Goal: Task Accomplishment & Management: Manage account settings

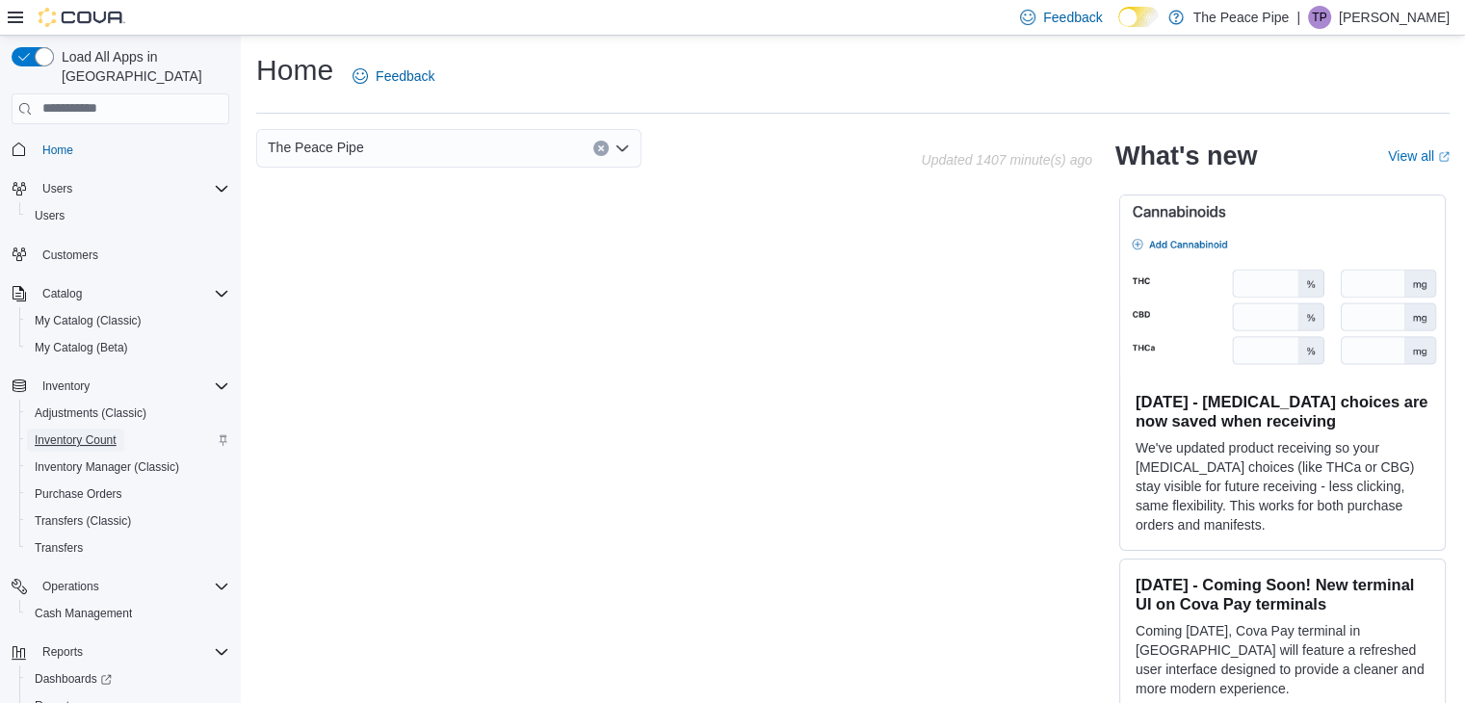
click at [95, 433] on span "Inventory Count" at bounding box center [76, 440] width 82 height 15
click at [94, 433] on span "Inventory Count" at bounding box center [76, 440] width 82 height 15
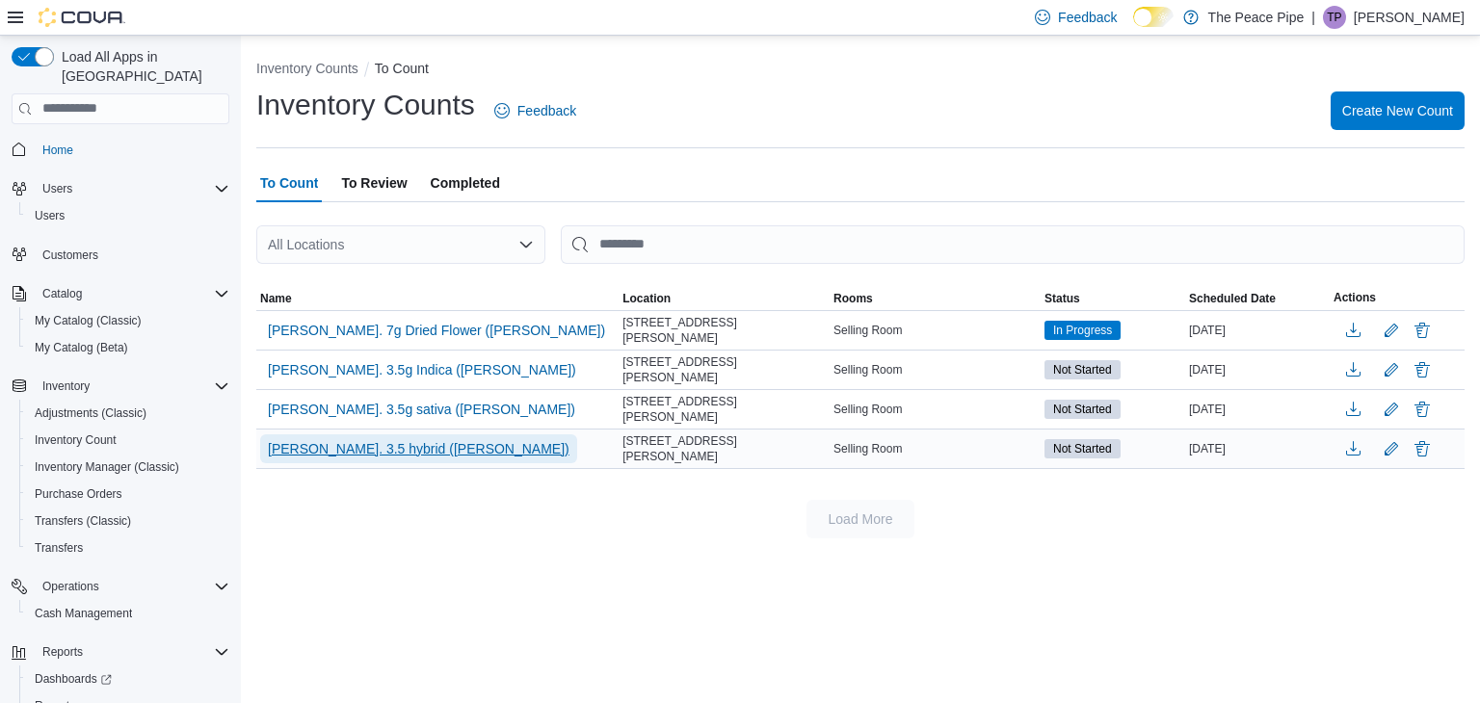
click at [365, 439] on span "[PERSON_NAME]. 3.5 hybrid ([PERSON_NAME])" at bounding box center [419, 448] width 302 height 19
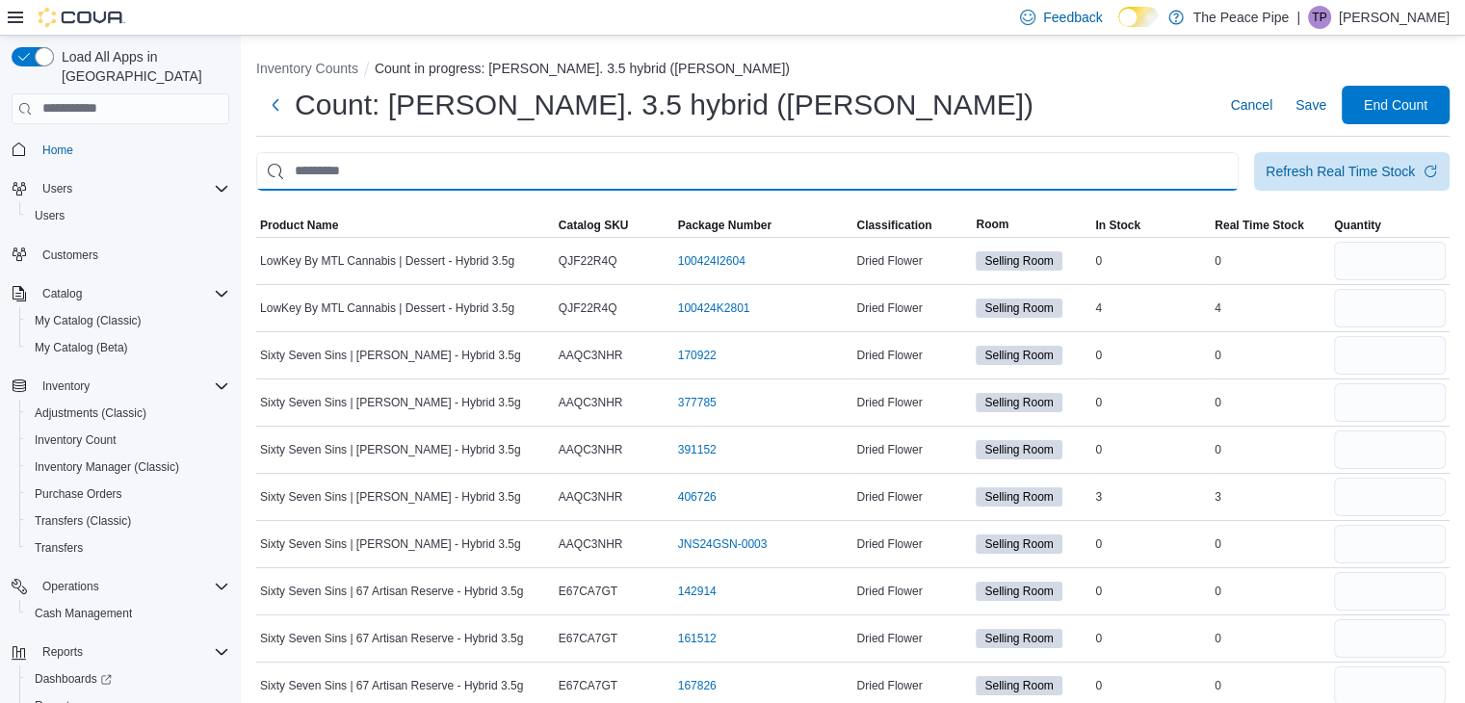
click at [574, 177] on input "This is a search bar. After typing your query, hit enter to filter the results …" at bounding box center [747, 171] width 983 height 39
type input "*********"
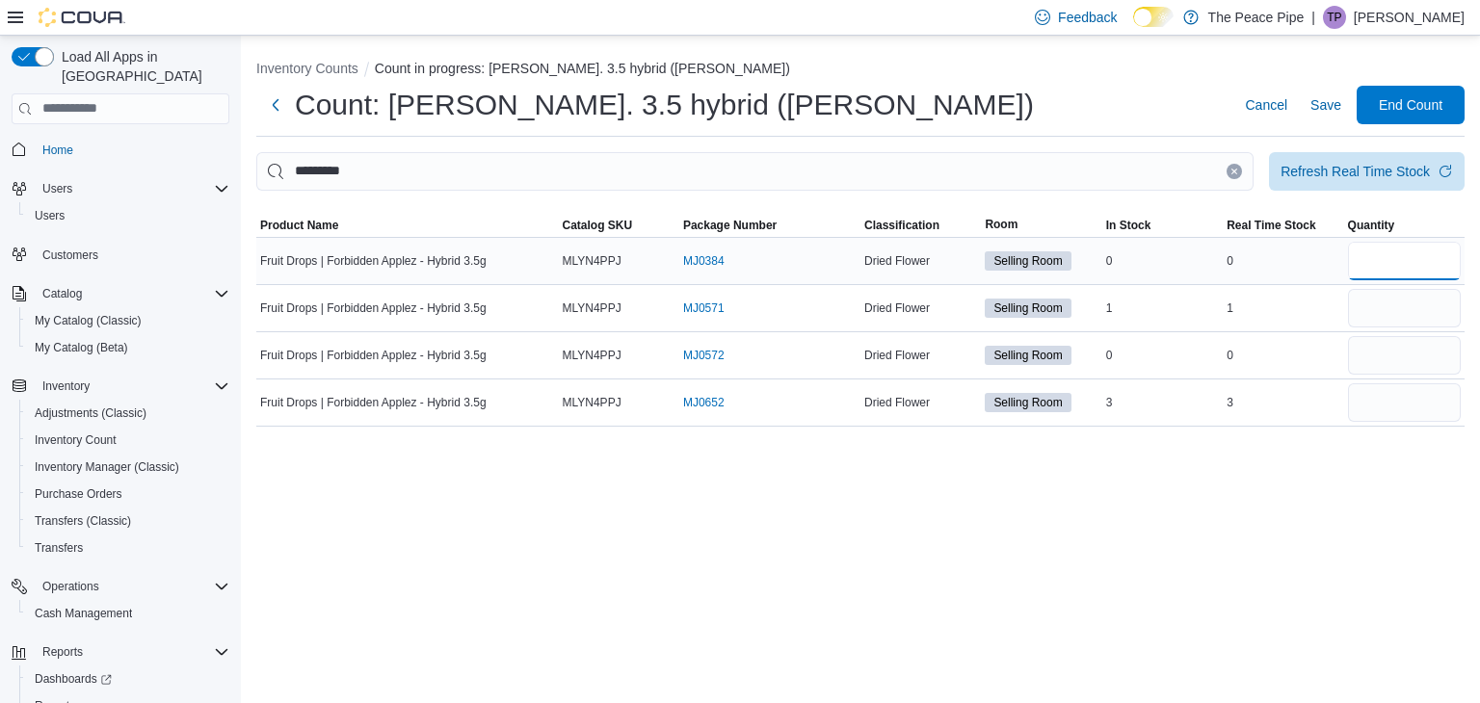
click at [1383, 264] on input "number" at bounding box center [1404, 261] width 113 height 39
type input "*"
click at [1391, 311] on input "number" at bounding box center [1404, 308] width 113 height 39
type input "*"
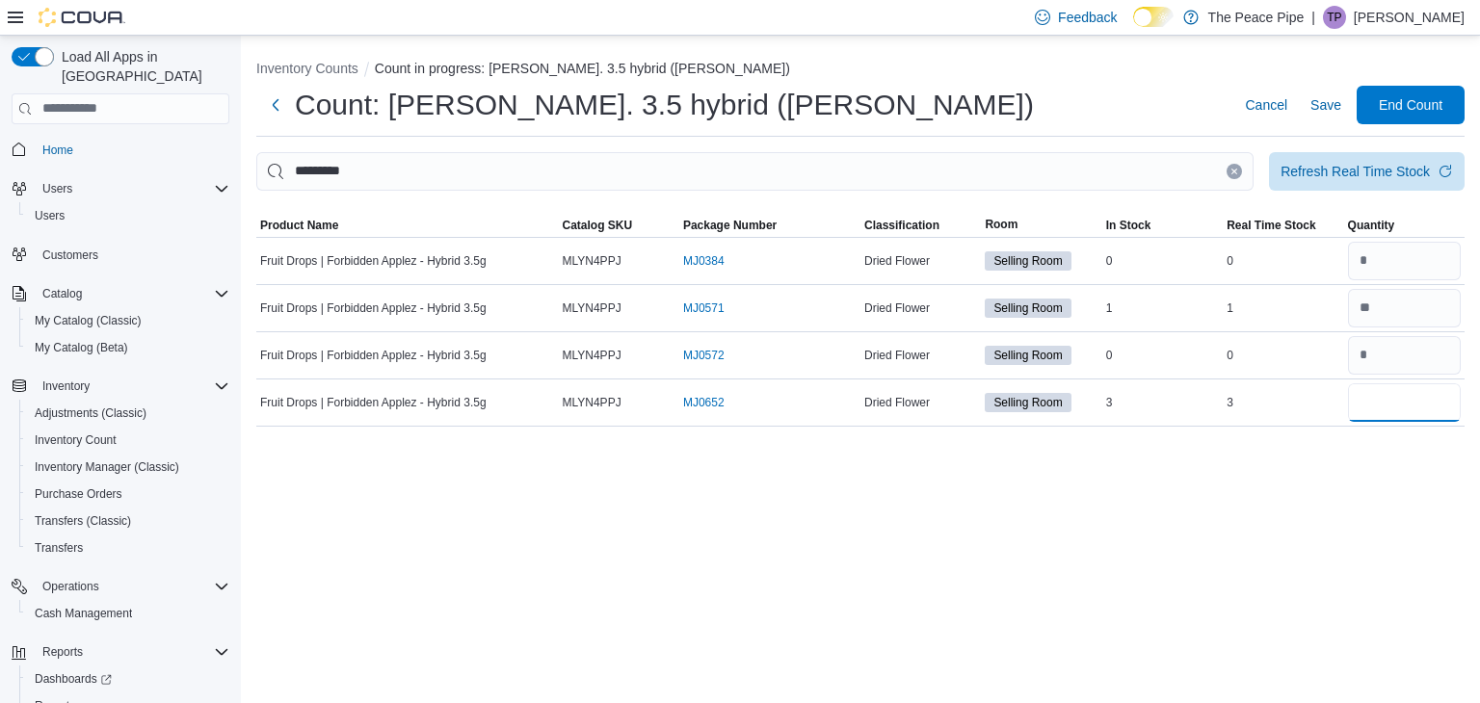
type input "*"
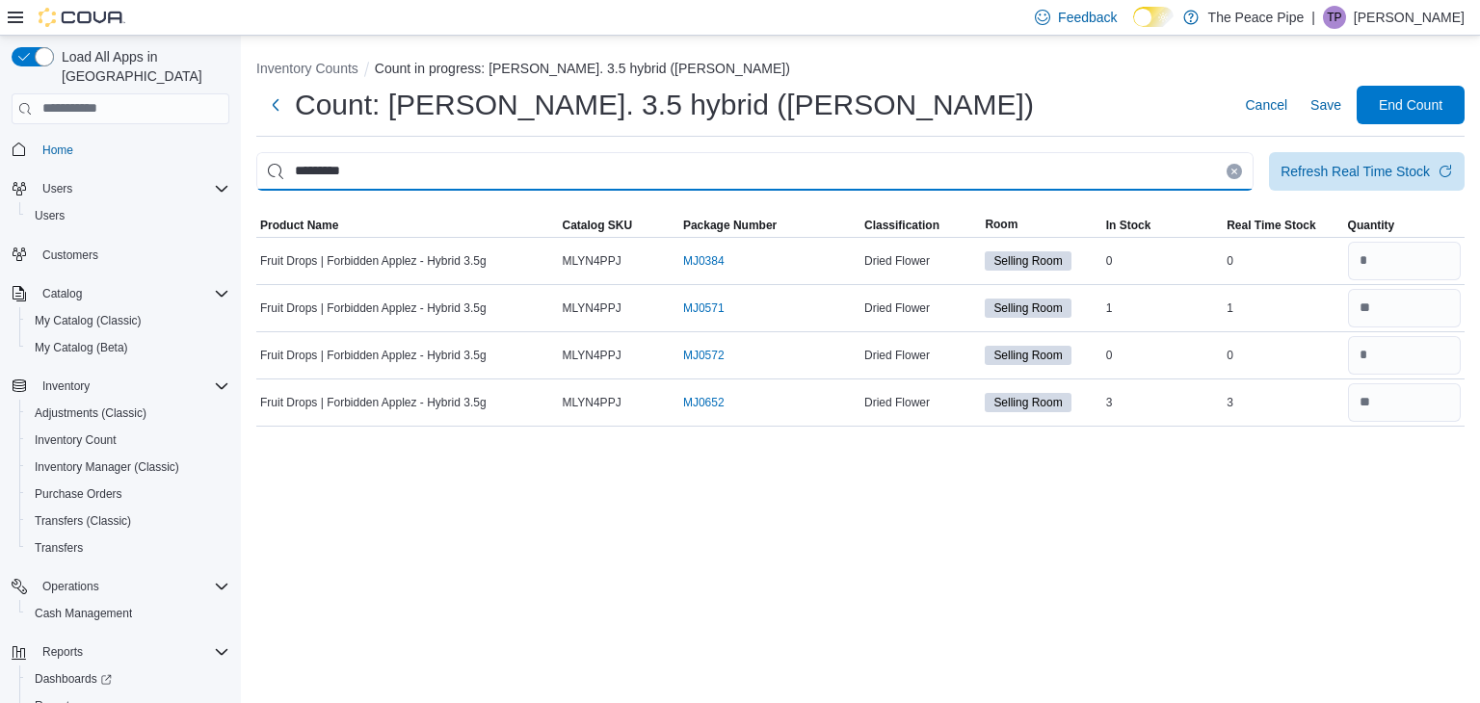
click at [1116, 157] on input "*********" at bounding box center [754, 171] width 997 height 39
type input "*"
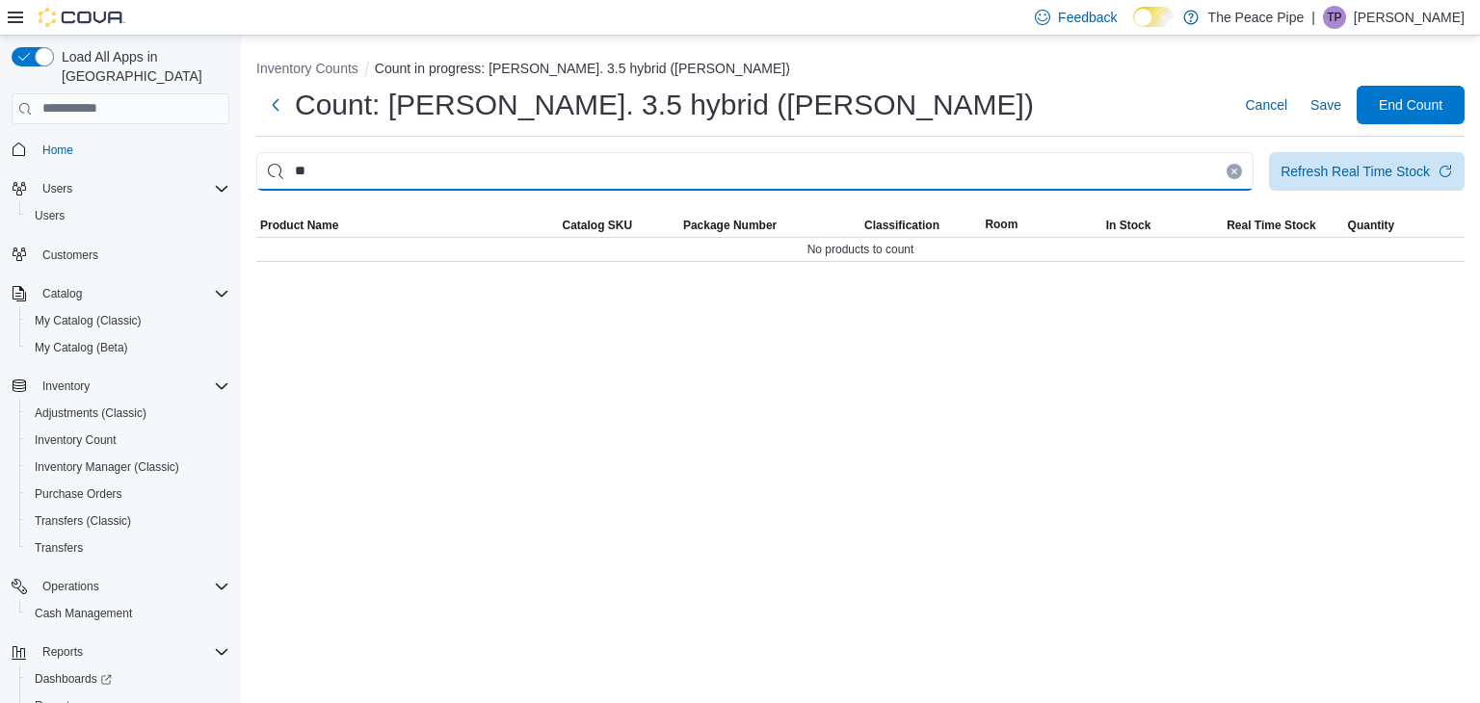
type input "*"
type input "*********"
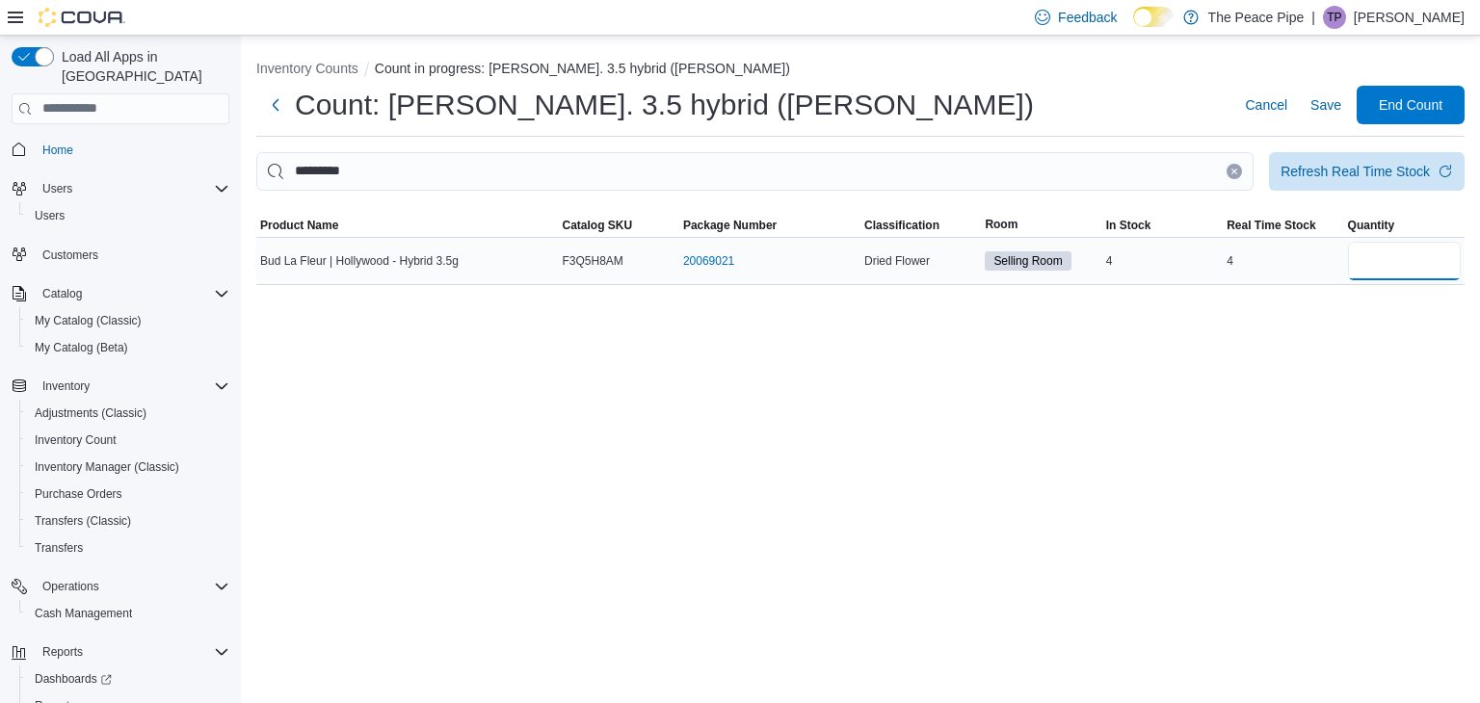
click at [1437, 258] on input "number" at bounding box center [1404, 261] width 113 height 39
type input "*"
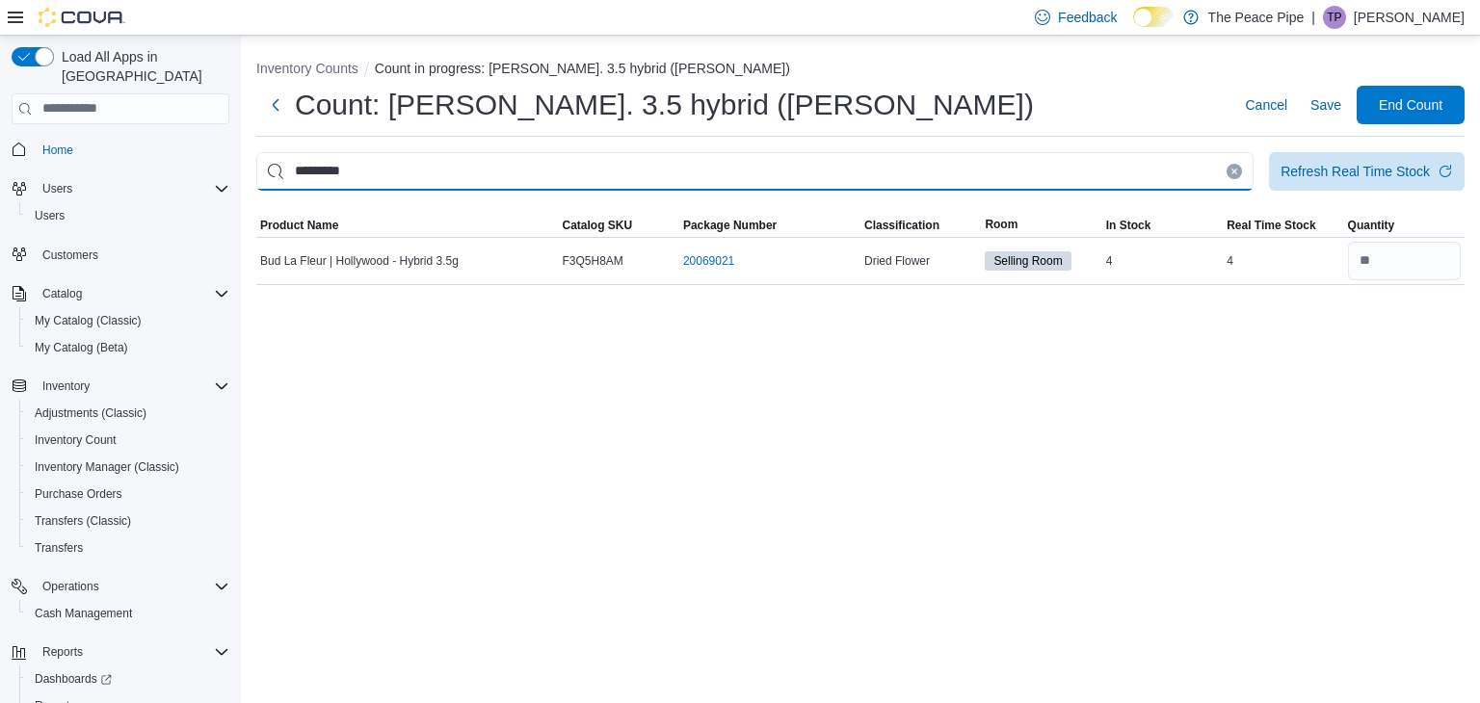
click at [1135, 173] on input "*********" at bounding box center [754, 171] width 997 height 39
type input "*"
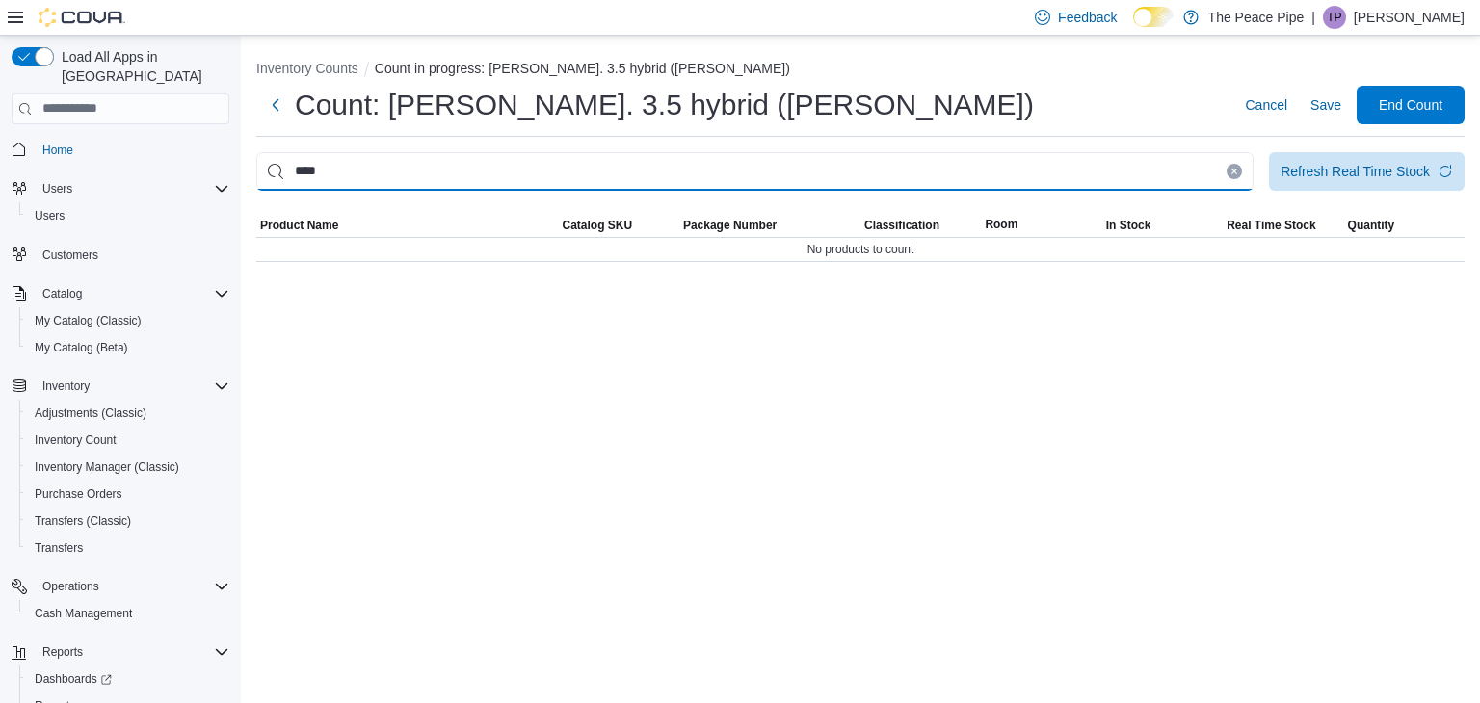
type input "***"
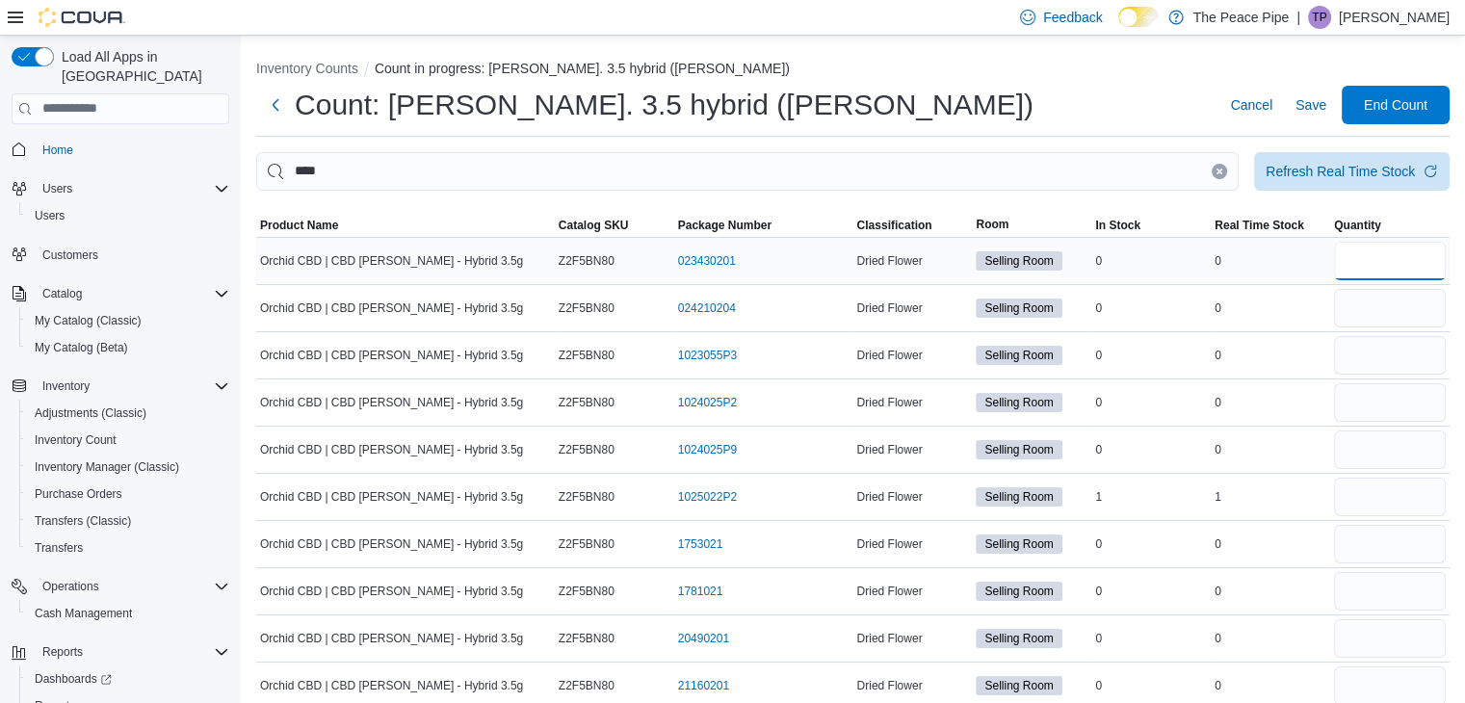
click at [1446, 249] on input "number" at bounding box center [1390, 261] width 112 height 39
type input "*"
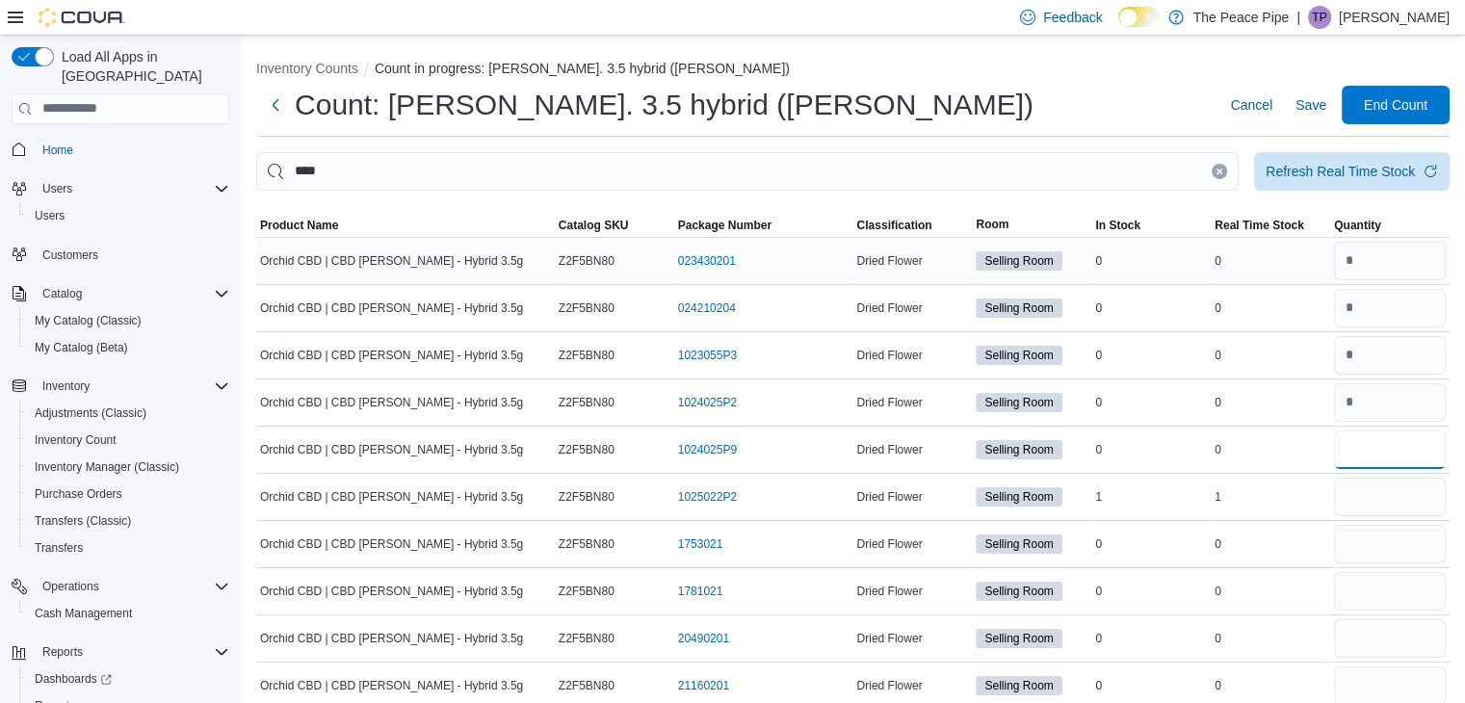
type input "*"
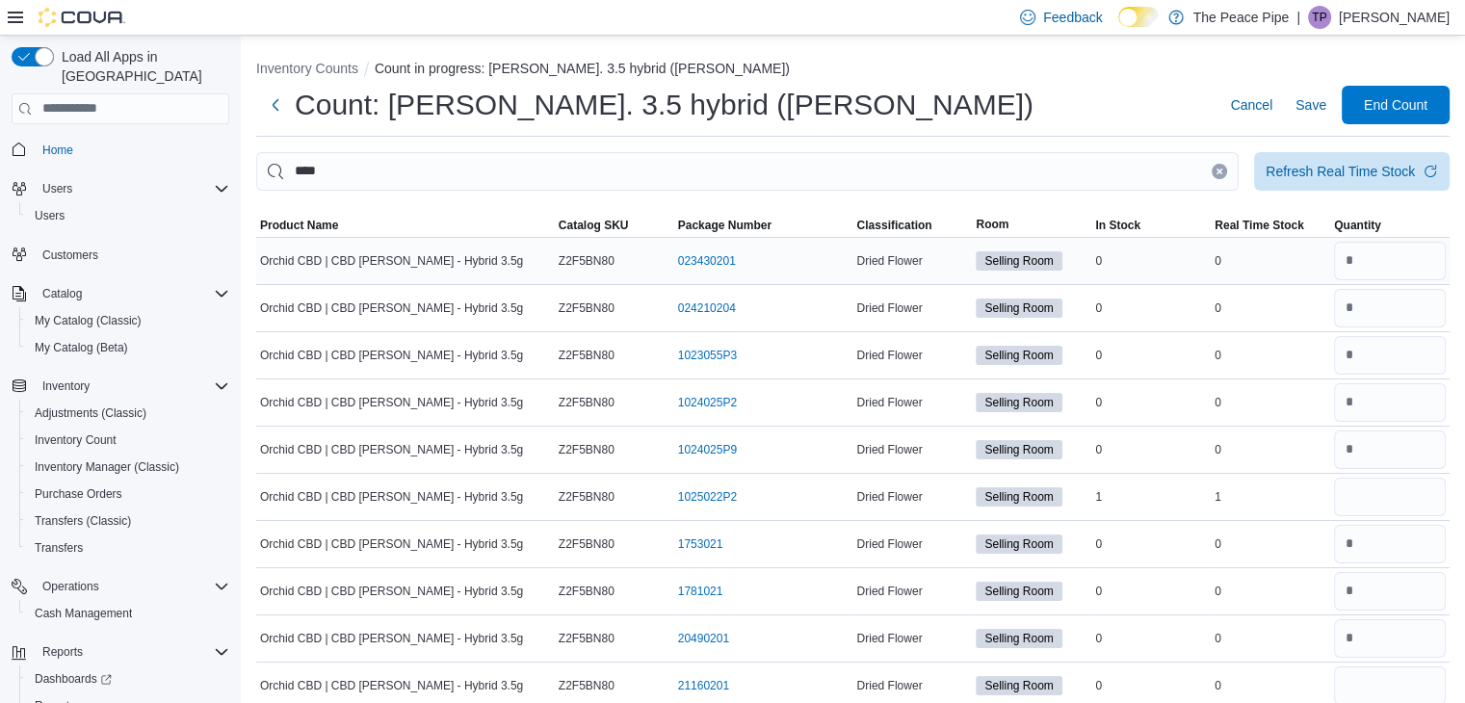
scroll to position [379, 0]
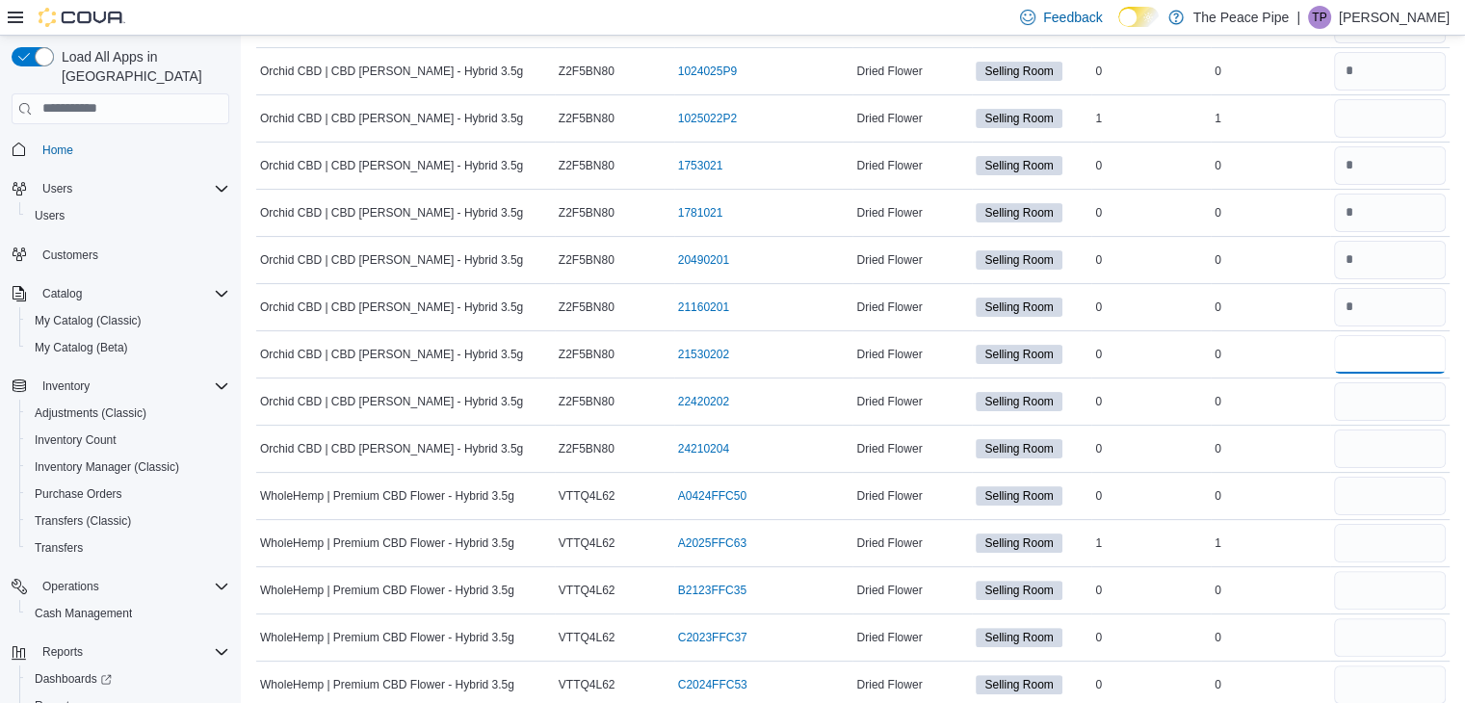
type input "*"
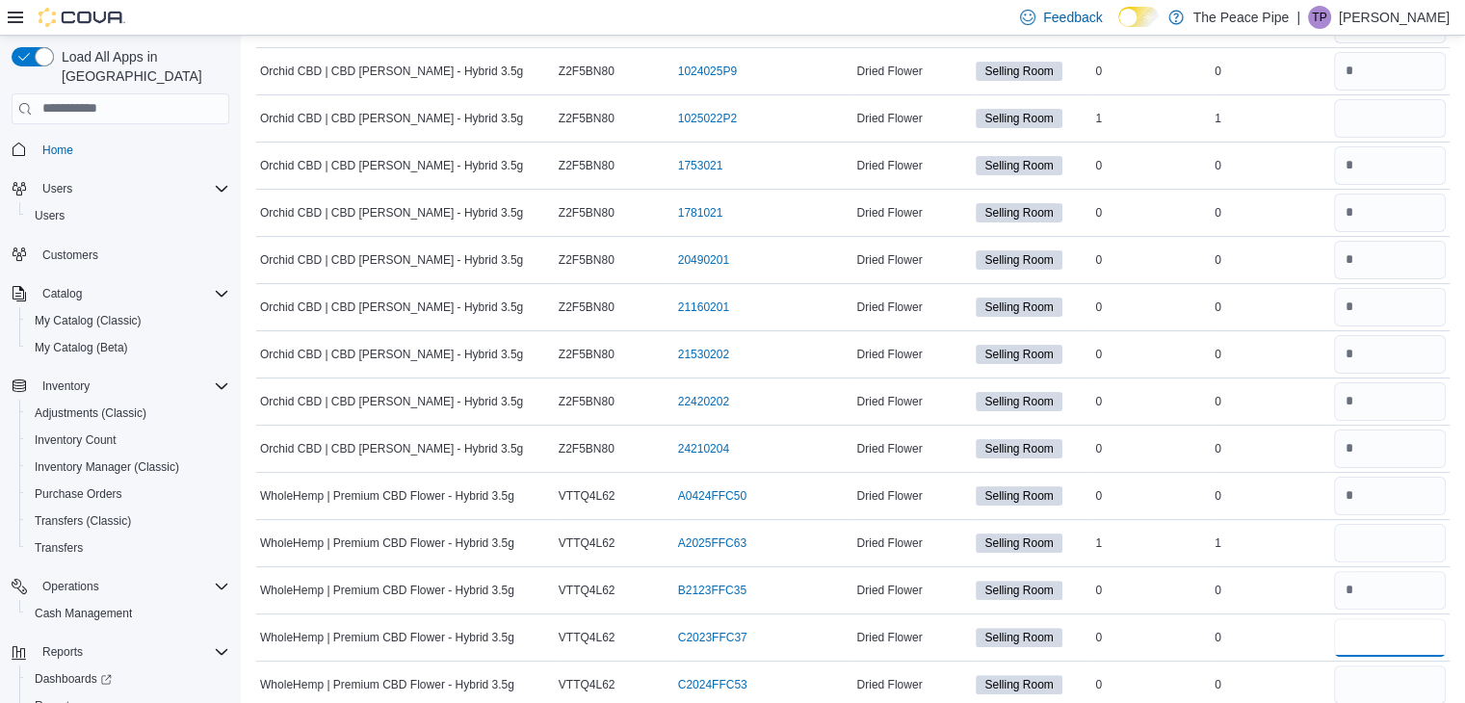
type input "*"
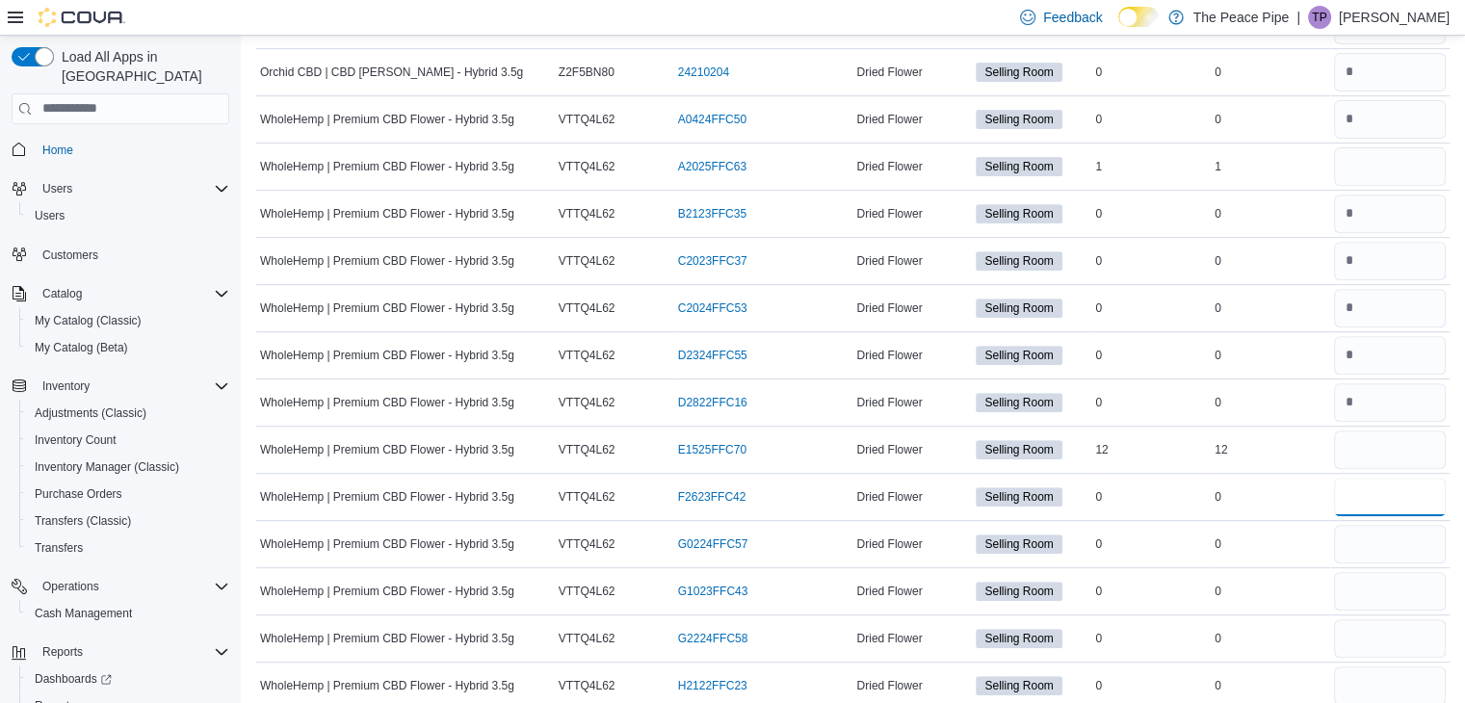
type input "*"
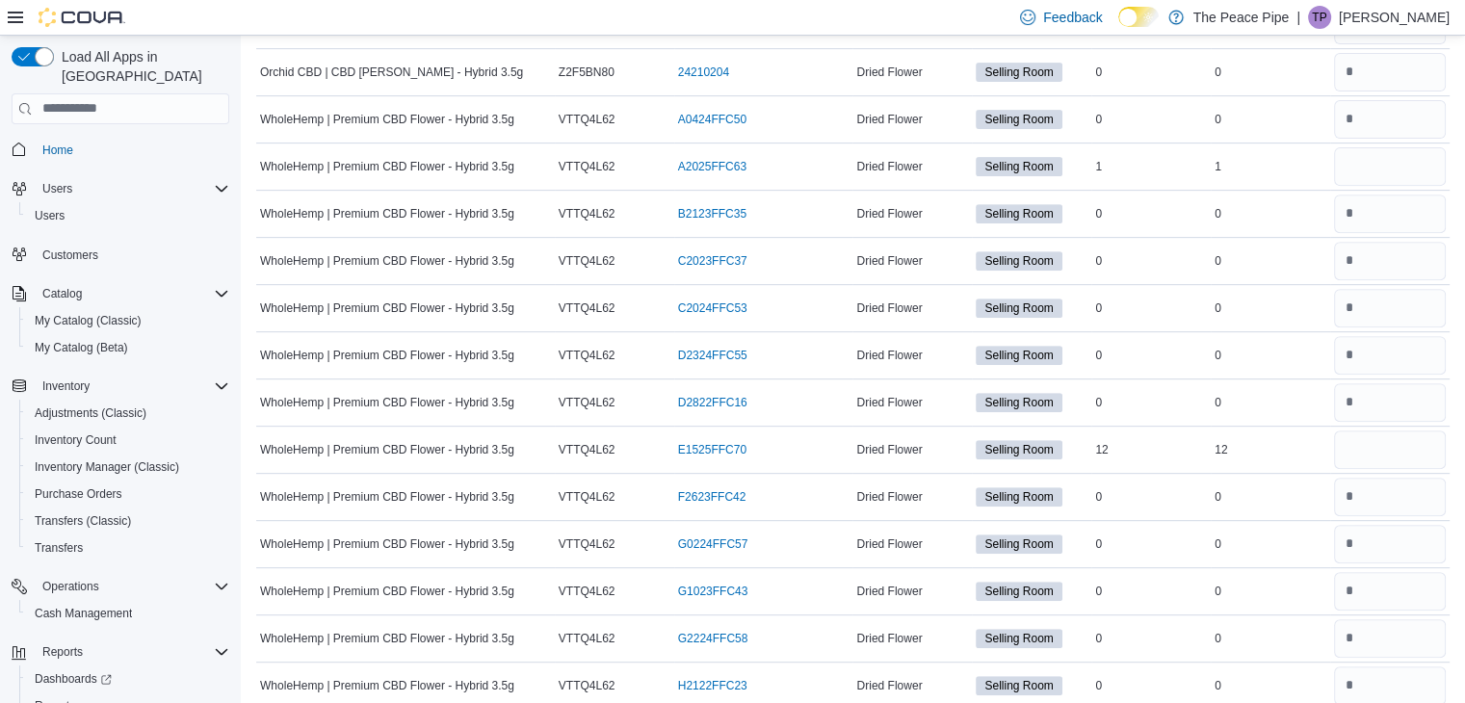
scroll to position [1101, 0]
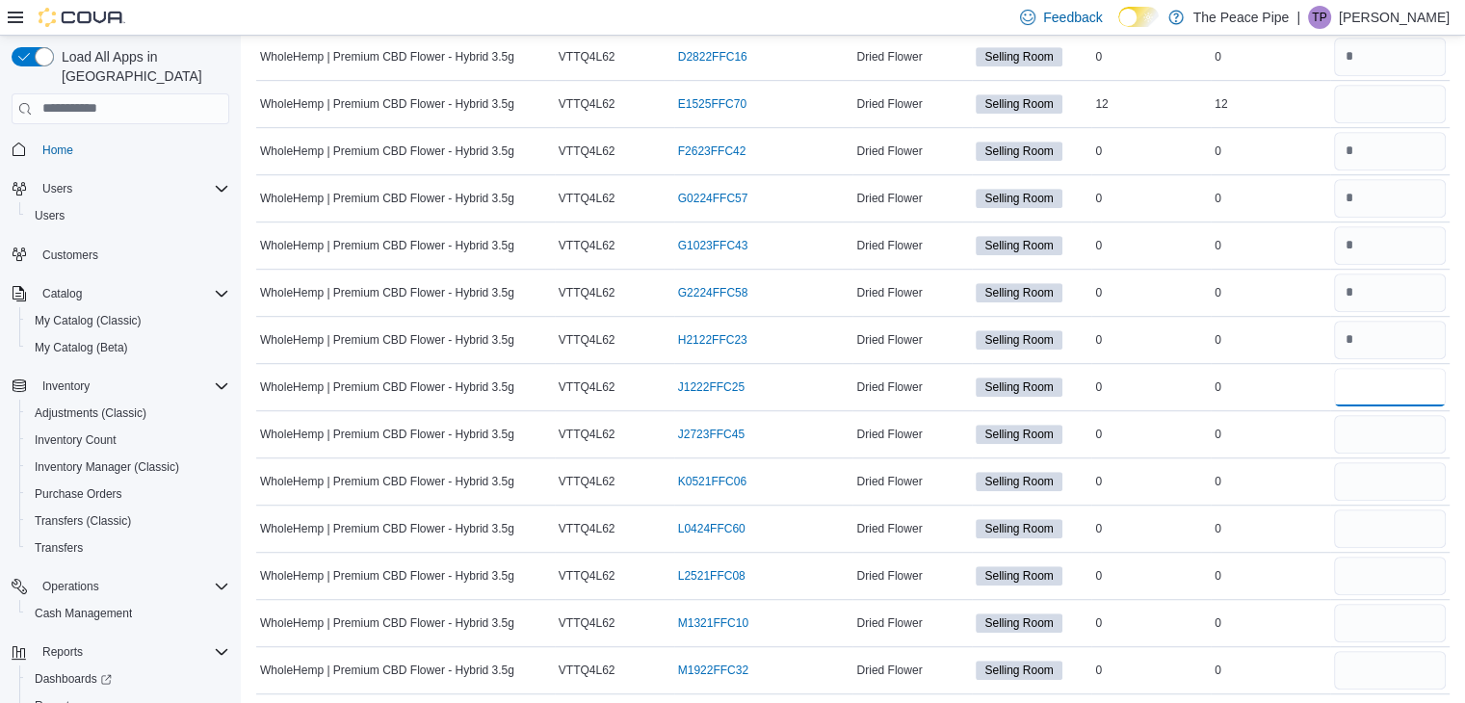
type input "*"
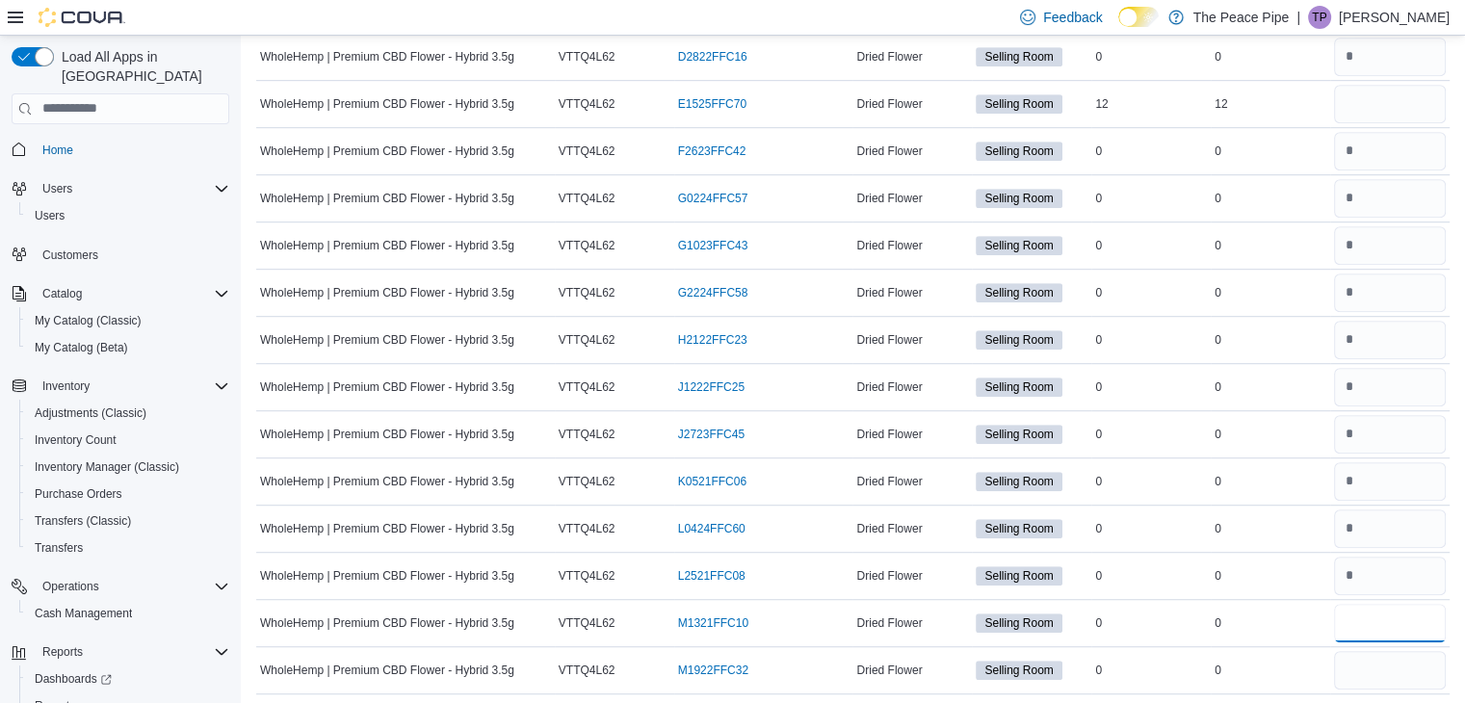
type input "*"
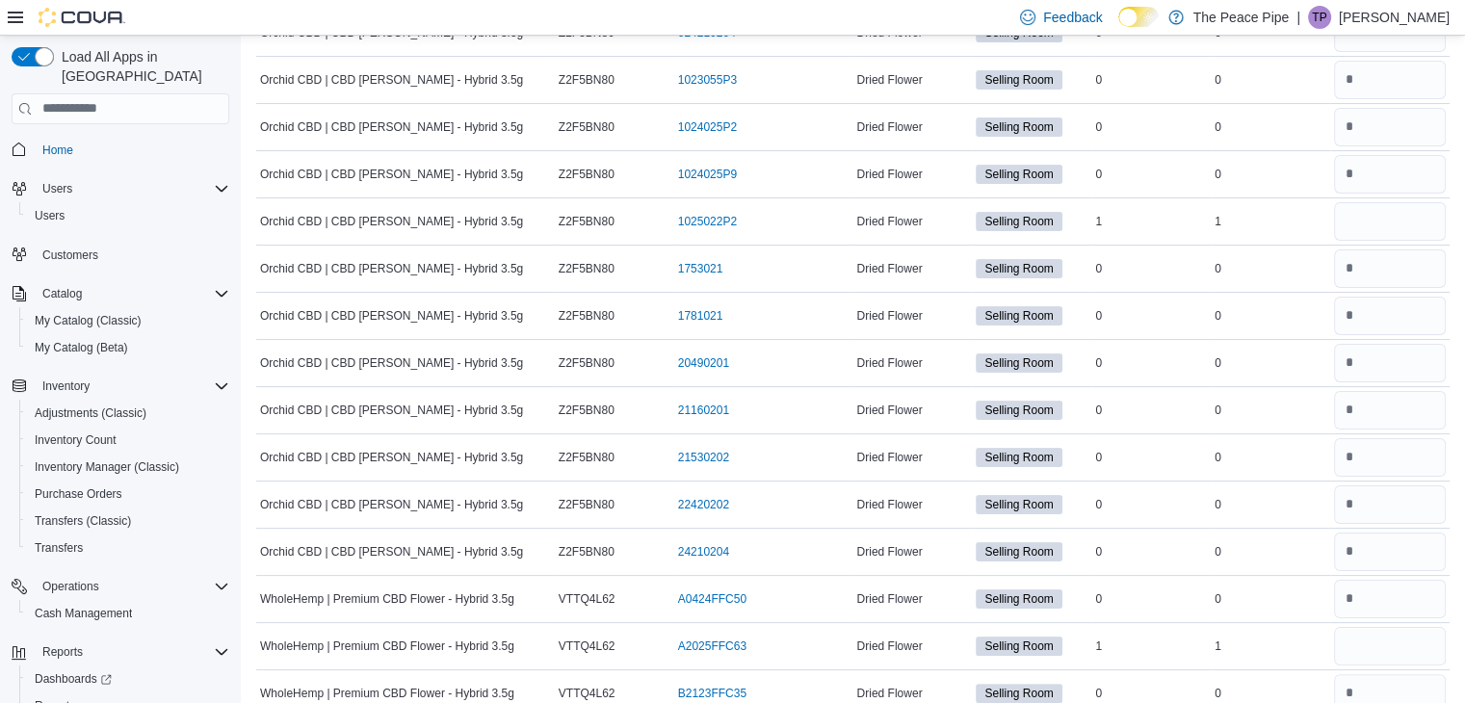
scroll to position [274, 0]
click at [1365, 225] on input "number" at bounding box center [1390, 223] width 112 height 39
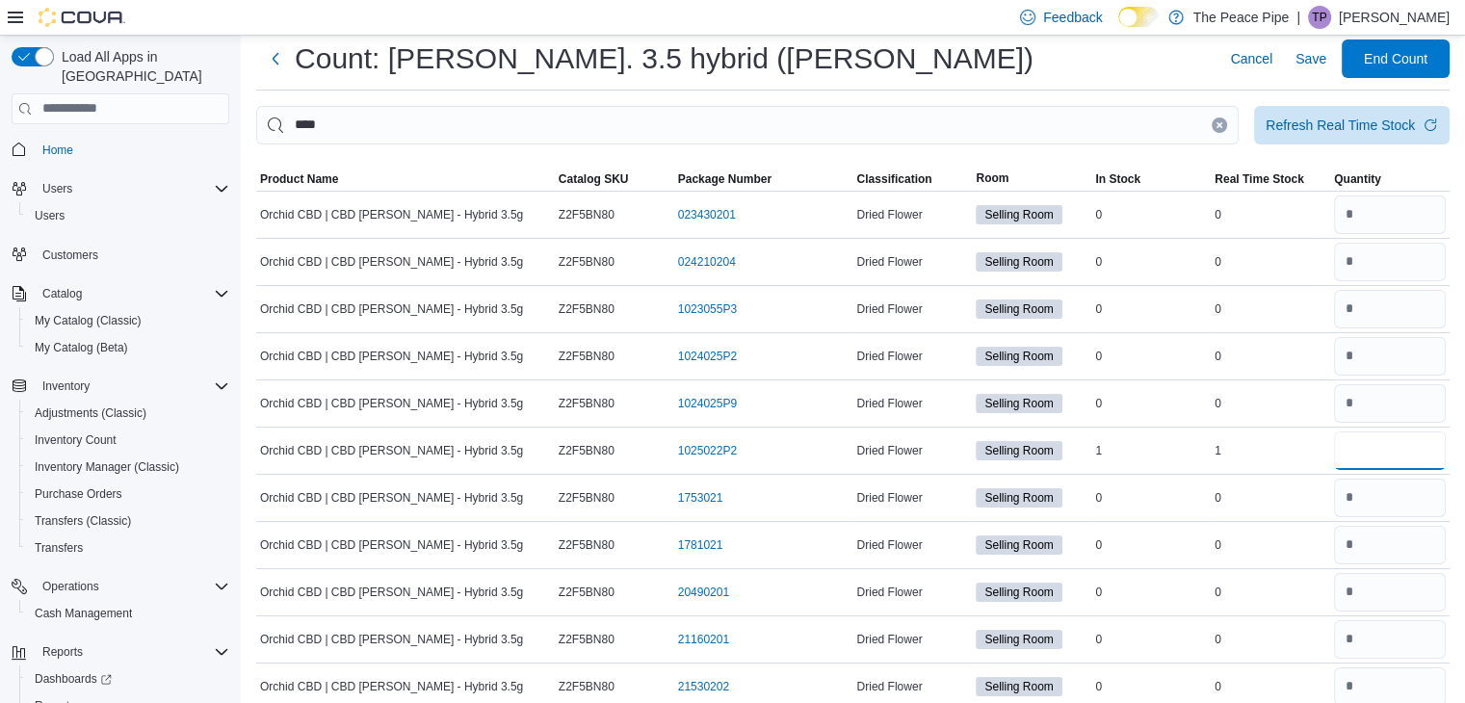
scroll to position [43, 0]
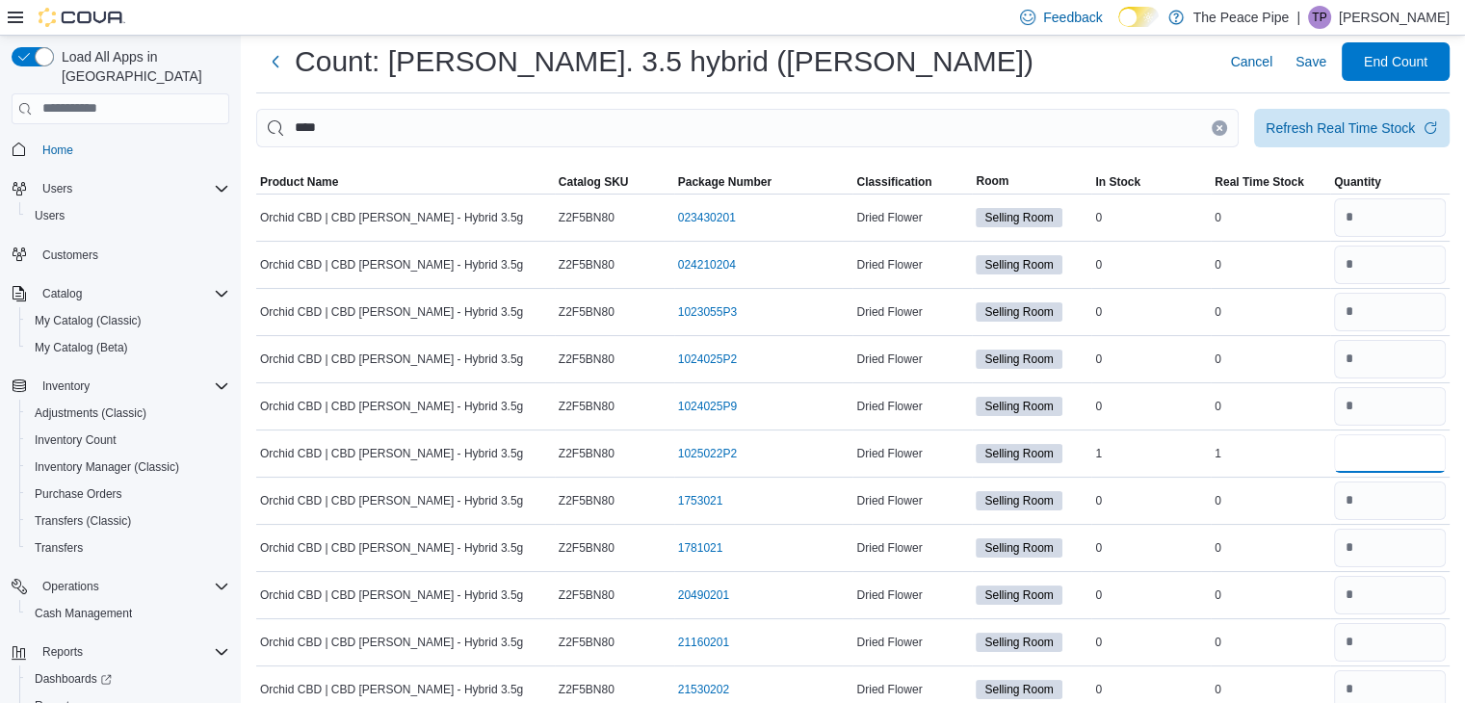
type input "*"
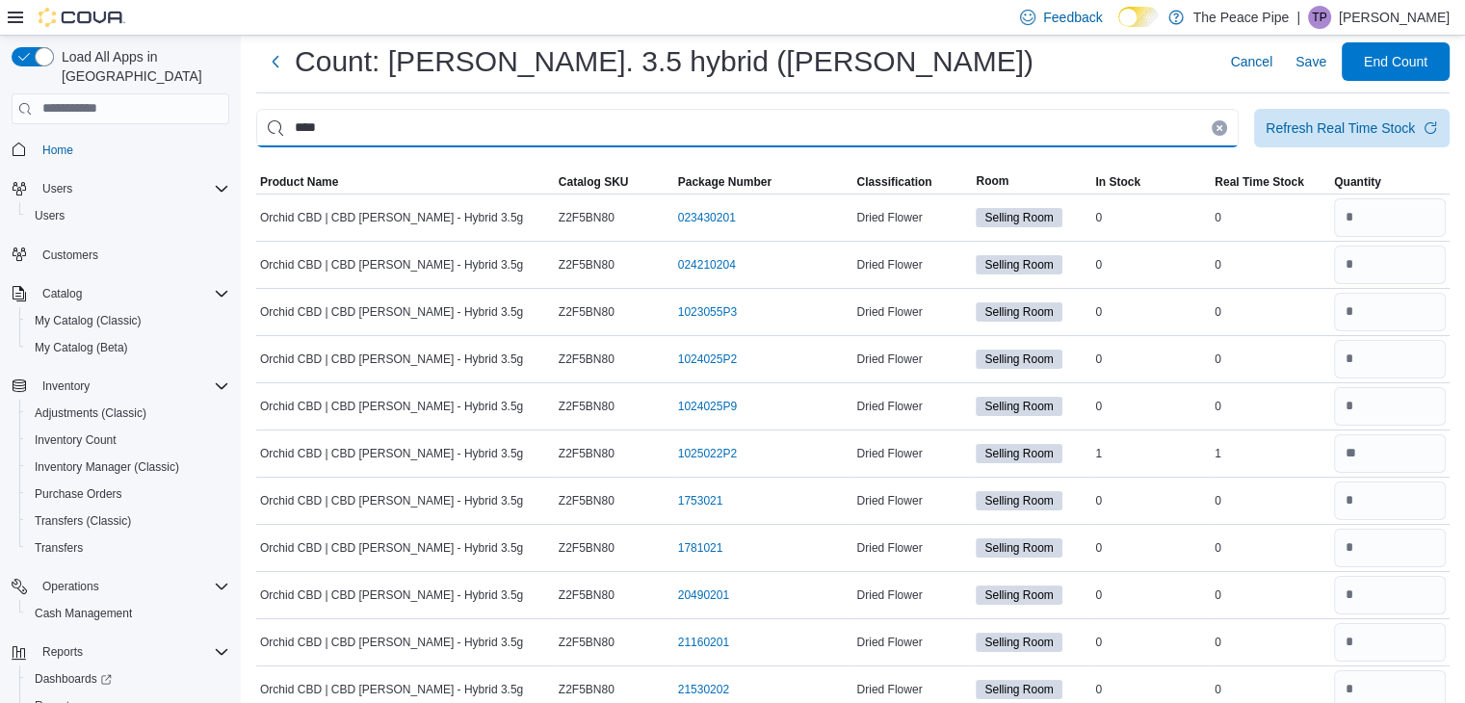
click at [782, 130] on input "***" at bounding box center [747, 128] width 983 height 39
type input "*"
type input "*******"
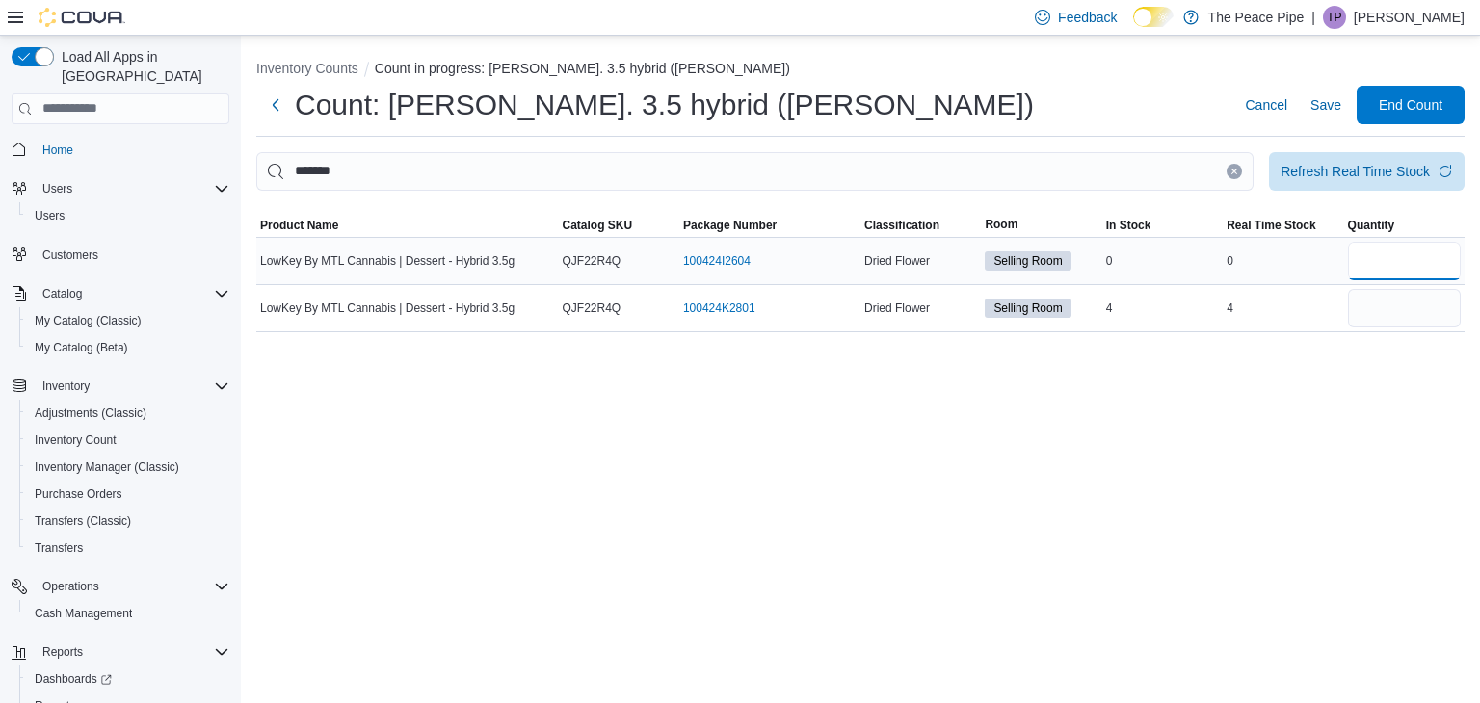
click at [1374, 266] on input "number" at bounding box center [1404, 261] width 113 height 39
type input "*"
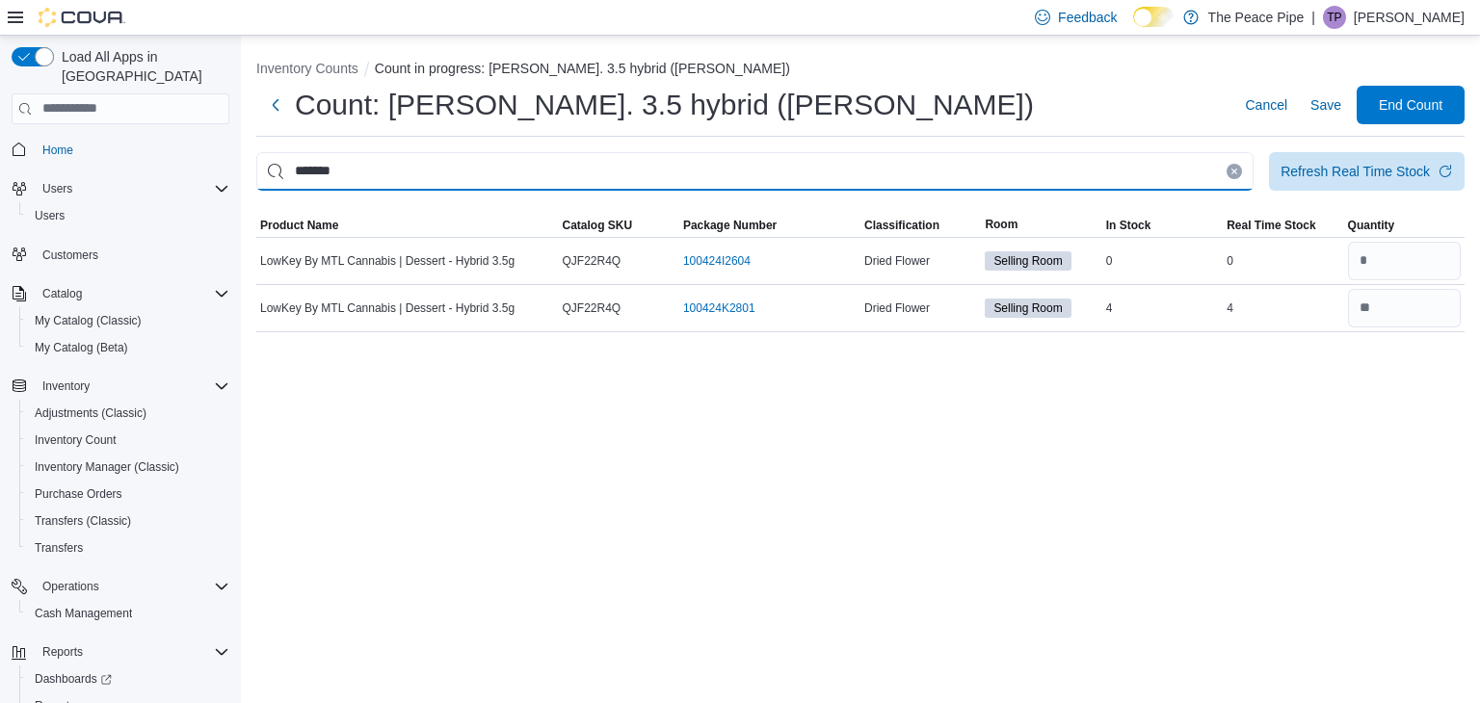
click at [1149, 178] on input "*******" at bounding box center [754, 171] width 997 height 39
type input "*"
type input "****"
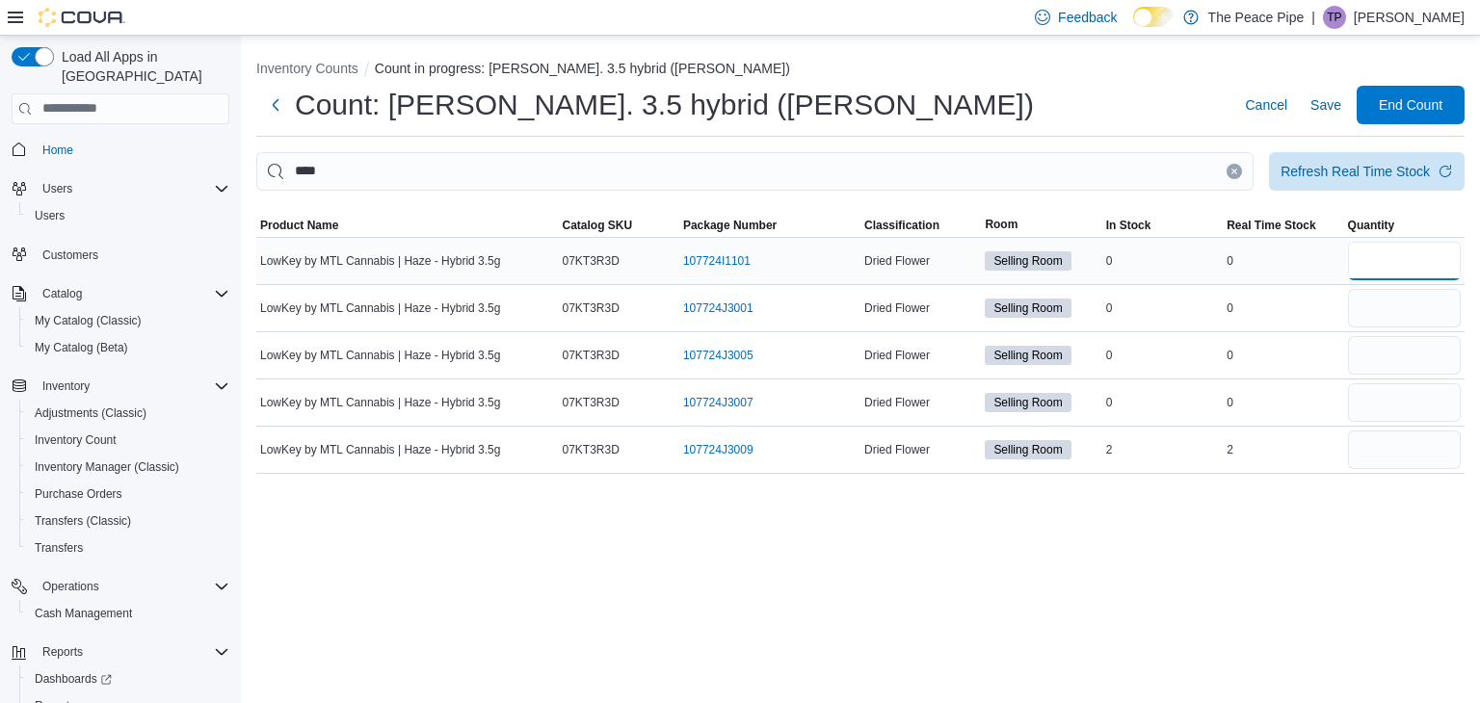
click at [1453, 248] on input "number" at bounding box center [1404, 261] width 113 height 39
type input "*"
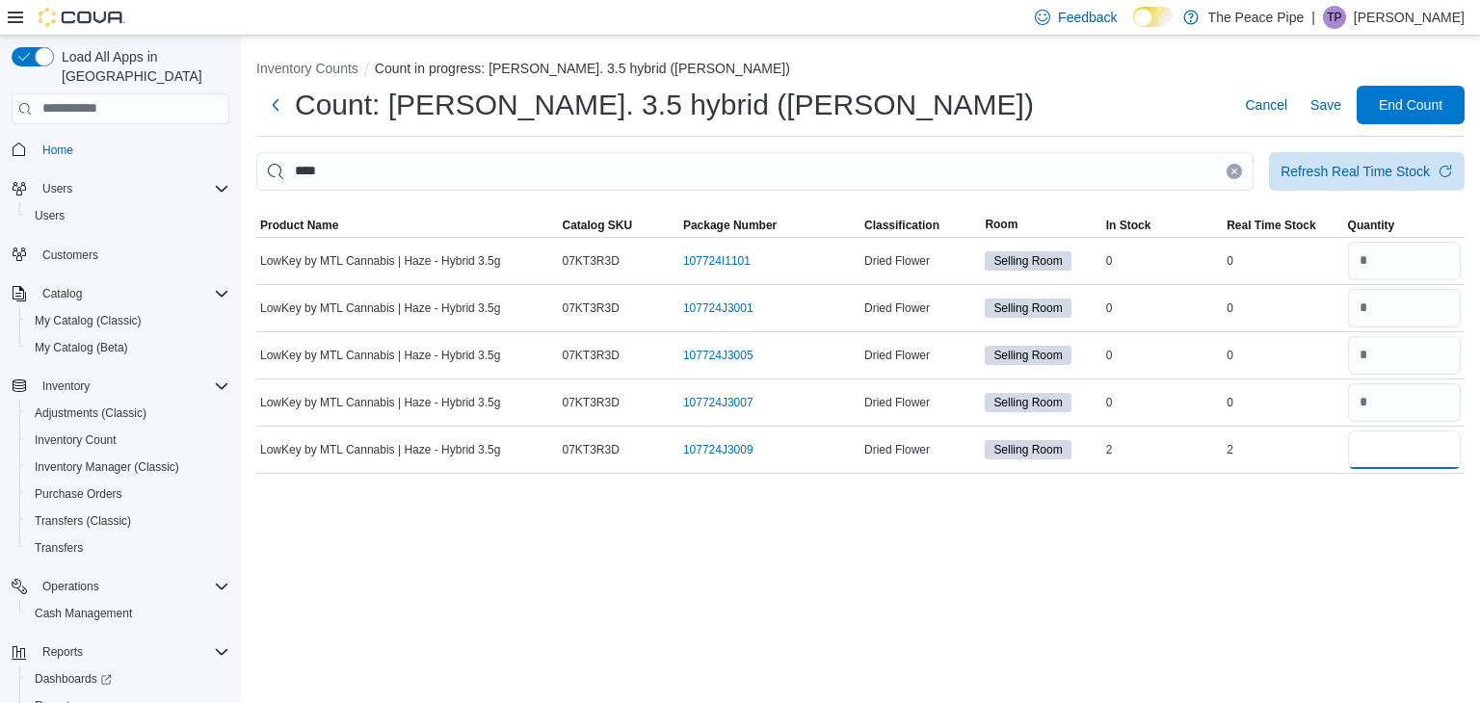
type input "*"
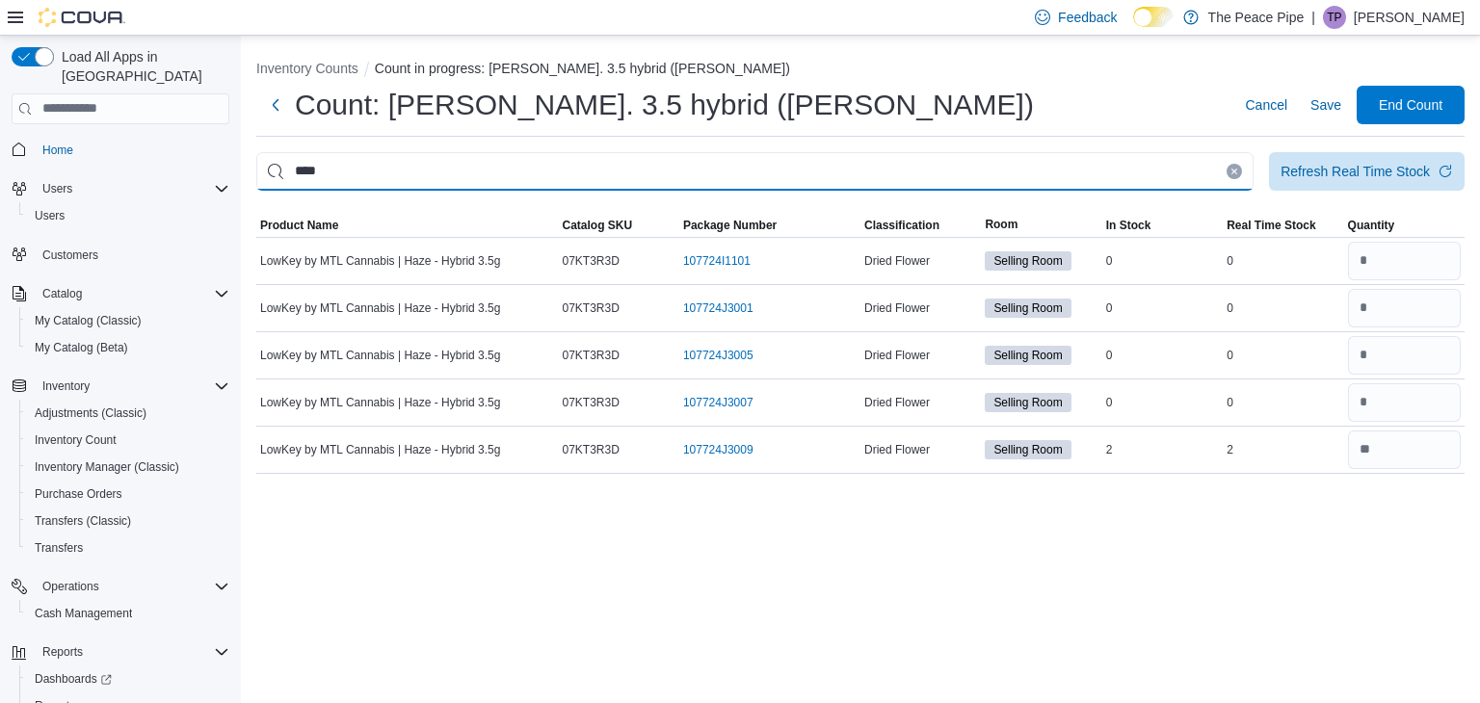
click at [1062, 176] on input "****" at bounding box center [754, 171] width 997 height 39
type input "*"
type input "*********"
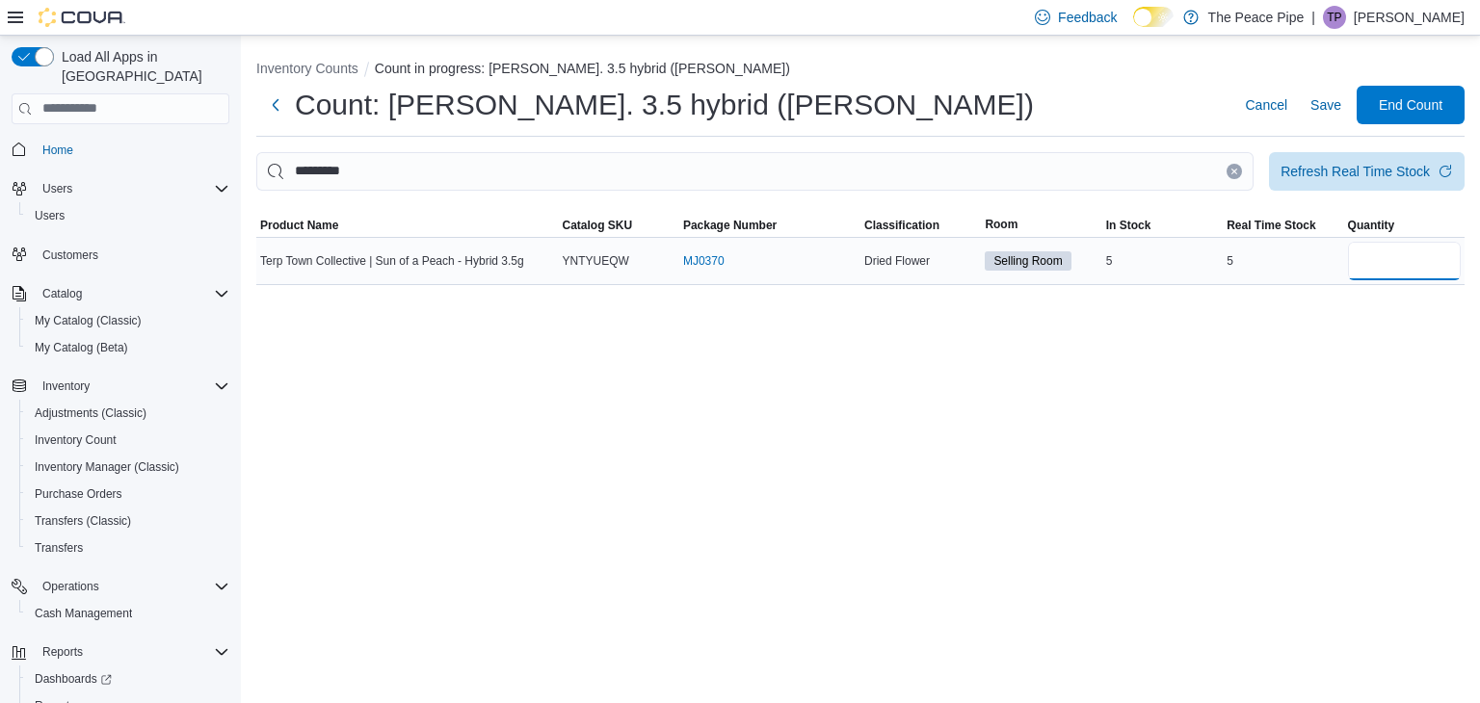
click at [1371, 259] on input "number" at bounding box center [1404, 261] width 113 height 39
type input "*"
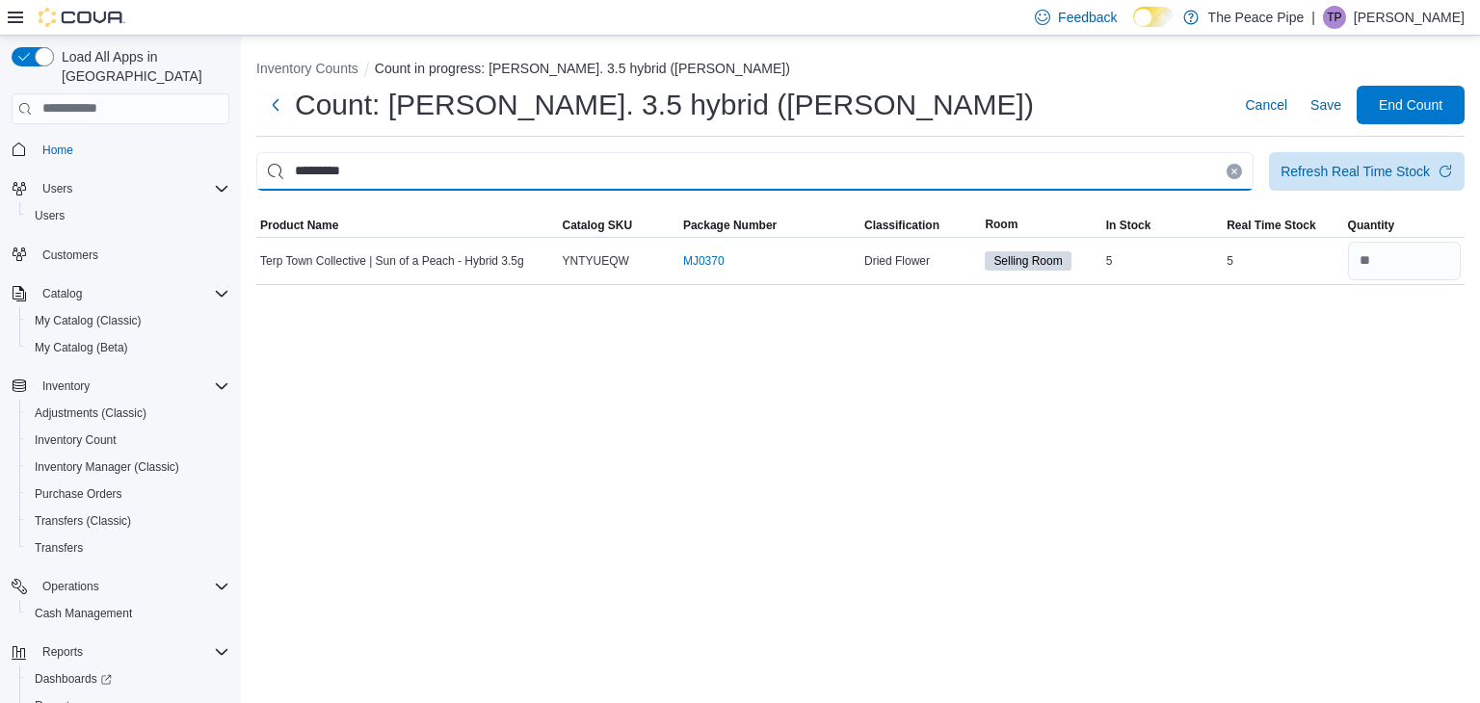
click at [1114, 177] on input "*********" at bounding box center [754, 171] width 997 height 39
type input "*"
type input "**********"
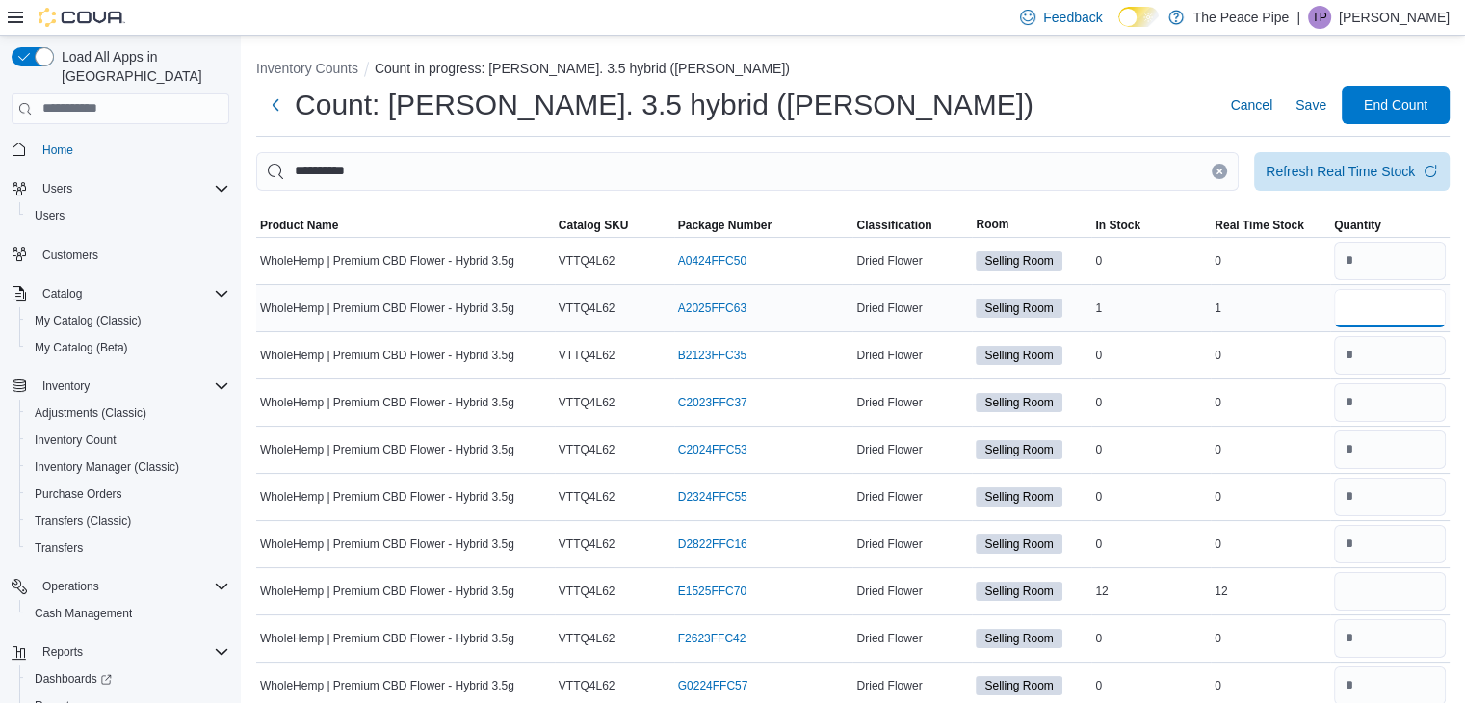
click at [1412, 305] on input "number" at bounding box center [1390, 308] width 112 height 39
type input "*"
click at [1394, 584] on input "number" at bounding box center [1390, 591] width 112 height 39
type input "*"
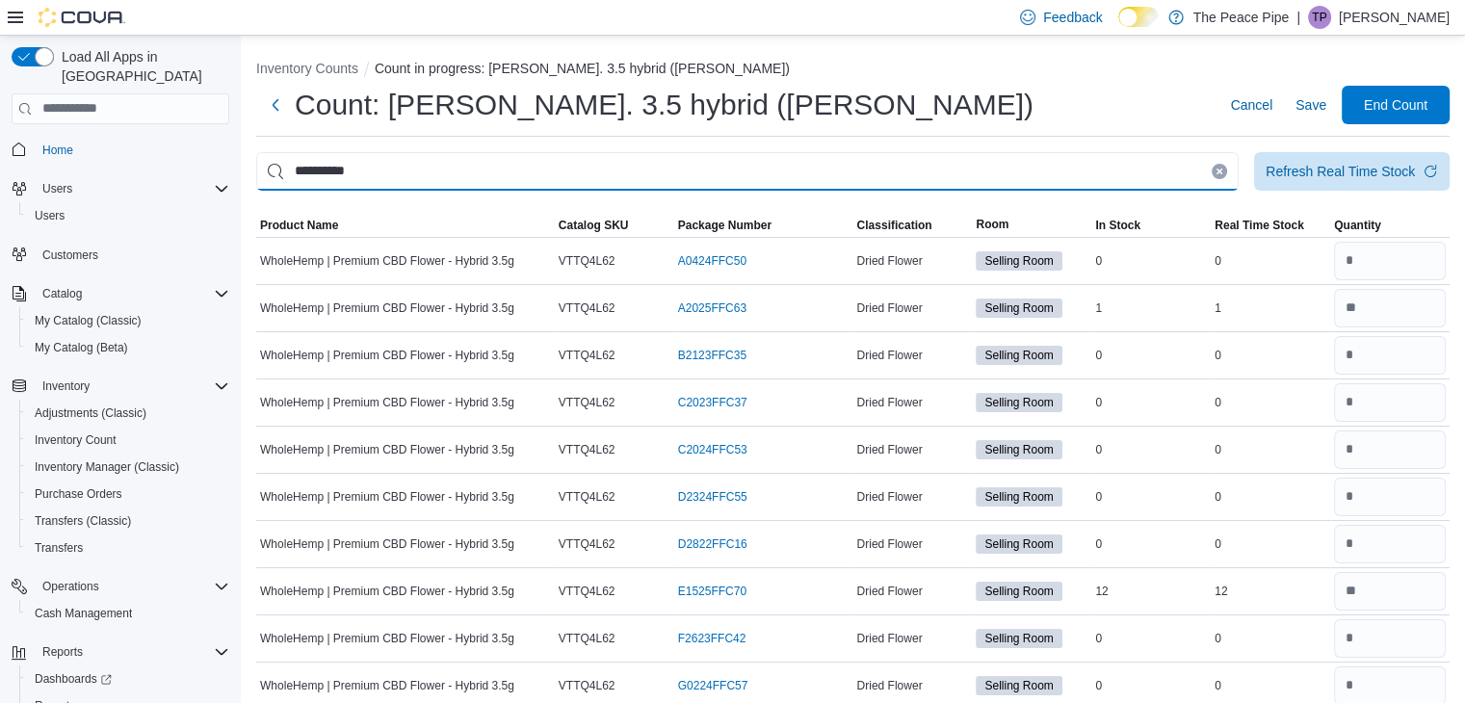
click at [987, 169] on input "**********" at bounding box center [747, 171] width 983 height 39
type input "*"
type input "*****"
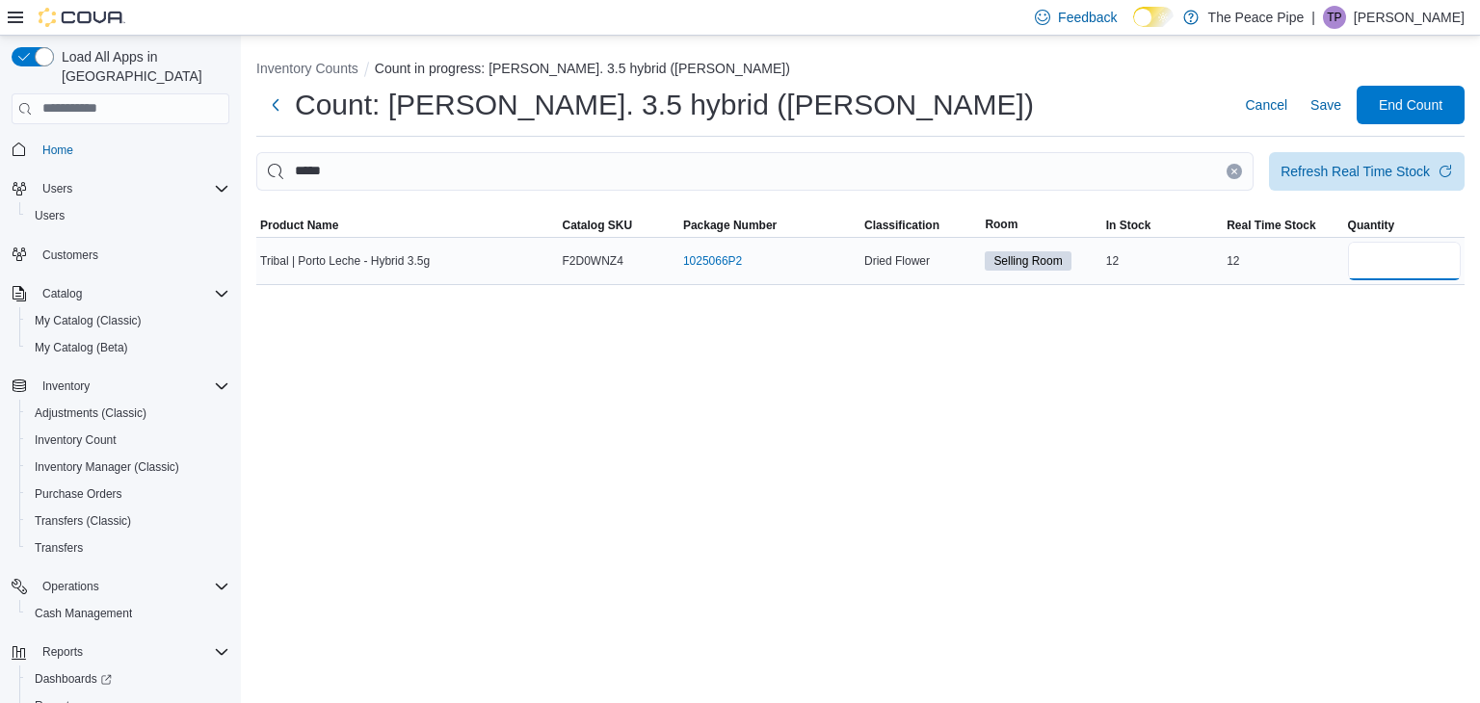
click at [1367, 252] on input "number" at bounding box center [1404, 261] width 113 height 39
type input "**"
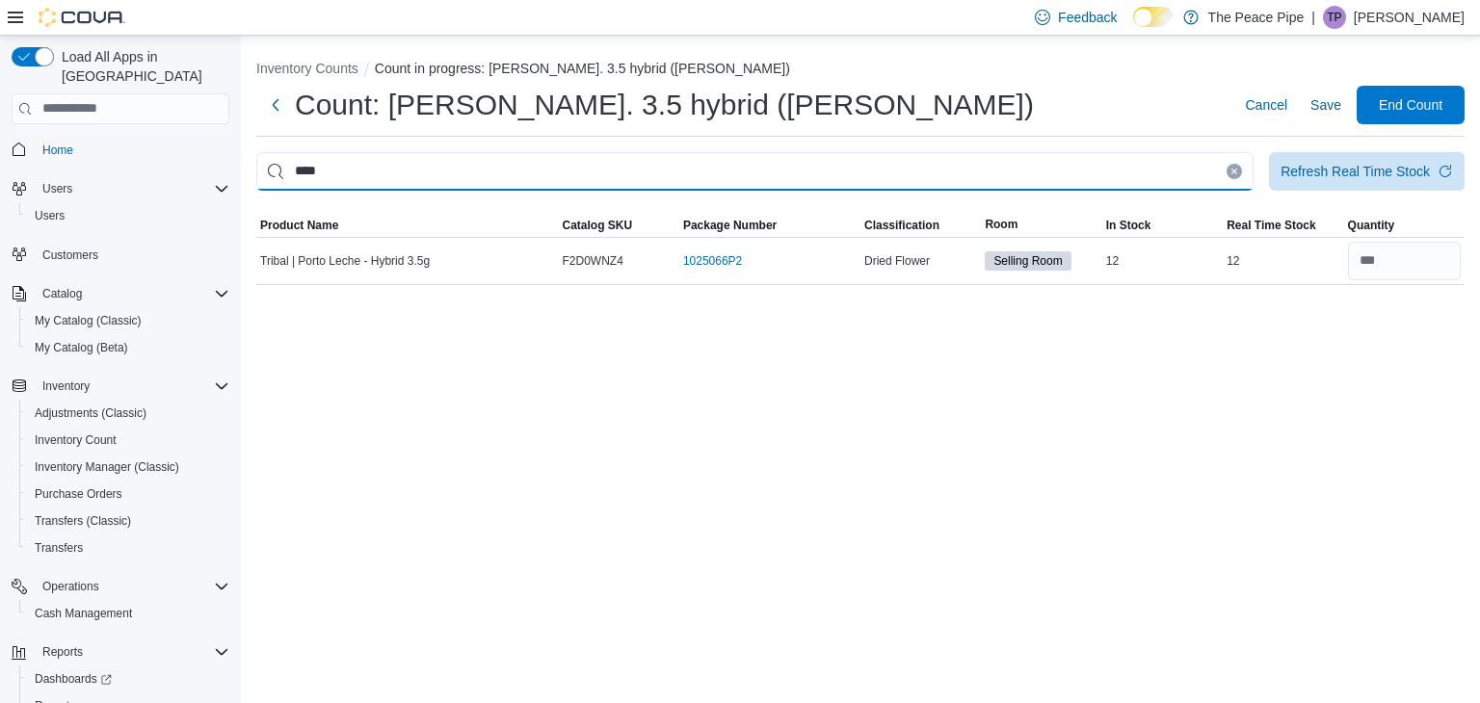
click at [1027, 169] on input "****" at bounding box center [754, 171] width 997 height 39
type input "*"
type input "*****"
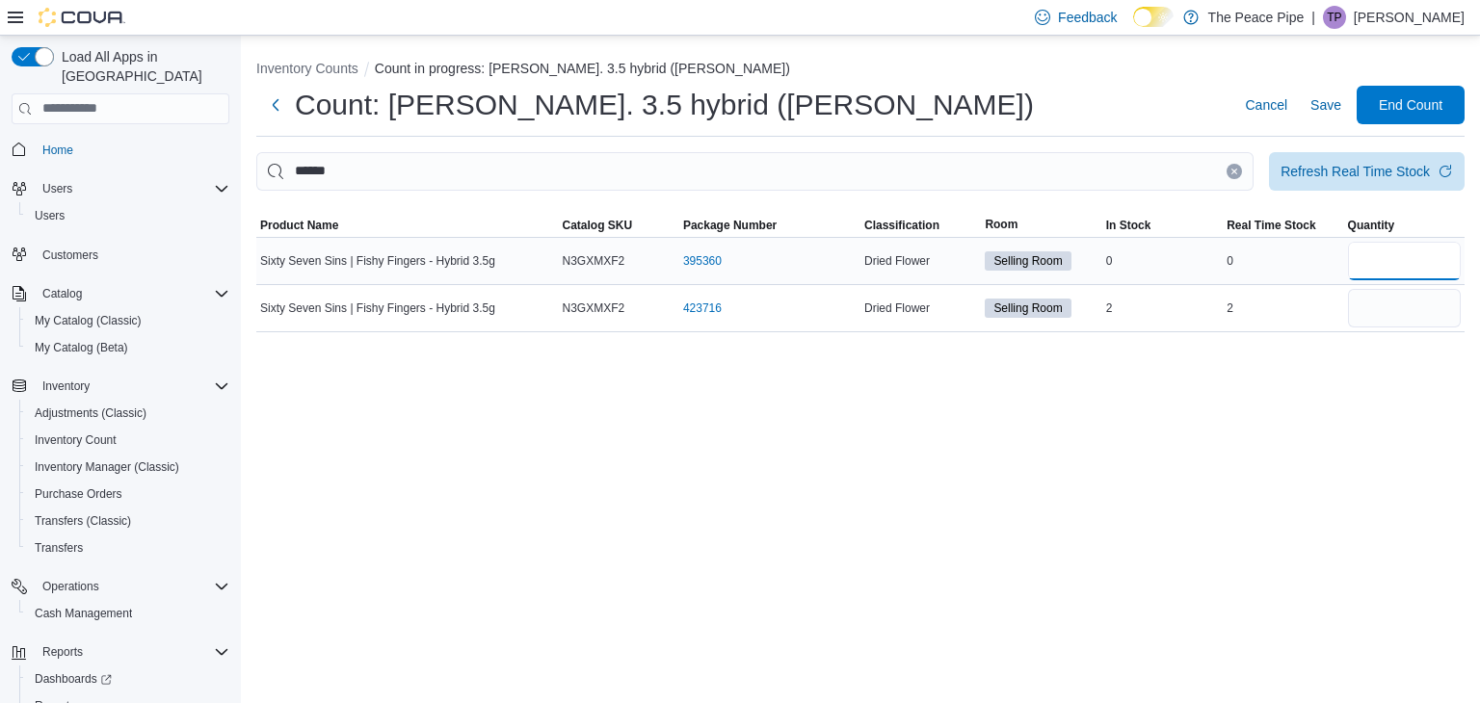
click at [1354, 264] on input "number" at bounding box center [1404, 261] width 113 height 39
type input "*"
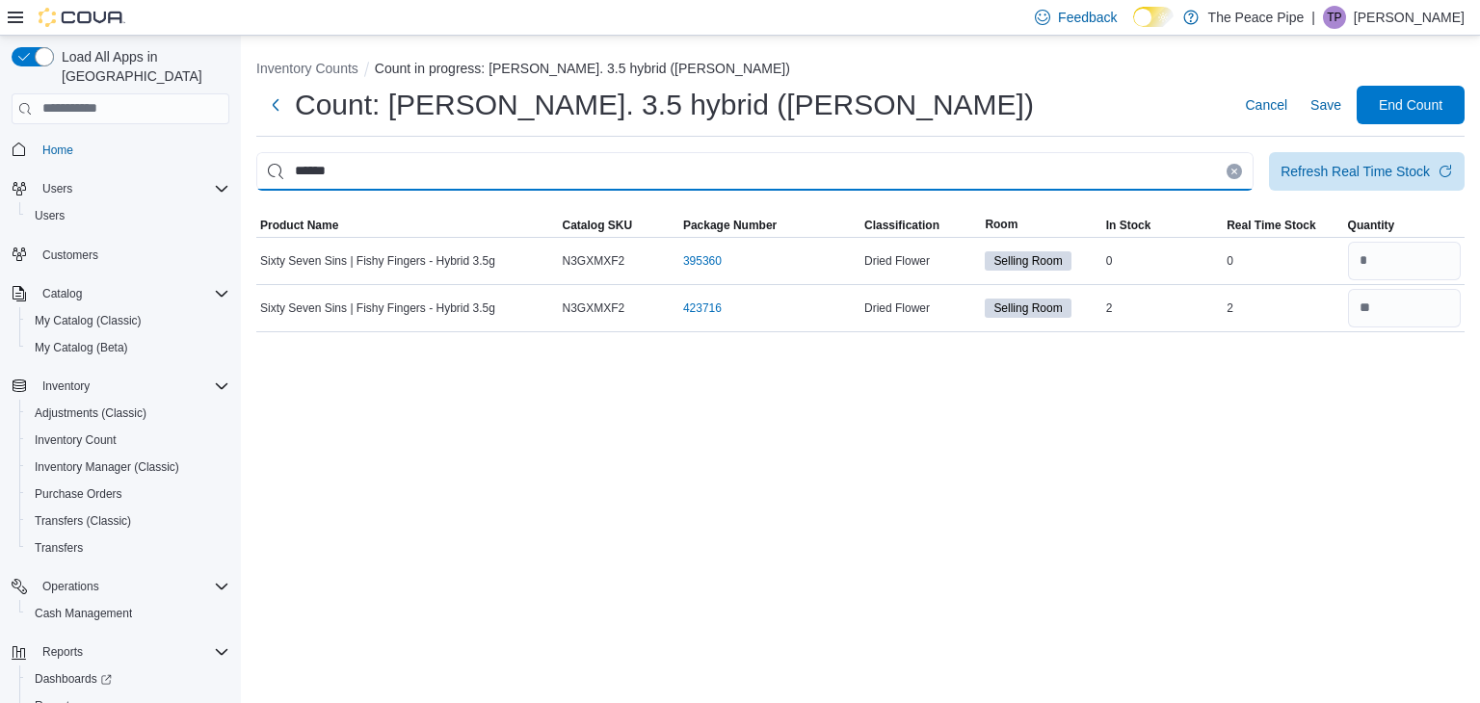
click at [1129, 174] on input "*****" at bounding box center [754, 171] width 997 height 39
type input "*"
type input "**"
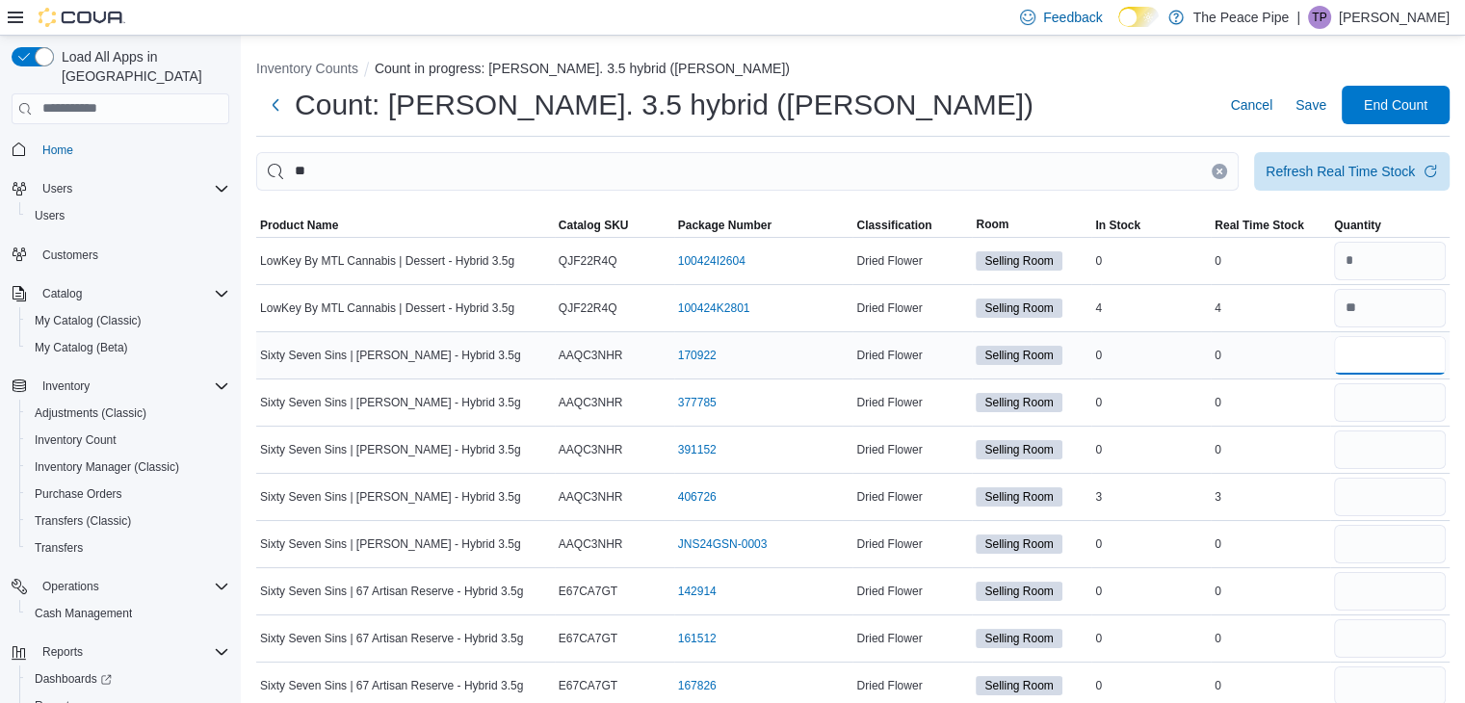
click at [1407, 355] on input "number" at bounding box center [1390, 355] width 112 height 39
type input "*"
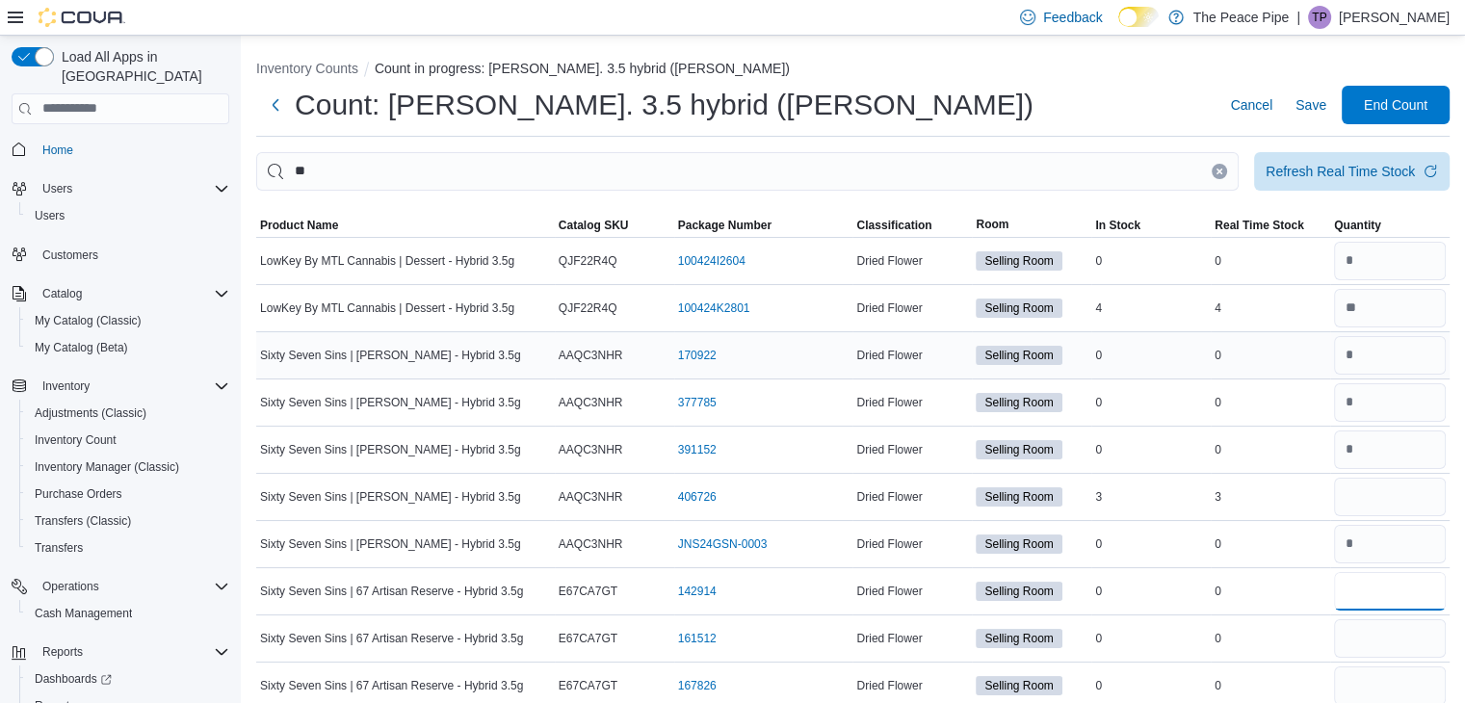
type input "*"
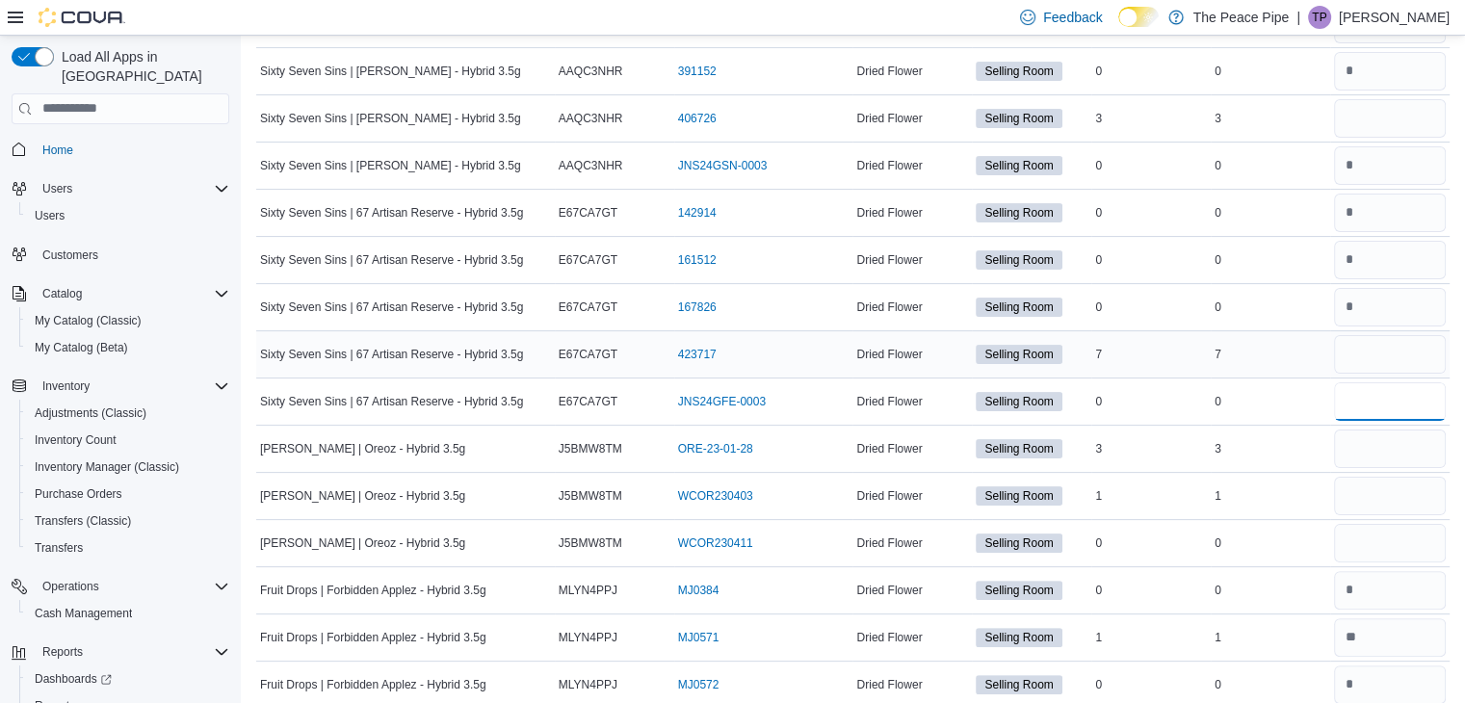
type input "*"
click at [1413, 336] on input "number" at bounding box center [1390, 354] width 112 height 39
type input "*"
click at [1426, 113] on input "number" at bounding box center [1390, 118] width 112 height 39
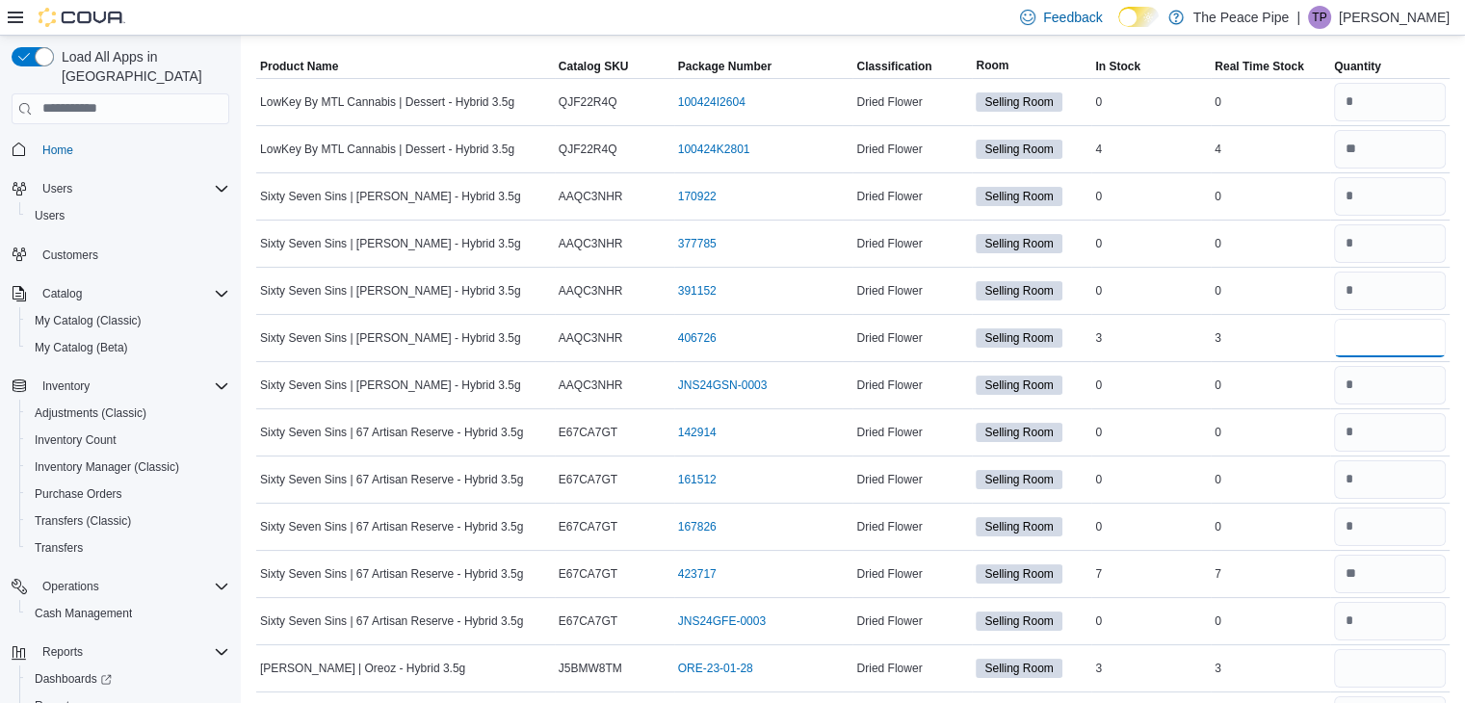
scroll to position [0, 0]
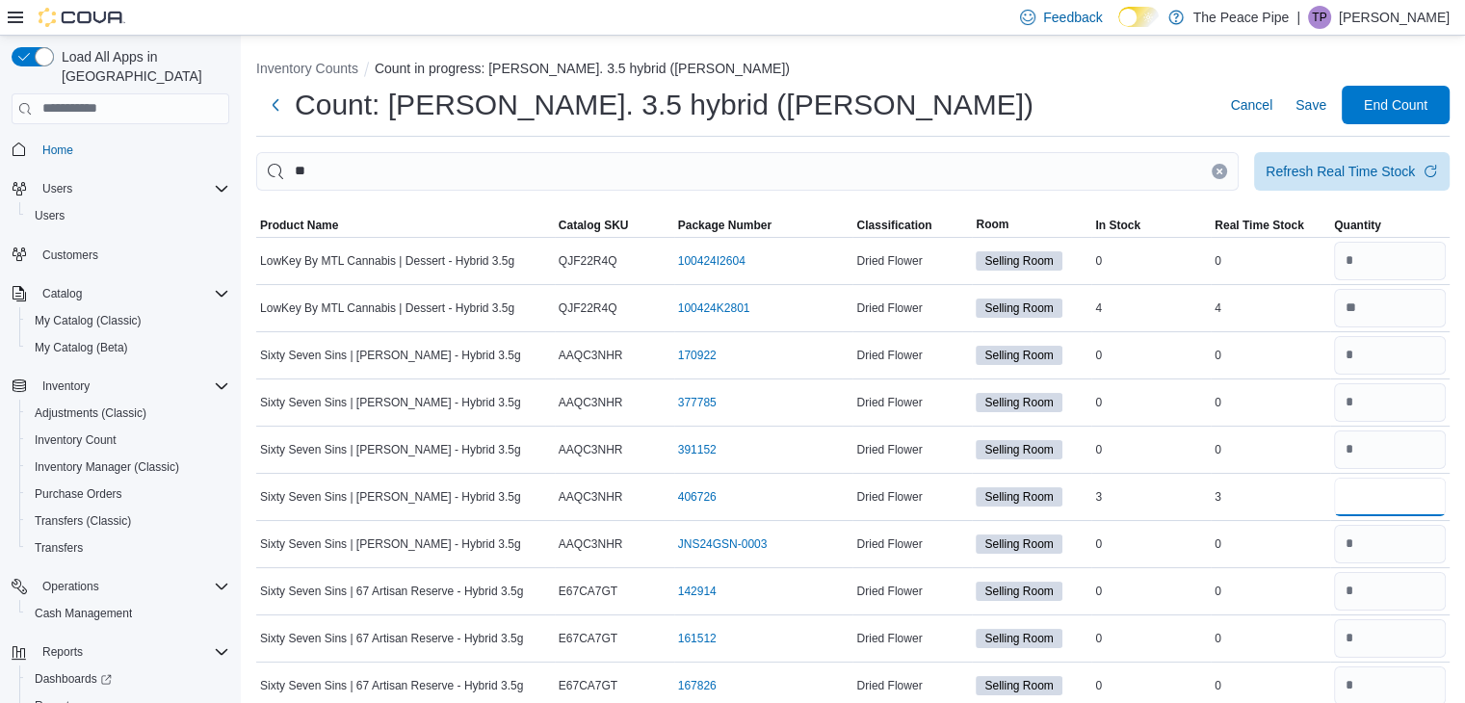
type input "*"
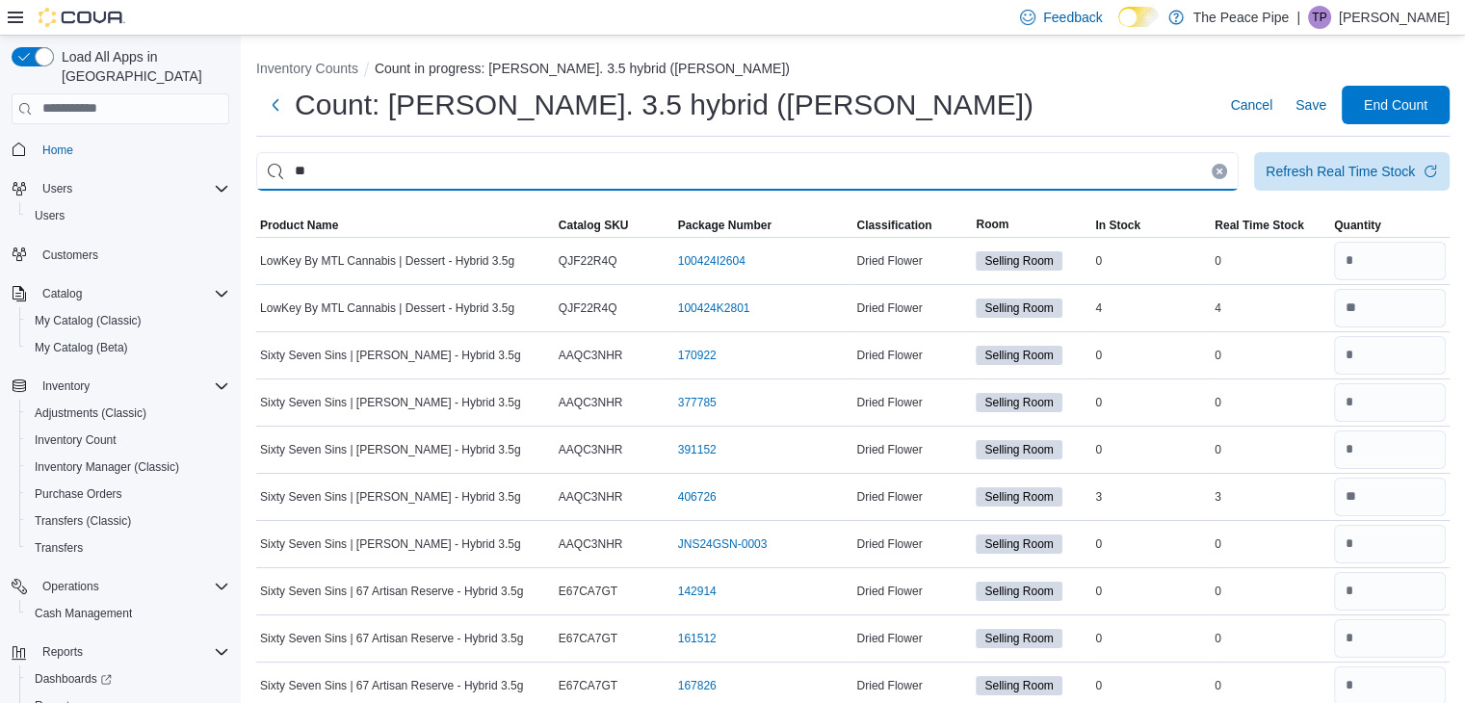
click at [968, 153] on input "**" at bounding box center [747, 171] width 983 height 39
type input "*"
type input "********"
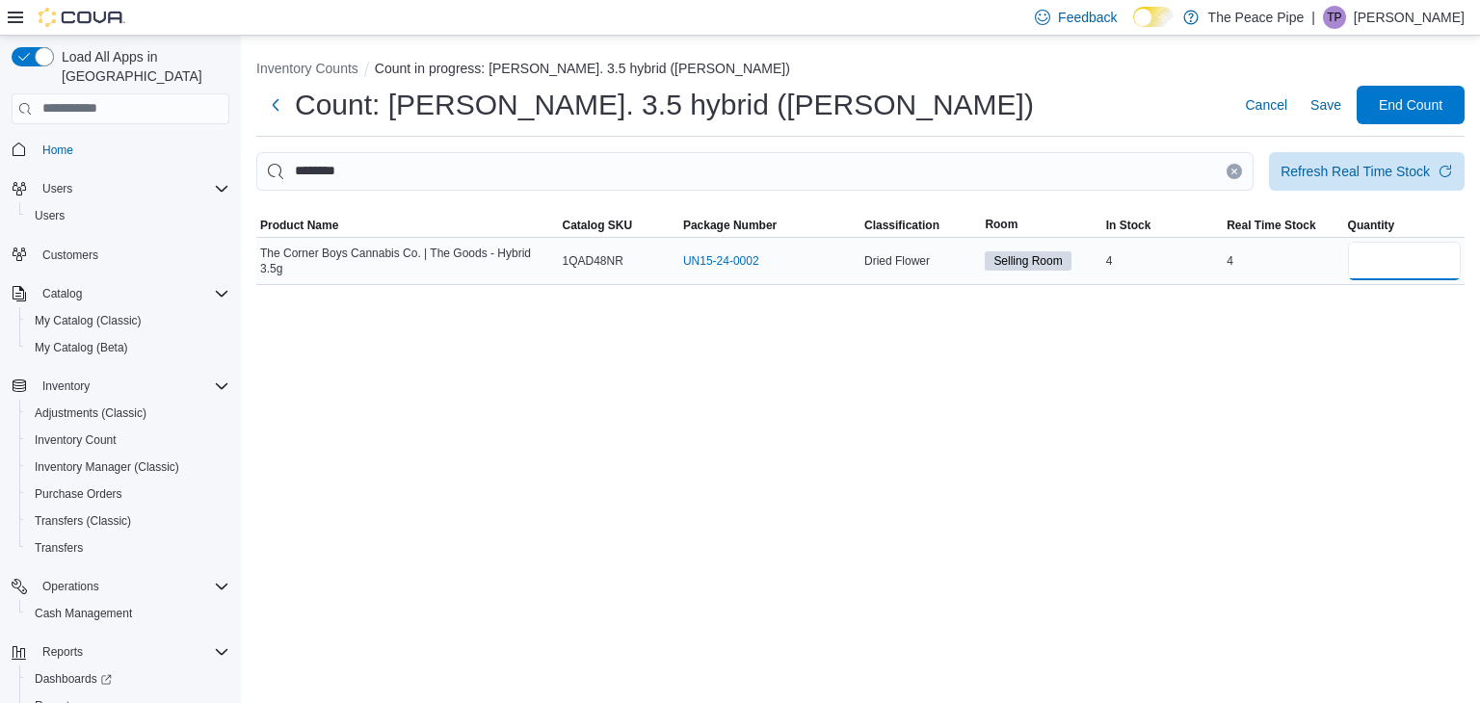
click at [1363, 248] on input "number" at bounding box center [1404, 261] width 113 height 39
type input "*"
click at [1233, 171] on icon "Clear input" at bounding box center [1234, 171] width 5 height 5
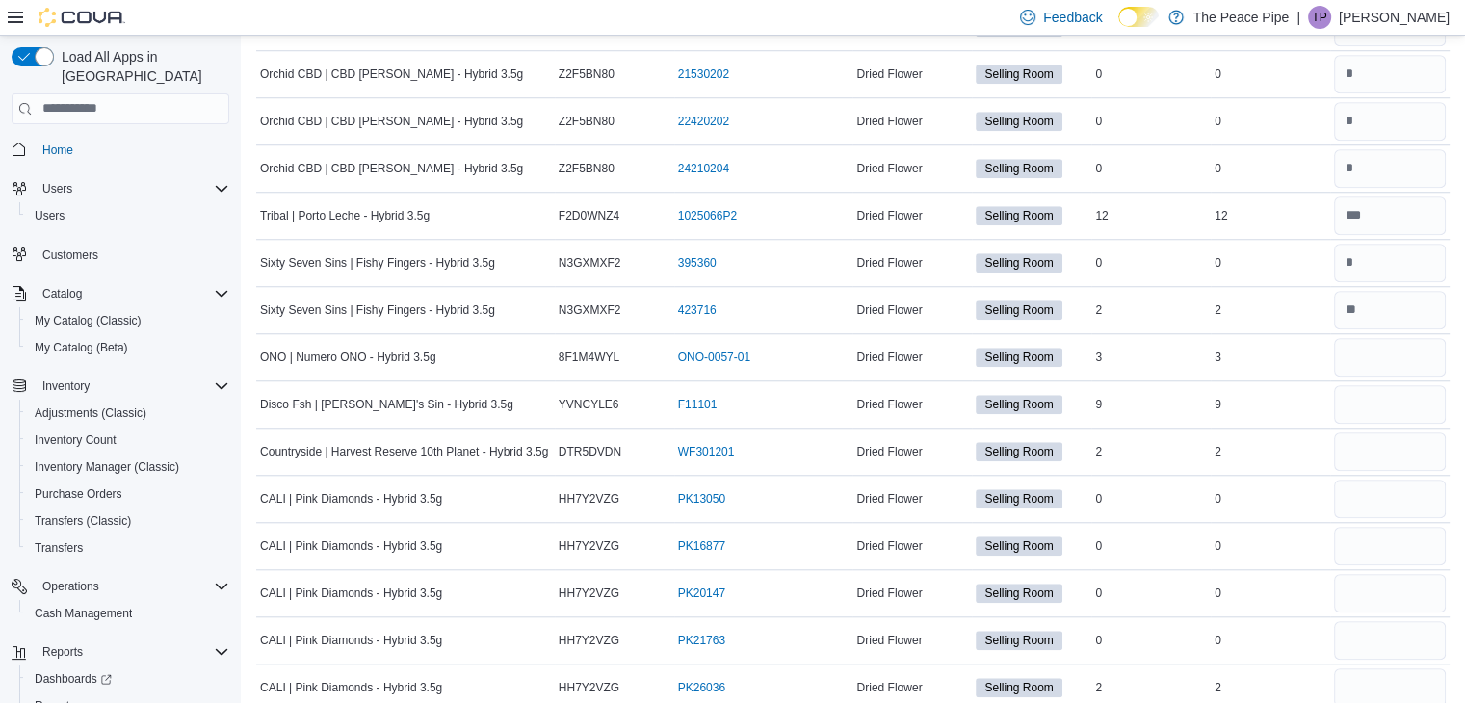
scroll to position [1612, 0]
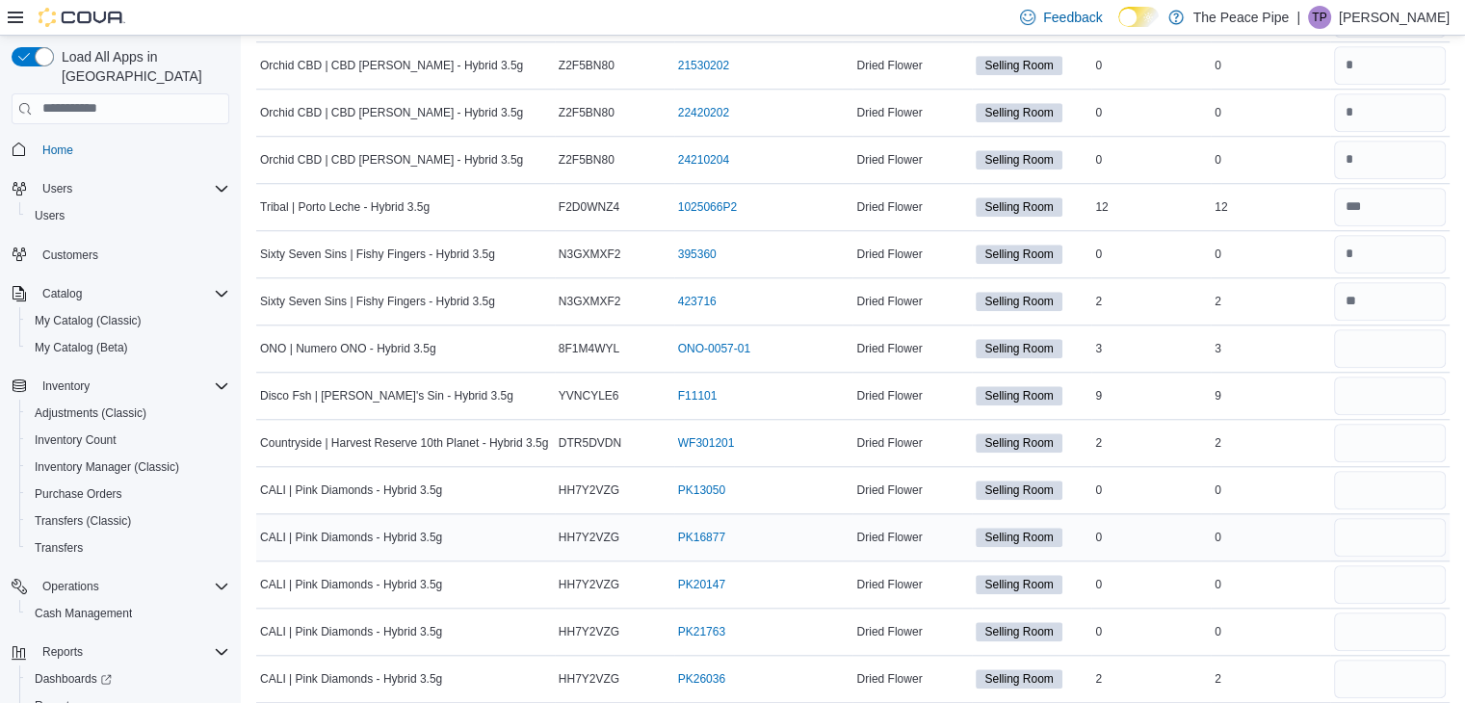
click at [1287, 513] on td "Real Time Stock 0" at bounding box center [1270, 536] width 119 height 47
click at [1391, 484] on input "number" at bounding box center [1390, 490] width 112 height 39
type input "*"
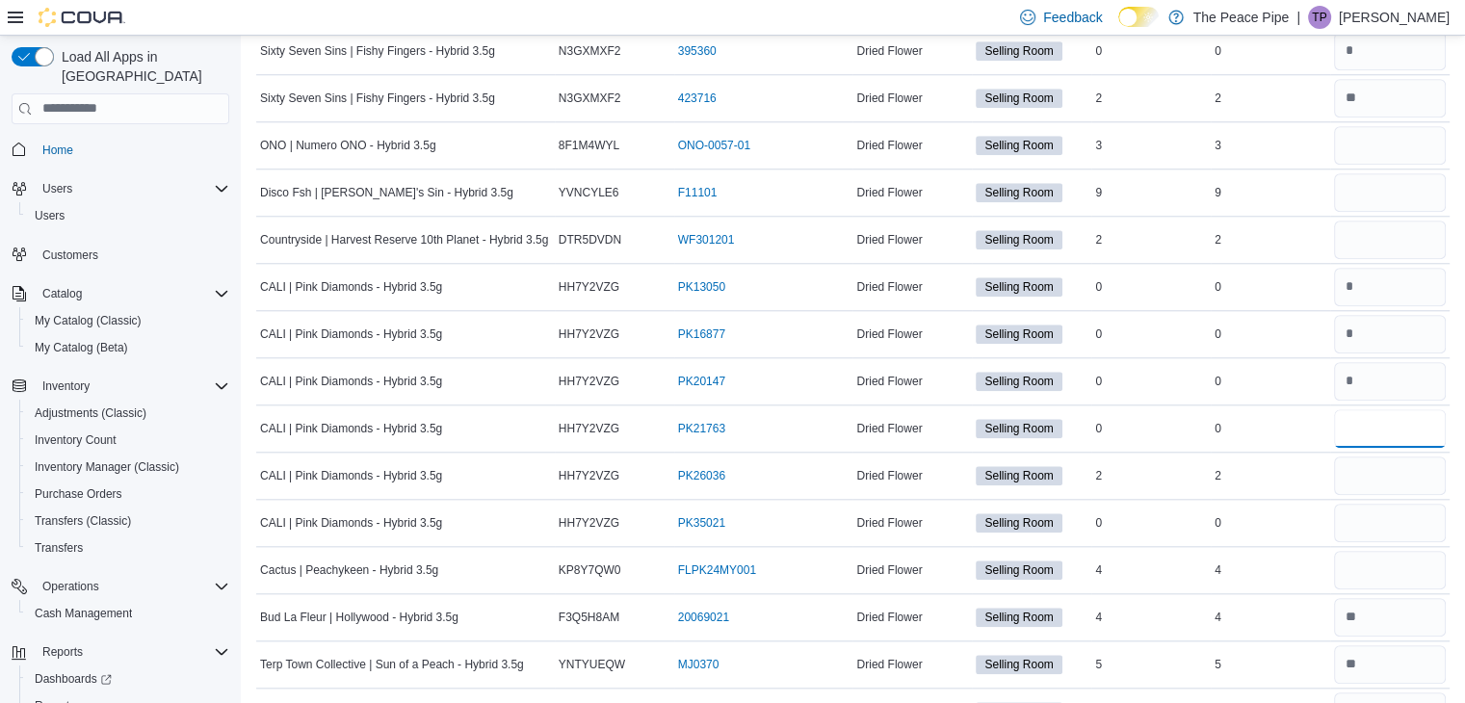
scroll to position [1819, 0]
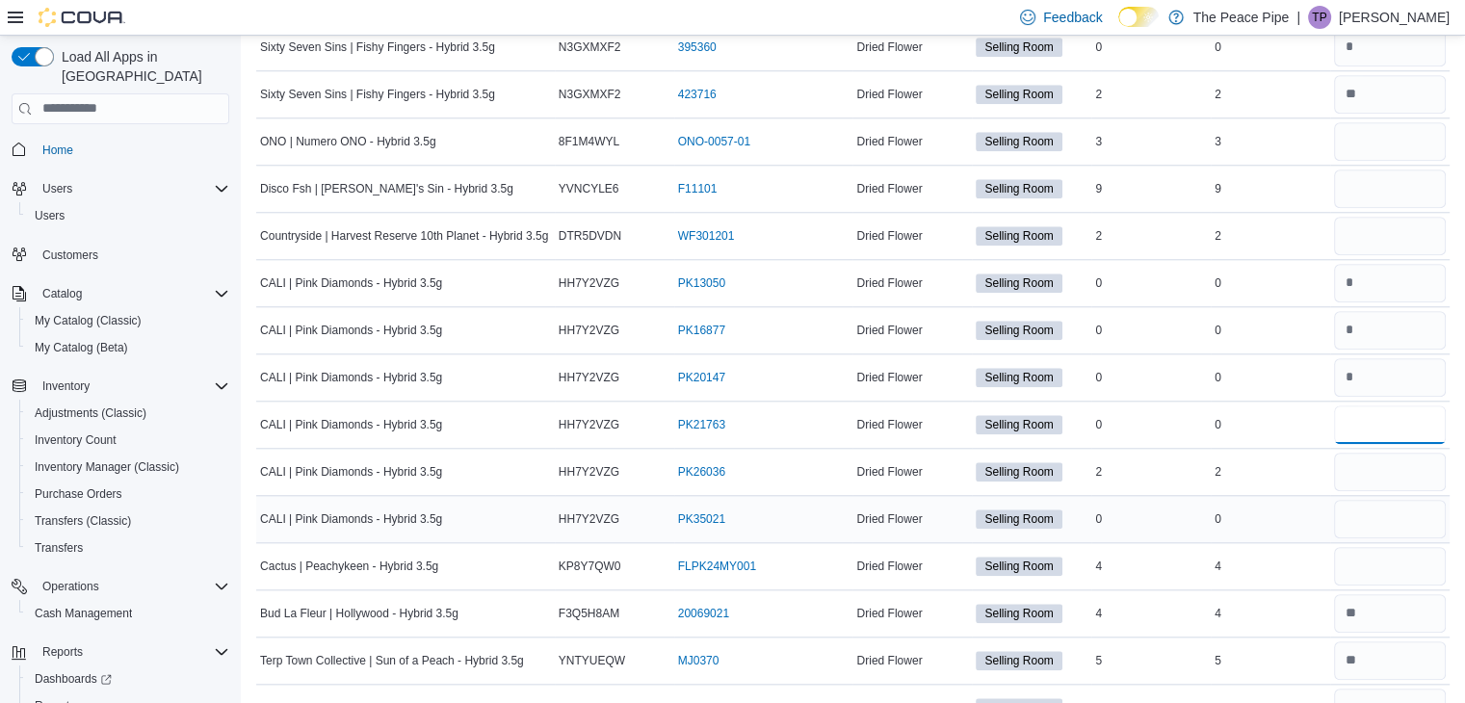
type input "*"
click at [1402, 517] on input "number" at bounding box center [1390, 519] width 112 height 39
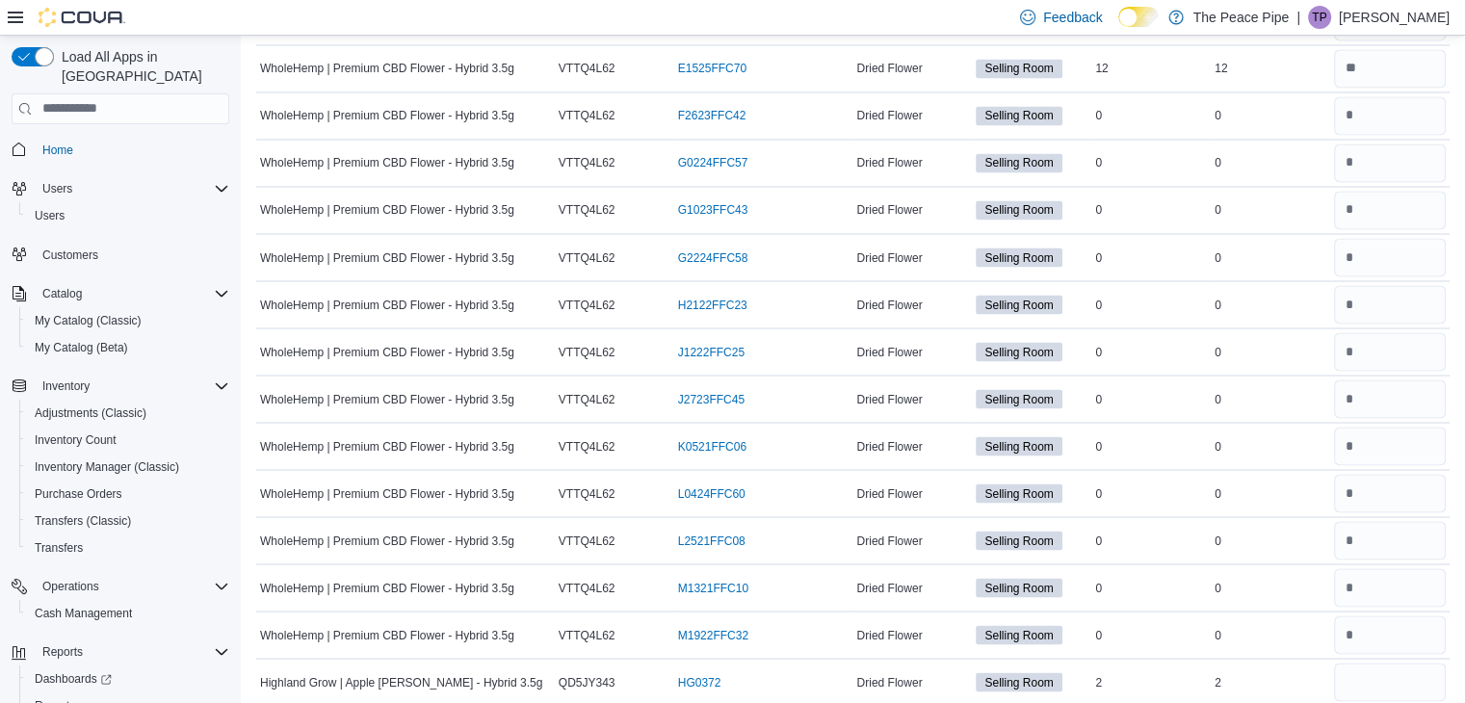
scroll to position [3405, 0]
type input "*"
click at [1364, 661] on input "number" at bounding box center [1390, 680] width 112 height 39
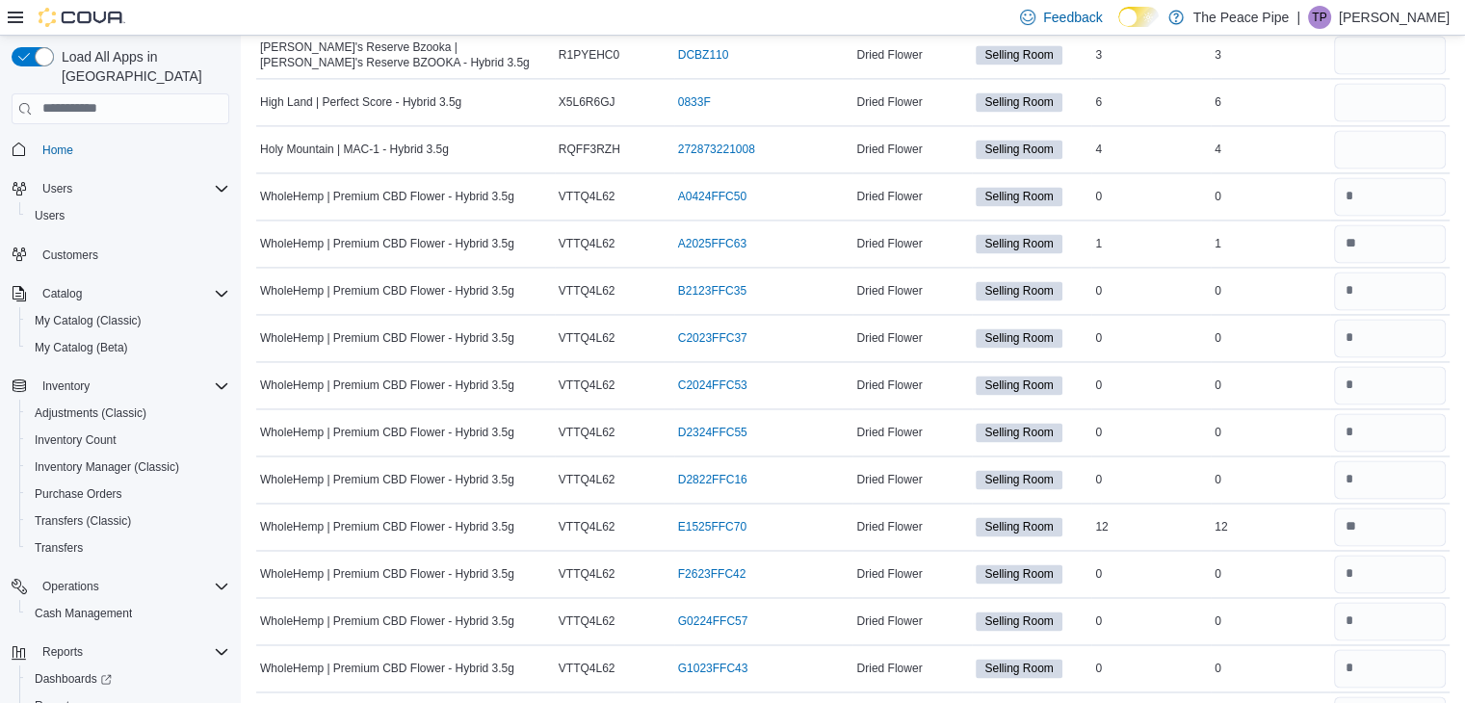
scroll to position [2933, 0]
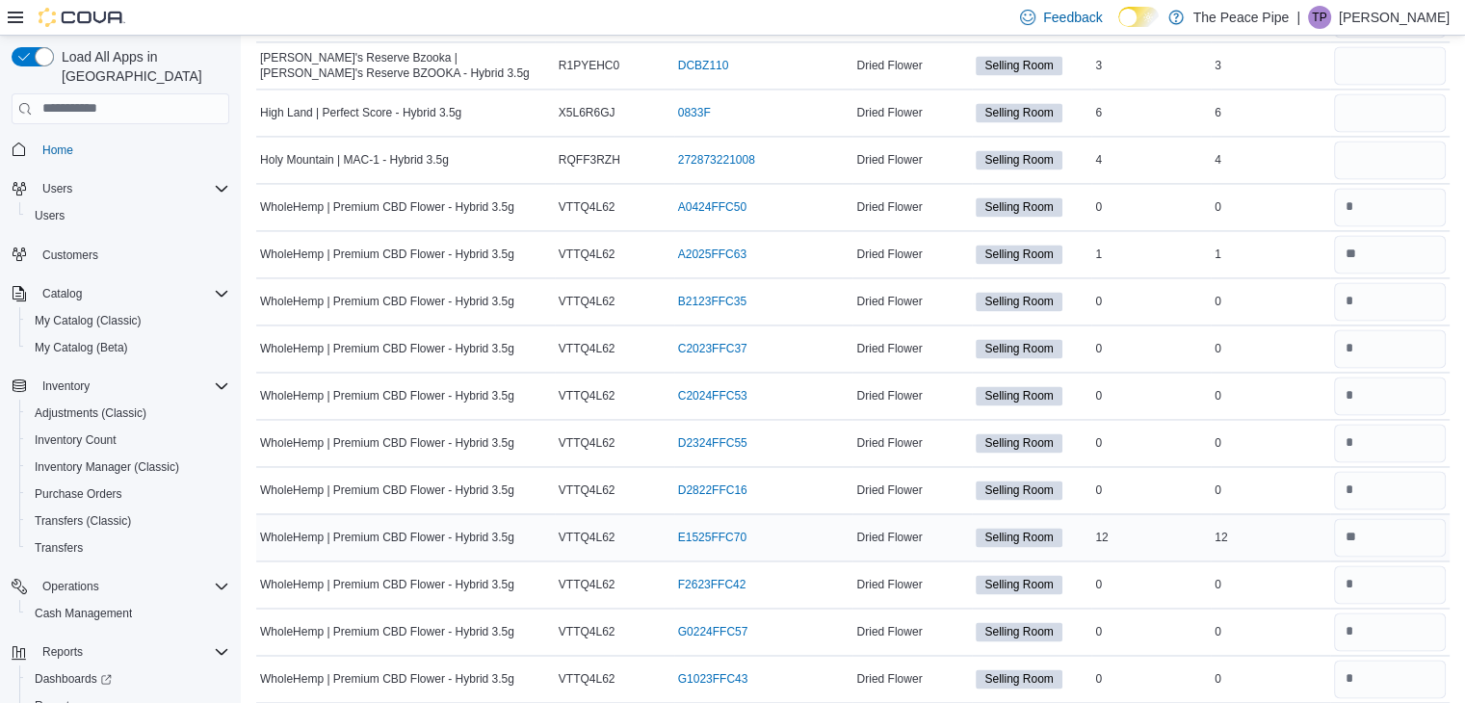
type input "*"
click at [1394, 518] on input "number" at bounding box center [1390, 537] width 112 height 39
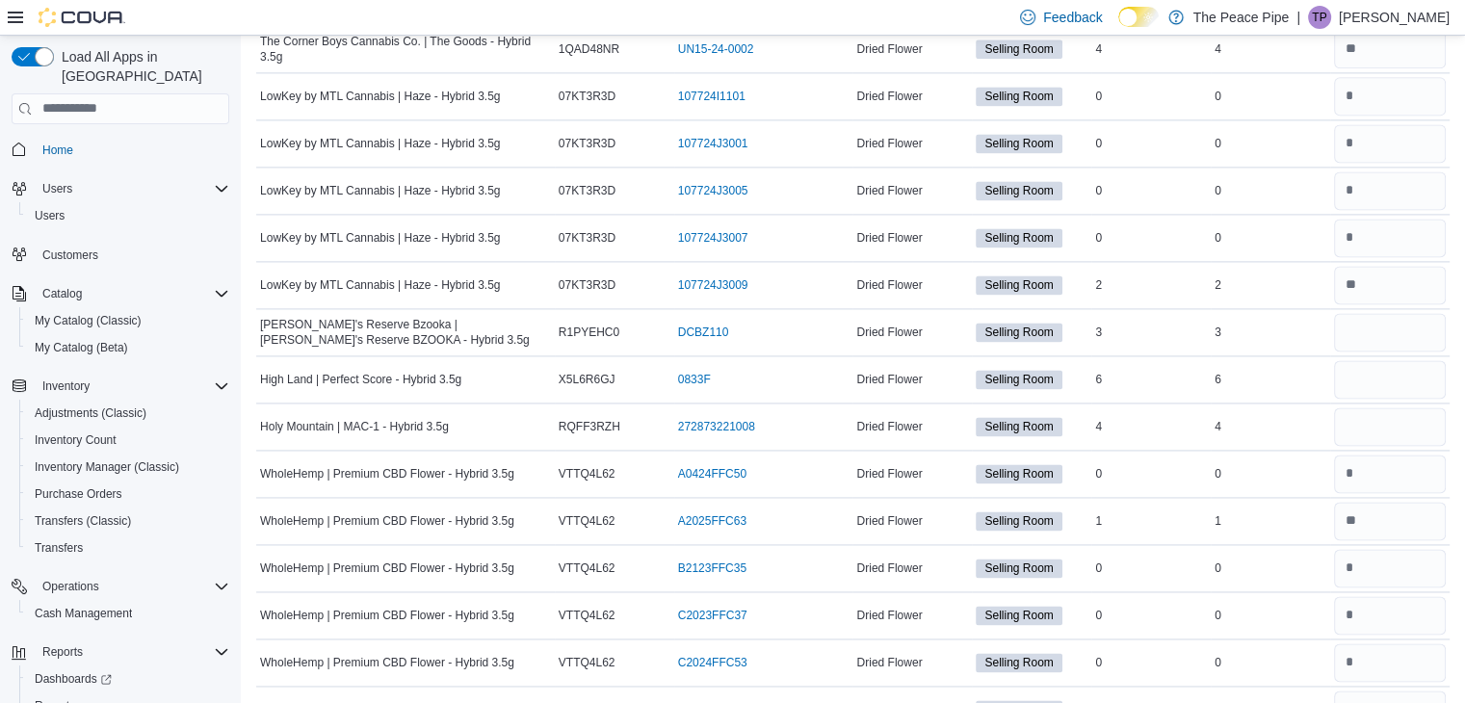
scroll to position [2648, 0]
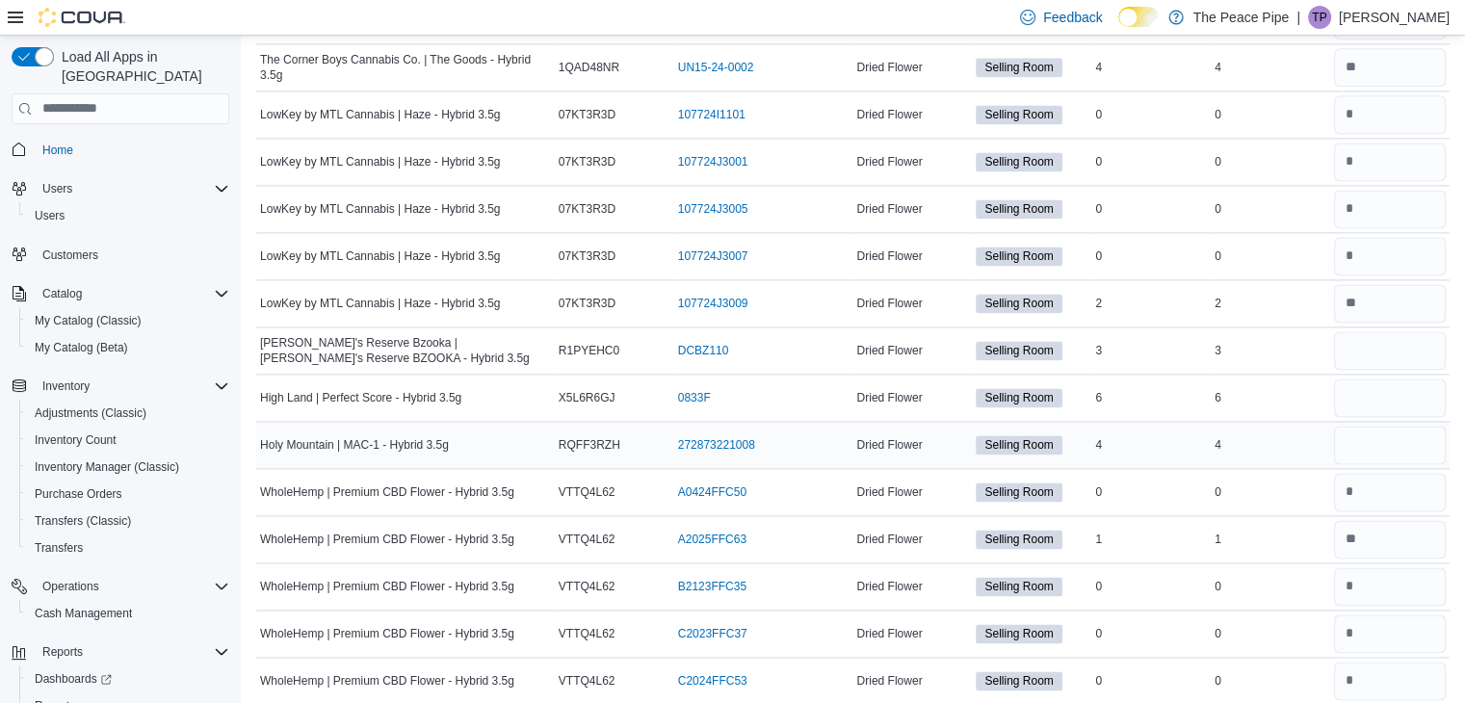
type input "**"
click at [1413, 426] on input "number" at bounding box center [1390, 445] width 112 height 39
type input "*"
click at [1418, 389] on input "number" at bounding box center [1390, 398] width 112 height 39
type input "*"
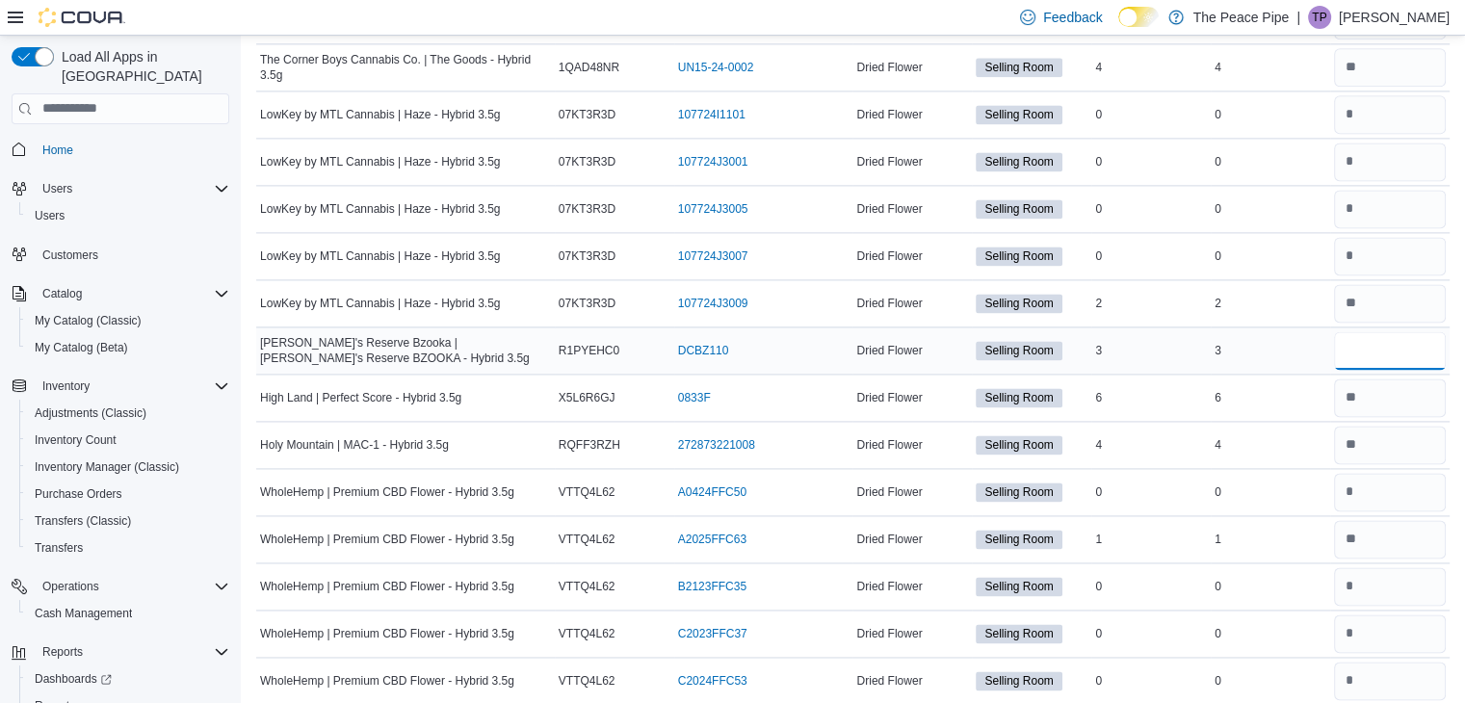
click at [1380, 331] on input "number" at bounding box center [1390, 350] width 112 height 39
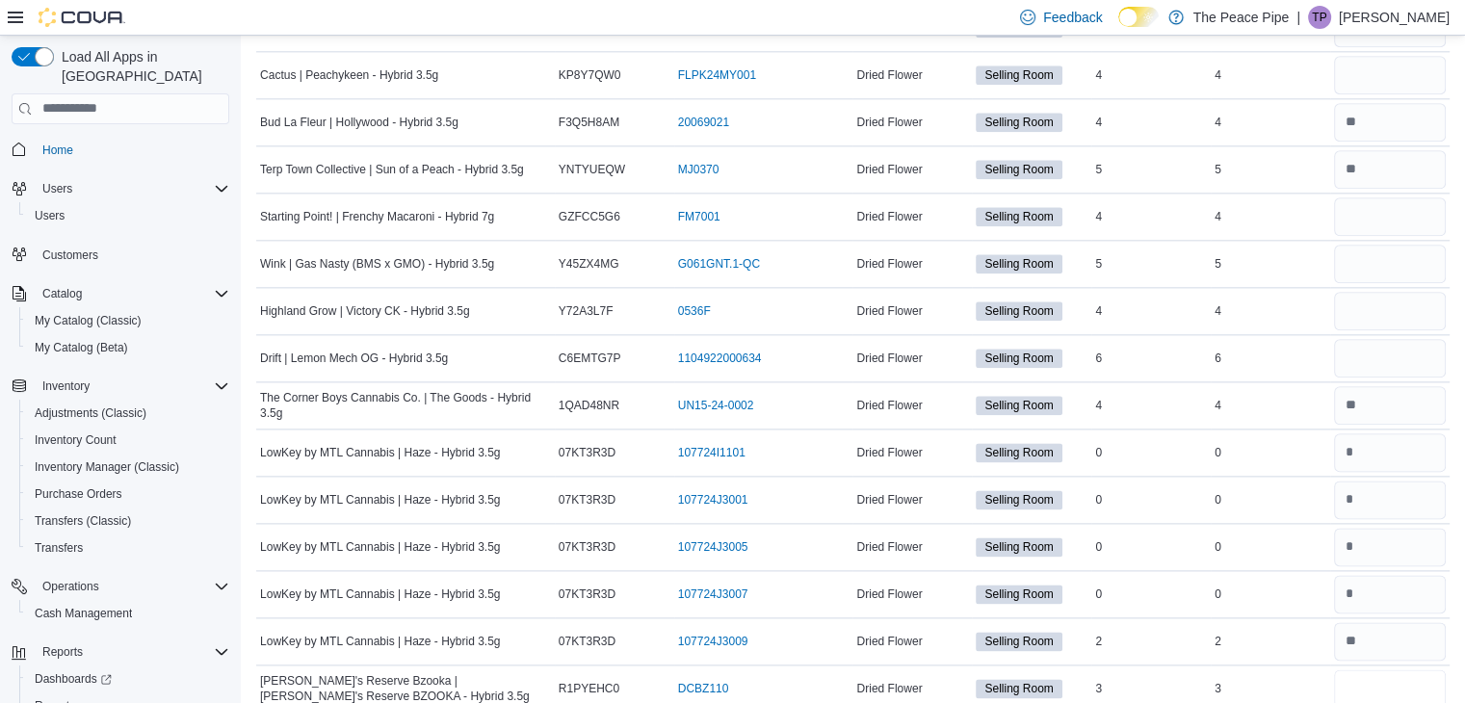
scroll to position [2315, 0]
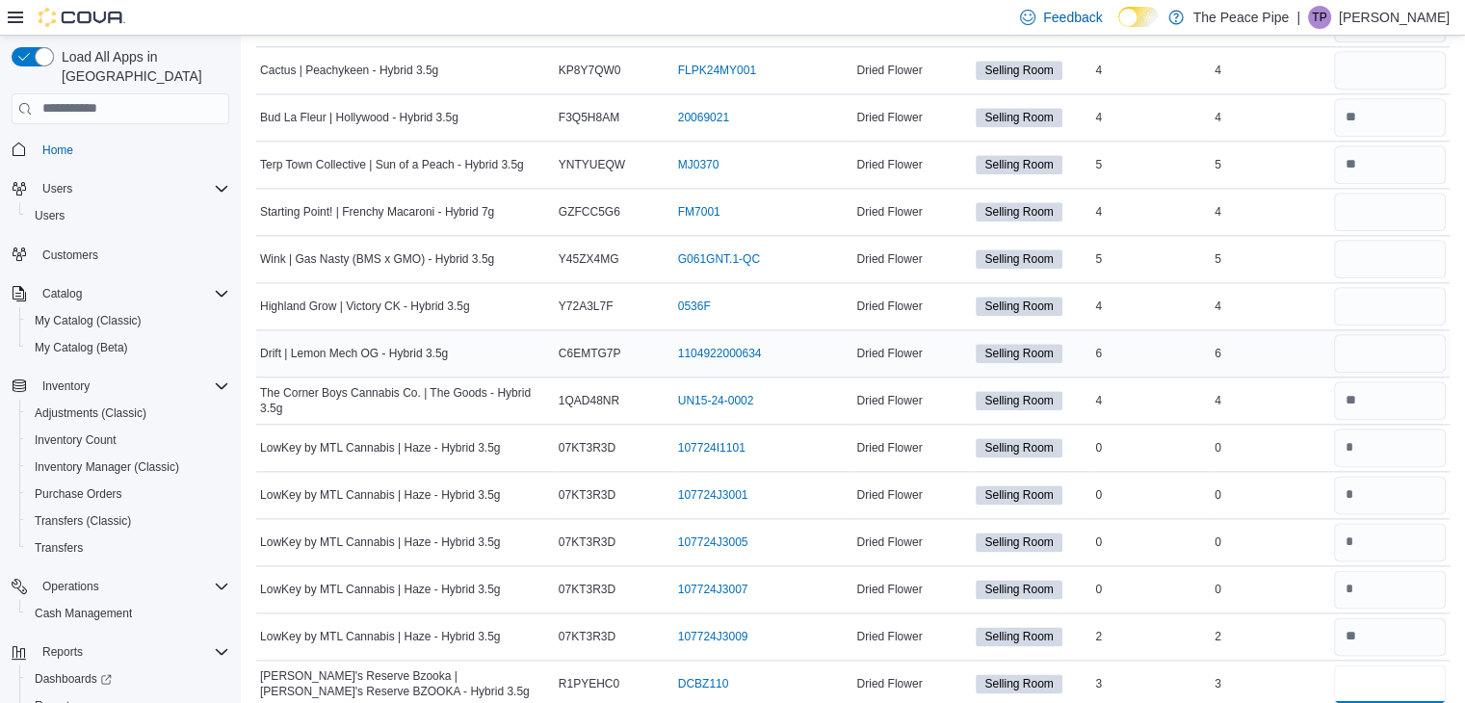
type input "*"
click at [1376, 339] on input "number" at bounding box center [1390, 353] width 112 height 39
type input "*"
click at [1371, 302] on input "number" at bounding box center [1390, 306] width 112 height 39
type input "*"
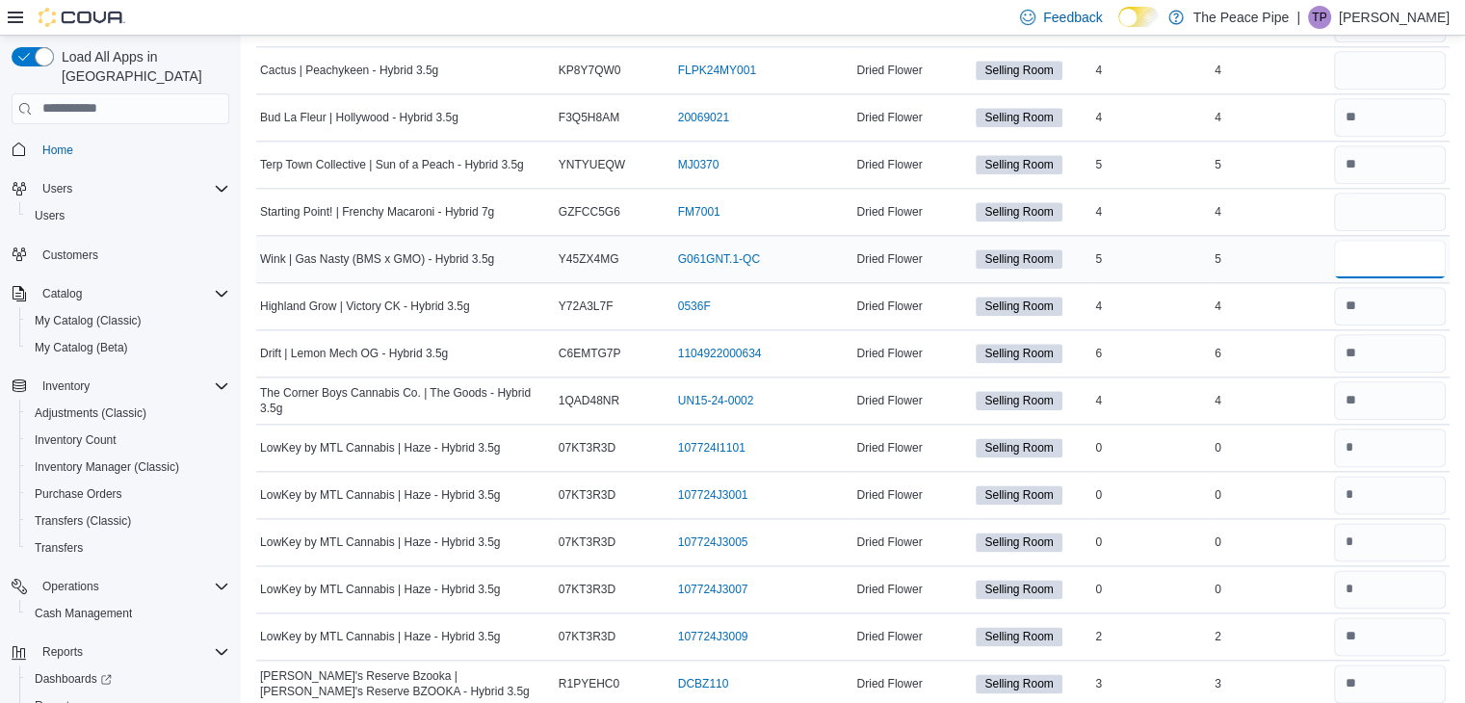
click at [1380, 250] on input "number" at bounding box center [1390, 259] width 112 height 39
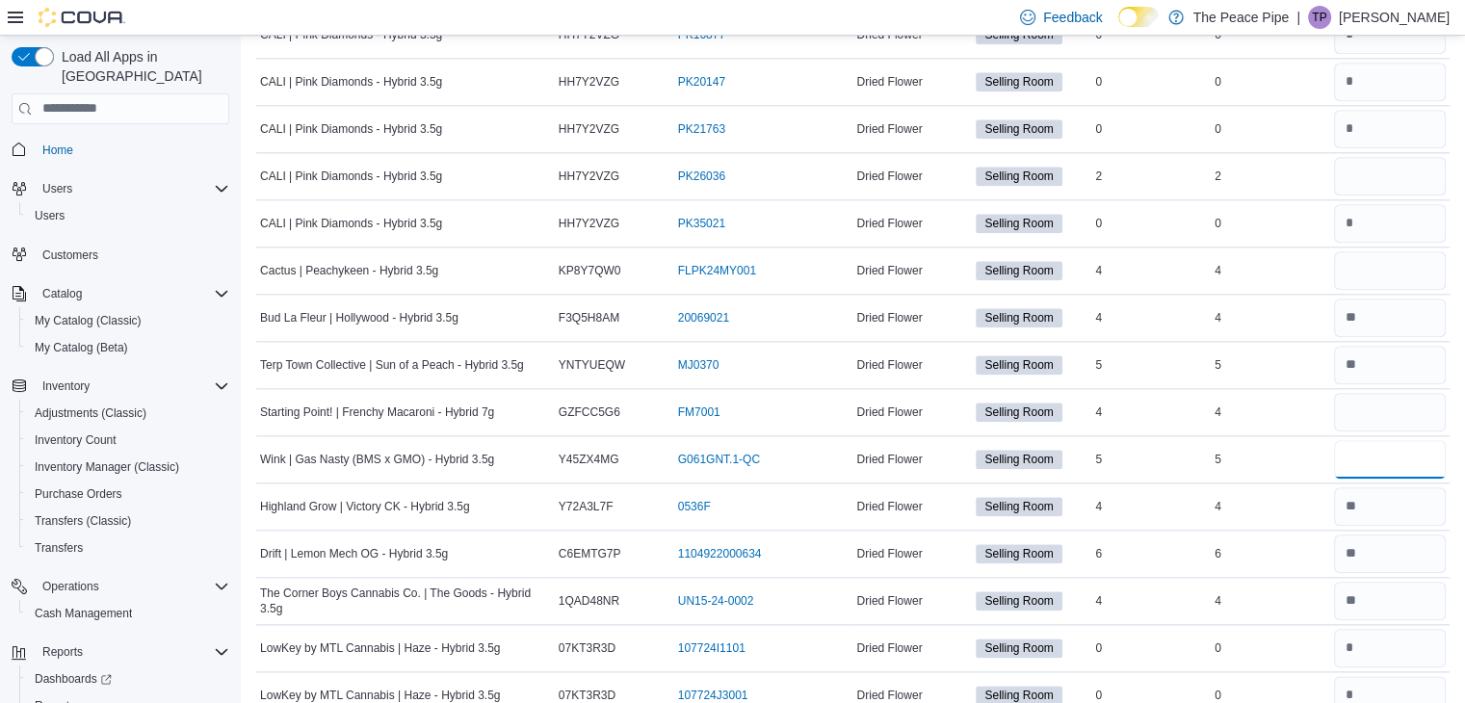
scroll to position [2110, 0]
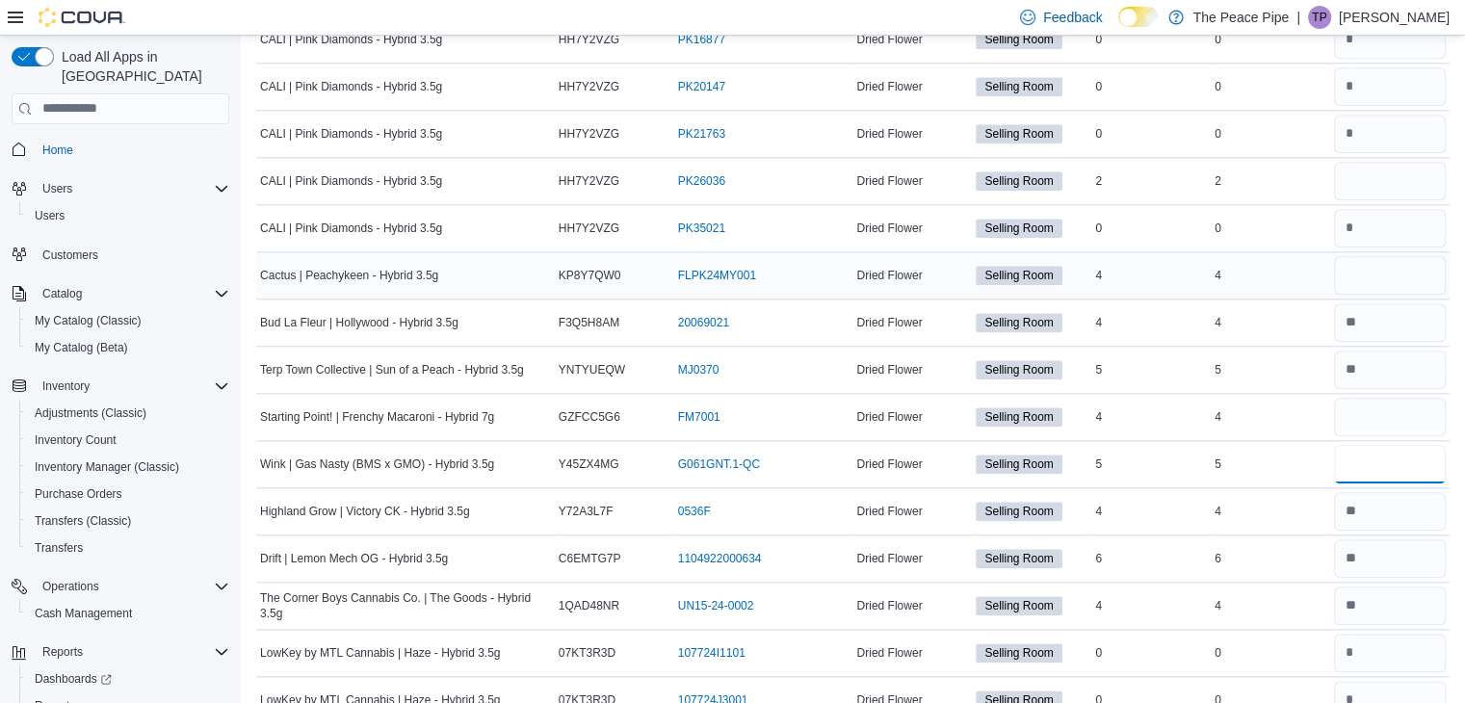
type input "*"
click at [1395, 267] on input "number" at bounding box center [1390, 275] width 112 height 39
type input "*"
click at [1395, 178] on input "number" at bounding box center [1390, 181] width 112 height 39
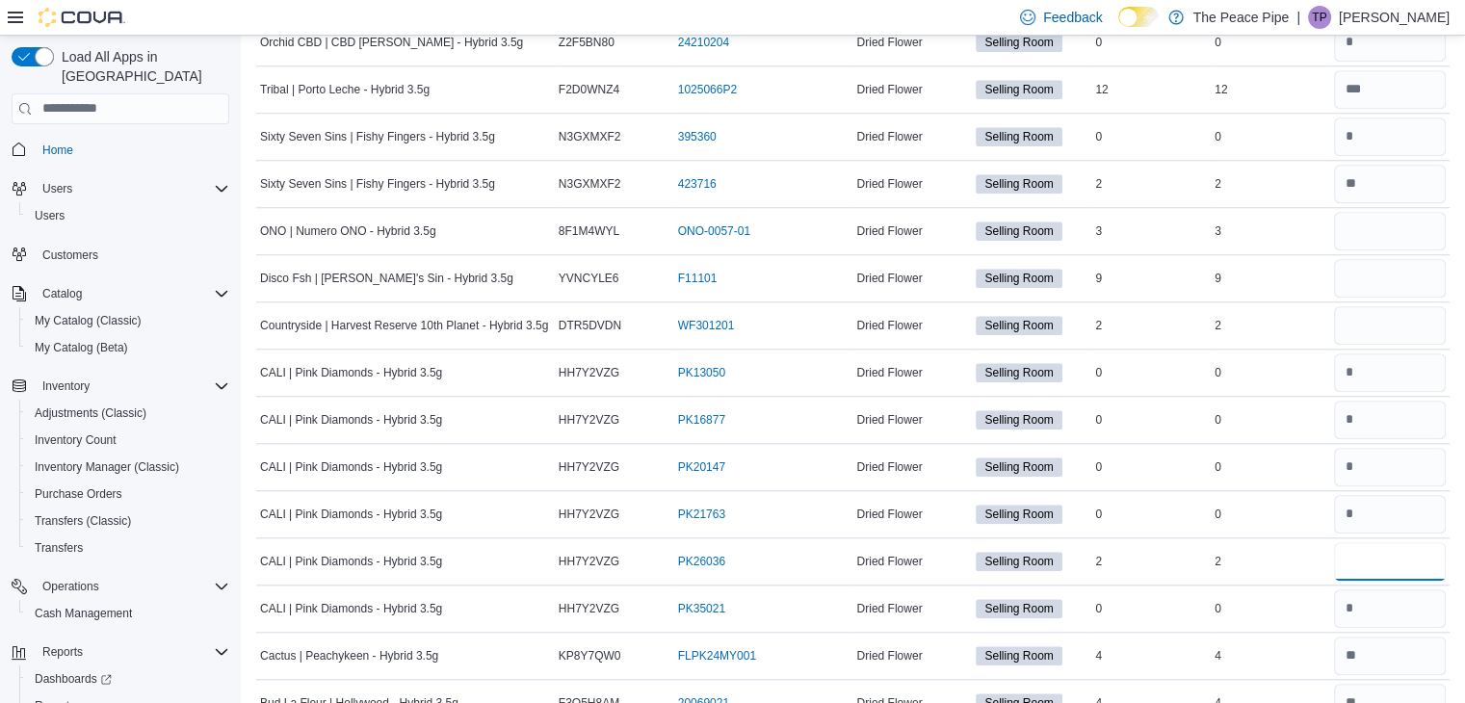
scroll to position [1739, 0]
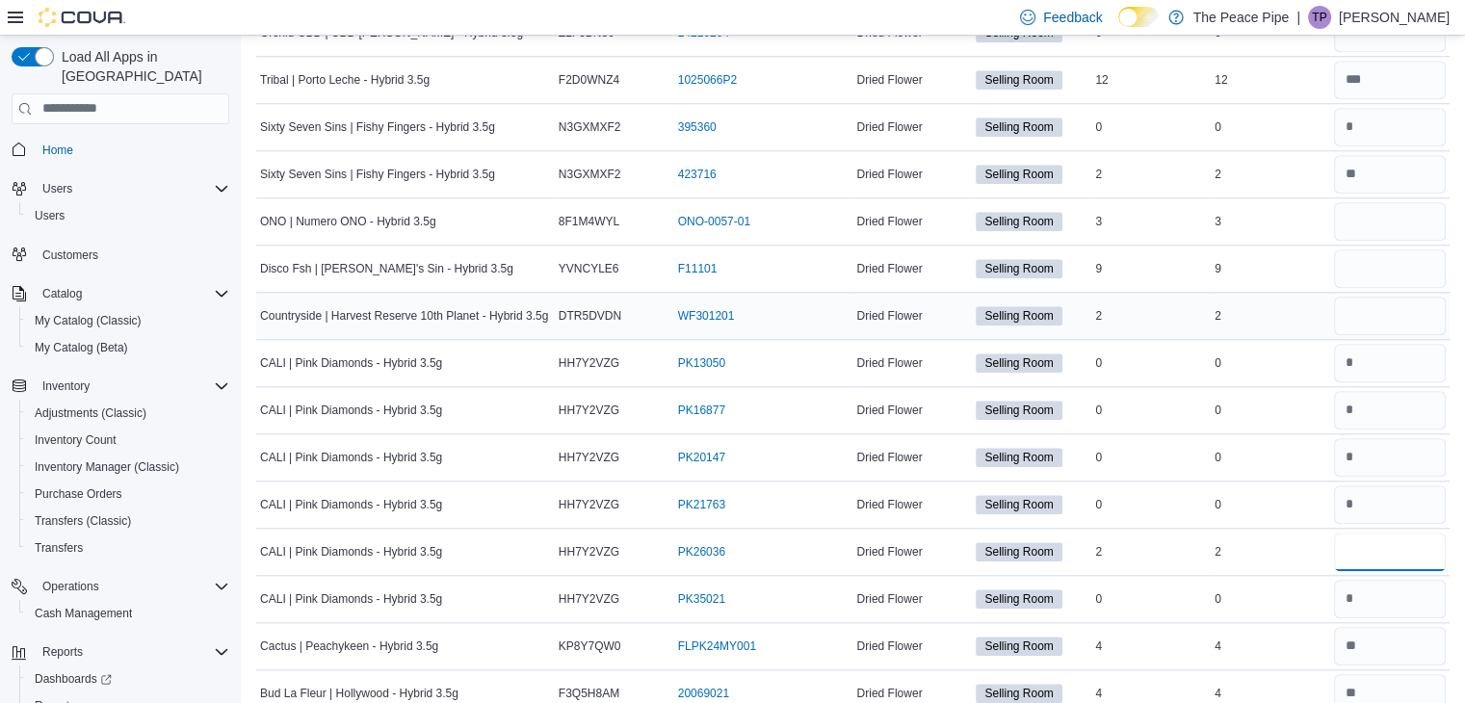
type input "*"
click at [1391, 301] on input "number" at bounding box center [1390, 316] width 112 height 39
type input "*"
click at [1392, 261] on input "number" at bounding box center [1390, 269] width 112 height 39
type input "*"
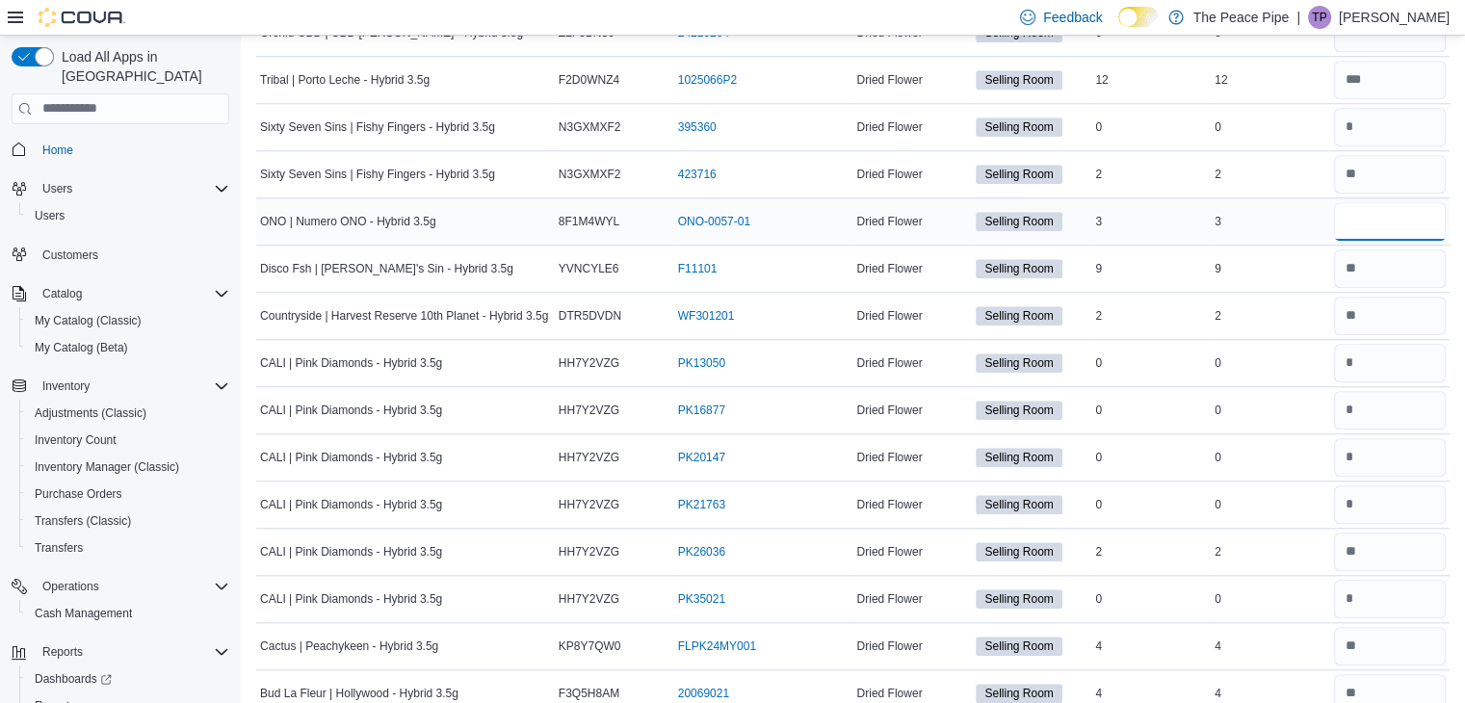
click at [1403, 217] on input "number" at bounding box center [1390, 221] width 112 height 39
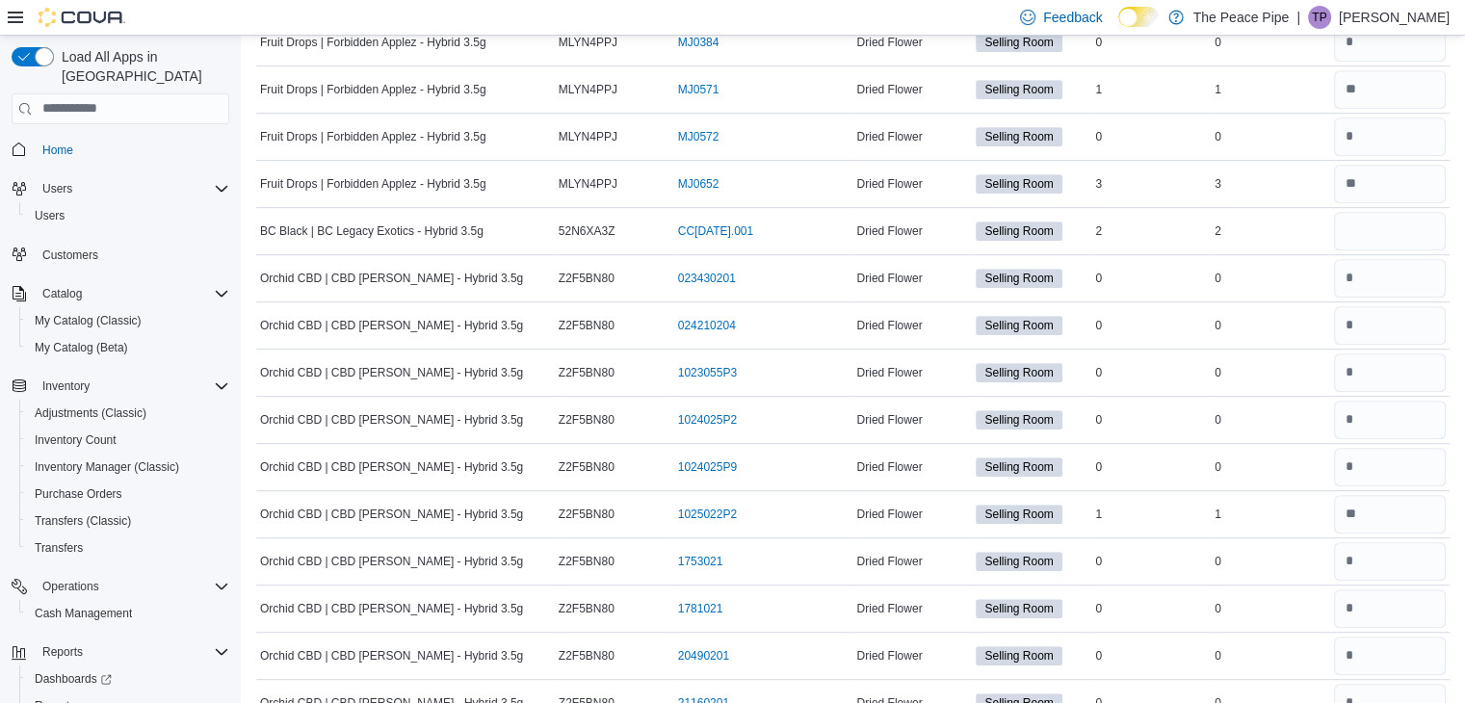
scroll to position [917, 0]
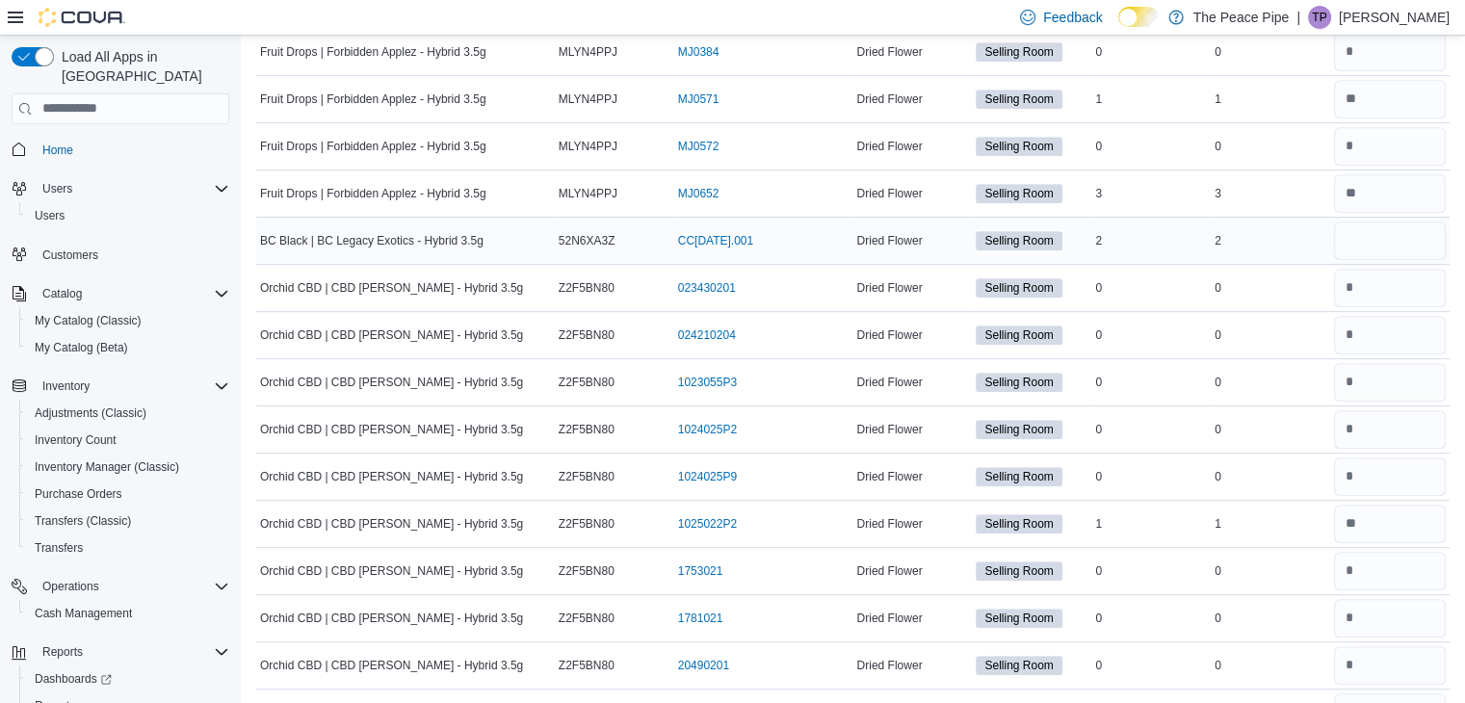
type input "*"
click at [1410, 243] on input "number" at bounding box center [1390, 241] width 112 height 39
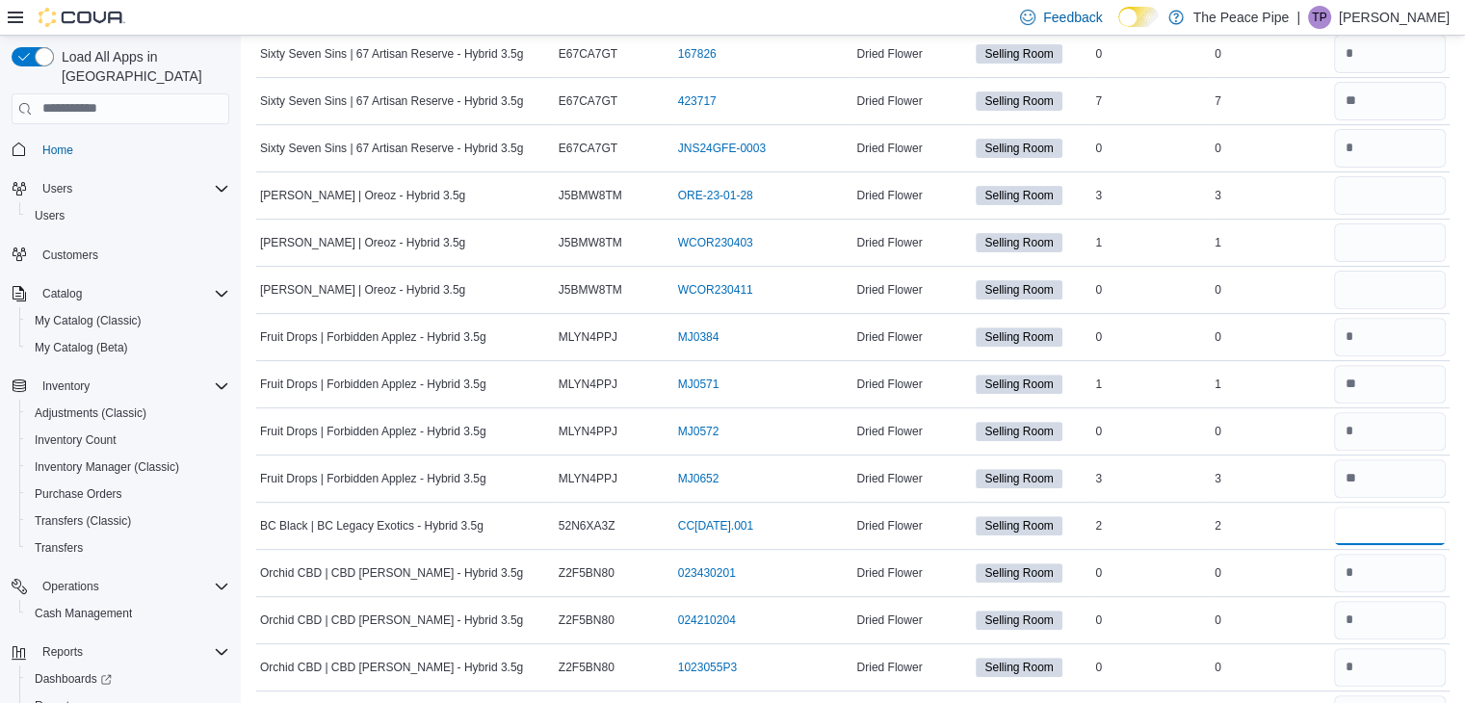
scroll to position [627, 0]
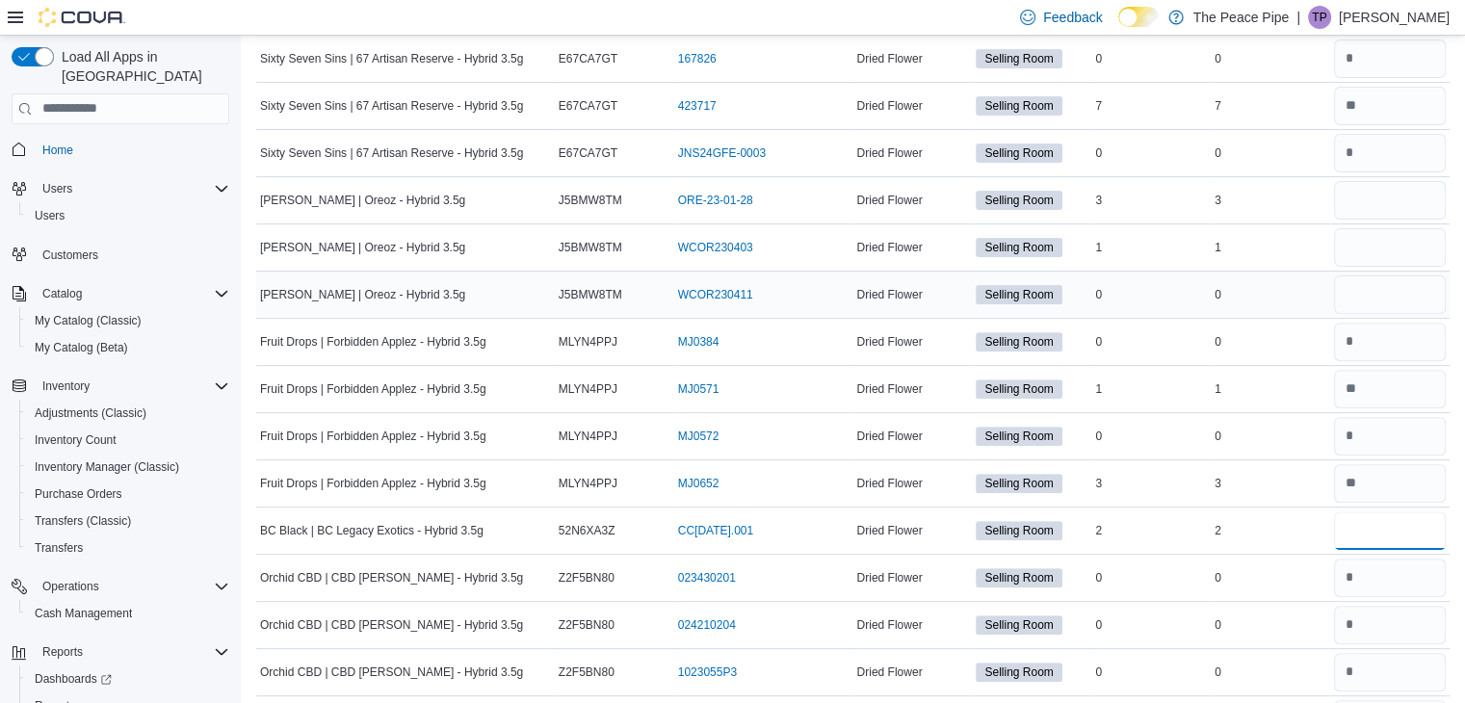
type input "*"
click at [1412, 290] on input "number" at bounding box center [1390, 295] width 112 height 39
type input "*"
click at [1419, 247] on input "number" at bounding box center [1390, 247] width 112 height 39
type input "*"
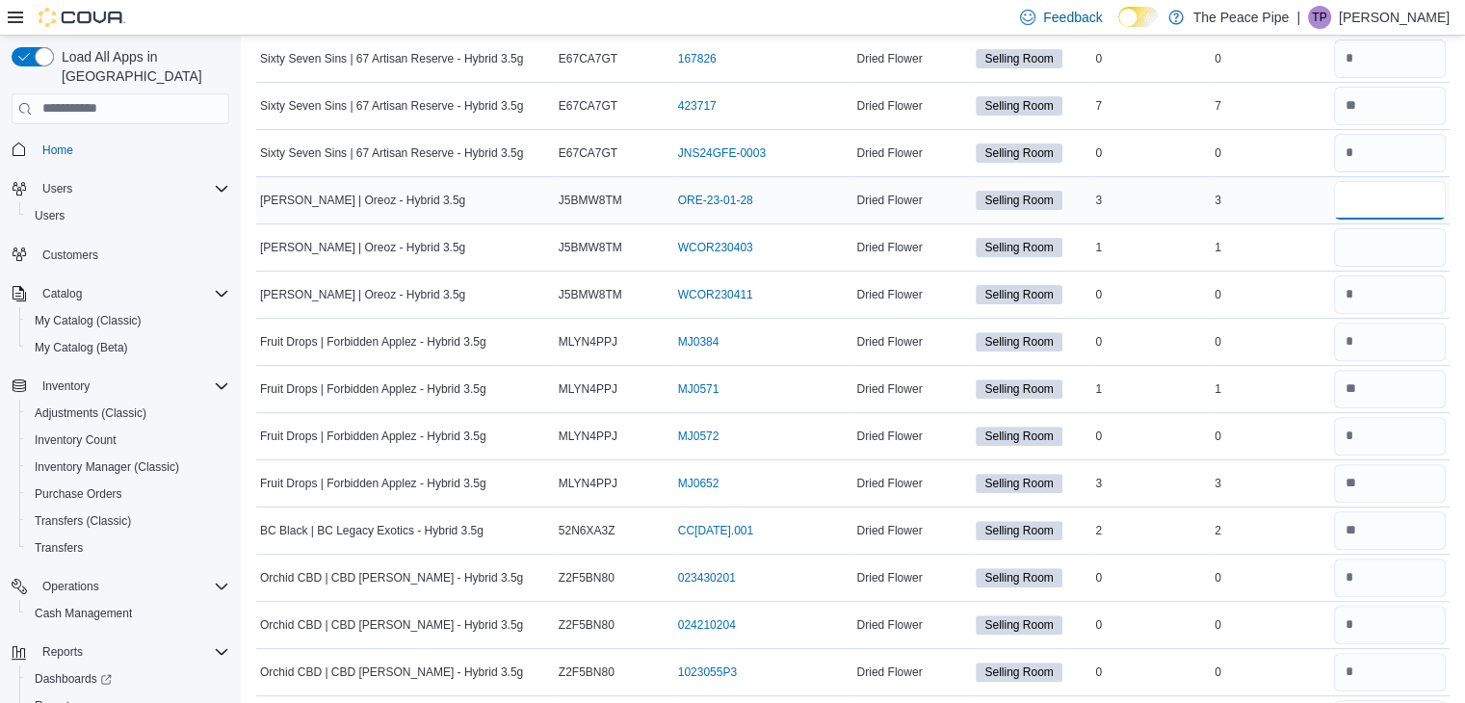
click at [1417, 192] on input "number" at bounding box center [1390, 200] width 112 height 39
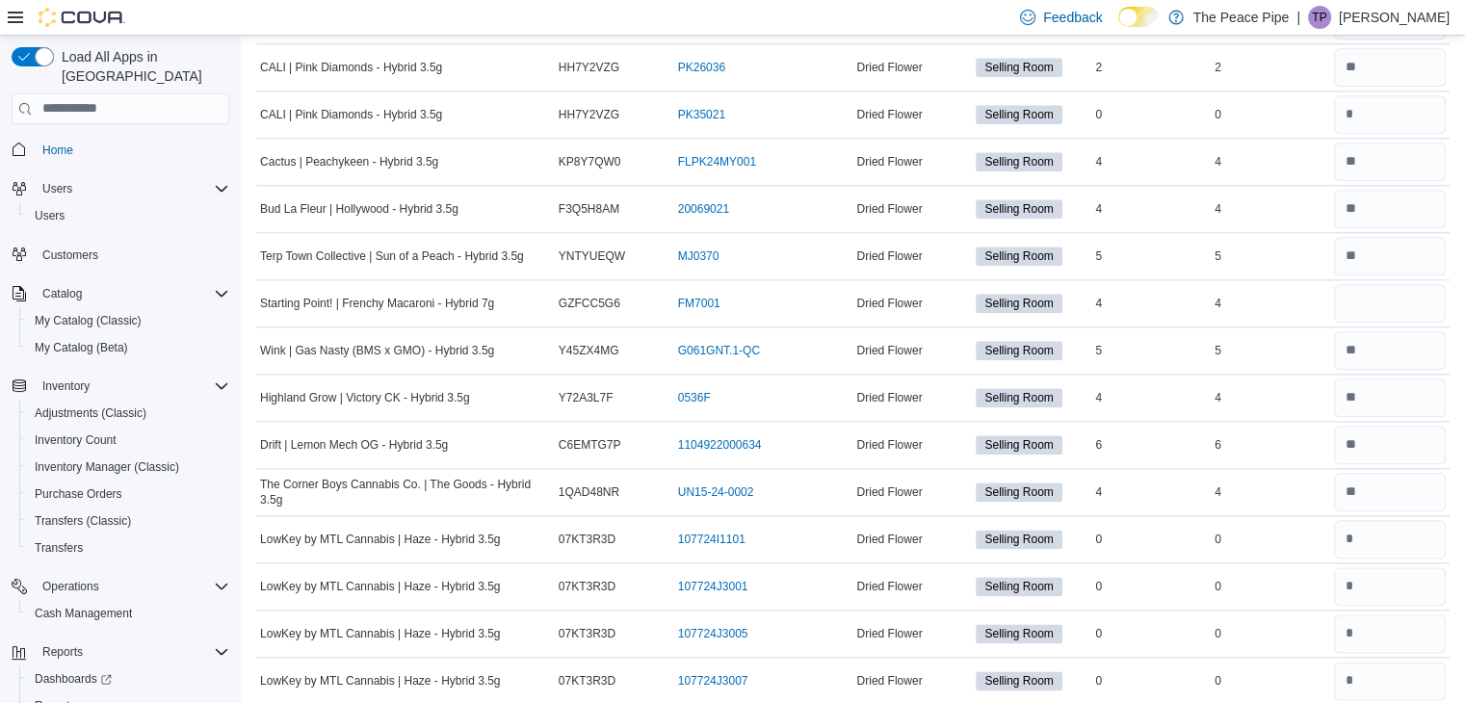
scroll to position [2228, 0]
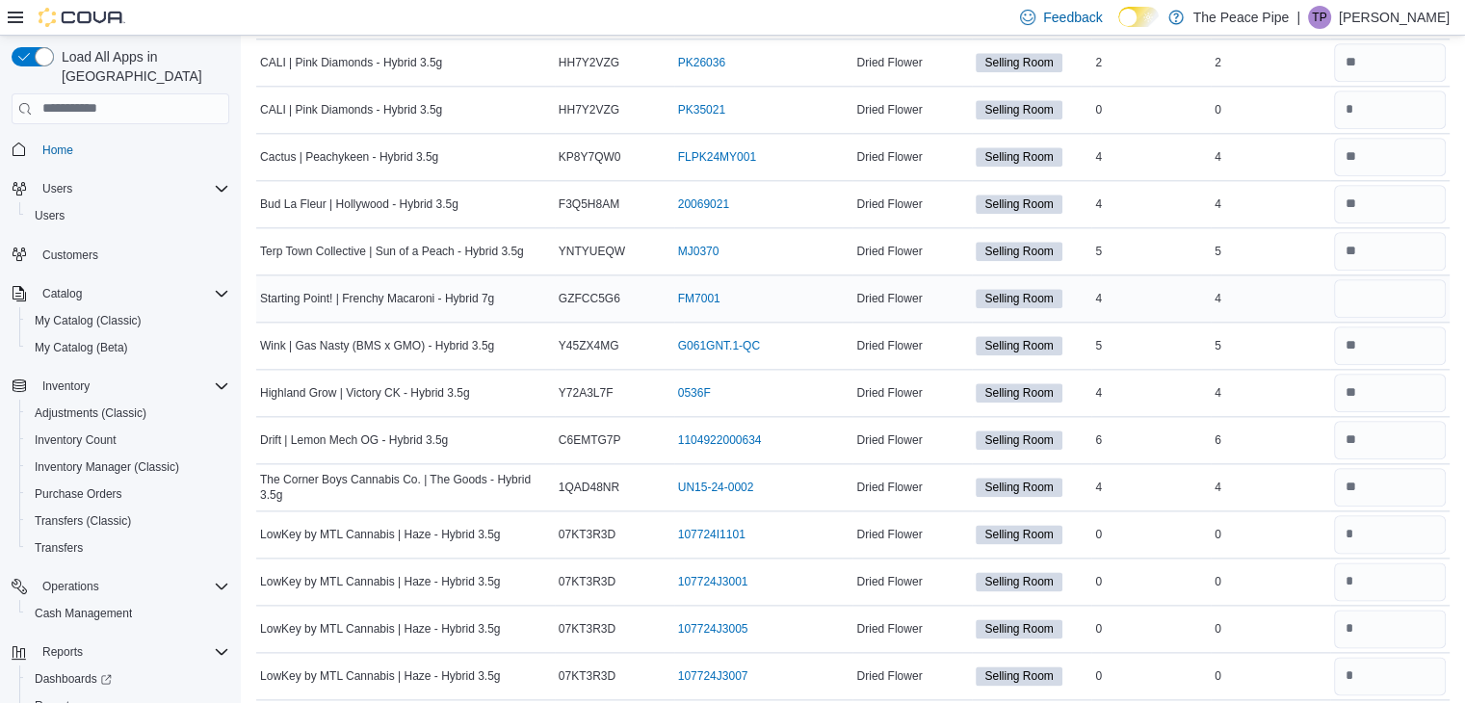
type input "*"
click at [1407, 298] on input "number" at bounding box center [1390, 298] width 112 height 39
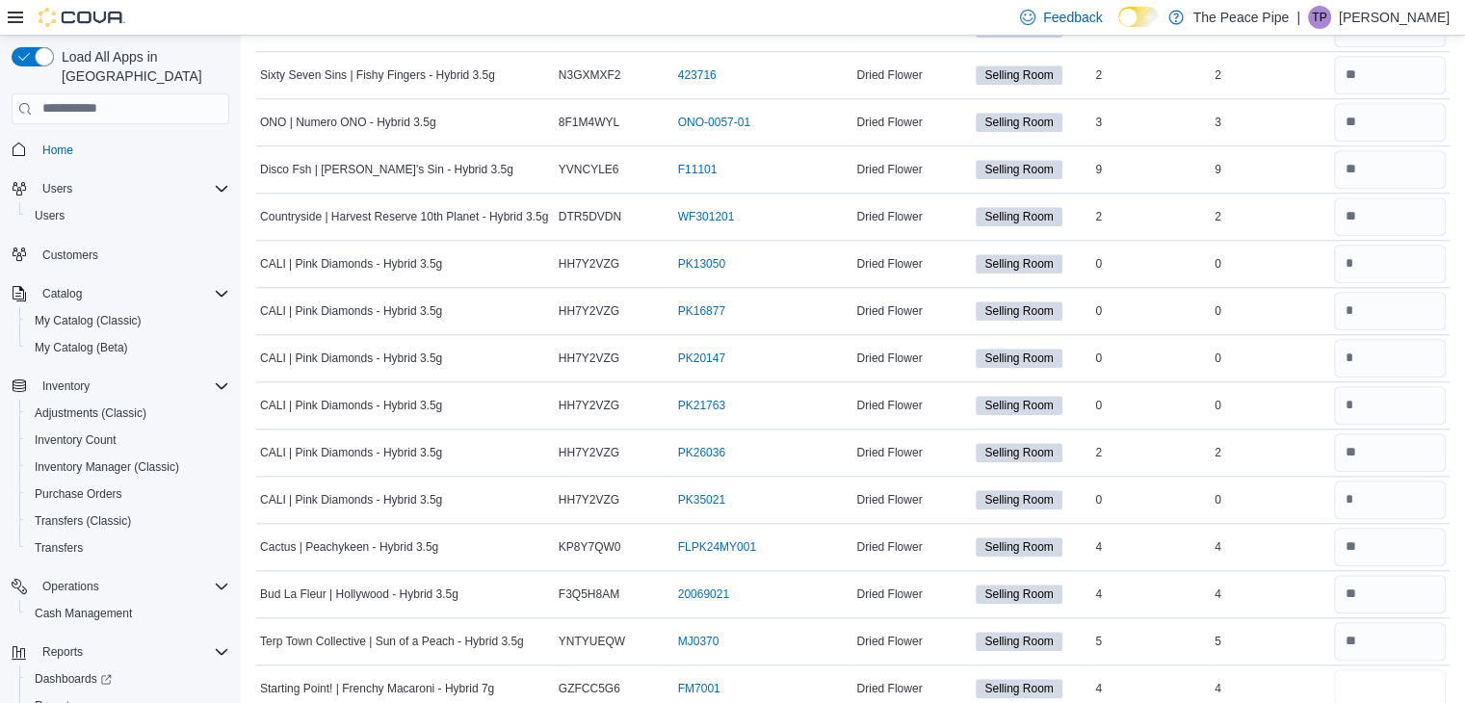
scroll to position [1834, 0]
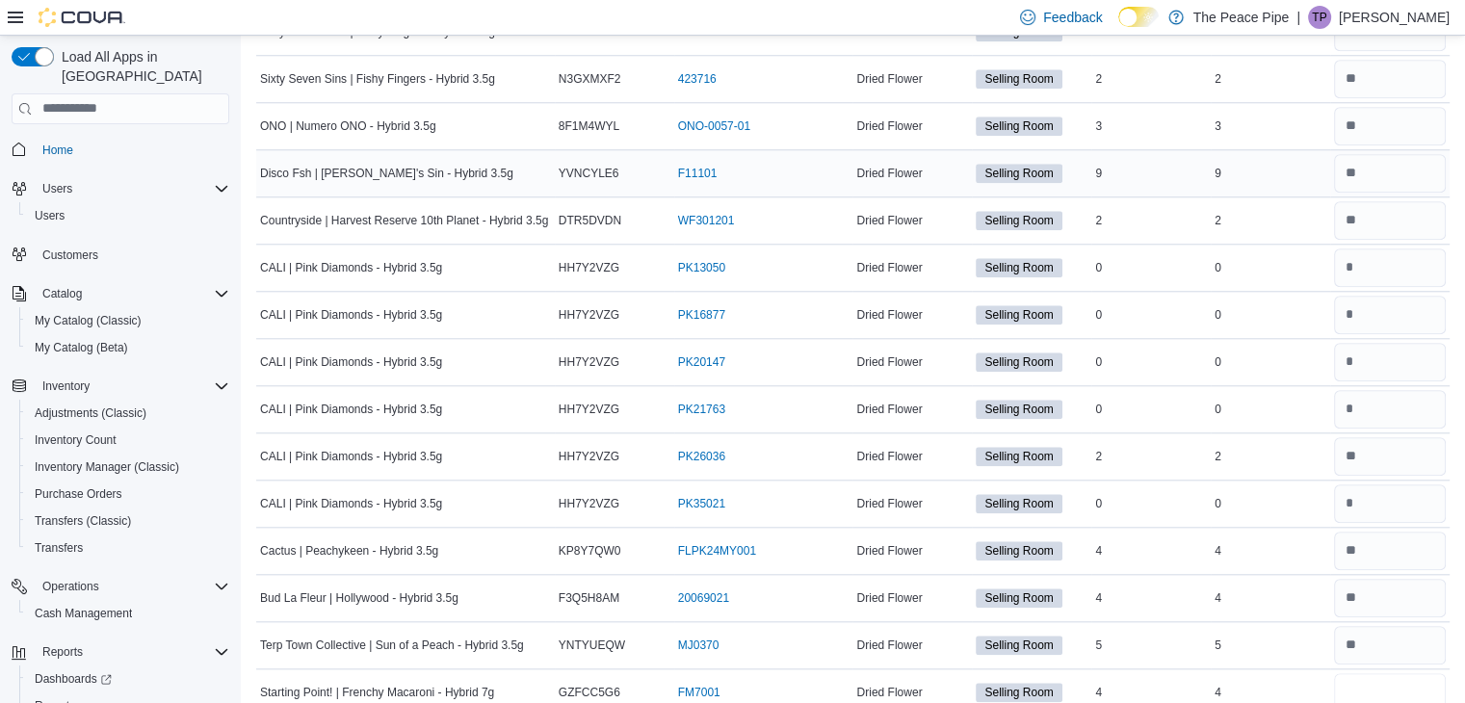
type input "*"
click at [1398, 159] on input "number" at bounding box center [1390, 173] width 112 height 39
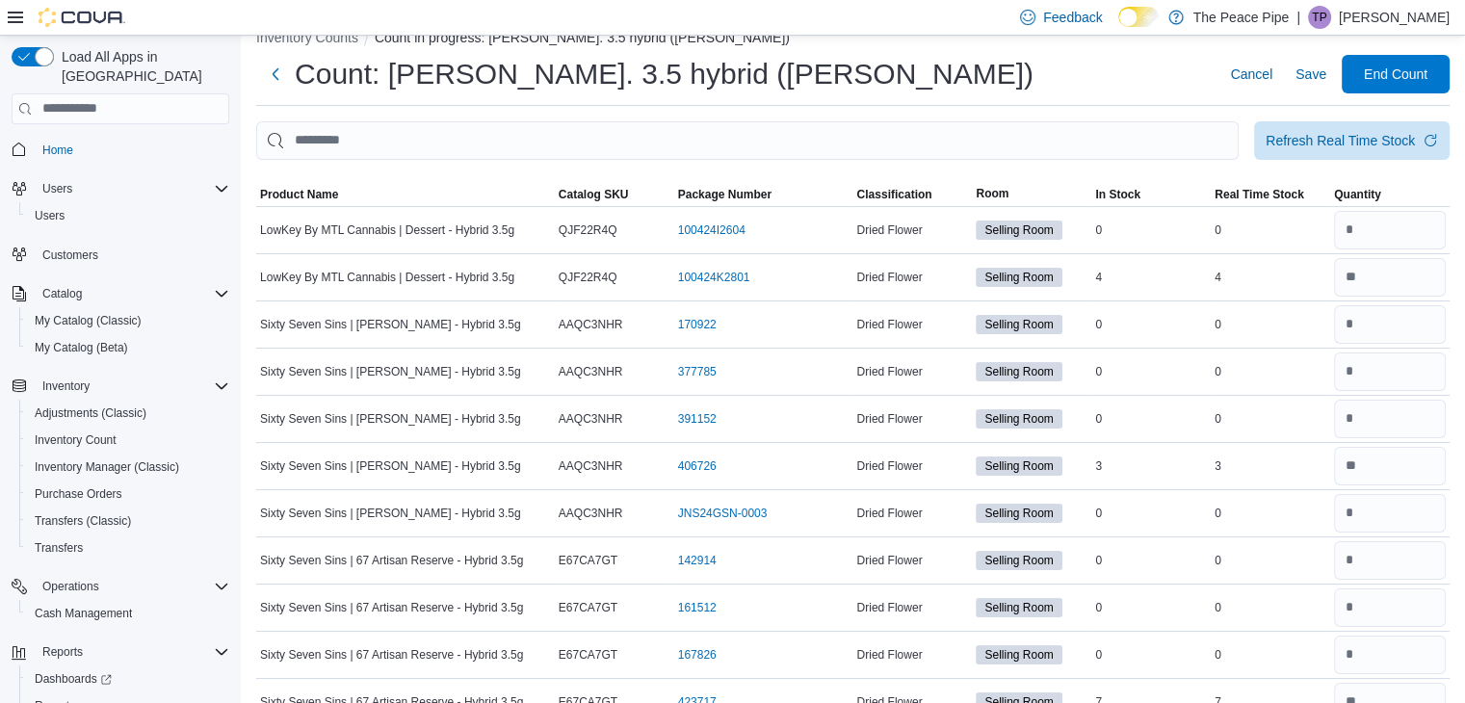
scroll to position [21, 0]
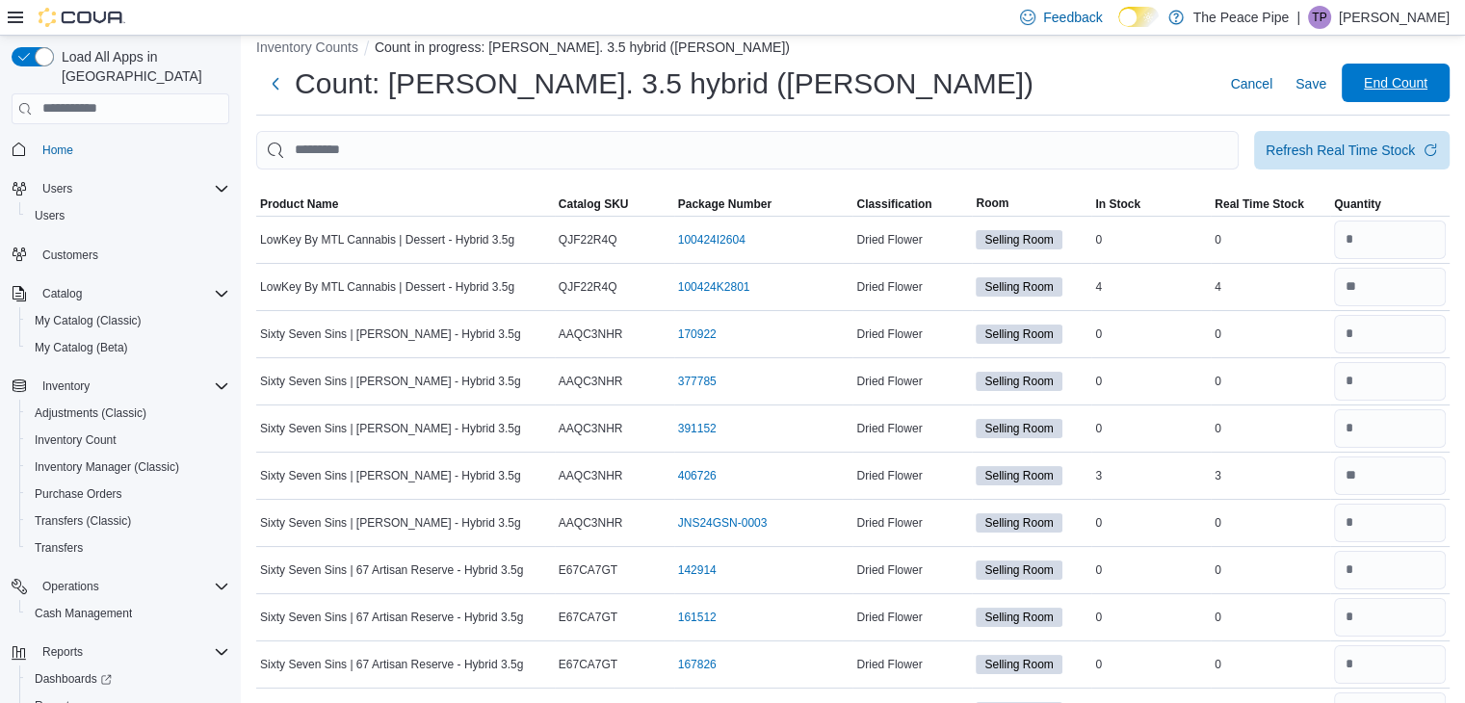
type input "*"
click at [1411, 92] on span "End Count" at bounding box center [1396, 83] width 85 height 39
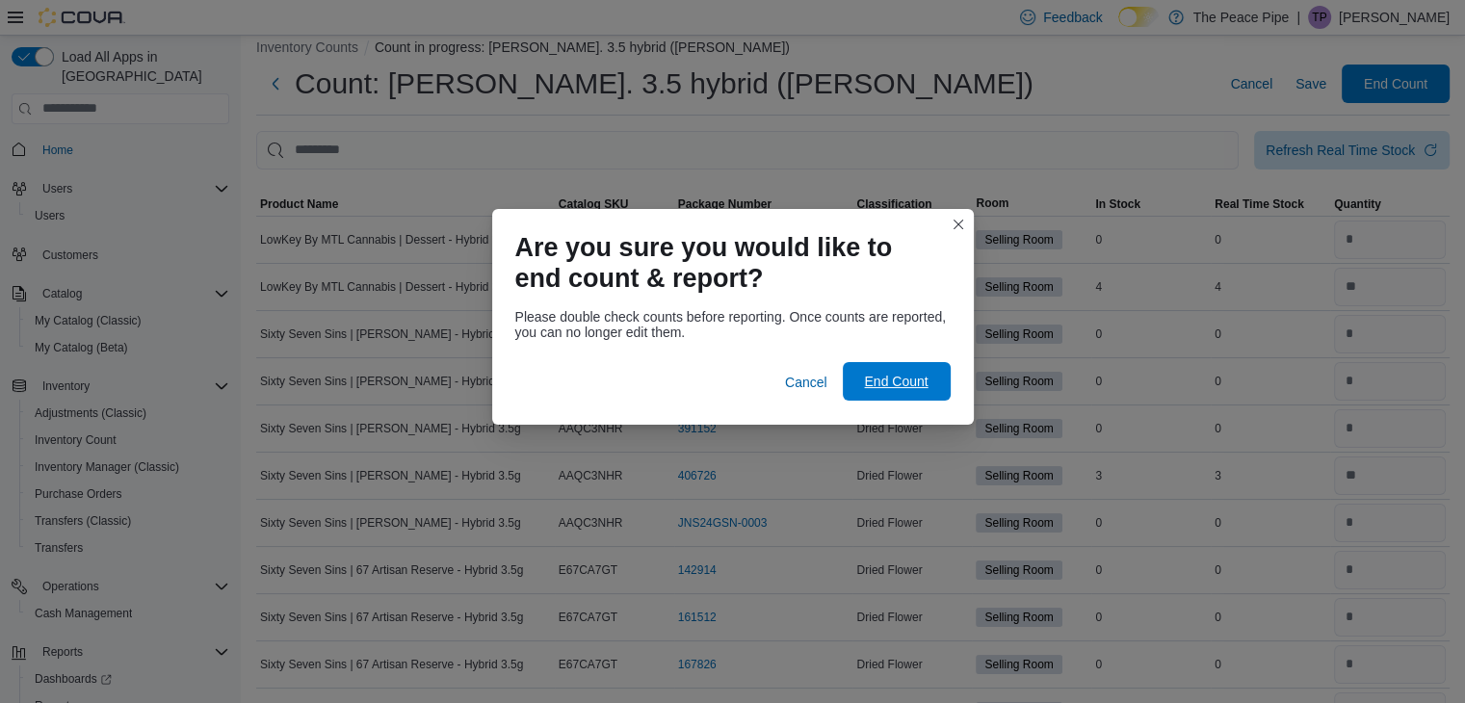
click at [906, 390] on span "End Count" at bounding box center [896, 381] width 85 height 39
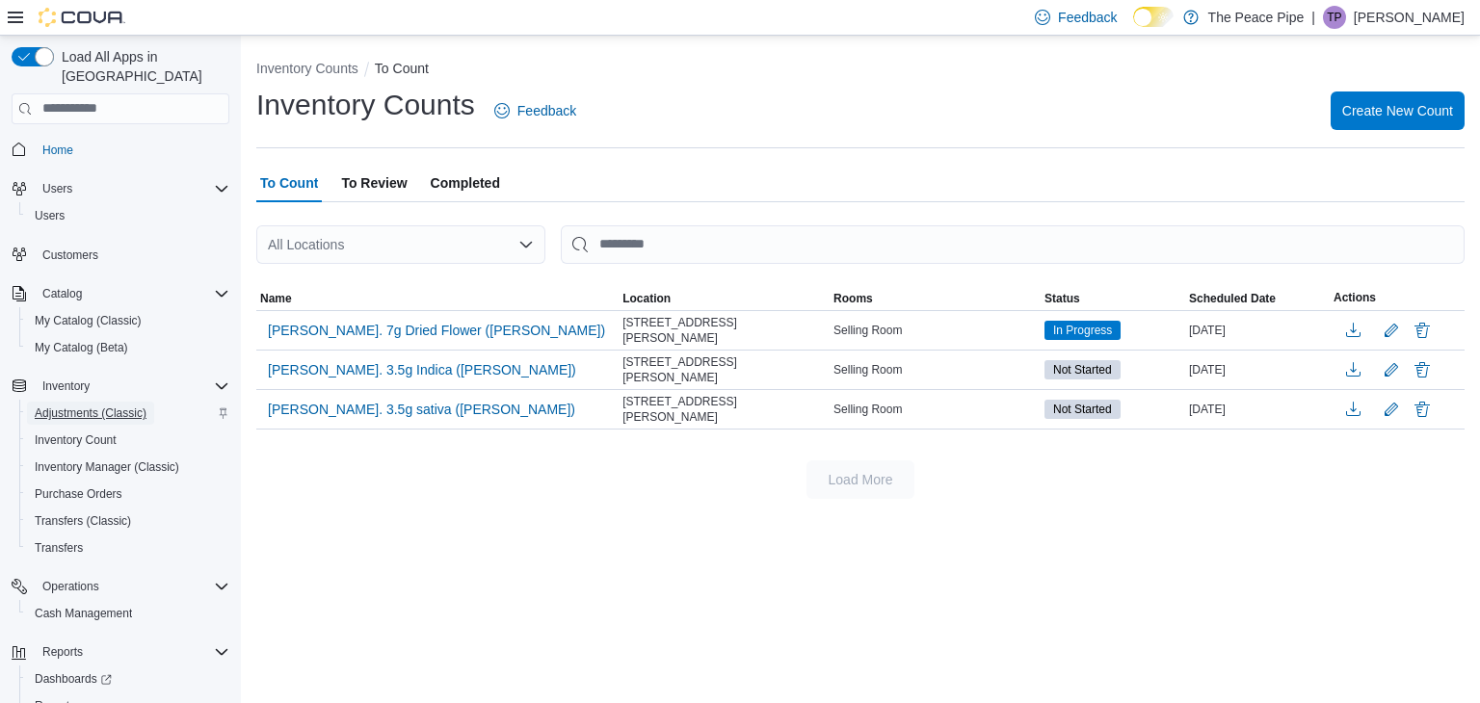
click at [126, 402] on span "Adjustments (Classic)" at bounding box center [91, 413] width 112 height 23
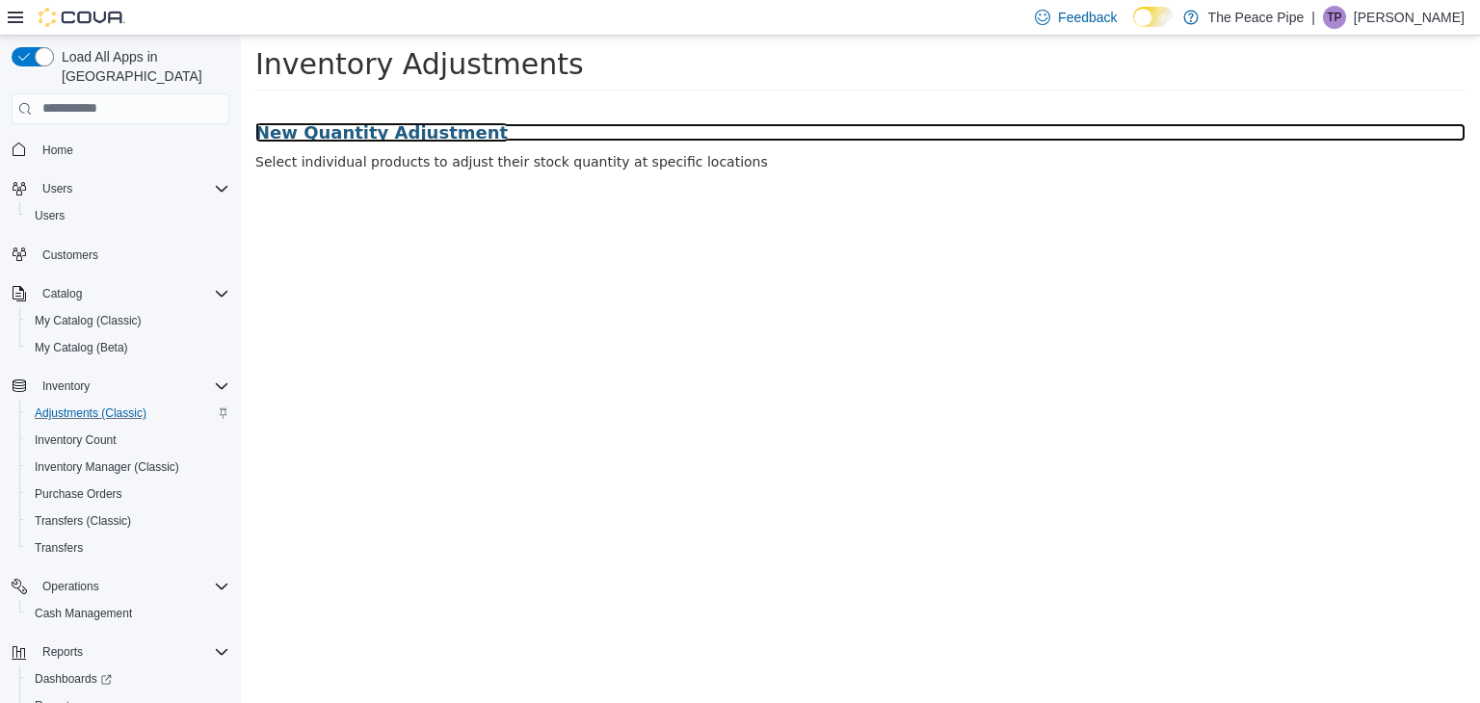
click at [413, 122] on h3 "New Quantity Adjustment" at bounding box center [860, 131] width 1210 height 19
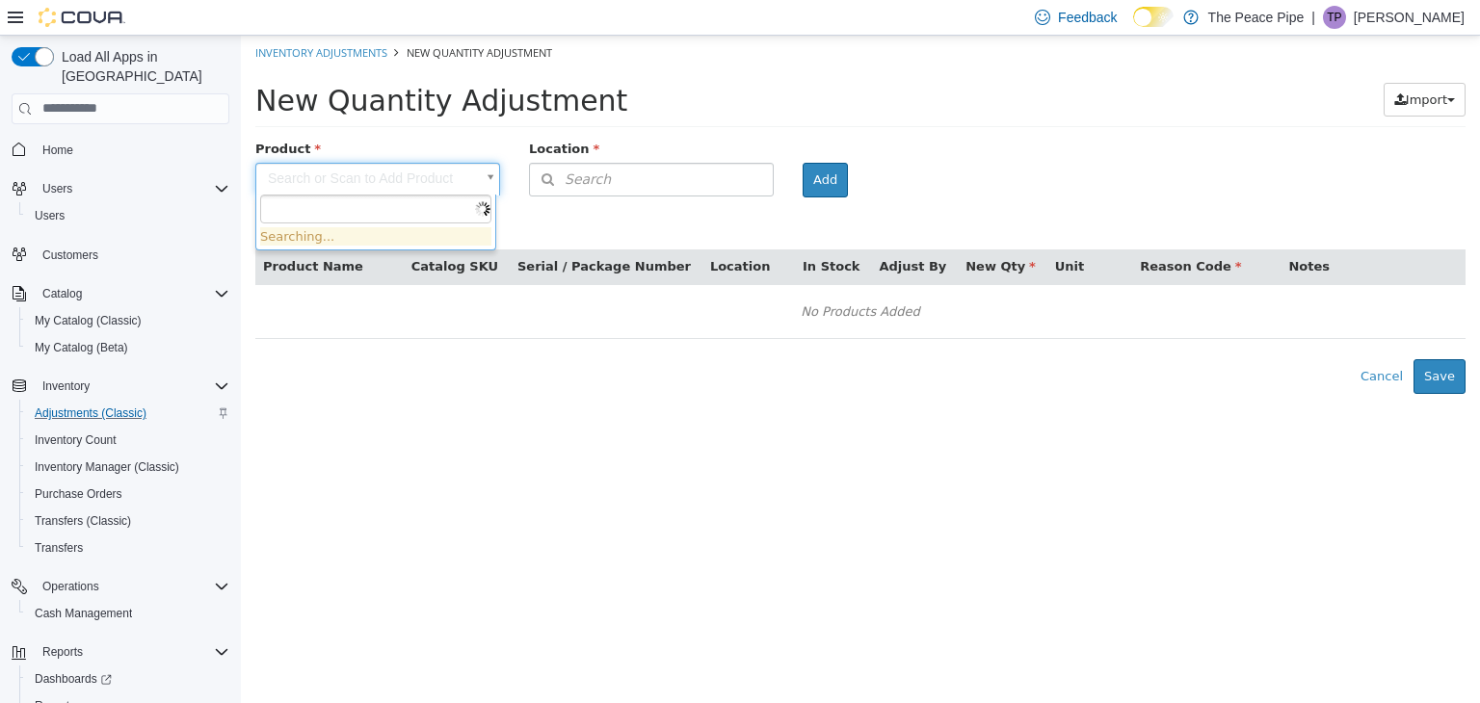
click at [389, 171] on body "× Inventory Adjustments New Quantity Adjustment New Quantity Adjustment Import …" at bounding box center [860, 214] width 1239 height 358
type input "****"
type input "**********"
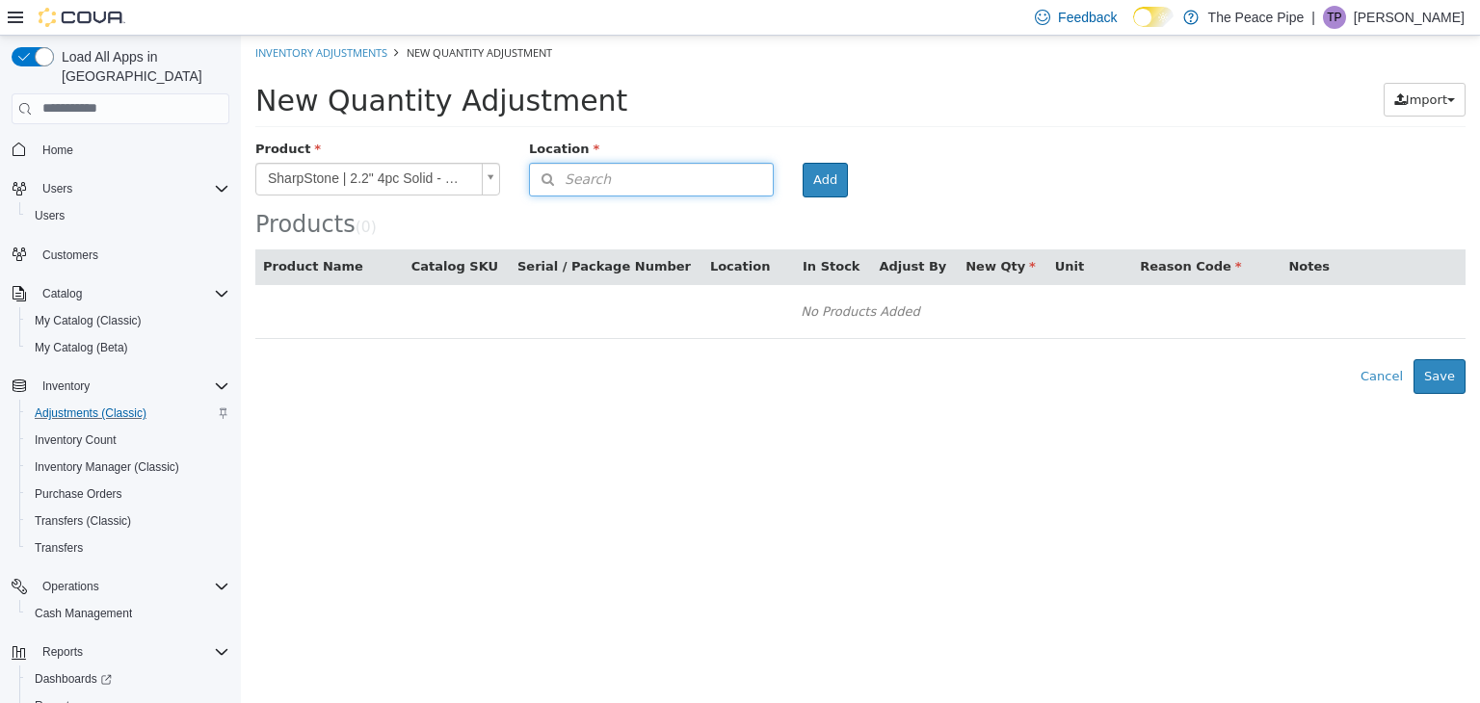
click at [659, 172] on button "Search" at bounding box center [651, 179] width 245 height 34
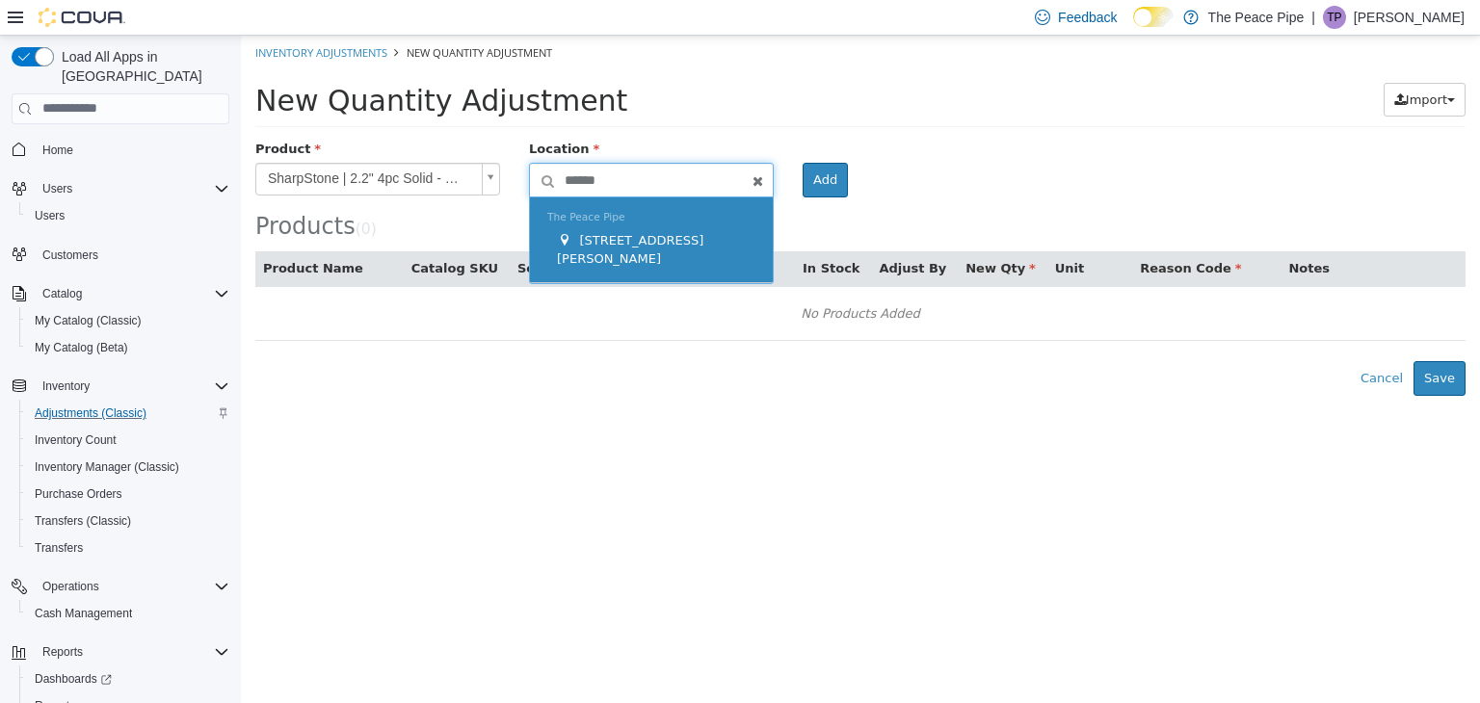
type input "******"
click at [676, 230] on div "[STREET_ADDRESS][PERSON_NAME]" at bounding box center [656, 249] width 198 height 38
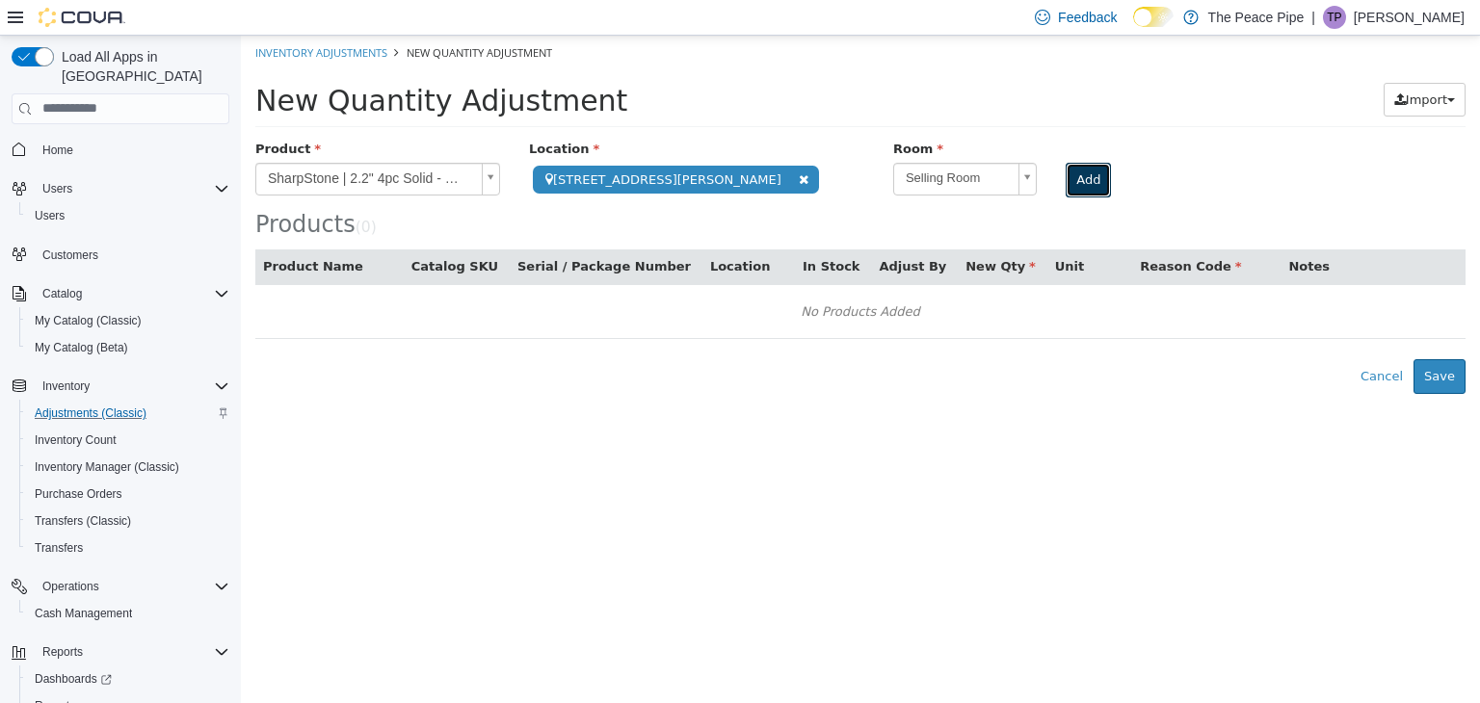
click at [1065, 179] on button "Add" at bounding box center [1087, 179] width 45 height 35
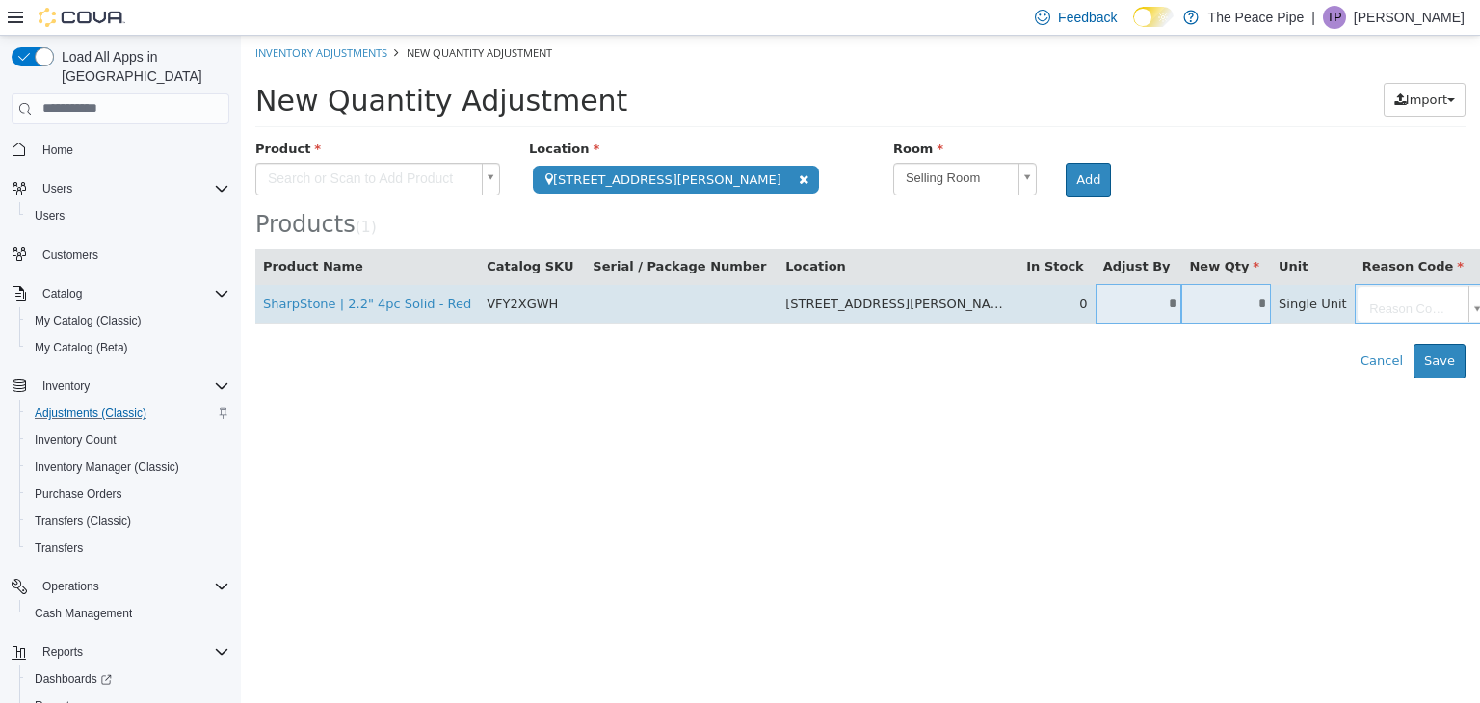
click at [1095, 305] on input "*" at bounding box center [1138, 303] width 87 height 14
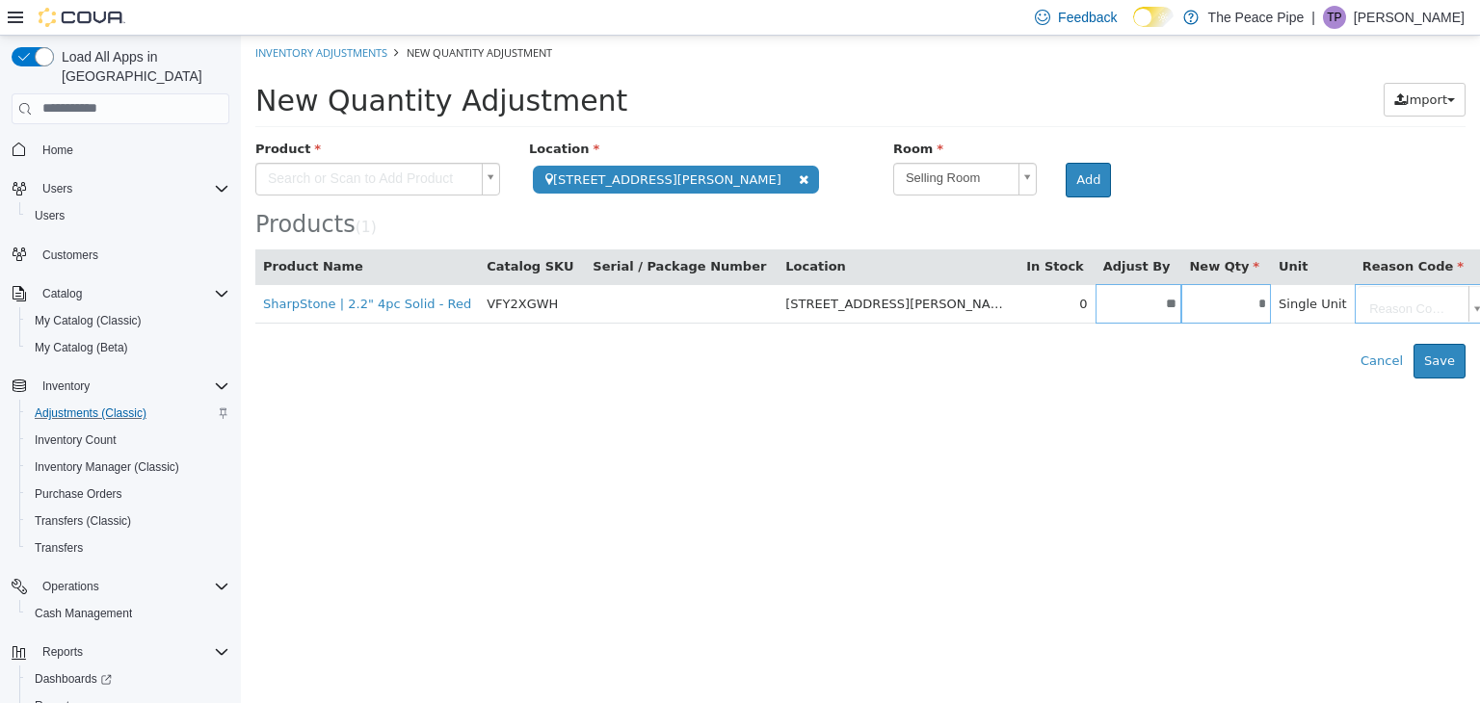
type input "*"
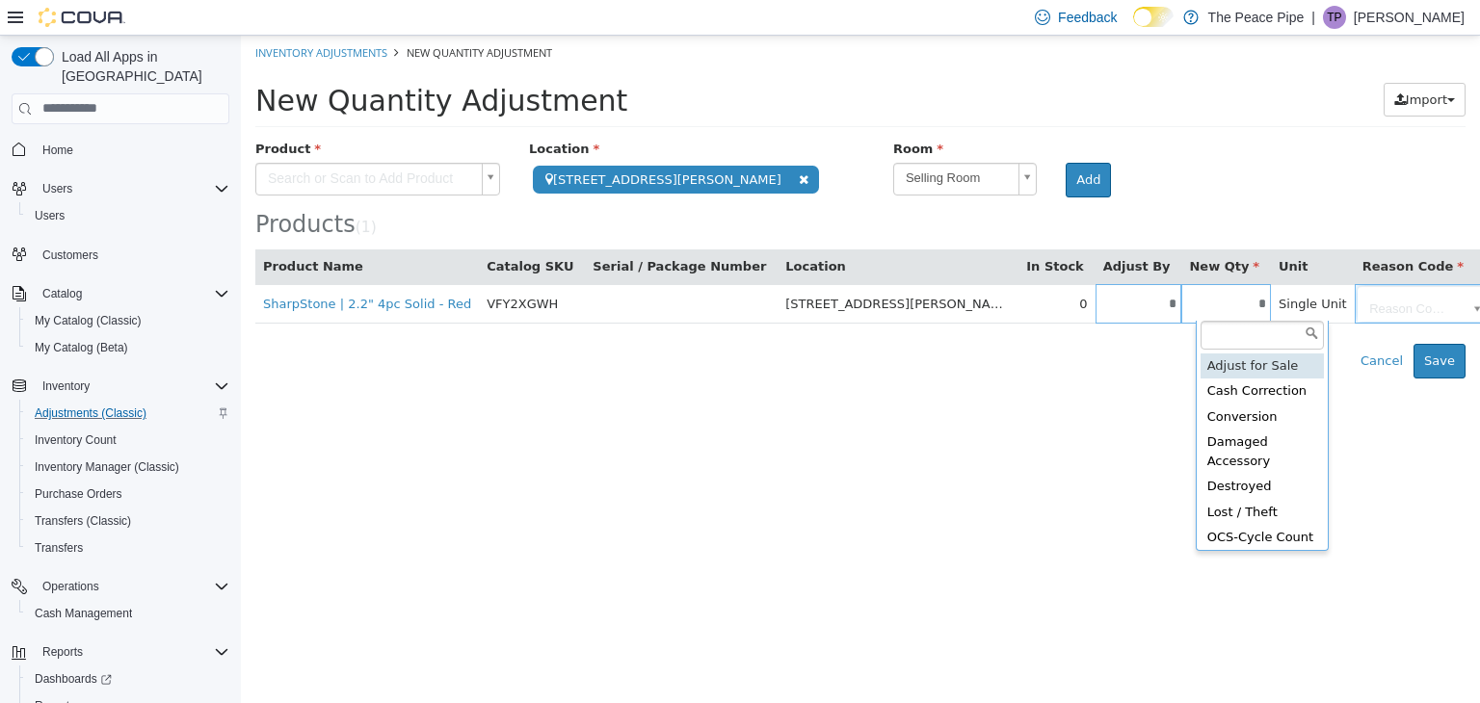
click at [1235, 314] on body "**********" at bounding box center [860, 206] width 1239 height 343
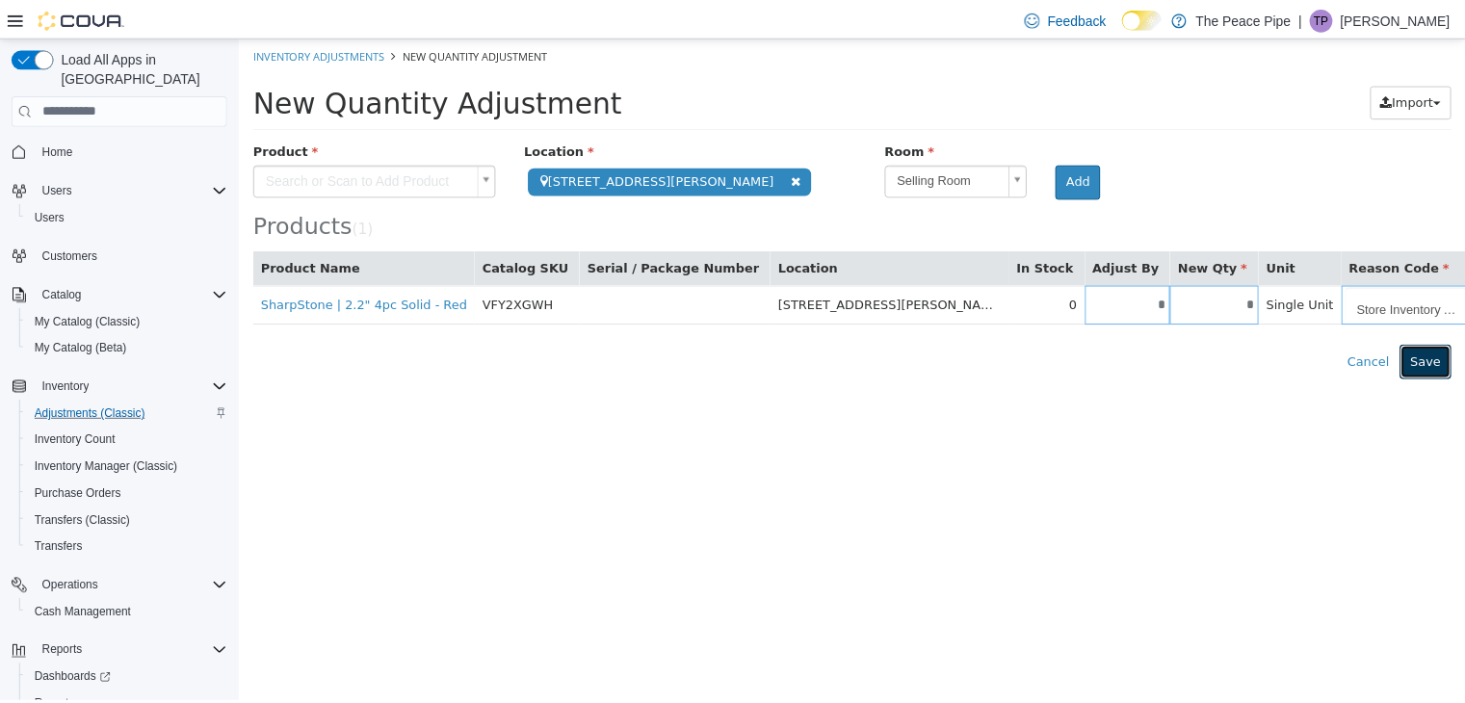
scroll to position [0, 0]
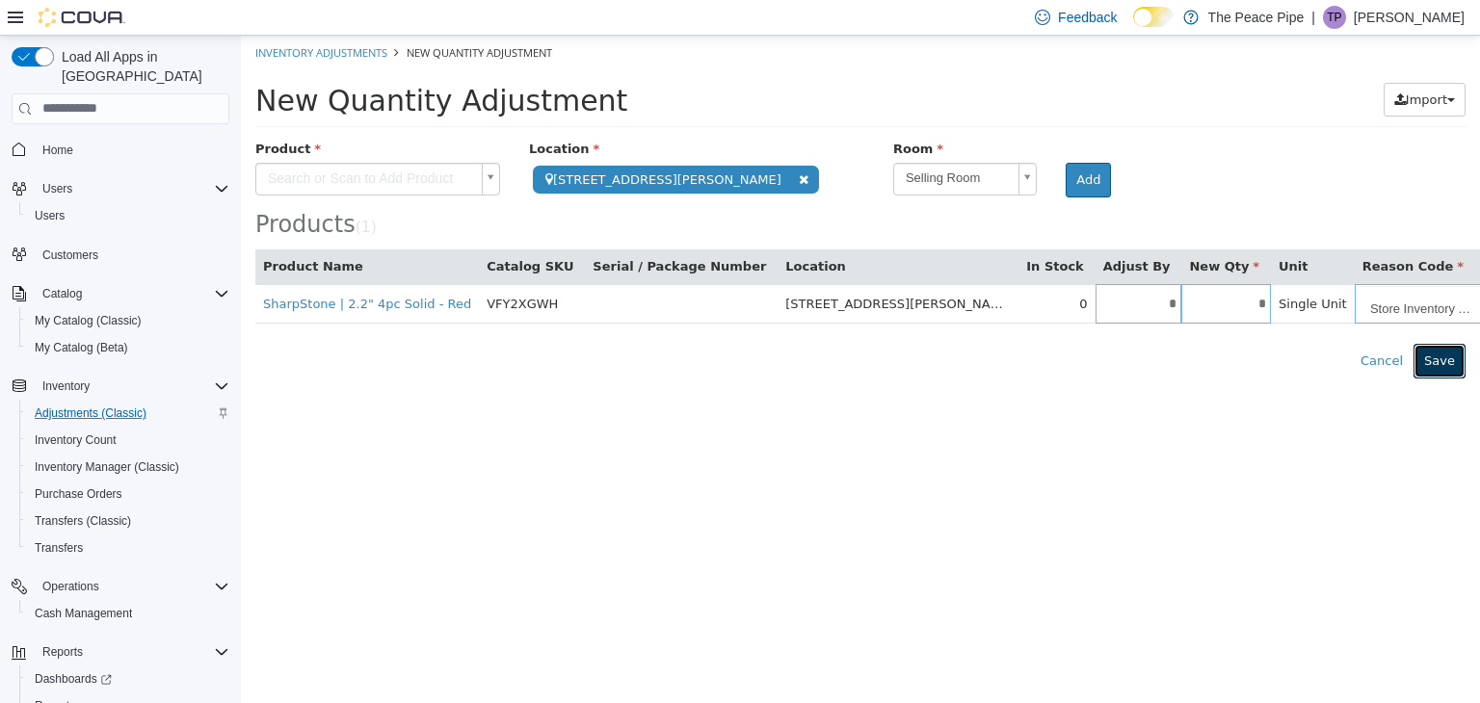
click at [1454, 364] on button "Save" at bounding box center [1439, 360] width 52 height 35
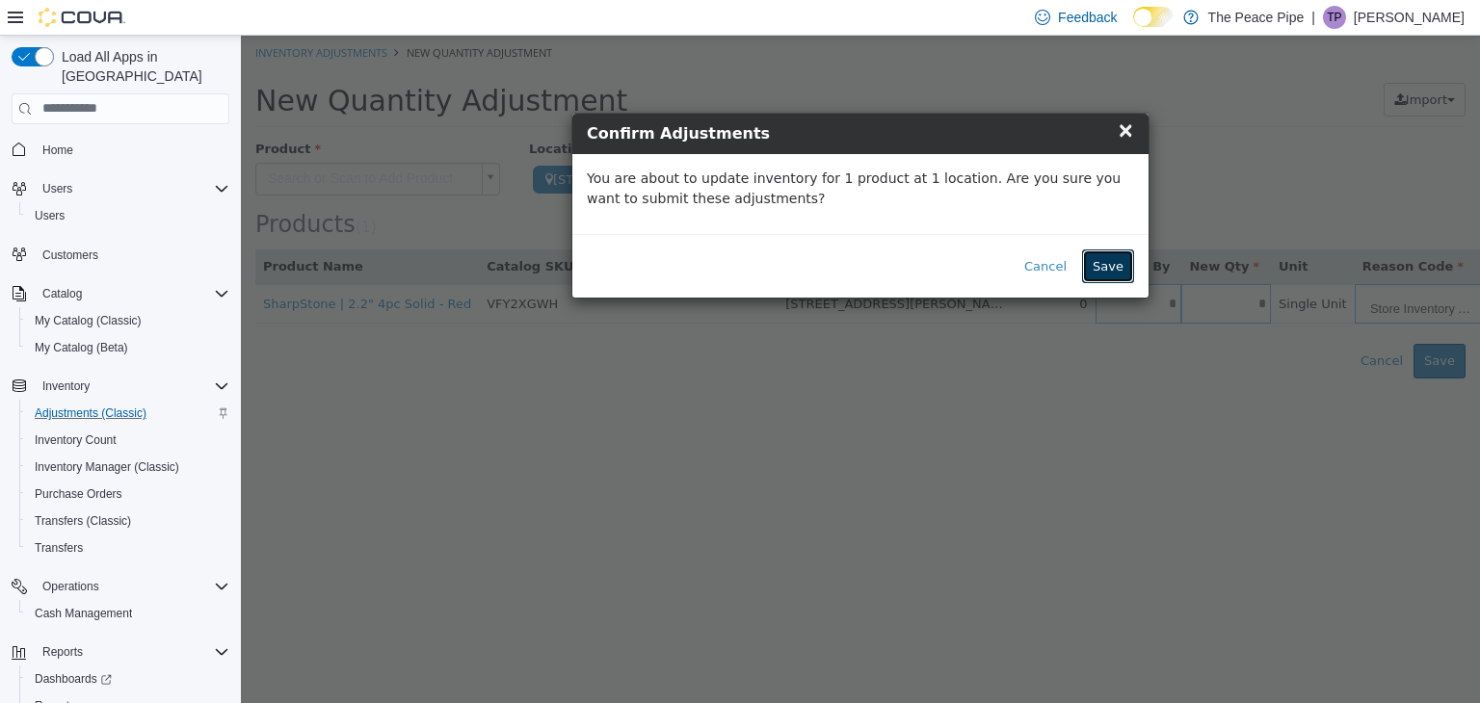
click at [1101, 258] on button "Save" at bounding box center [1108, 266] width 52 height 35
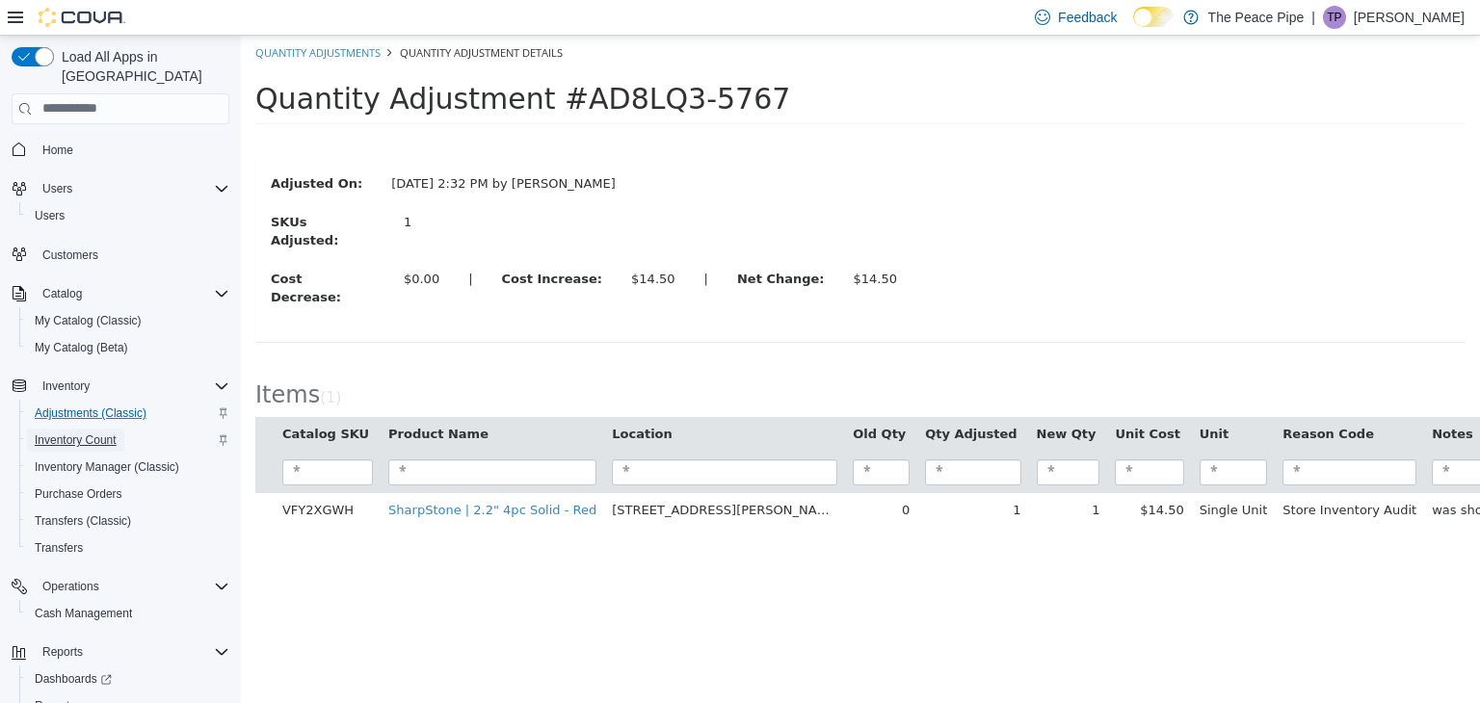
click at [106, 433] on span "Inventory Count" at bounding box center [76, 440] width 82 height 15
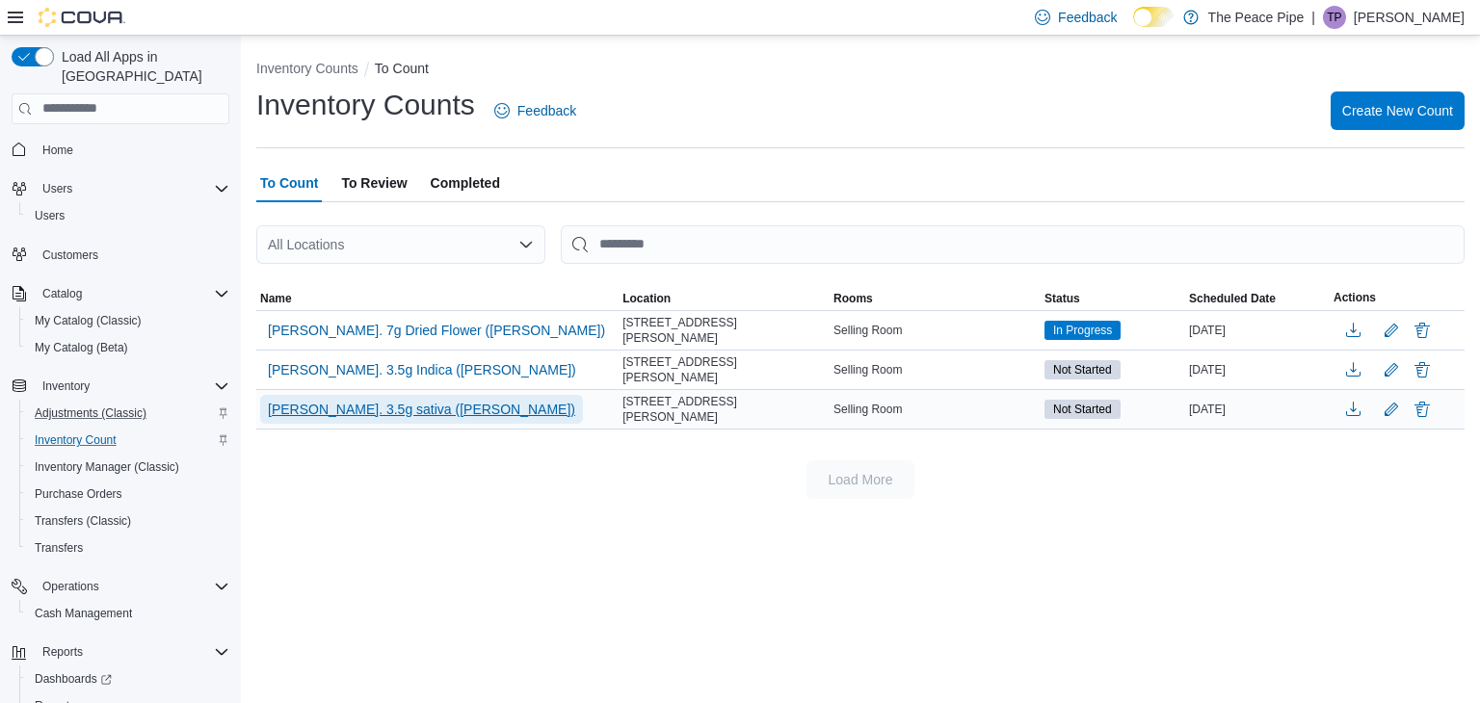
click at [320, 402] on span "[PERSON_NAME]. 3.5g sativa ([PERSON_NAME])" at bounding box center [421, 409] width 307 height 19
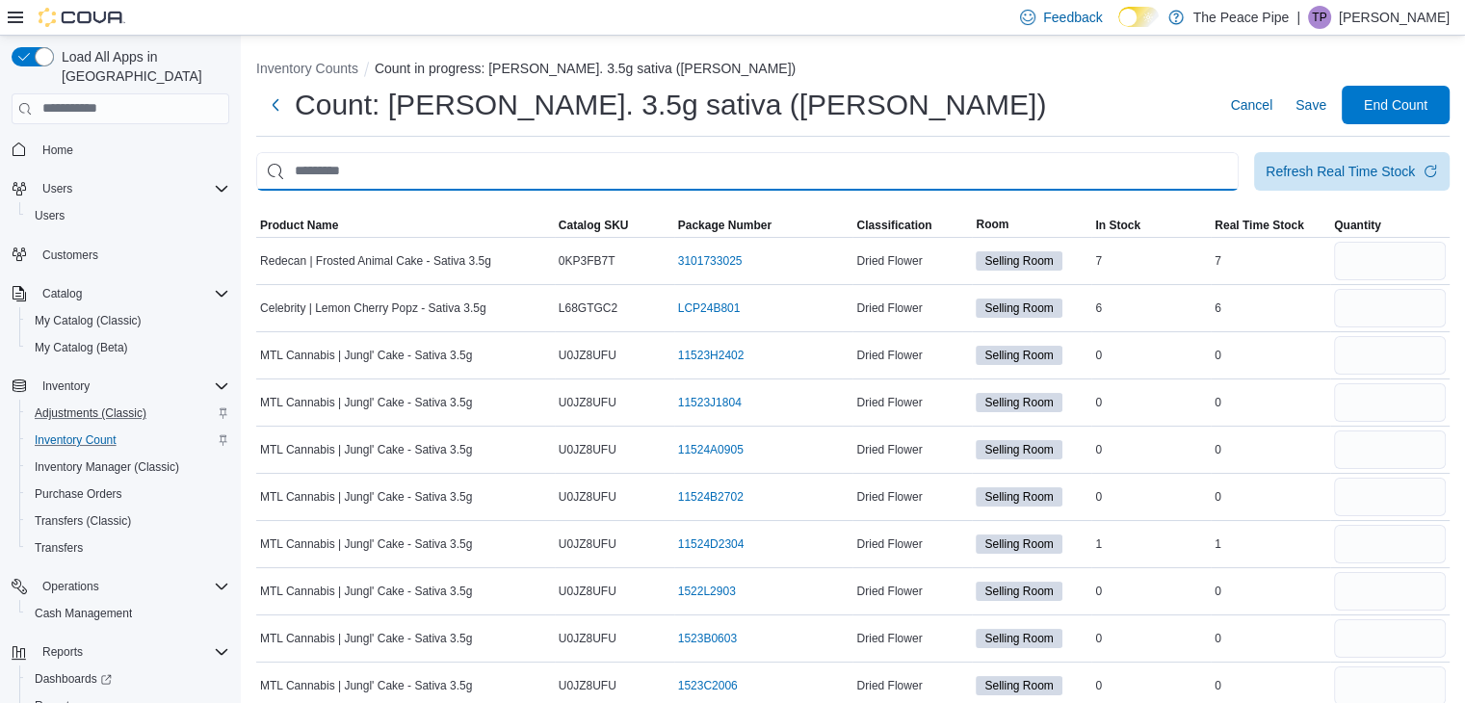
click at [563, 185] on input "This is a search bar. After typing your query, hit enter to filter the results …" at bounding box center [747, 171] width 983 height 39
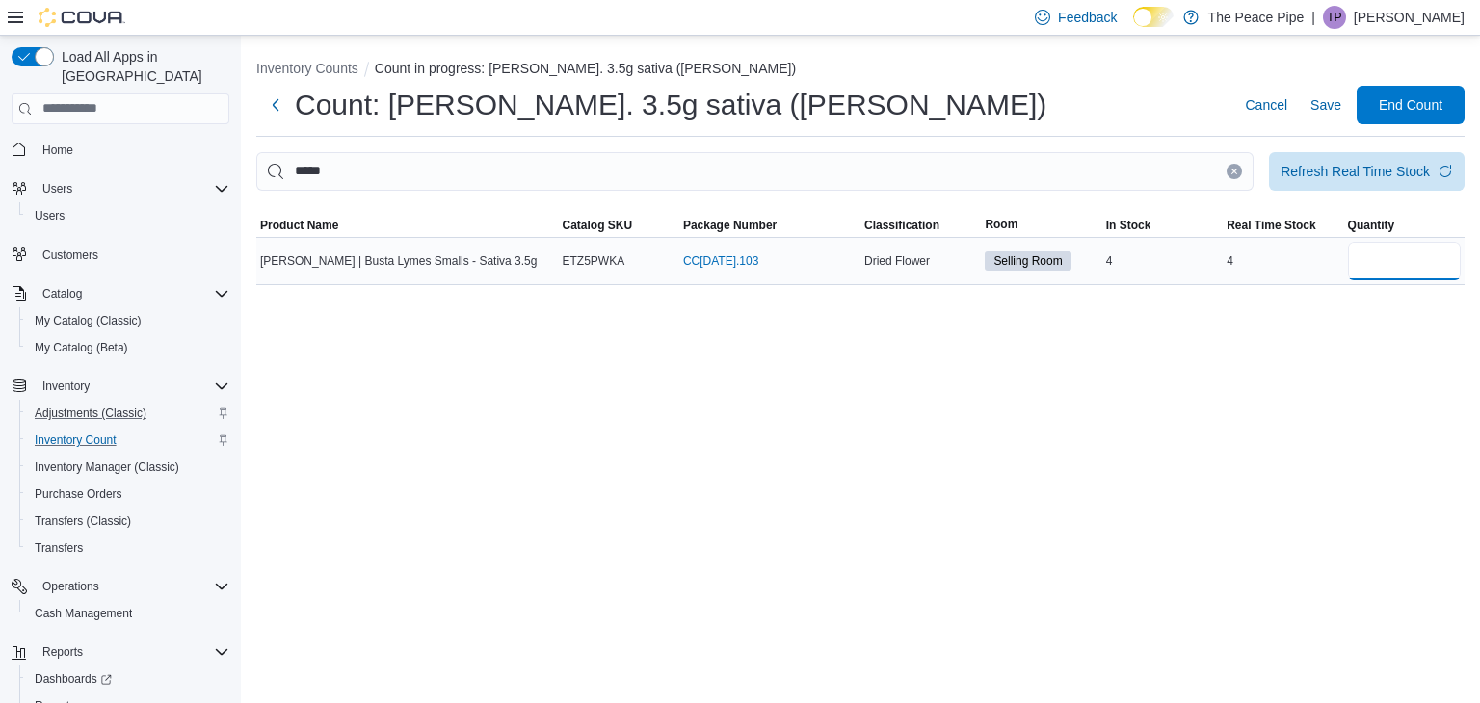
click at [1361, 258] on input "number" at bounding box center [1404, 261] width 113 height 39
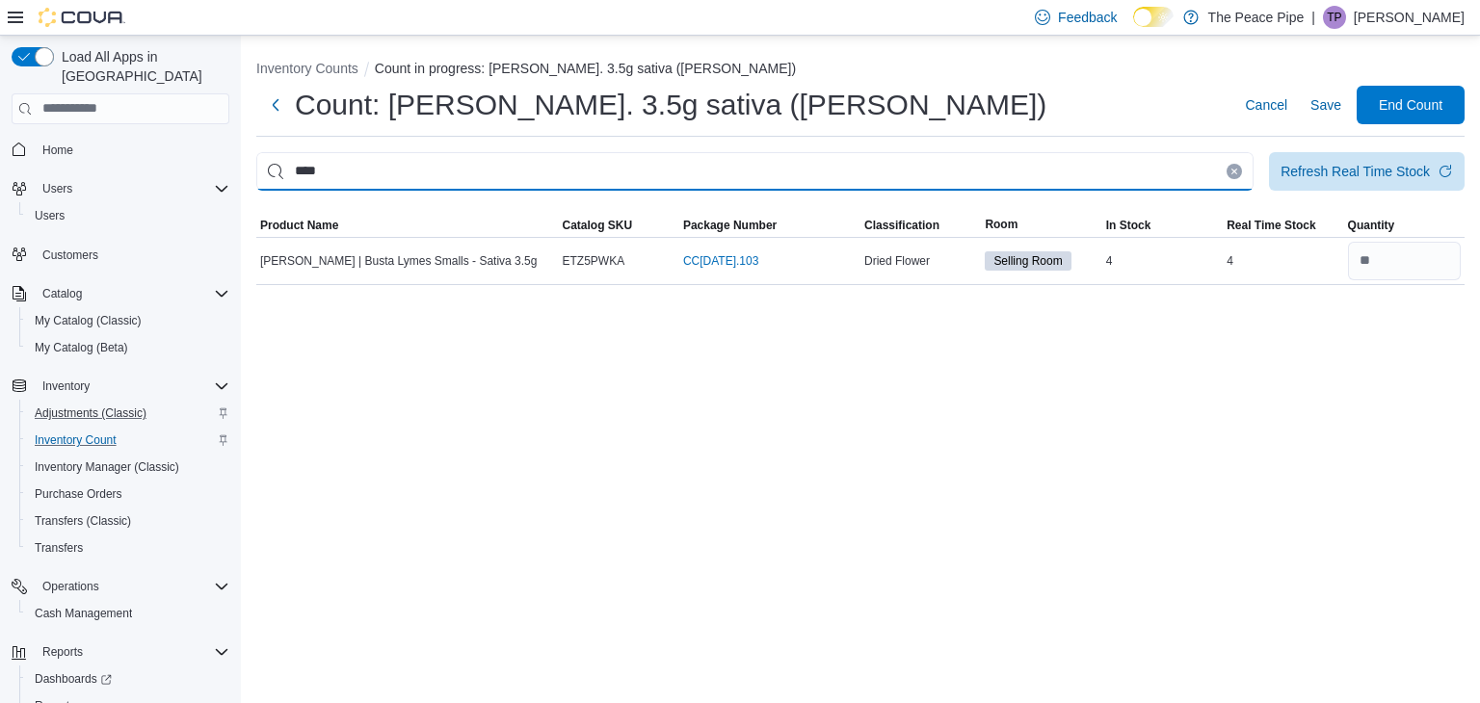
click at [1126, 178] on input "****" at bounding box center [754, 171] width 997 height 39
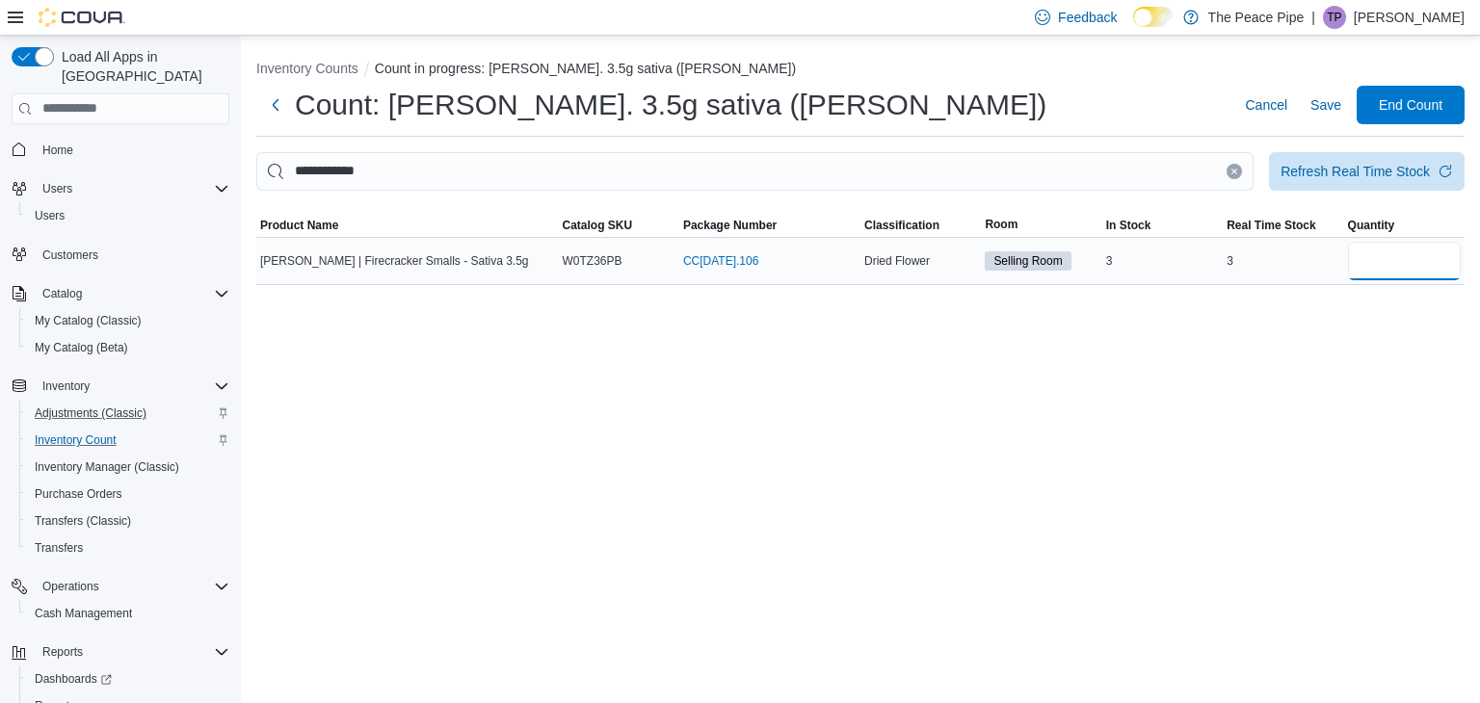
click at [1407, 268] on input "number" at bounding box center [1404, 261] width 113 height 39
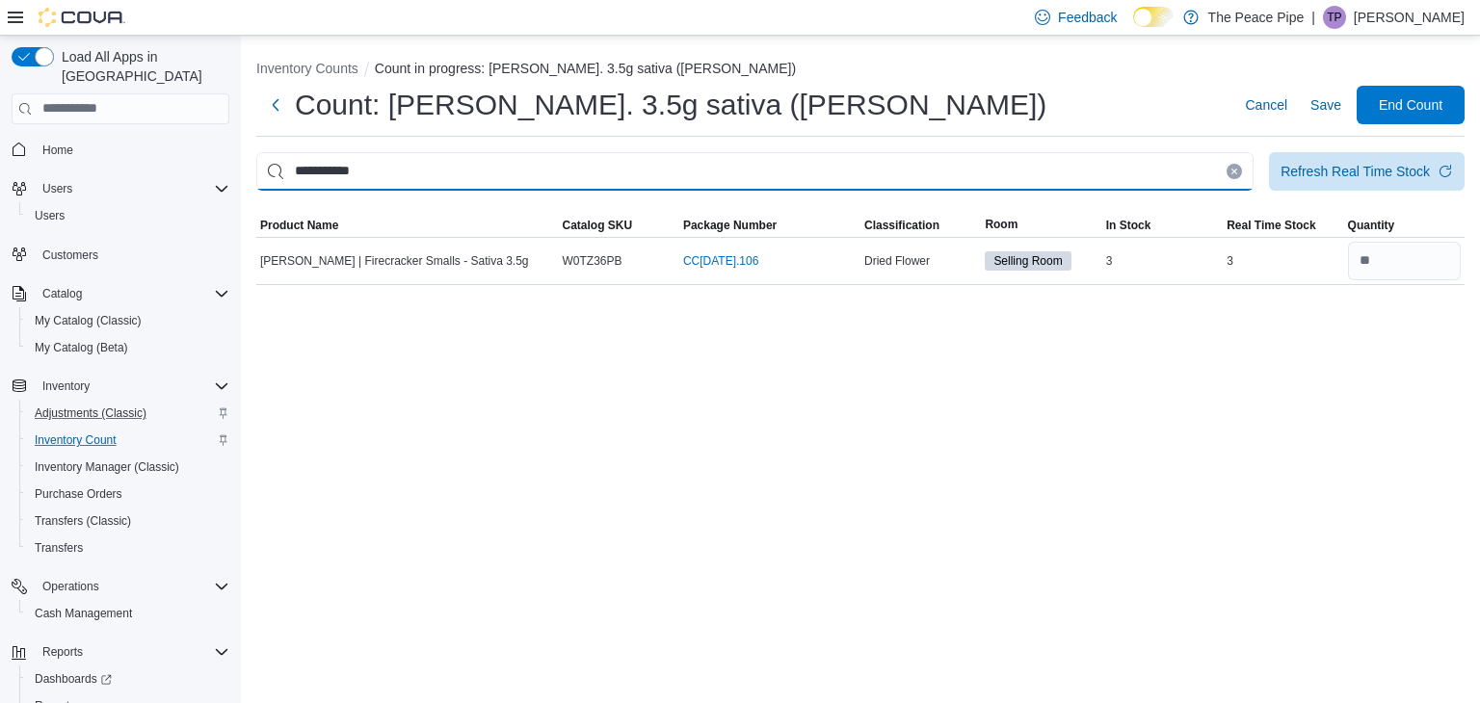
click at [1176, 175] on input "**********" at bounding box center [754, 171] width 997 height 39
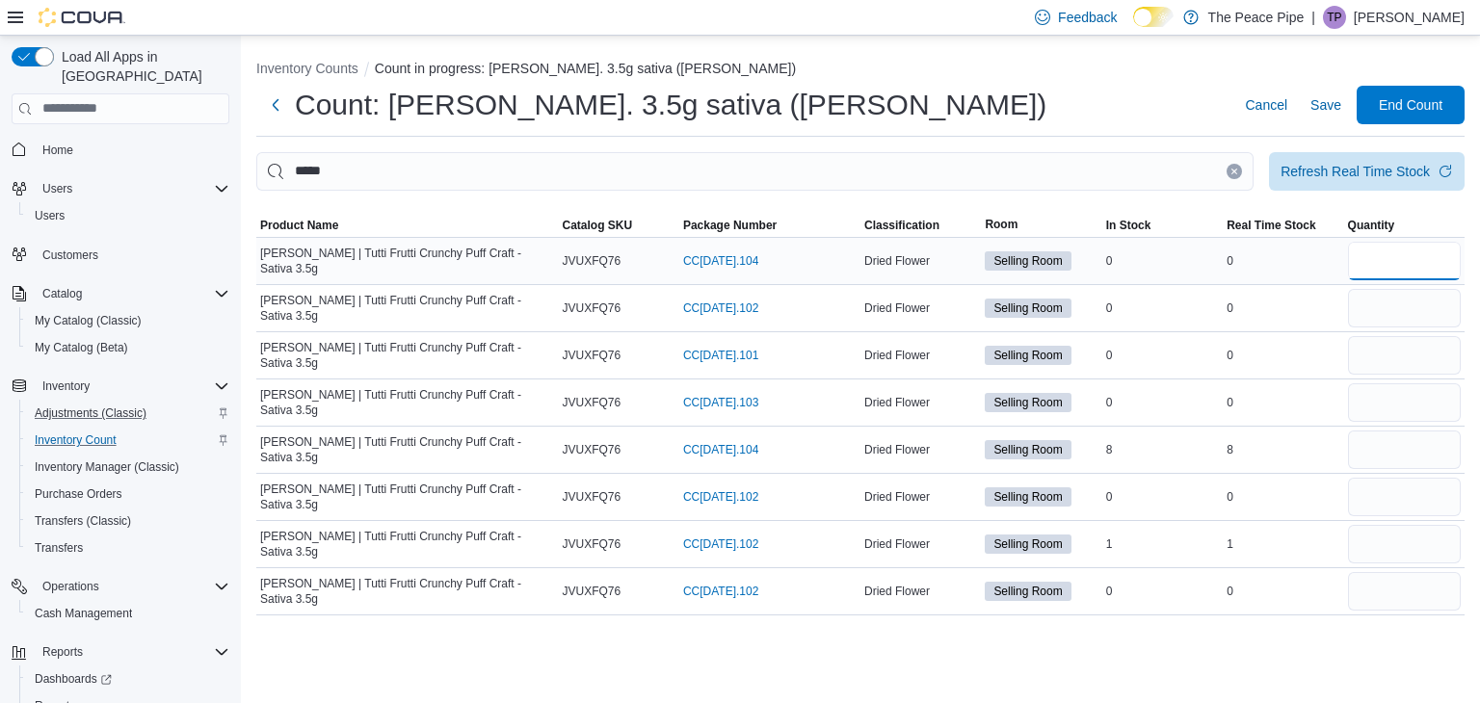
click at [1405, 266] on input "number" at bounding box center [1404, 261] width 113 height 39
click at [1403, 544] on input "number" at bounding box center [1404, 544] width 113 height 39
click at [1376, 450] on input "number" at bounding box center [1404, 450] width 113 height 39
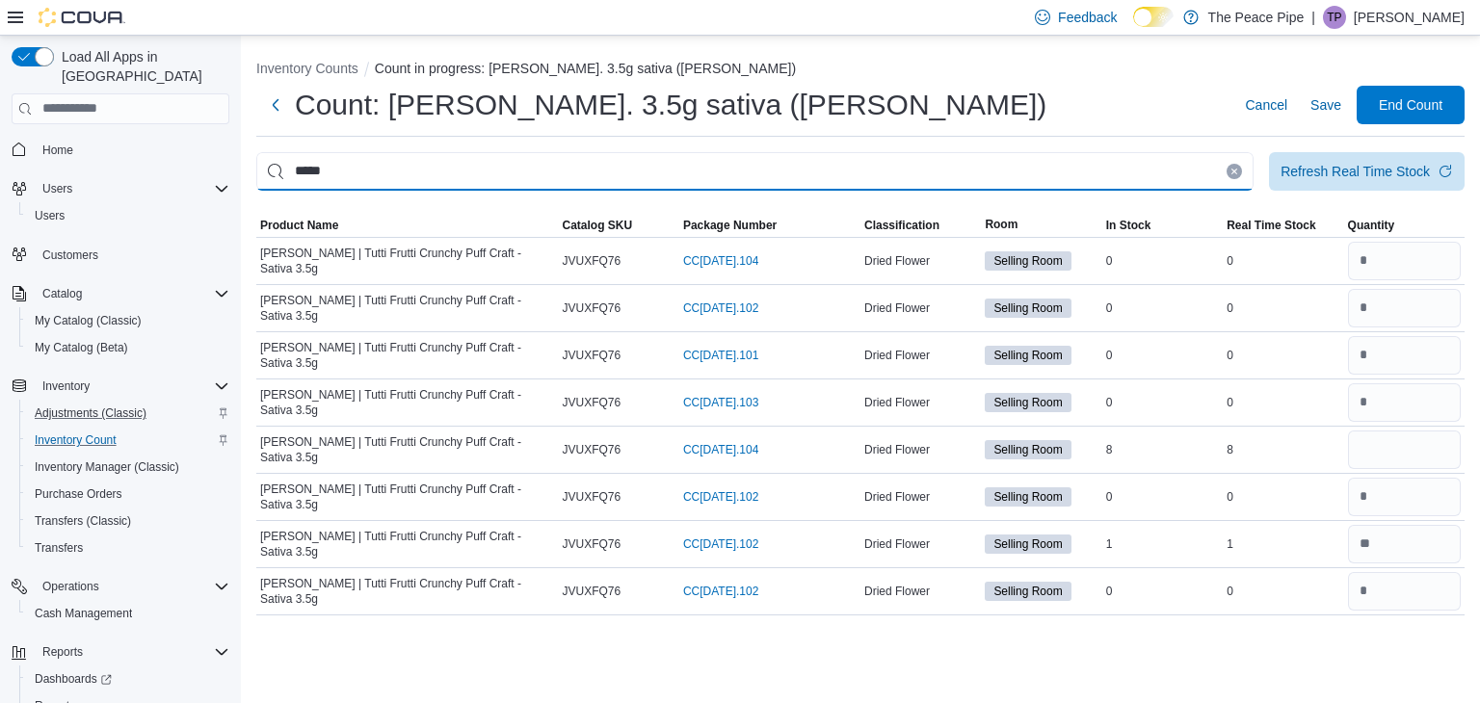
click at [1027, 166] on input "*****" at bounding box center [754, 171] width 997 height 39
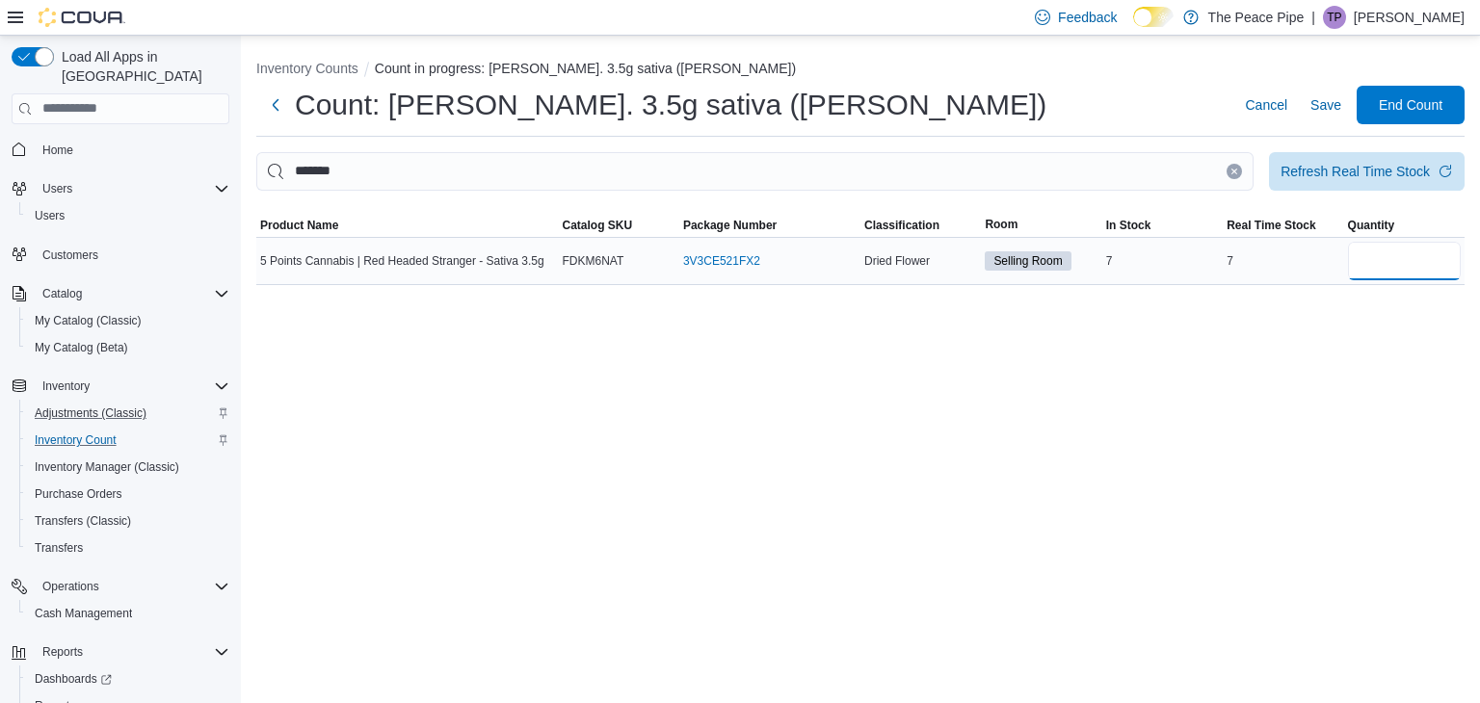
click at [1376, 255] on input "number" at bounding box center [1404, 261] width 113 height 39
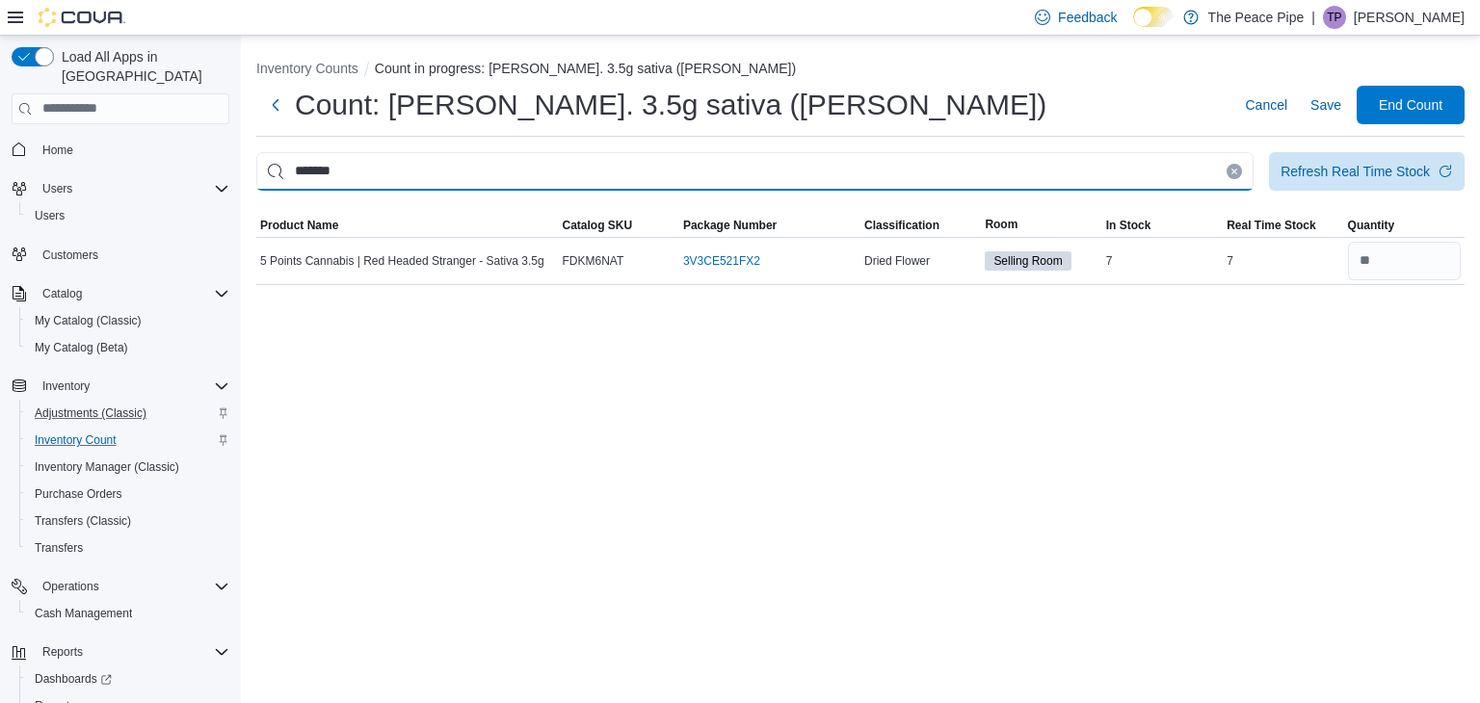
click at [1176, 170] on input "*******" at bounding box center [754, 171] width 997 height 39
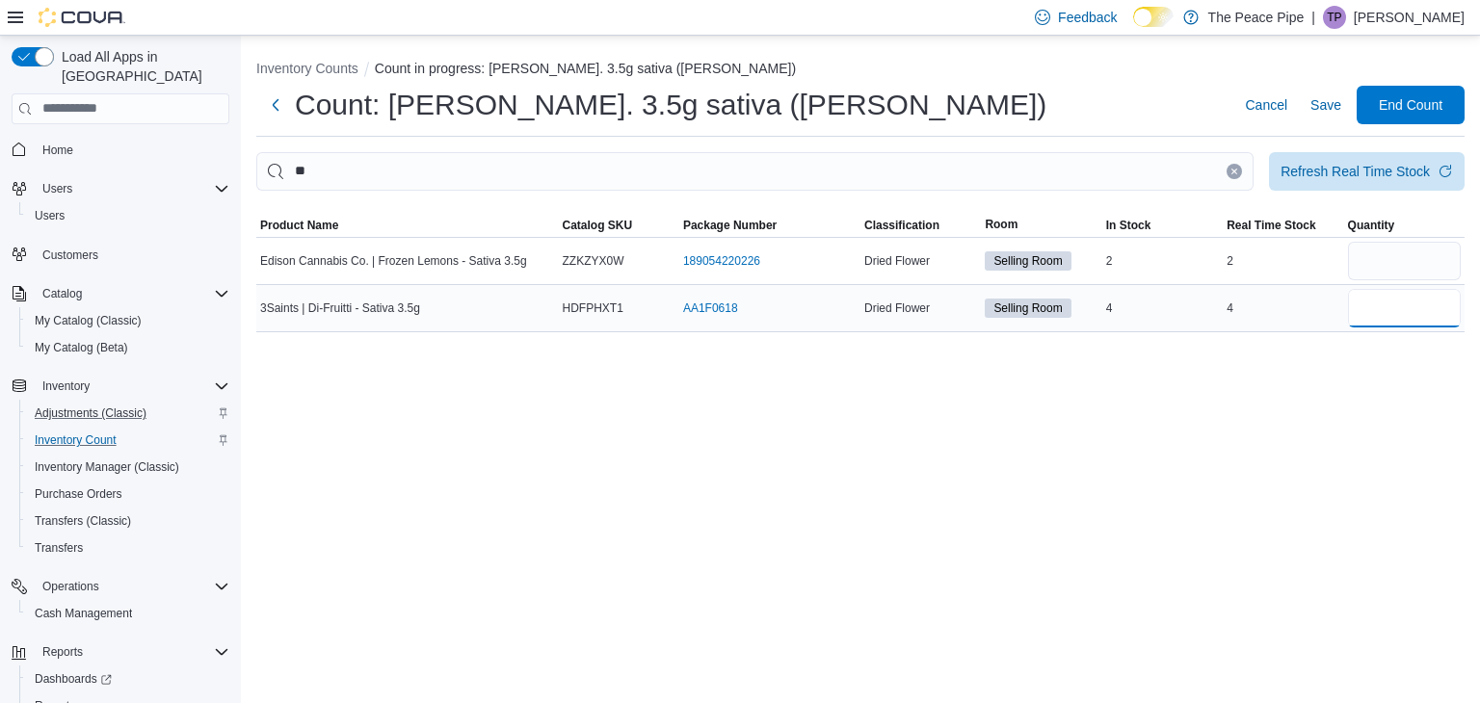
click at [1406, 309] on input "number" at bounding box center [1404, 308] width 113 height 39
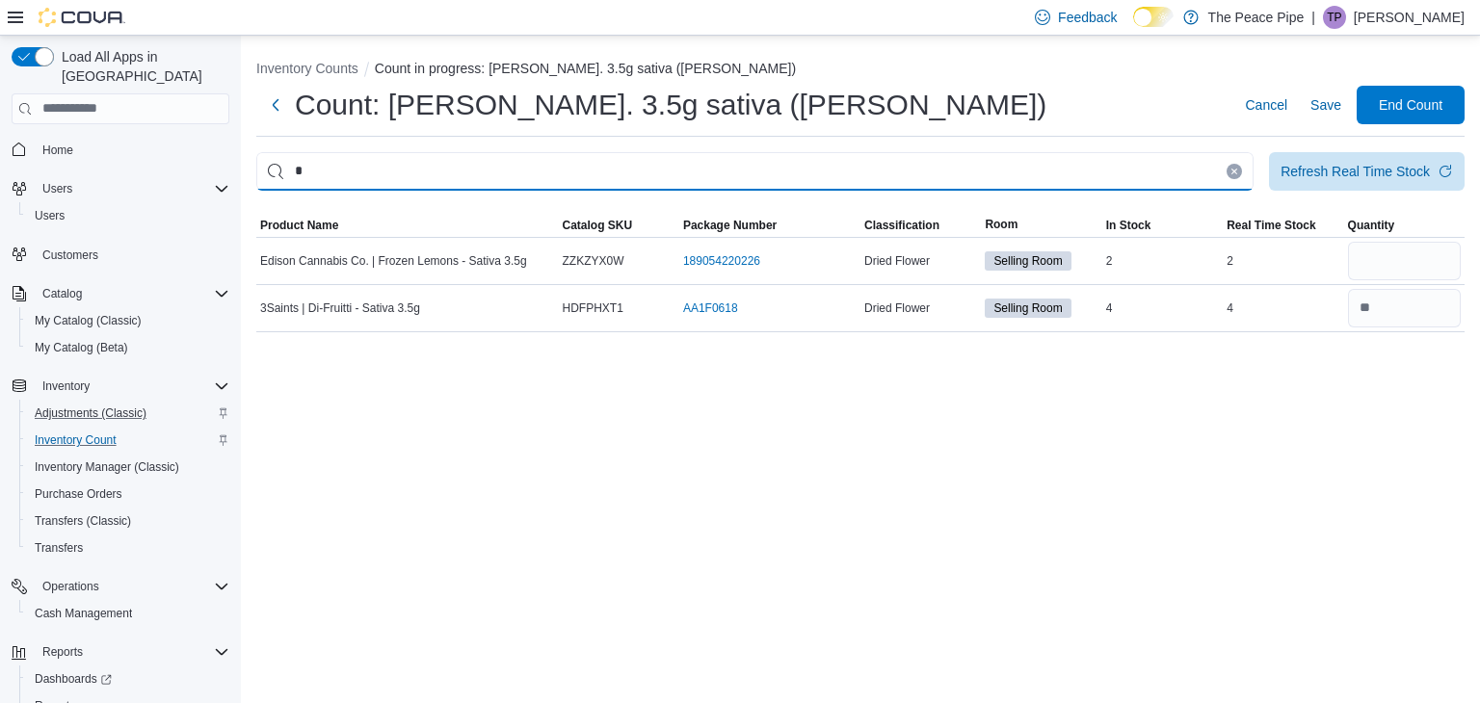
click at [1033, 167] on input "*" at bounding box center [754, 171] width 997 height 39
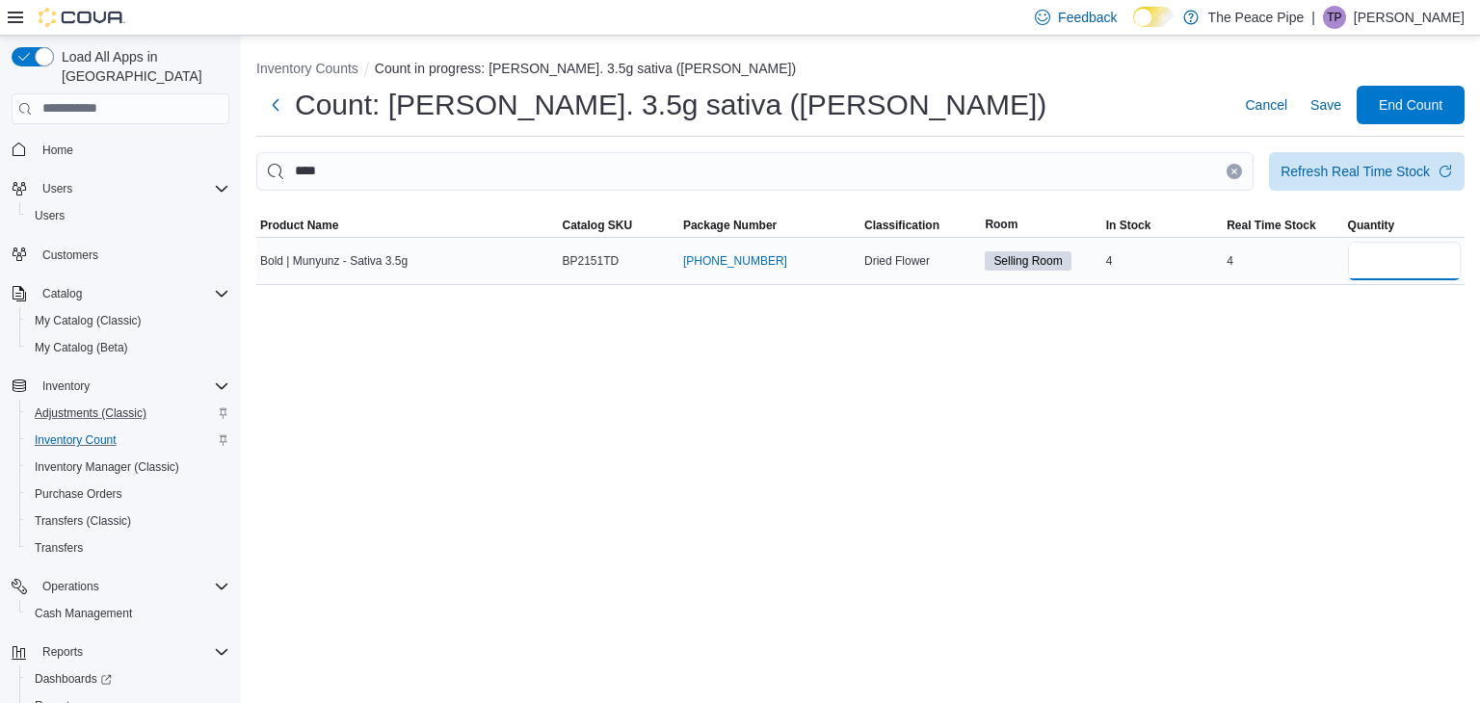
click at [1423, 255] on input "number" at bounding box center [1404, 261] width 113 height 39
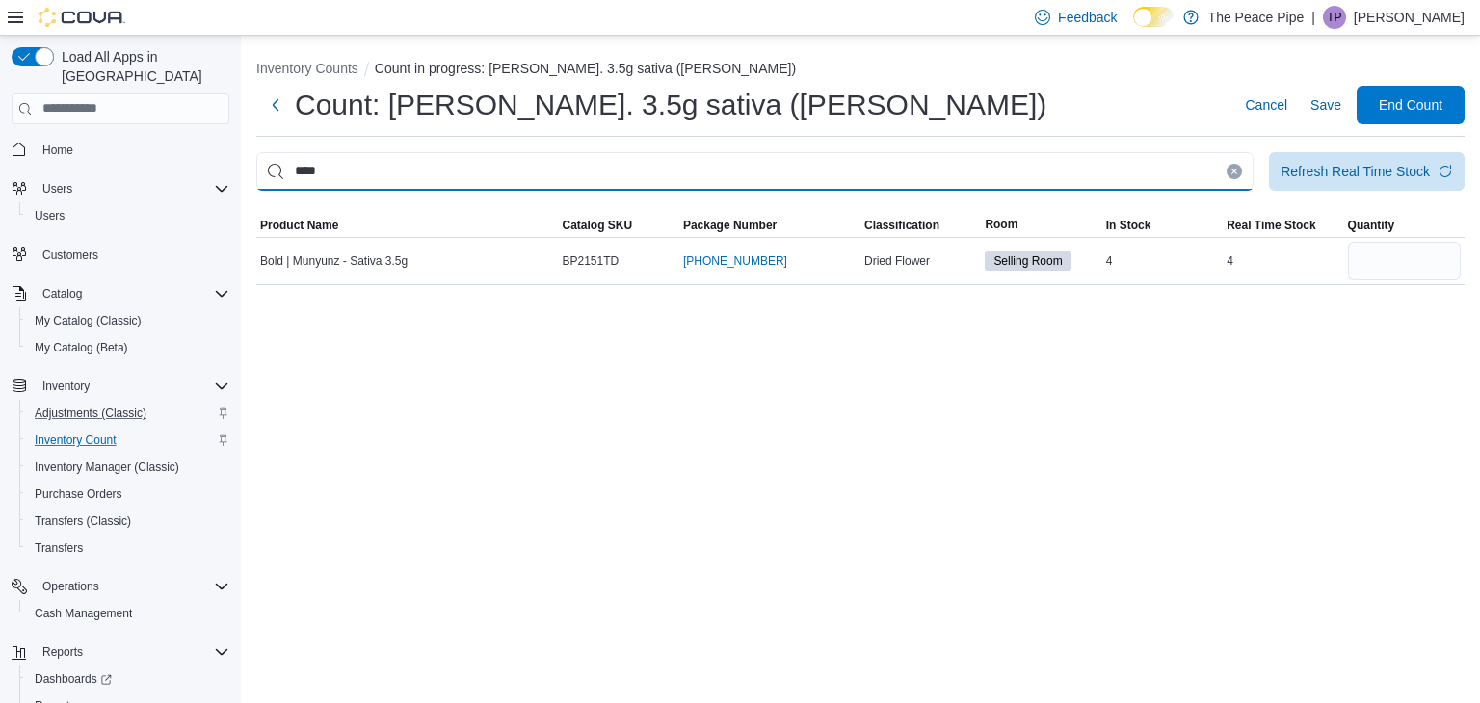
click at [996, 172] on input "****" at bounding box center [754, 171] width 997 height 39
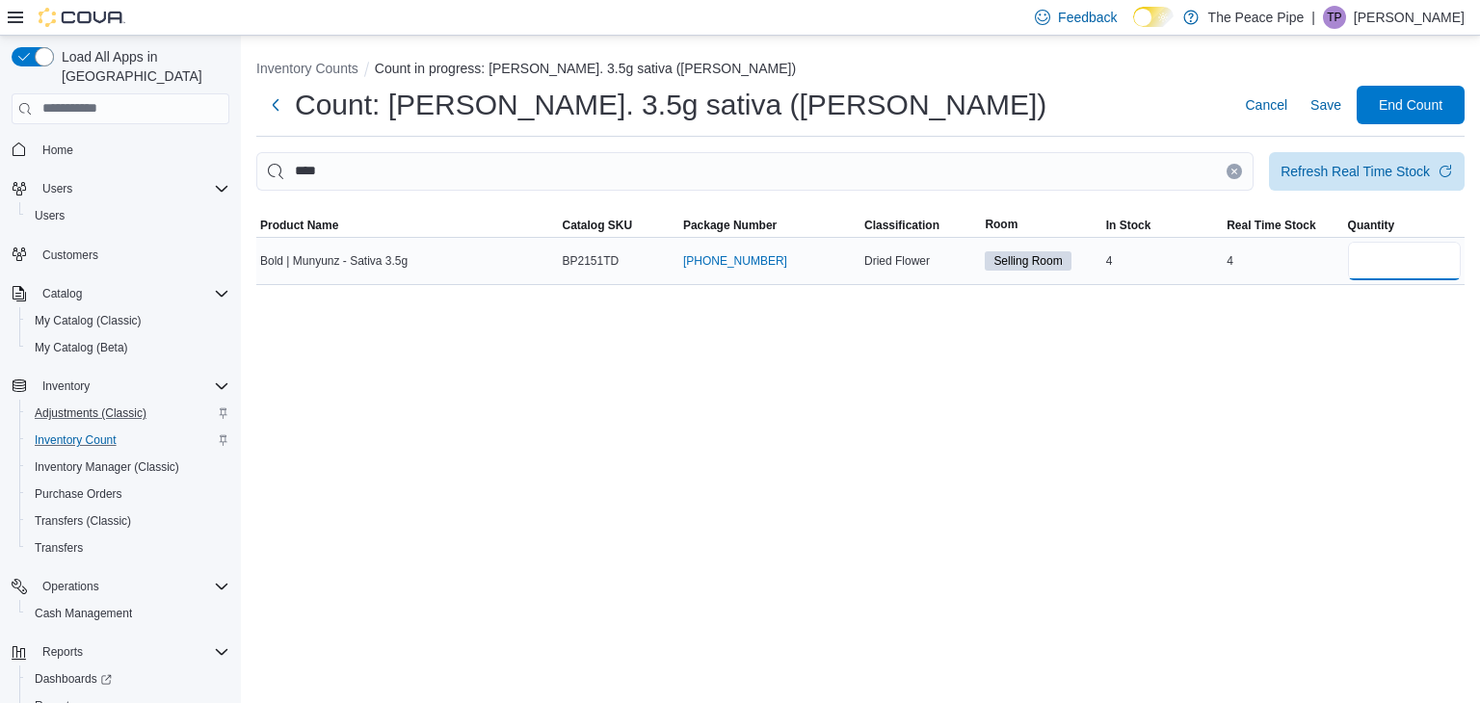
click at [1366, 259] on input "number" at bounding box center [1404, 261] width 113 height 39
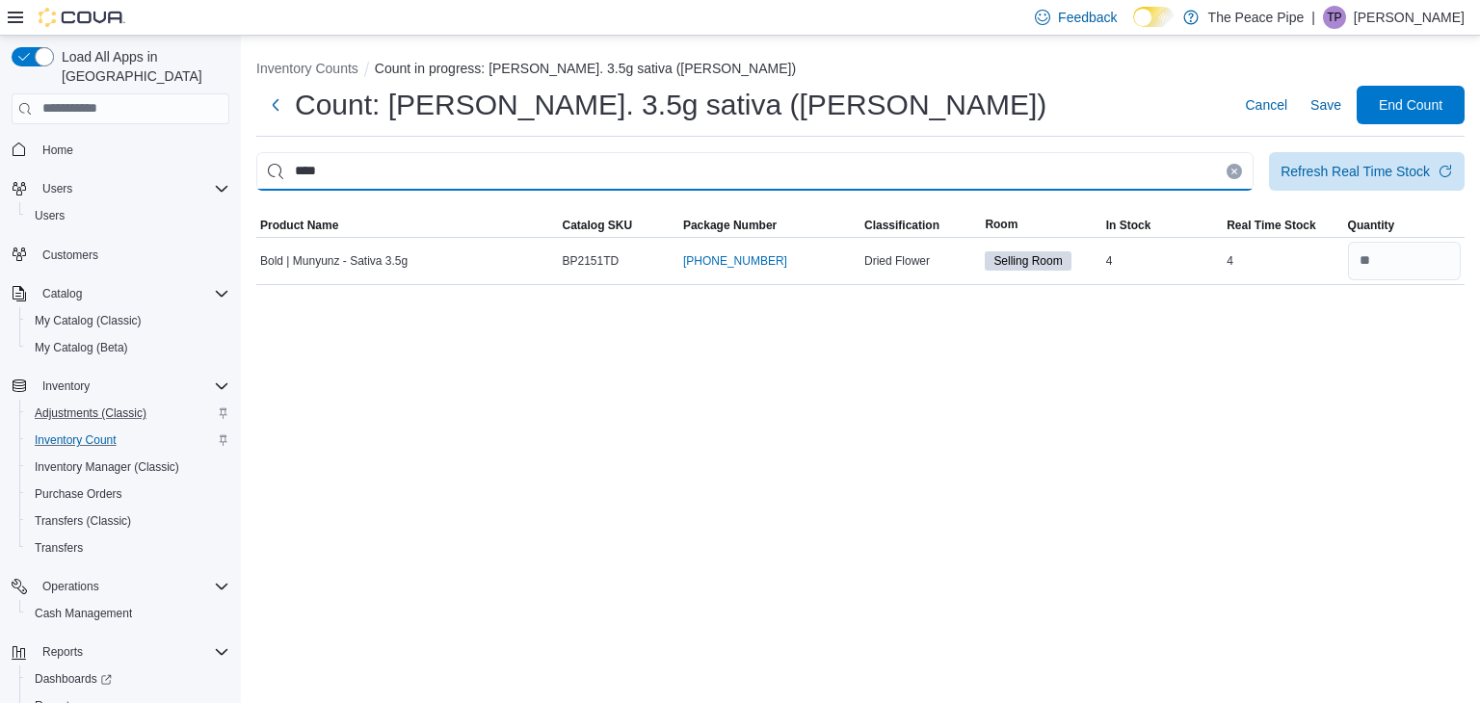
click at [940, 168] on input "****" at bounding box center [754, 171] width 997 height 39
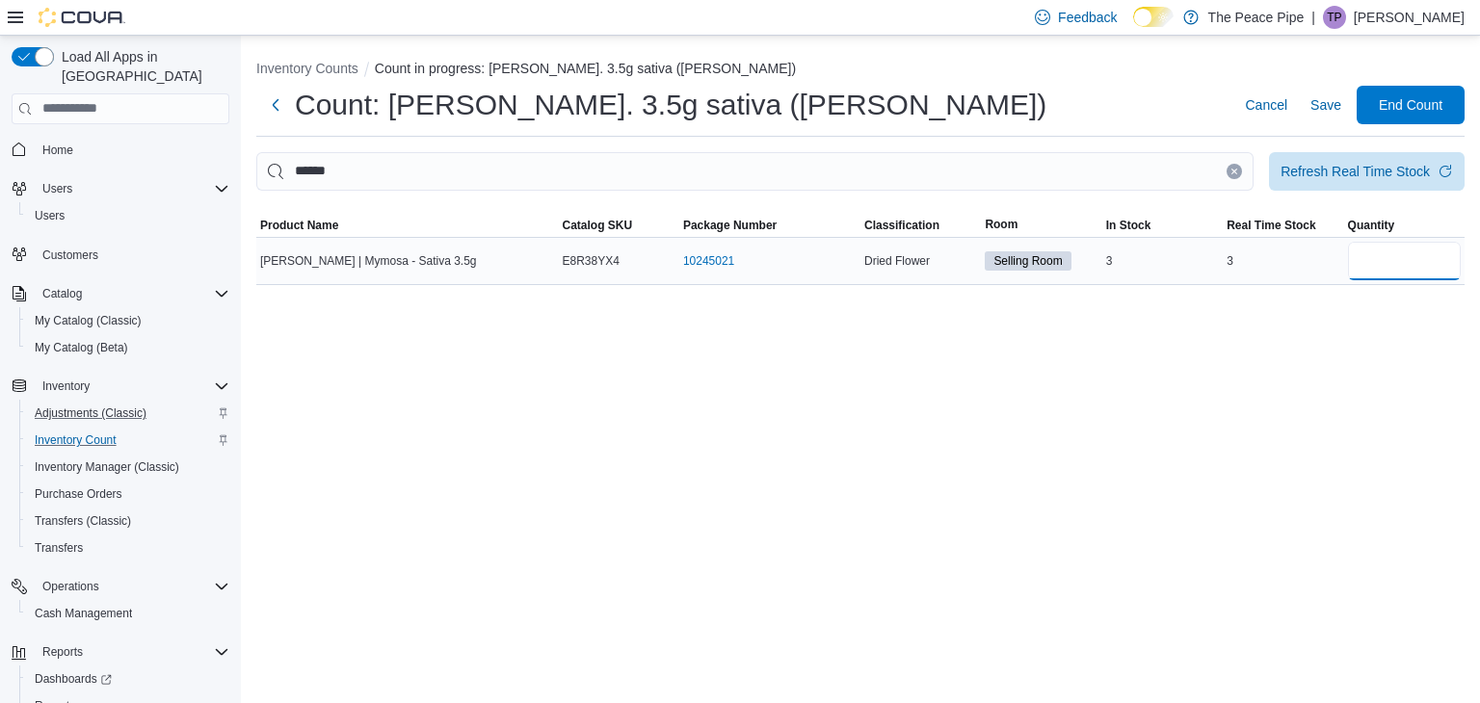
click at [1397, 259] on input "number" at bounding box center [1404, 261] width 113 height 39
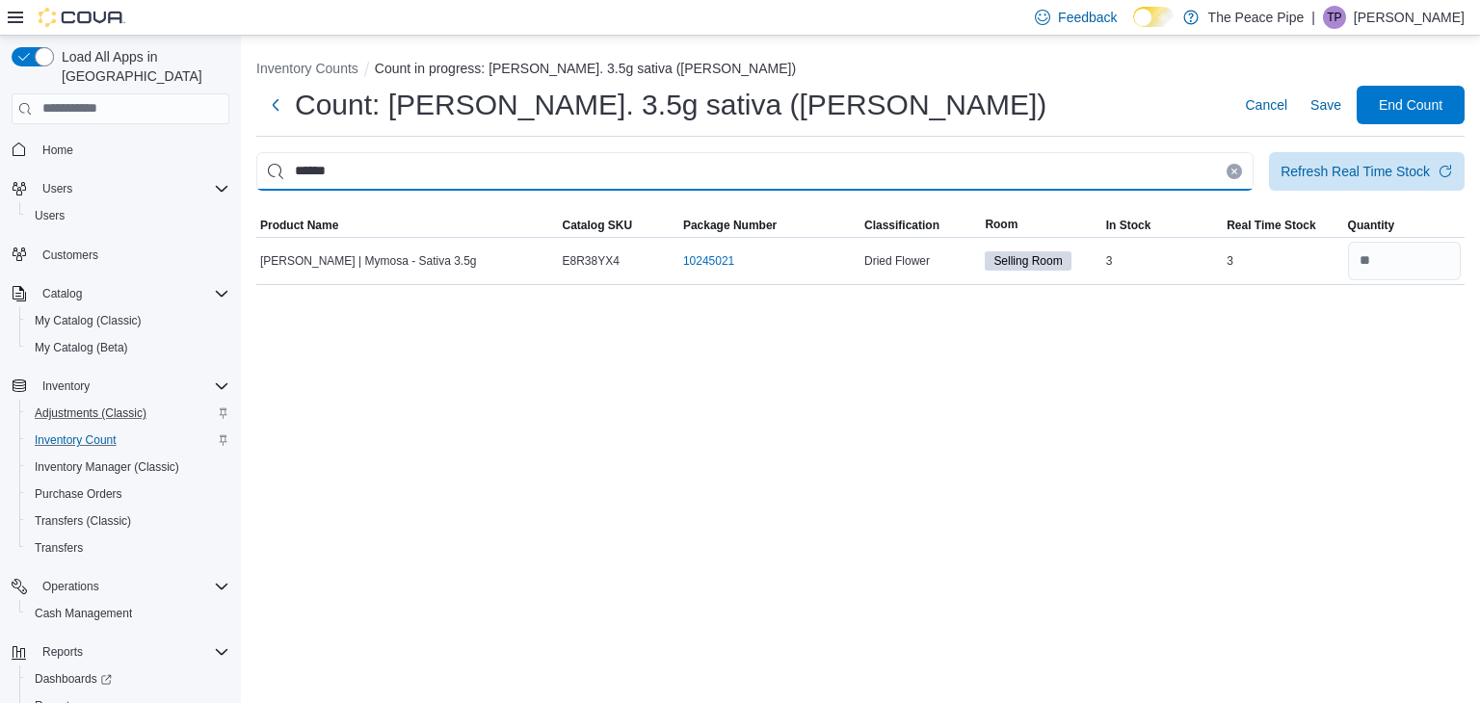
click at [1088, 168] on input "******" at bounding box center [754, 171] width 997 height 39
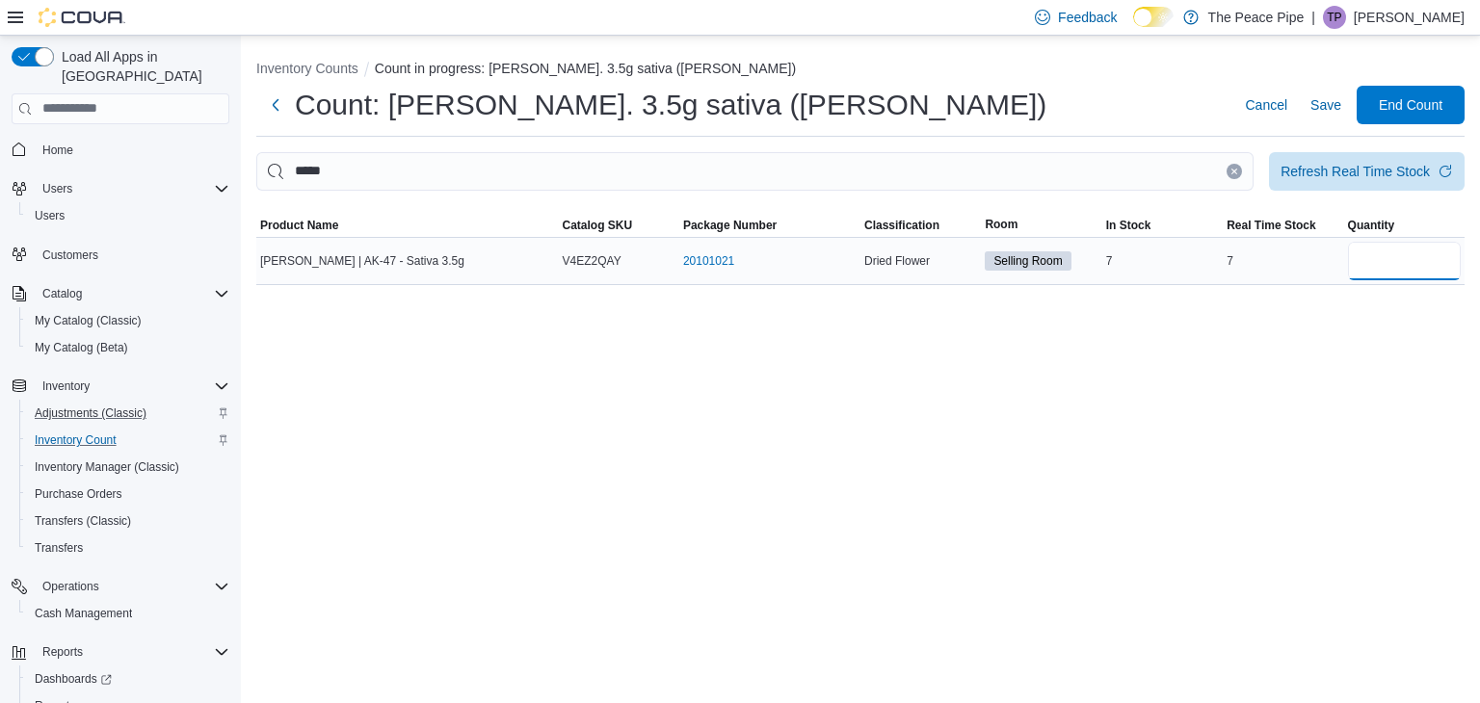
click at [1431, 250] on input "number" at bounding box center [1404, 261] width 113 height 39
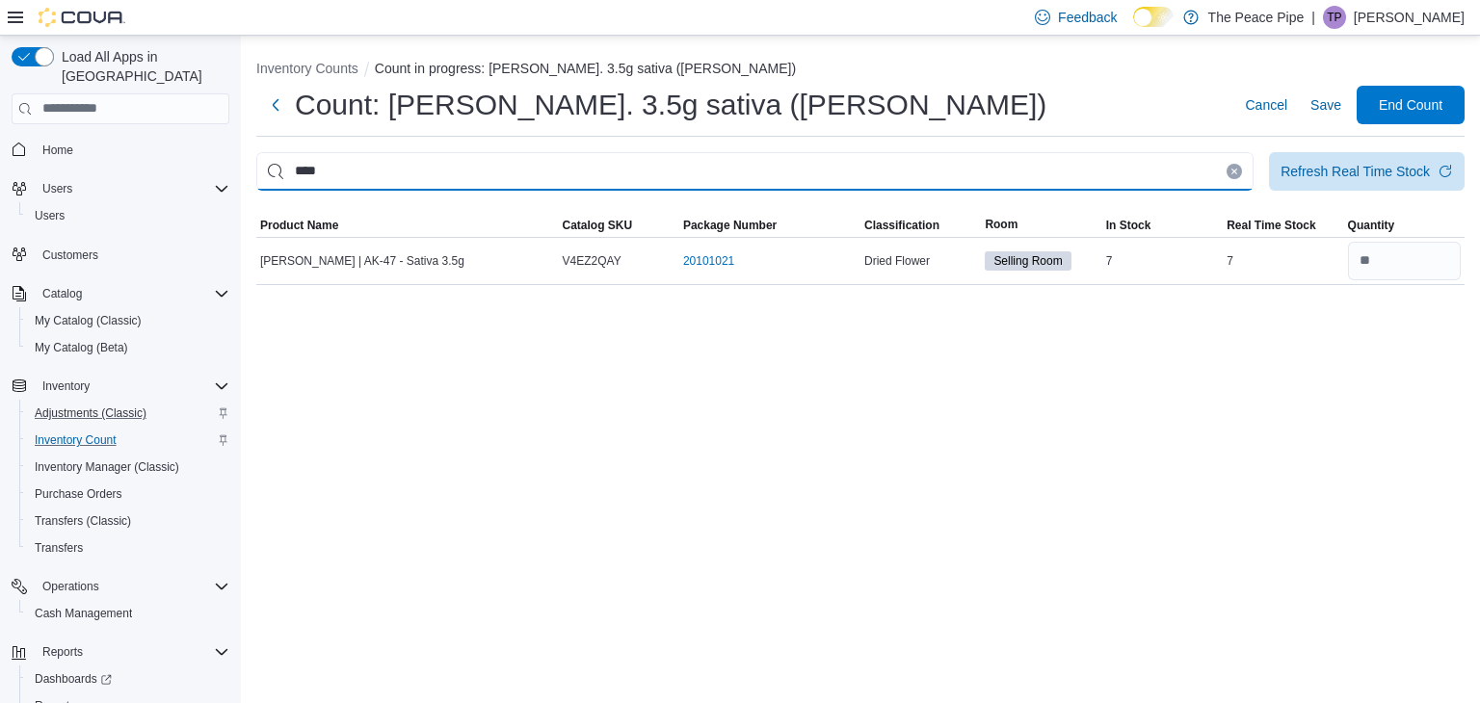
click at [1116, 179] on input "****" at bounding box center [754, 171] width 997 height 39
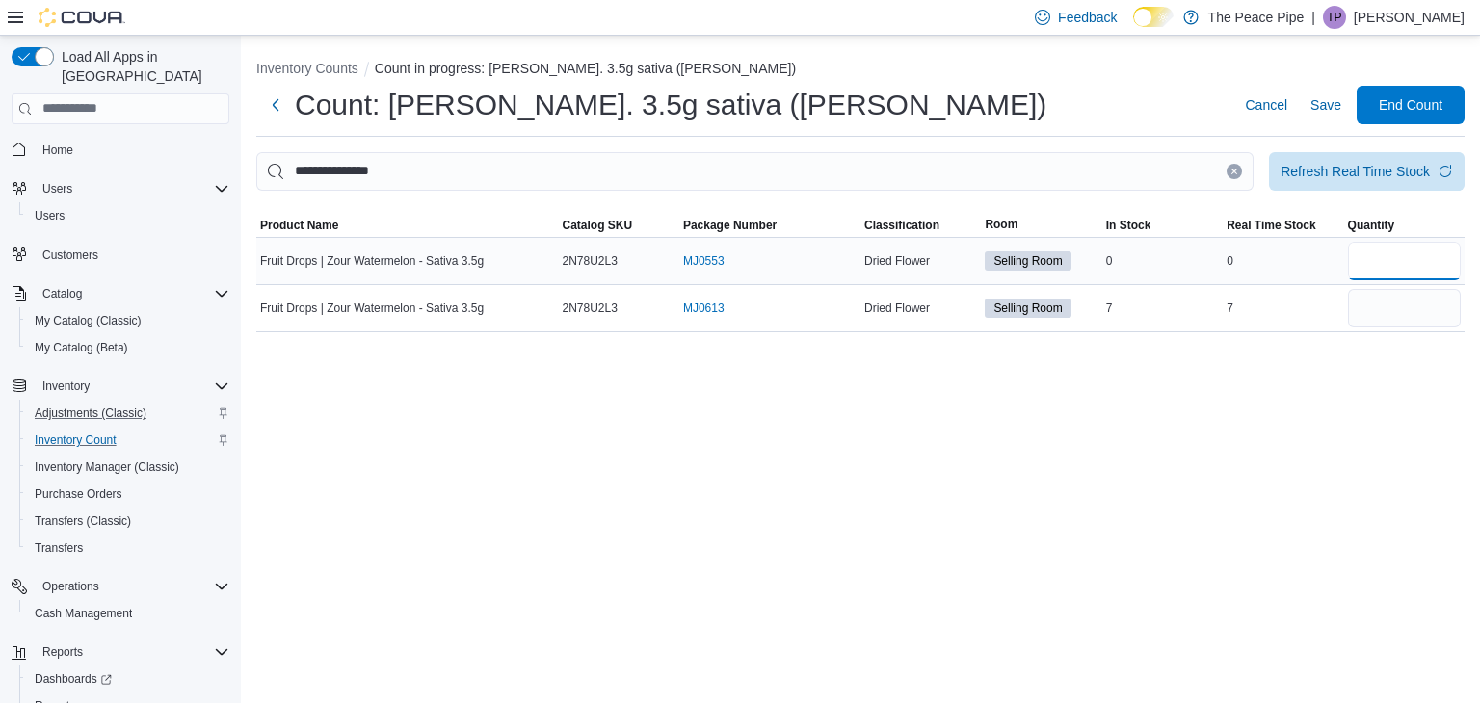
click at [1382, 269] on input "number" at bounding box center [1404, 261] width 113 height 39
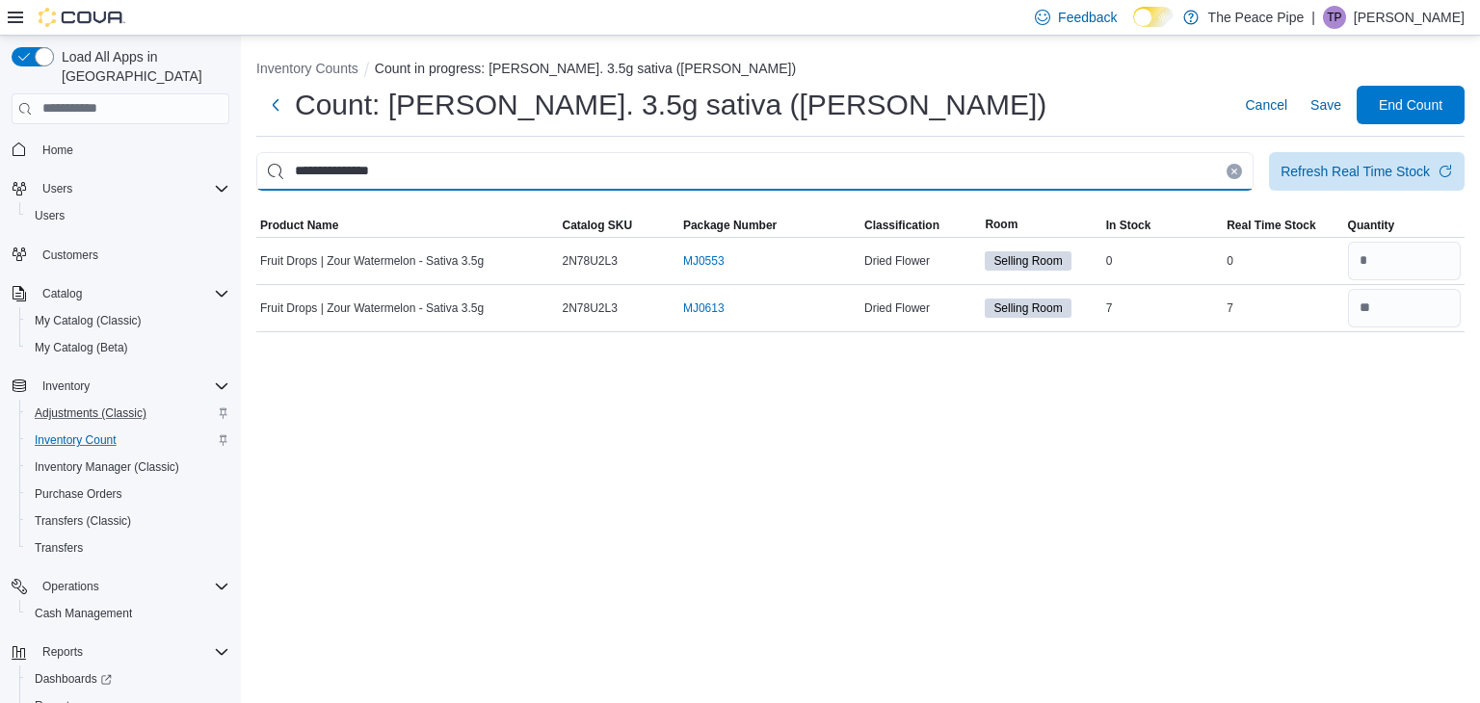
click at [1072, 171] on input "**********" at bounding box center [754, 171] width 997 height 39
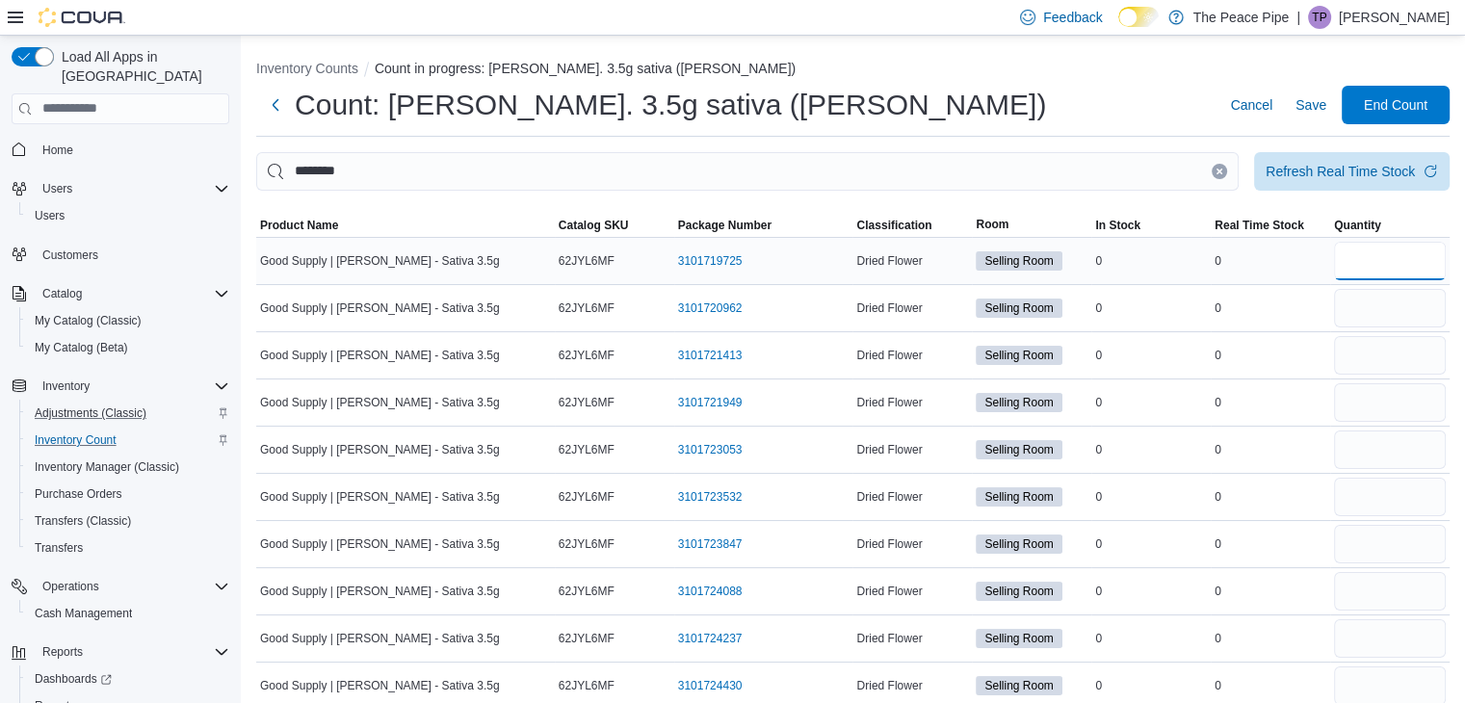
click at [1387, 266] on input "number" at bounding box center [1390, 261] width 112 height 39
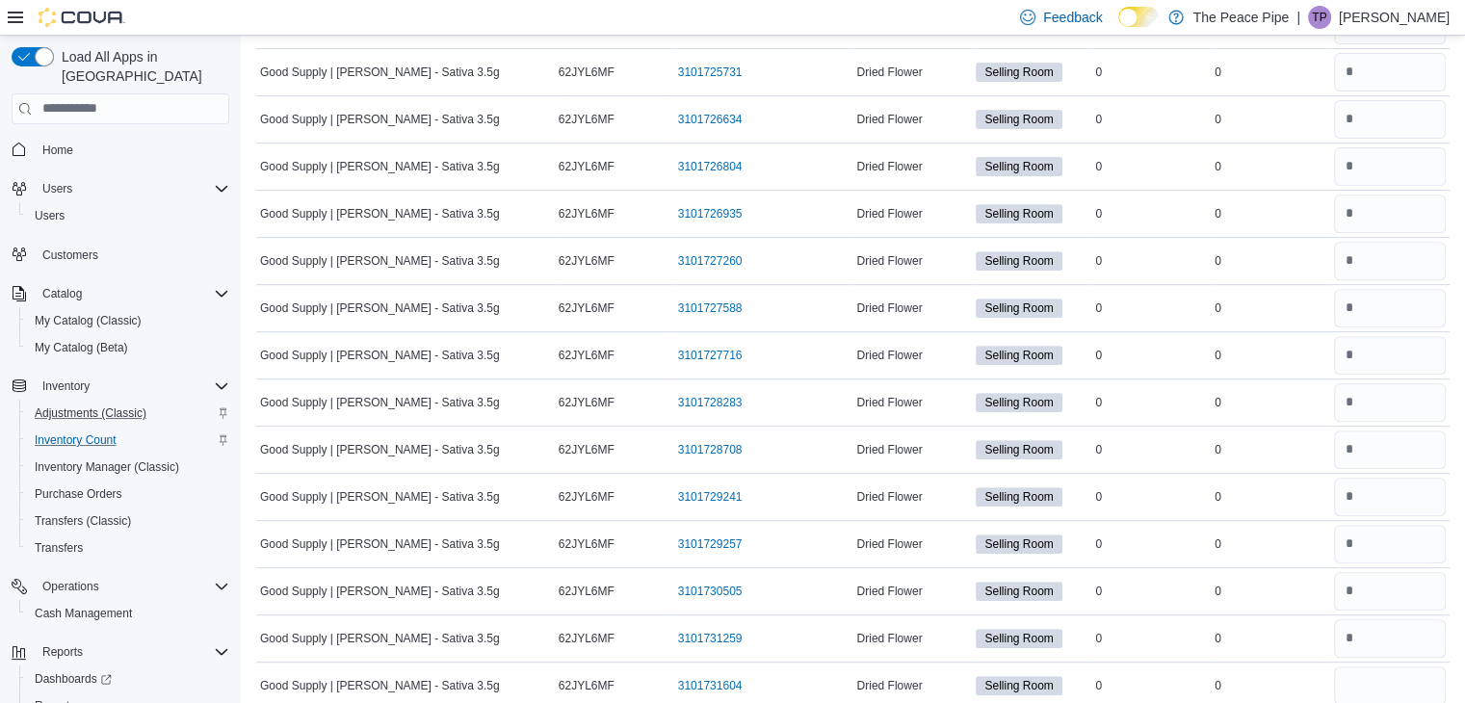
scroll to position [1131, 0]
click at [1399, 443] on input "number" at bounding box center [1390, 452] width 112 height 39
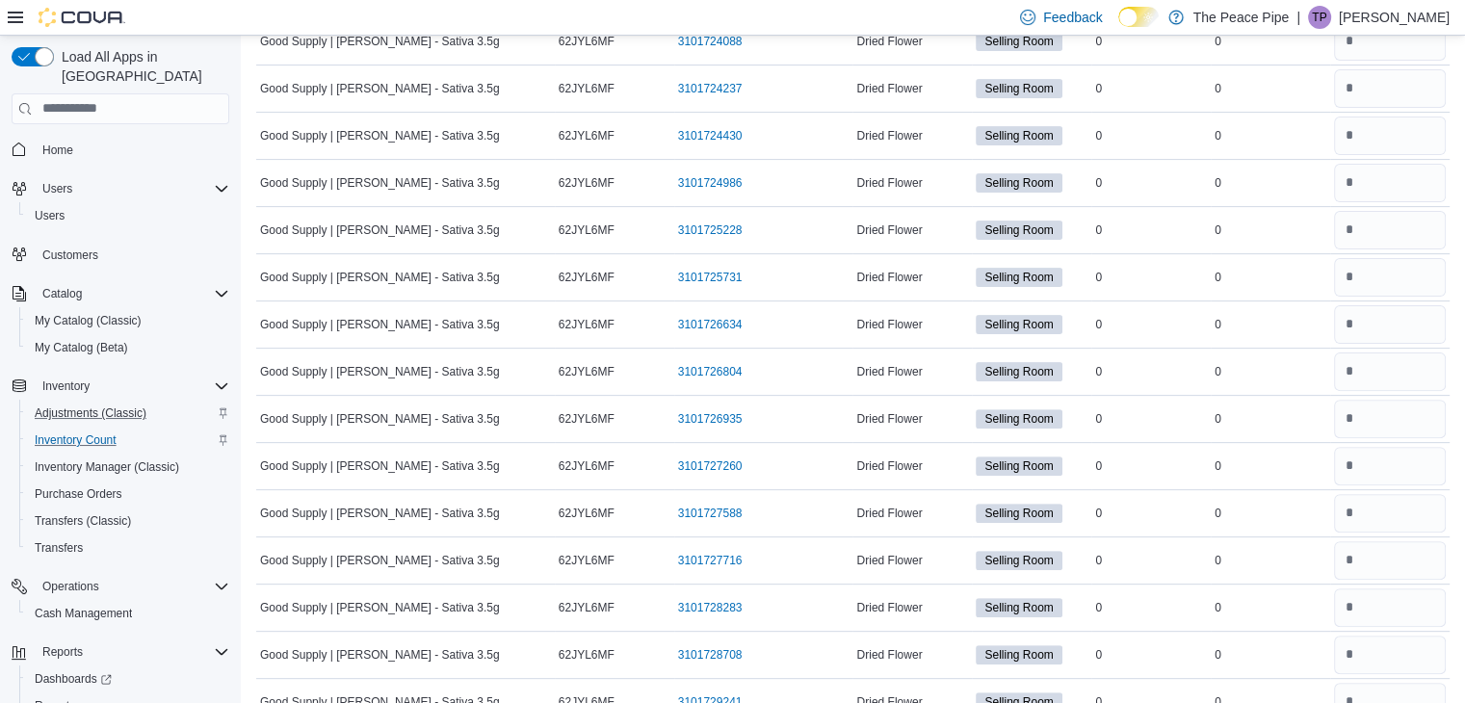
scroll to position [0, 0]
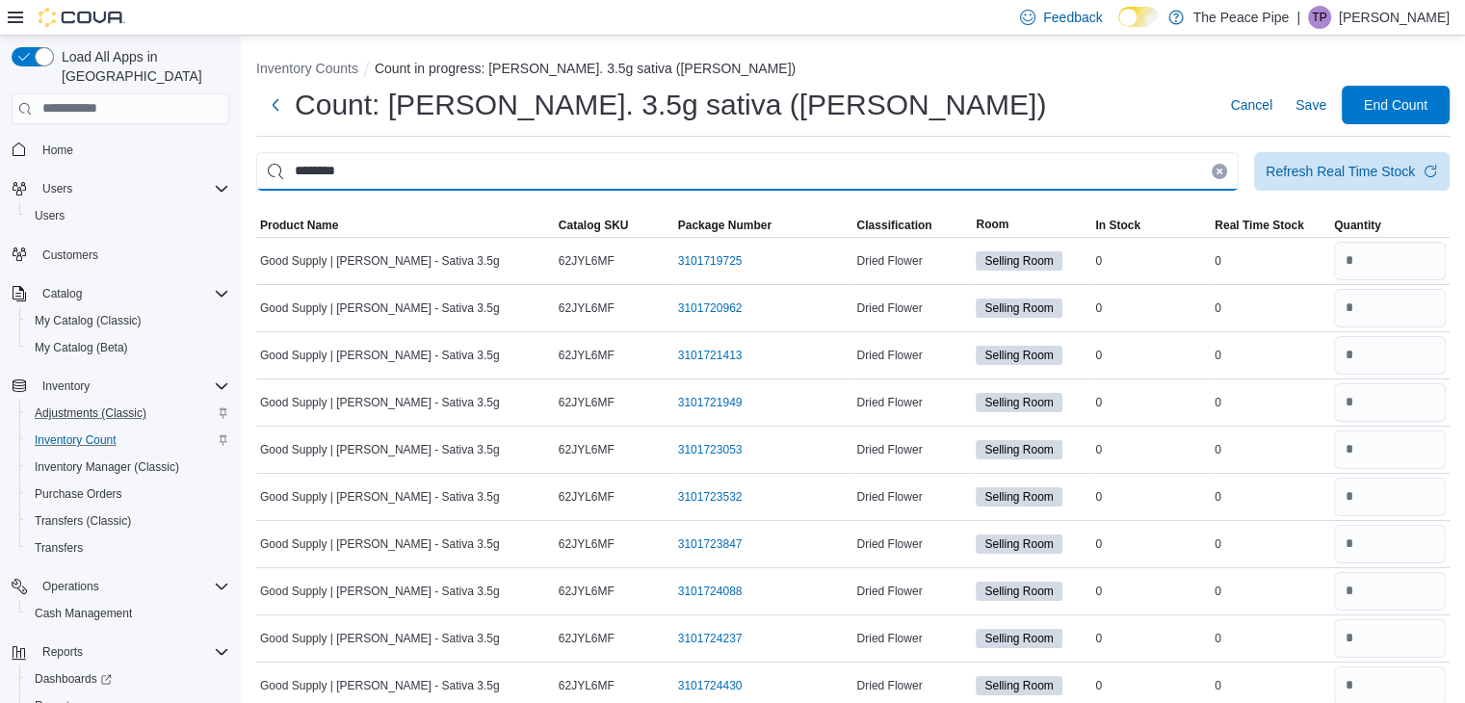
click at [855, 171] on input "********" at bounding box center [747, 171] width 983 height 39
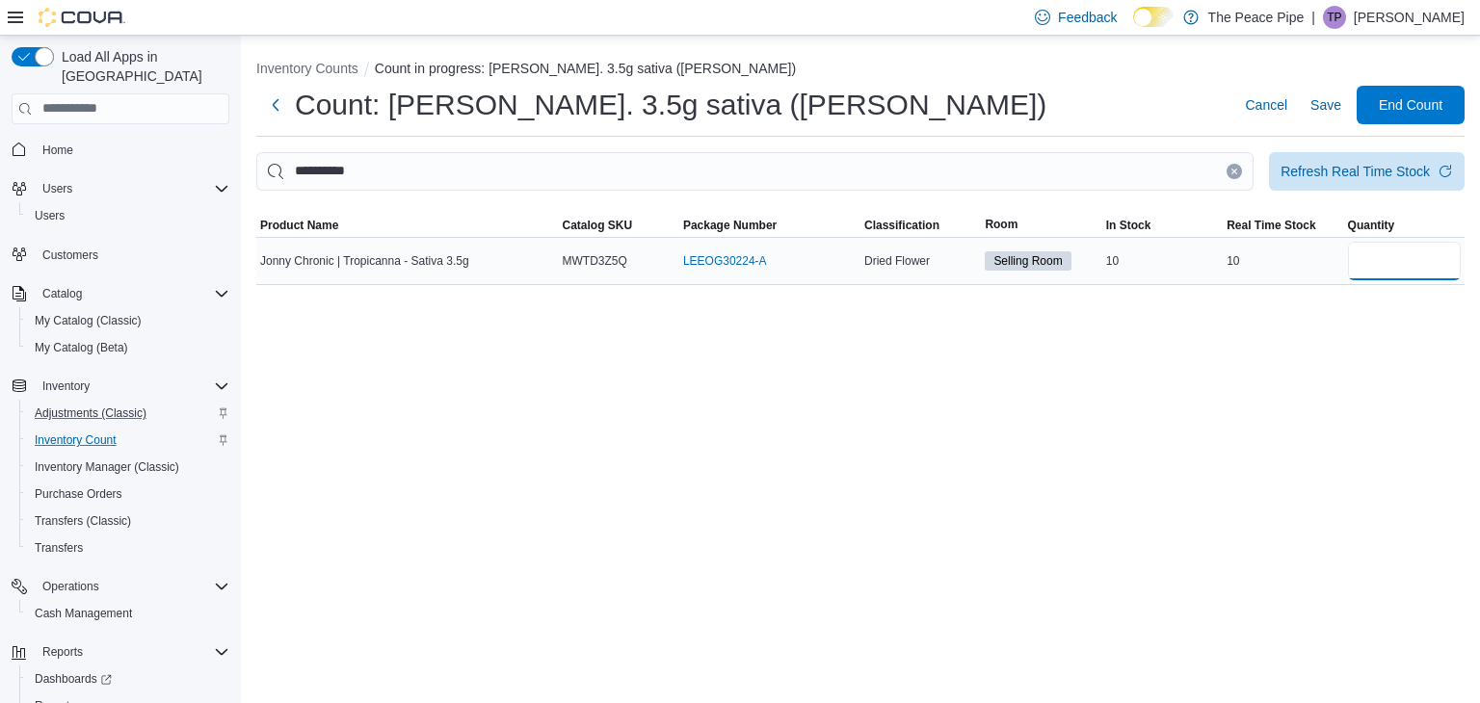
click at [1387, 262] on input "number" at bounding box center [1404, 261] width 113 height 39
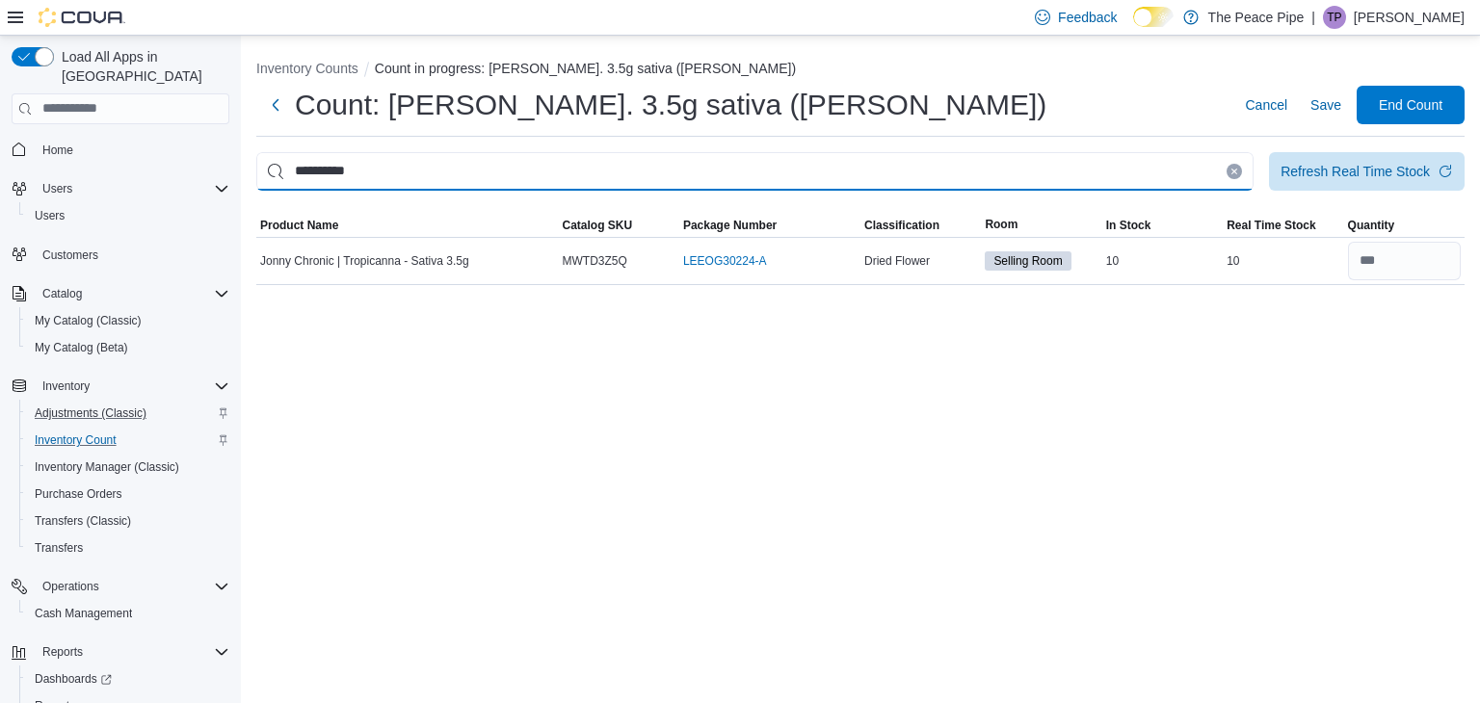
click at [1139, 178] on input "**********" at bounding box center [754, 171] width 997 height 39
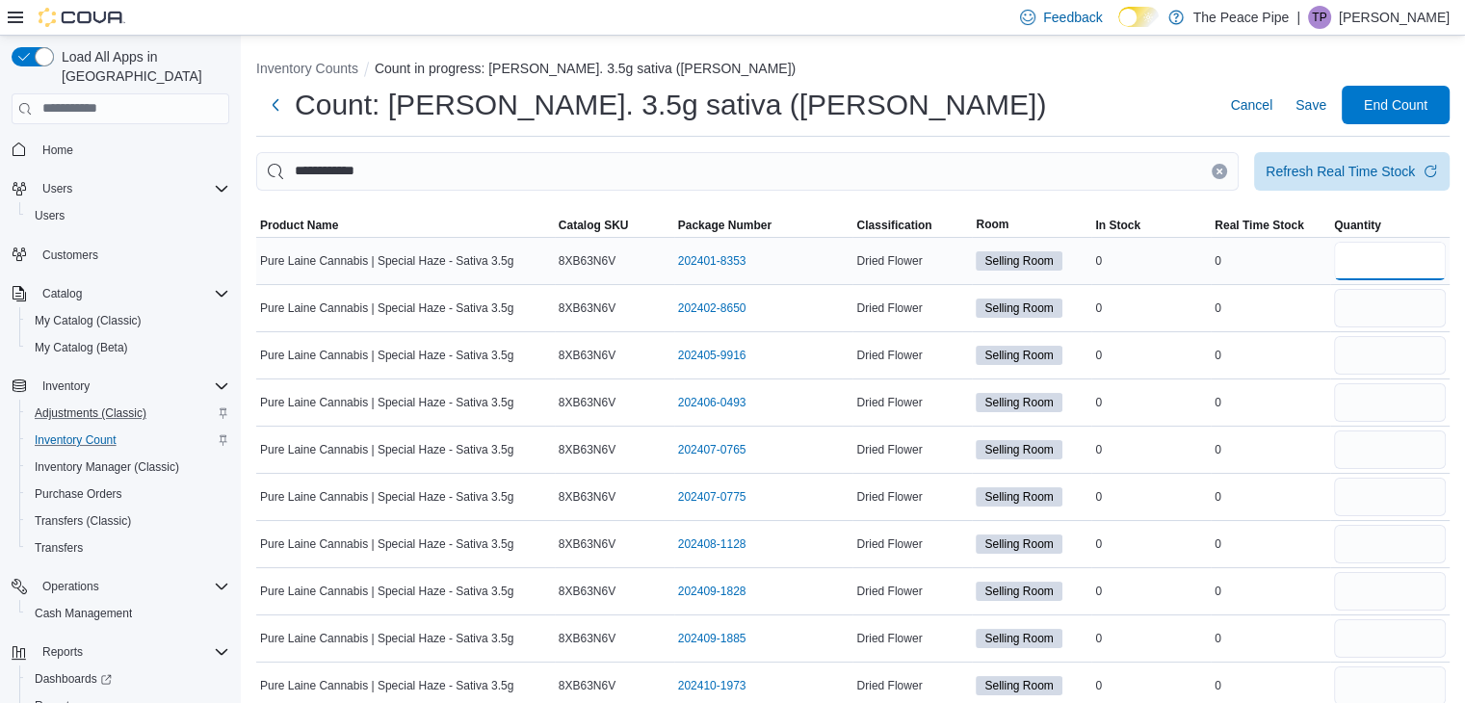
click at [1438, 271] on input "number" at bounding box center [1390, 261] width 112 height 39
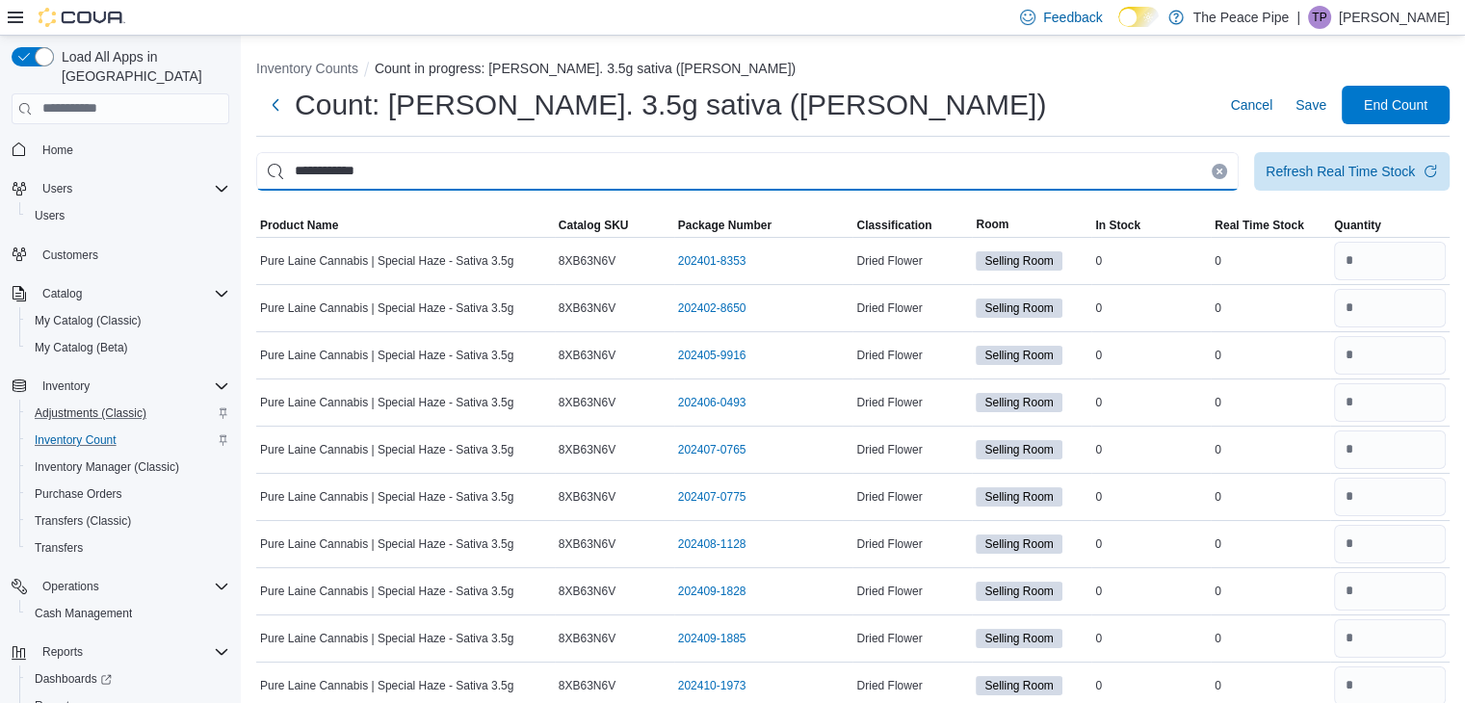
click at [874, 176] on input "**********" at bounding box center [747, 171] width 983 height 39
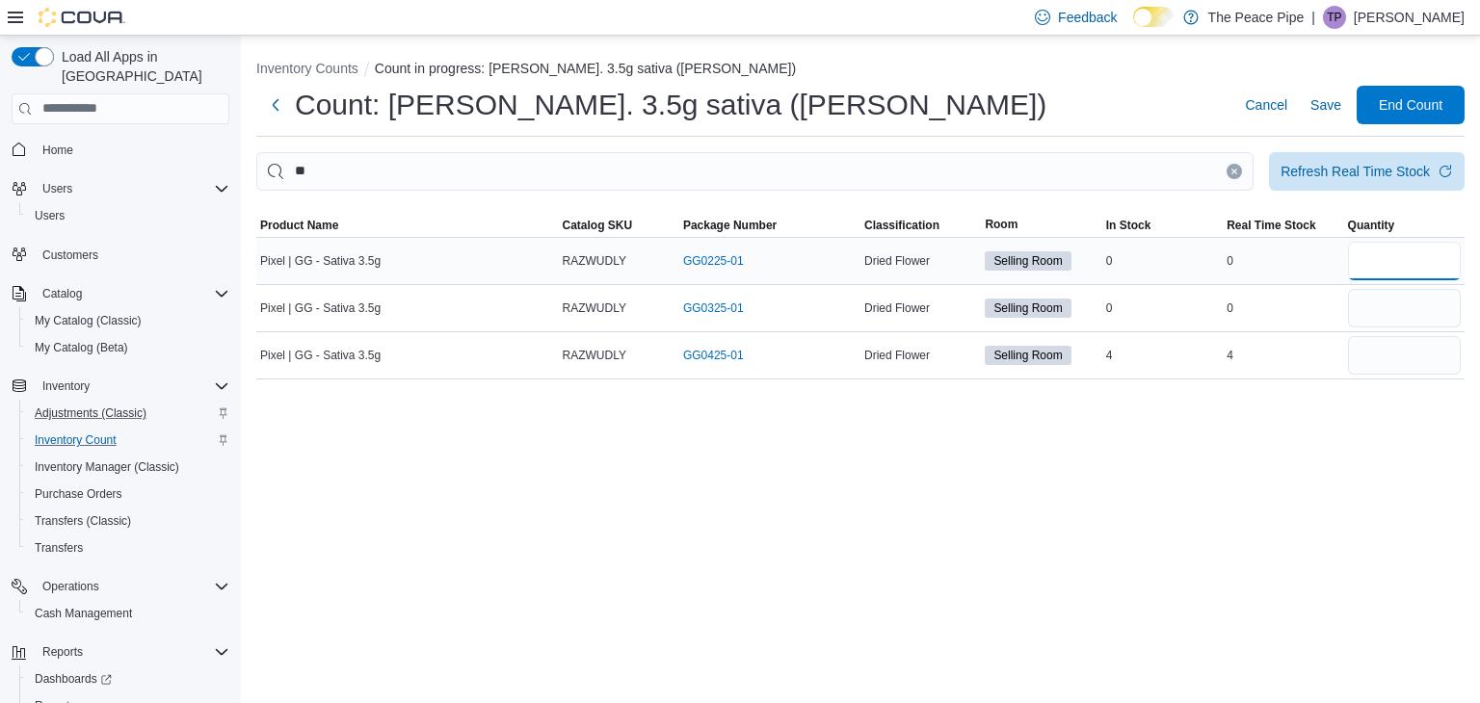
click at [1370, 253] on input "number" at bounding box center [1404, 261] width 113 height 39
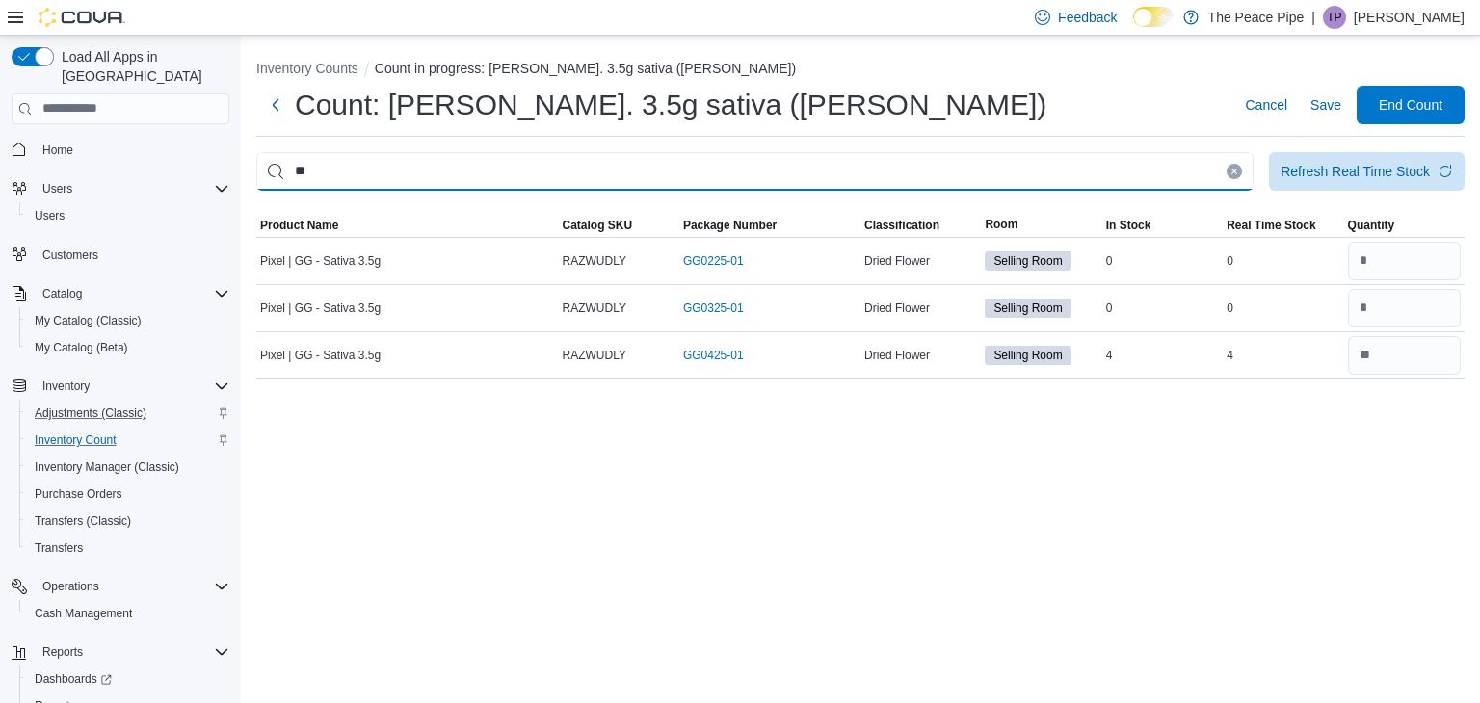
click at [860, 170] on input "**" at bounding box center [754, 171] width 997 height 39
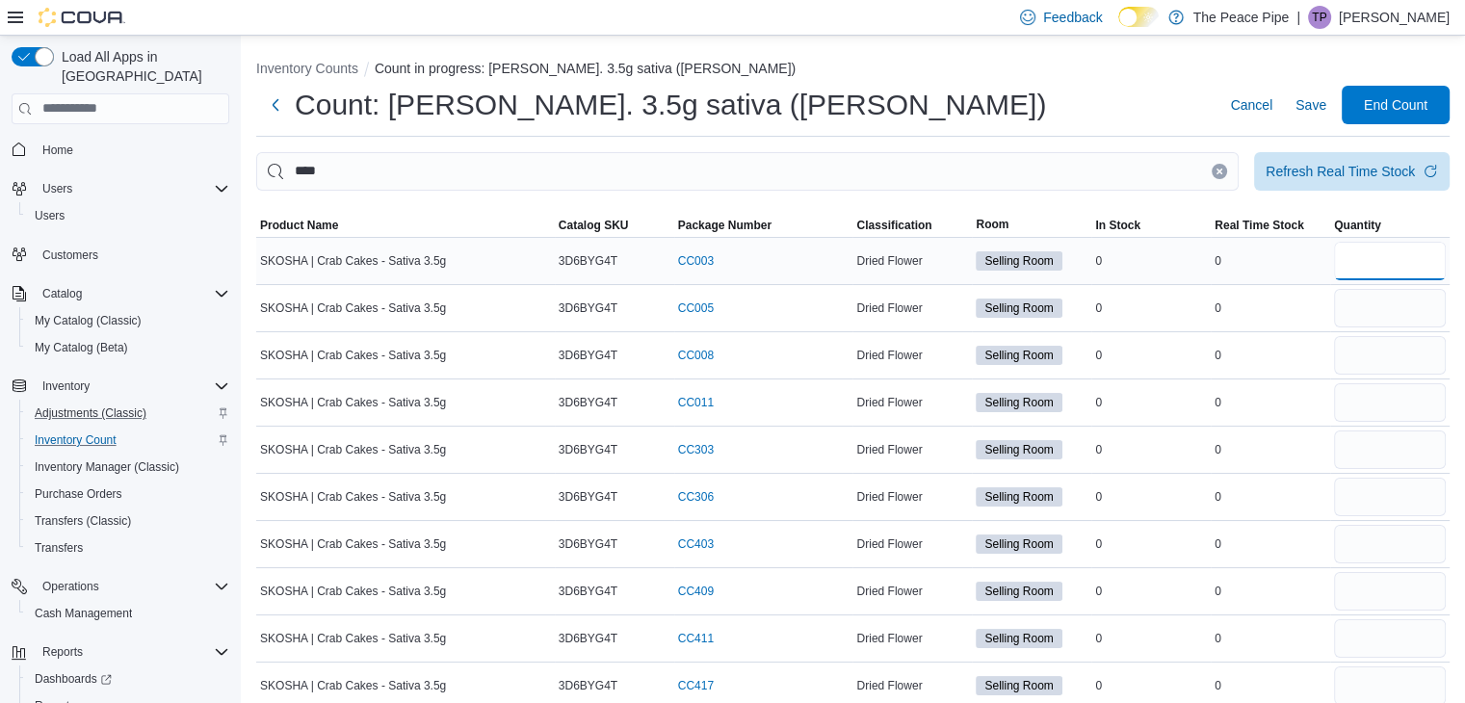
click at [1401, 267] on input "number" at bounding box center [1390, 261] width 112 height 39
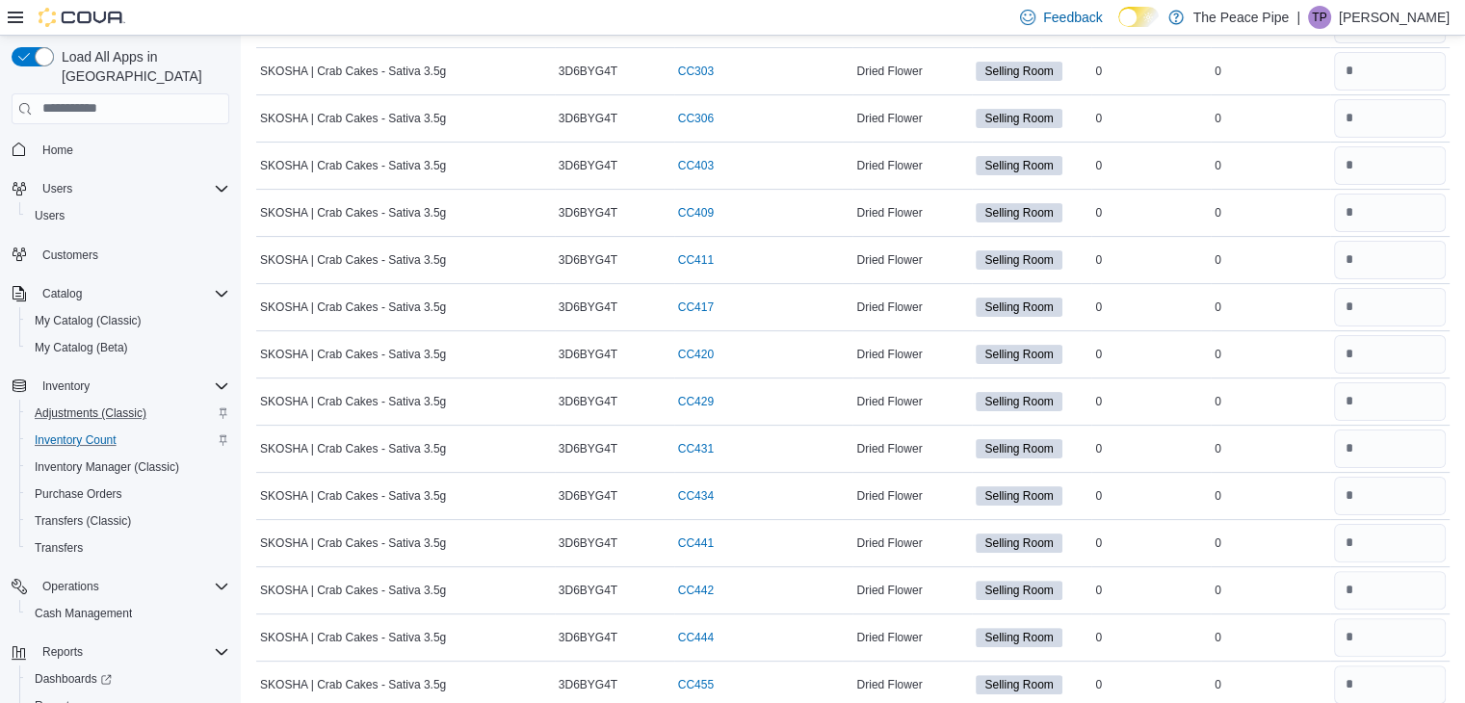
scroll to position [537, 0]
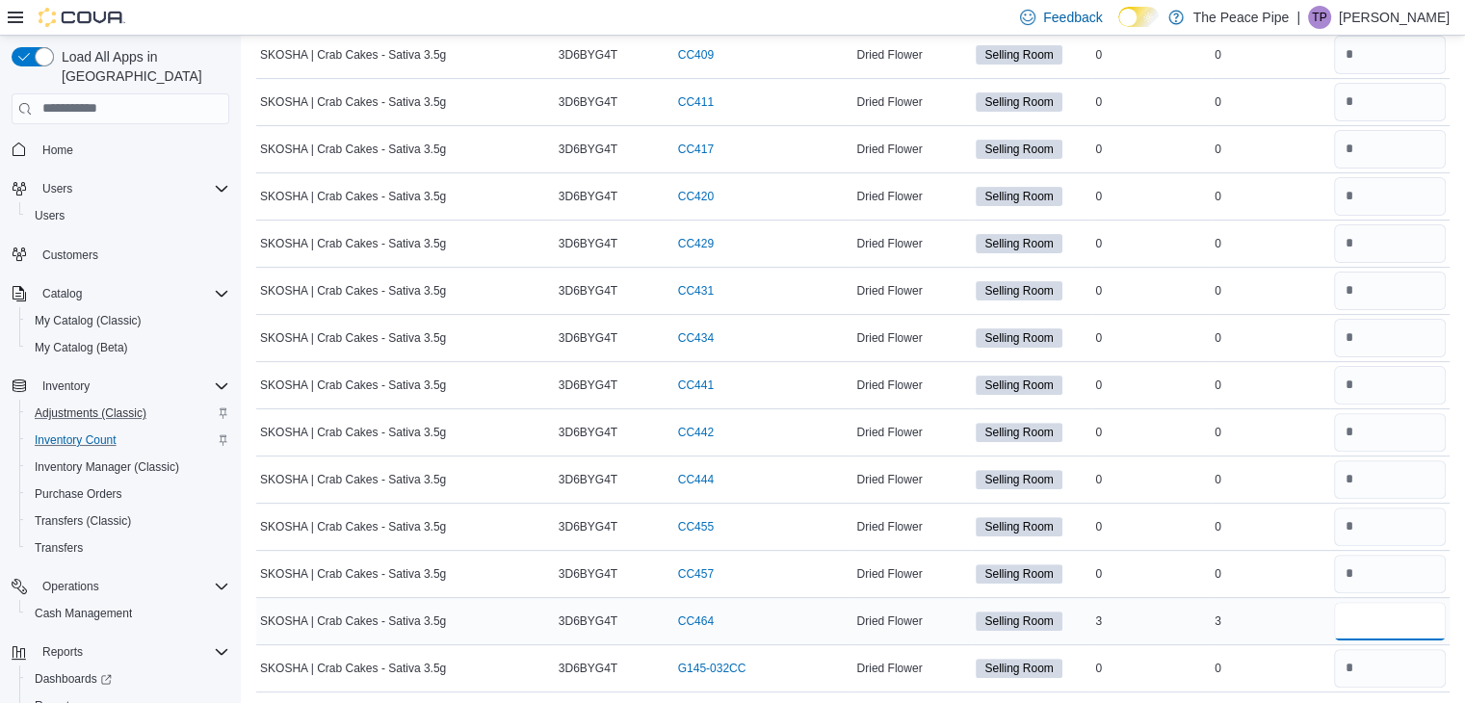
click at [1426, 606] on input "number" at bounding box center [1390, 621] width 112 height 39
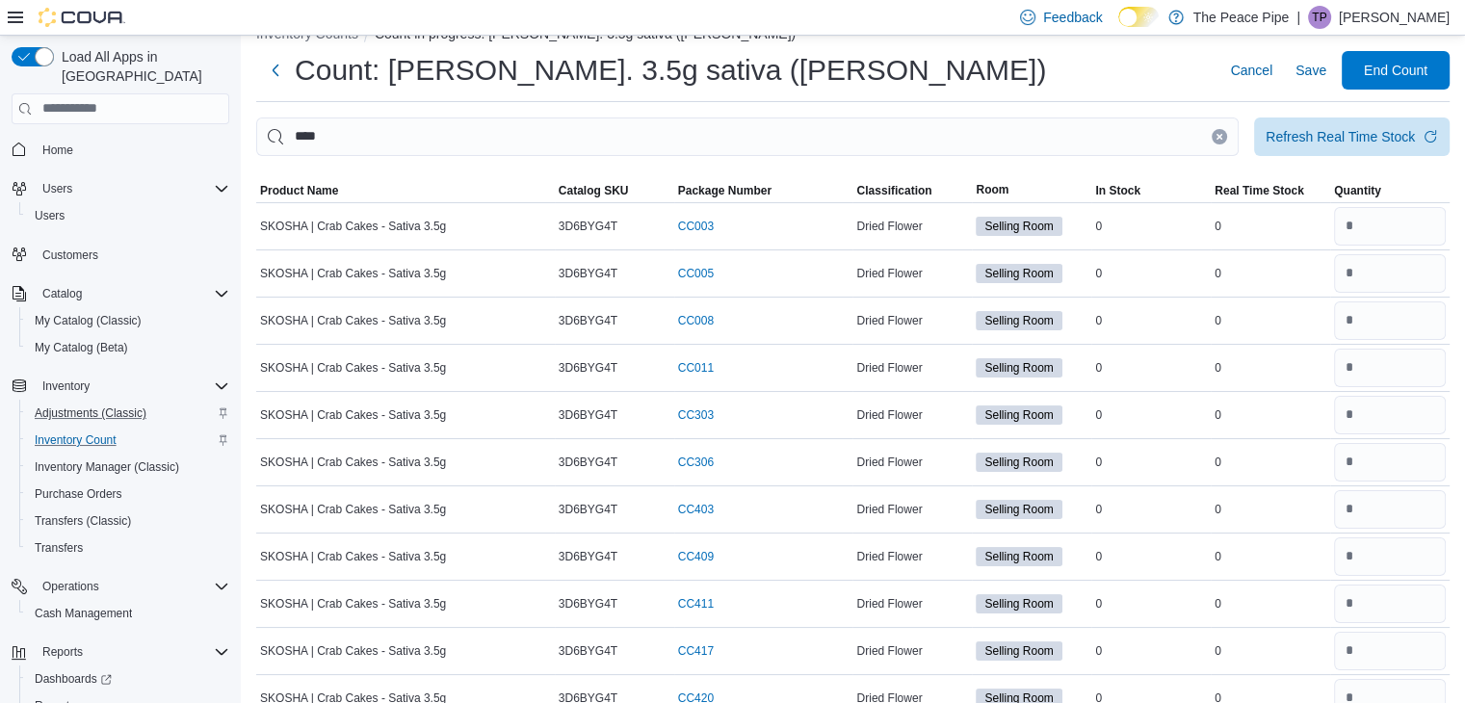
scroll to position [0, 0]
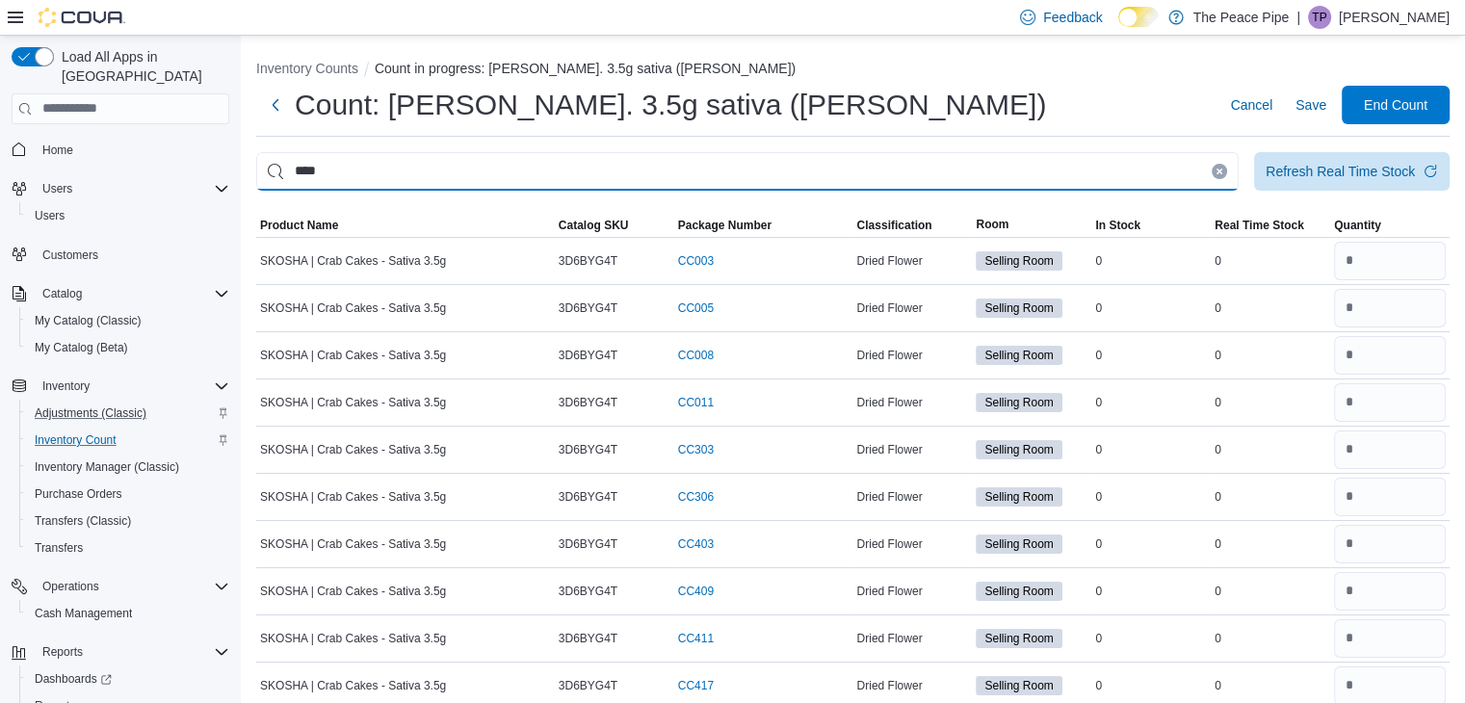
click at [853, 172] on input "****" at bounding box center [747, 171] width 983 height 39
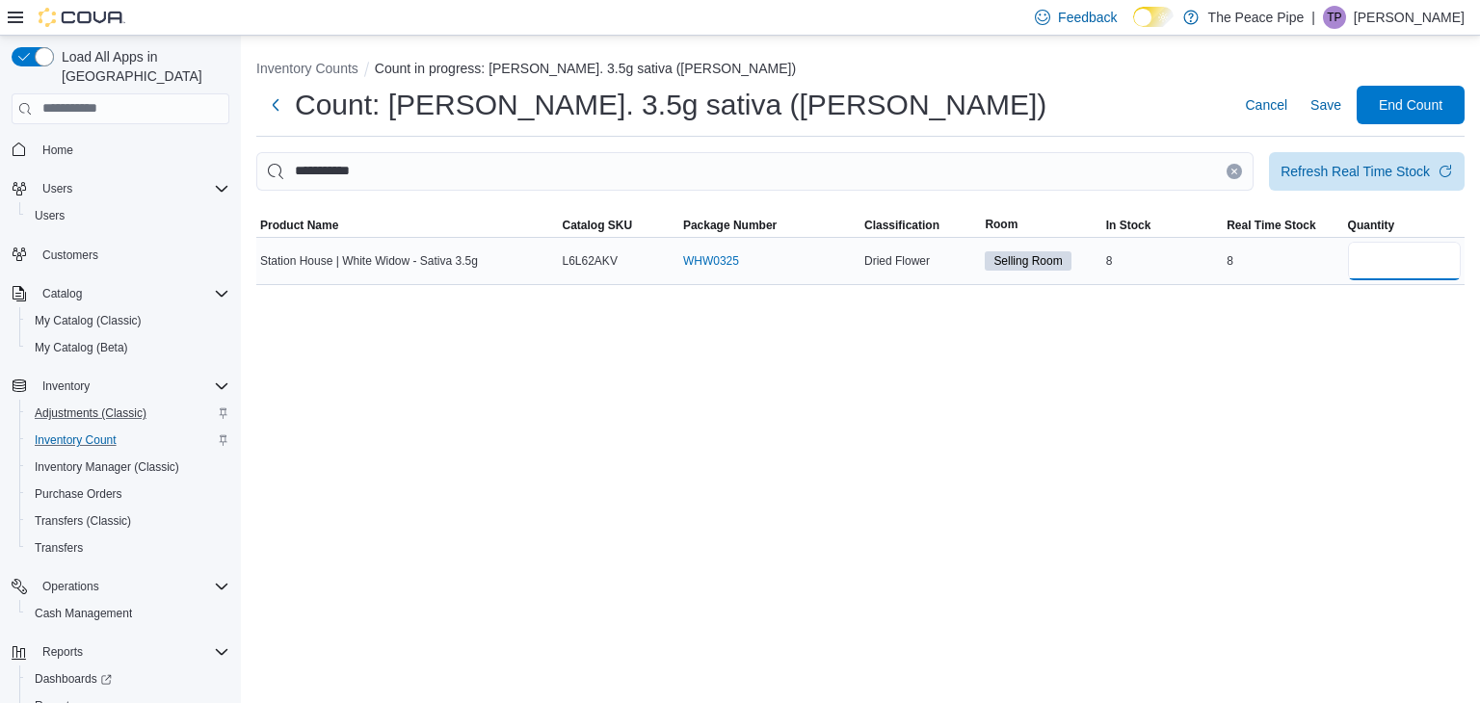
click at [1446, 263] on input "number" at bounding box center [1404, 261] width 113 height 39
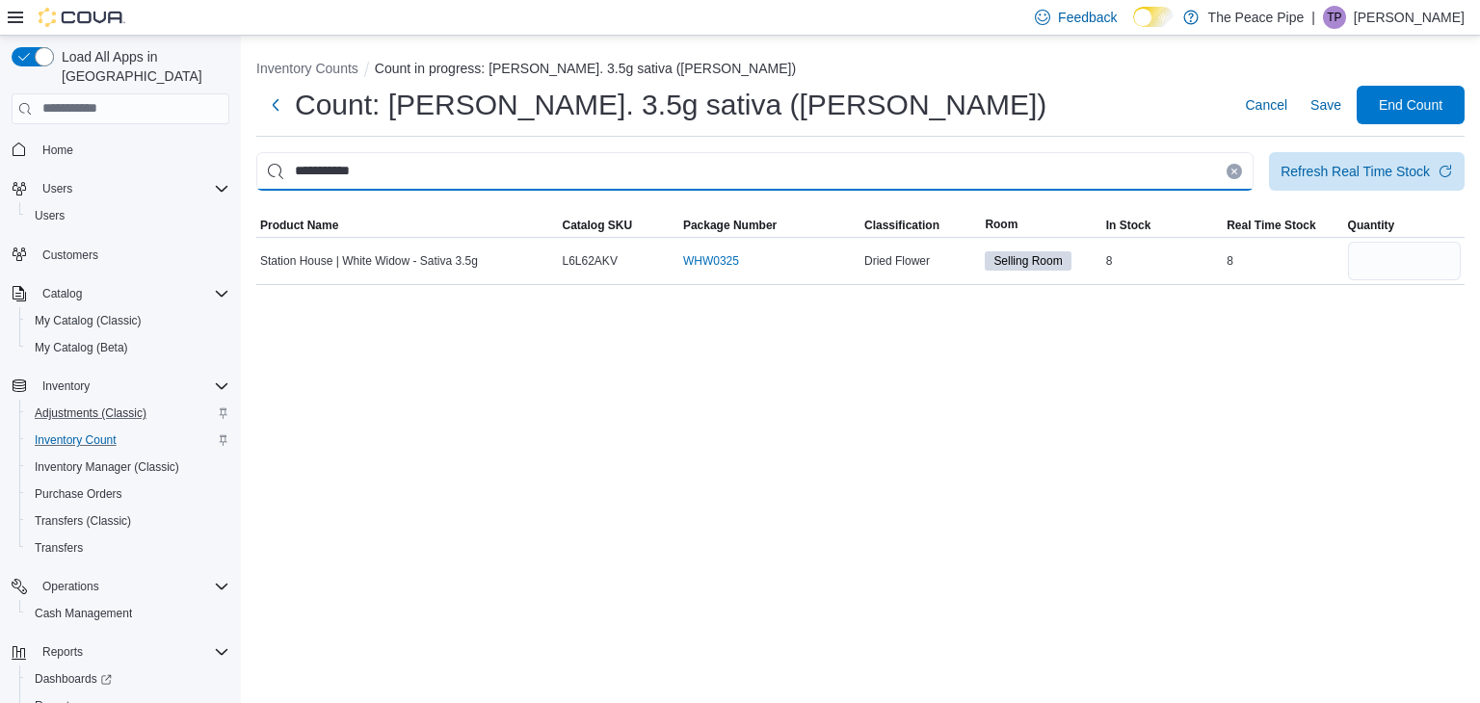
click at [1071, 171] on input "**********" at bounding box center [754, 171] width 997 height 39
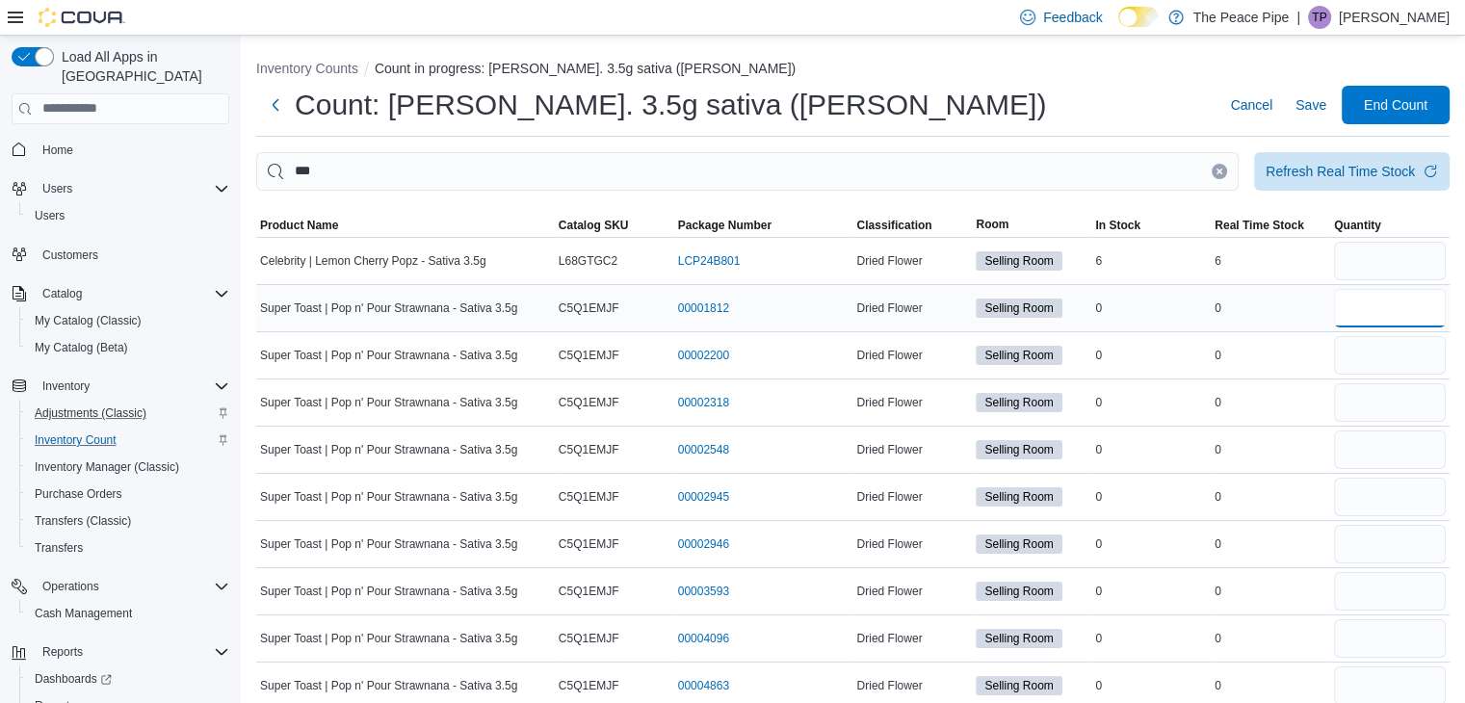
click at [1399, 304] on input "number" at bounding box center [1390, 308] width 112 height 39
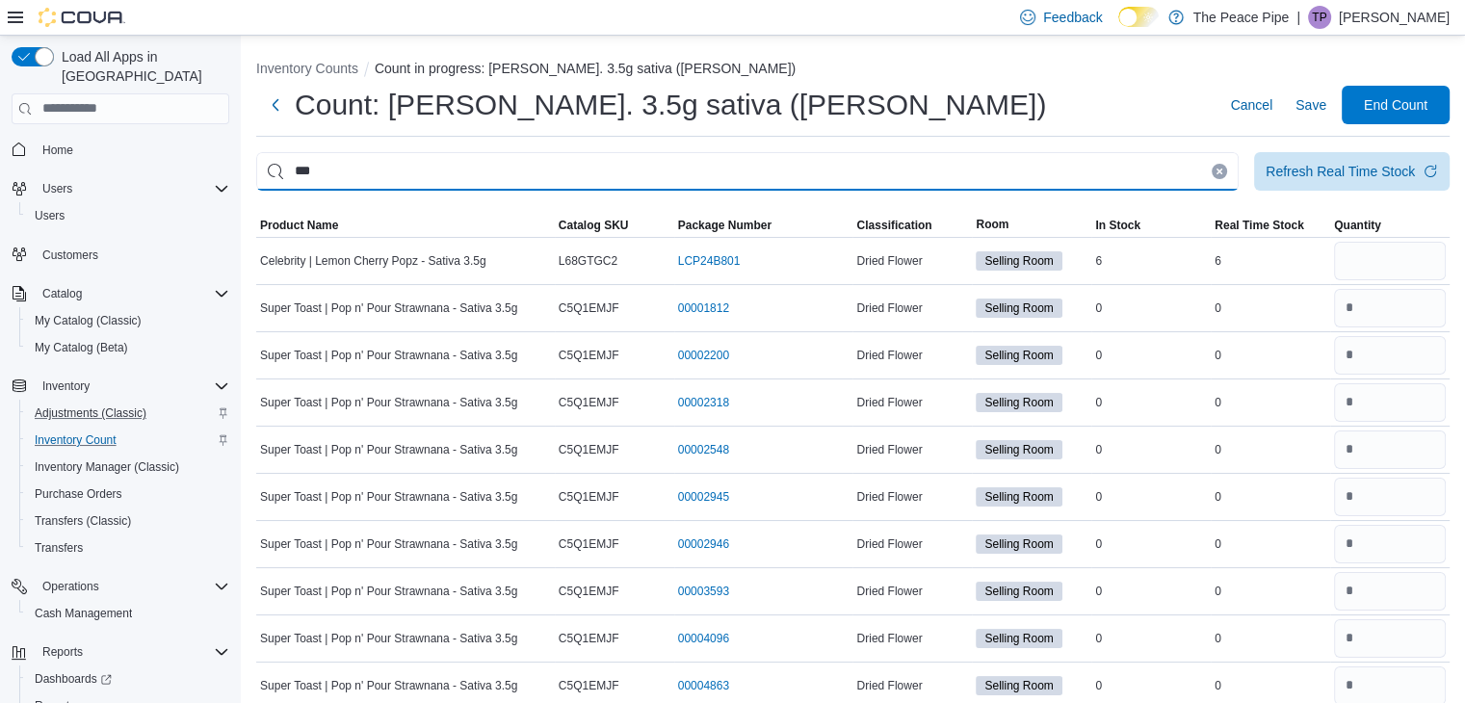
click at [1057, 170] on input "***" at bounding box center [747, 171] width 983 height 39
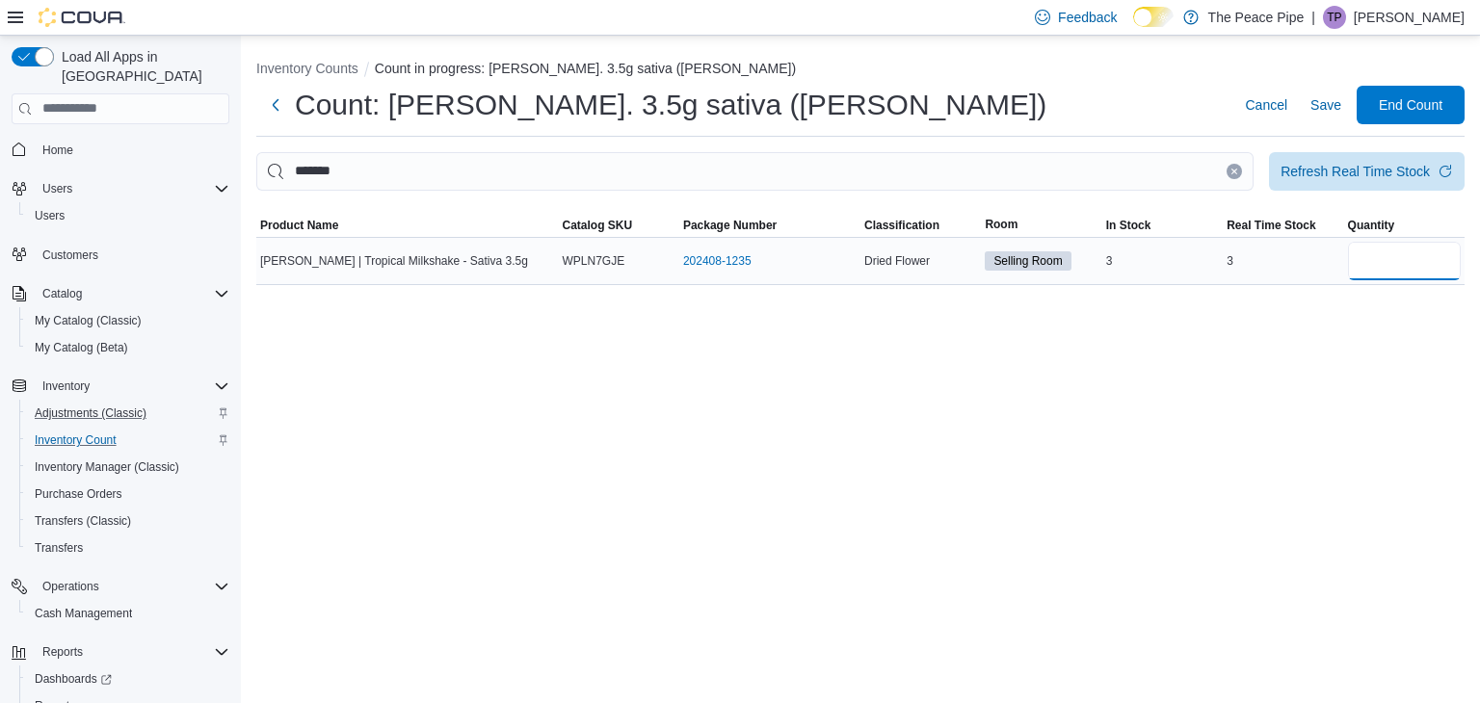
click at [1427, 254] on input "number" at bounding box center [1404, 261] width 113 height 39
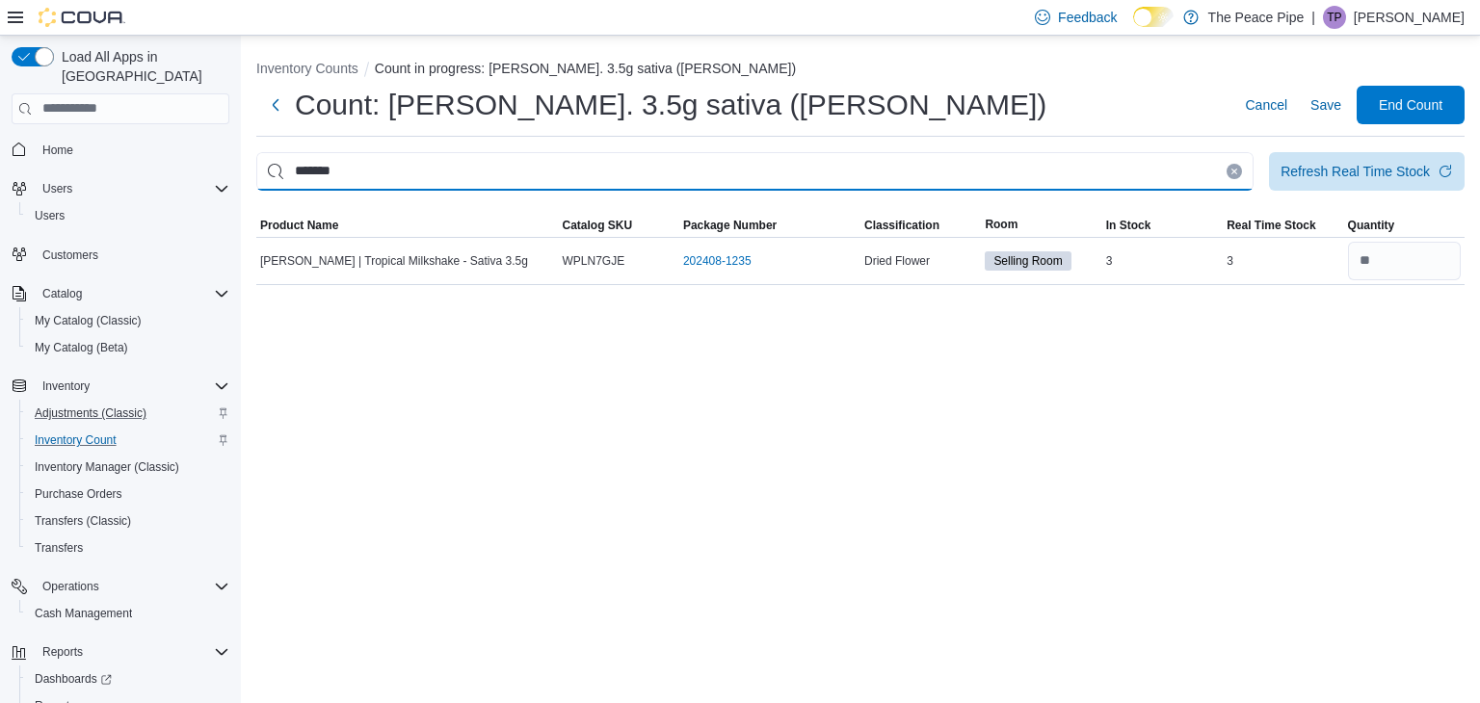
click at [786, 158] on input "*******" at bounding box center [754, 171] width 997 height 39
click at [786, 158] on input "This is a search bar. After typing your query, hit enter to filter the results …" at bounding box center [754, 171] width 997 height 39
click at [898, 171] on input "This is a search bar. After typing your query, hit enter to filter the results …" at bounding box center [754, 171] width 997 height 39
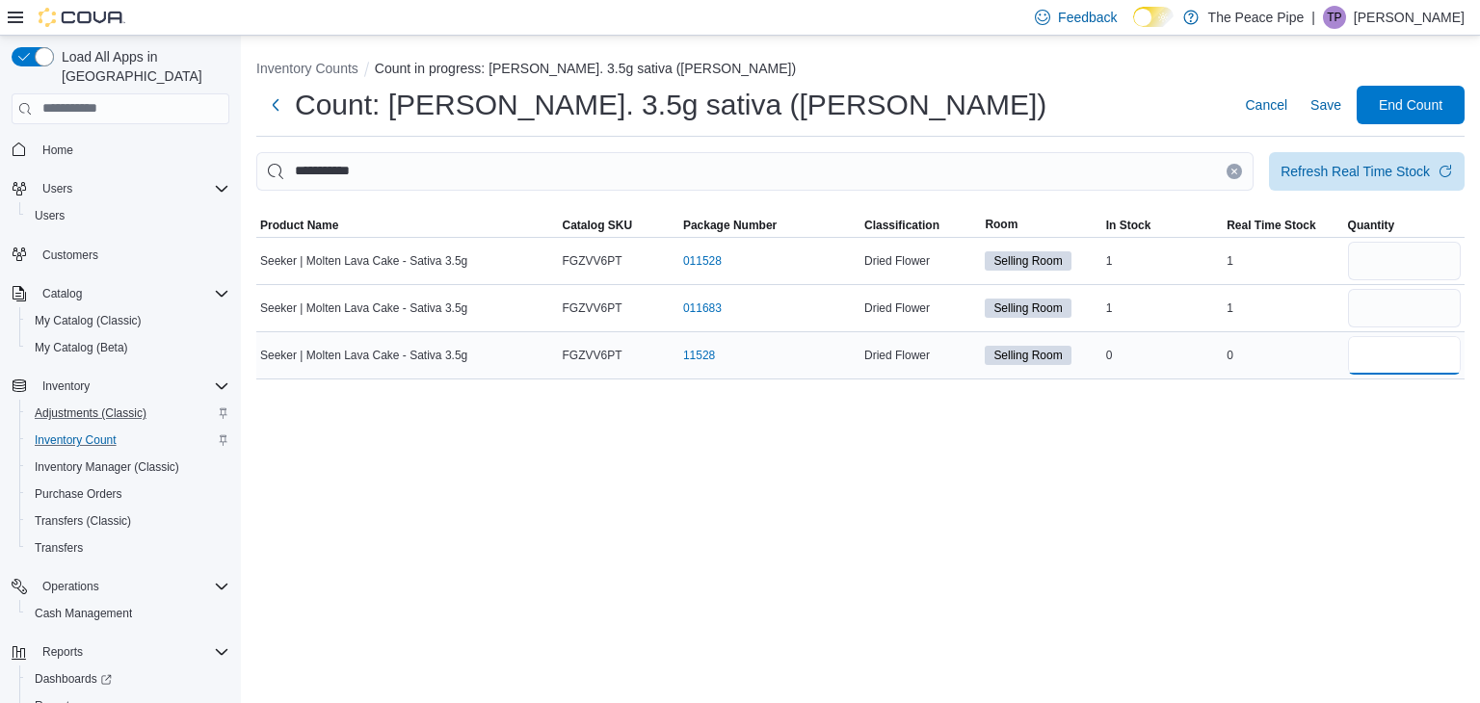
click at [1400, 348] on input "number" at bounding box center [1404, 355] width 113 height 39
click at [1391, 246] on input "number" at bounding box center [1404, 261] width 113 height 39
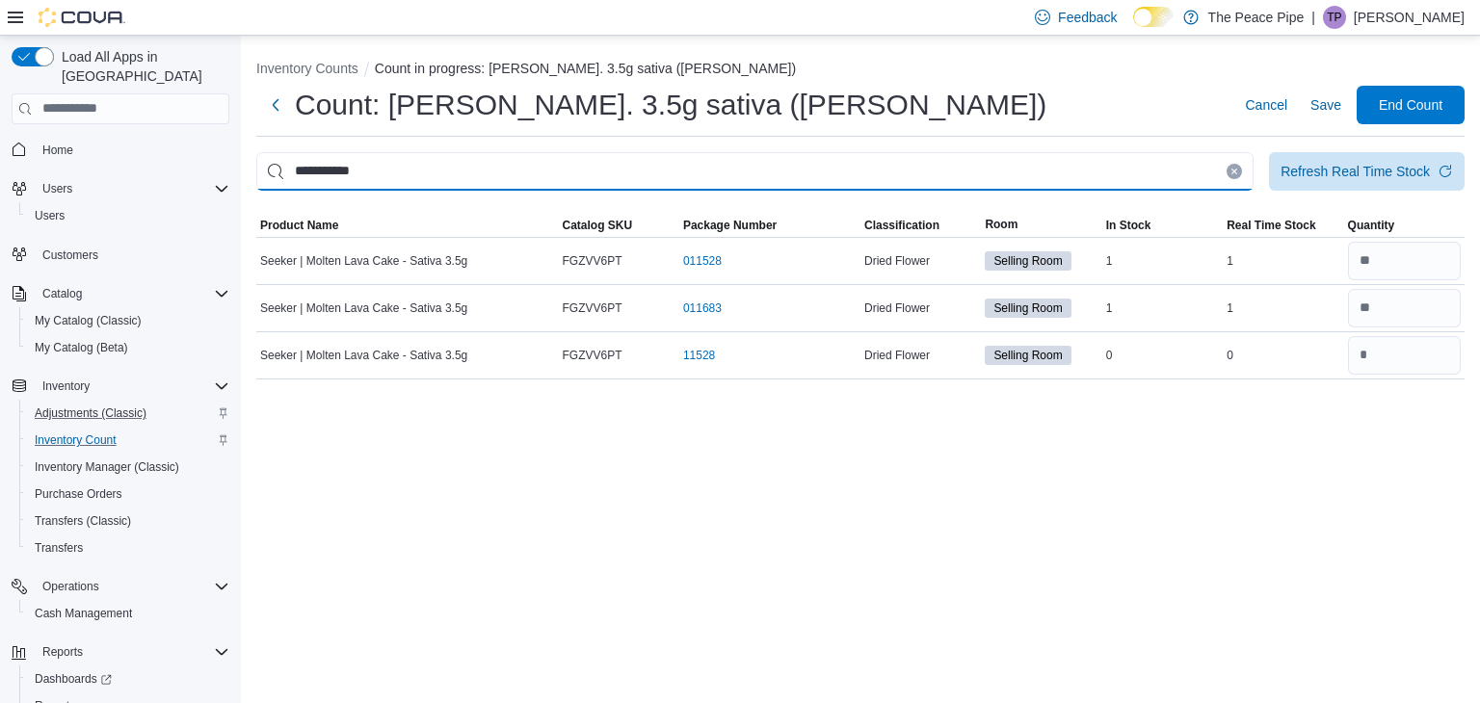
click at [943, 163] on input "**********" at bounding box center [754, 171] width 997 height 39
click at [384, 167] on input "This is a search bar. After typing your query, hit enter to filter the results …" at bounding box center [754, 171] width 997 height 39
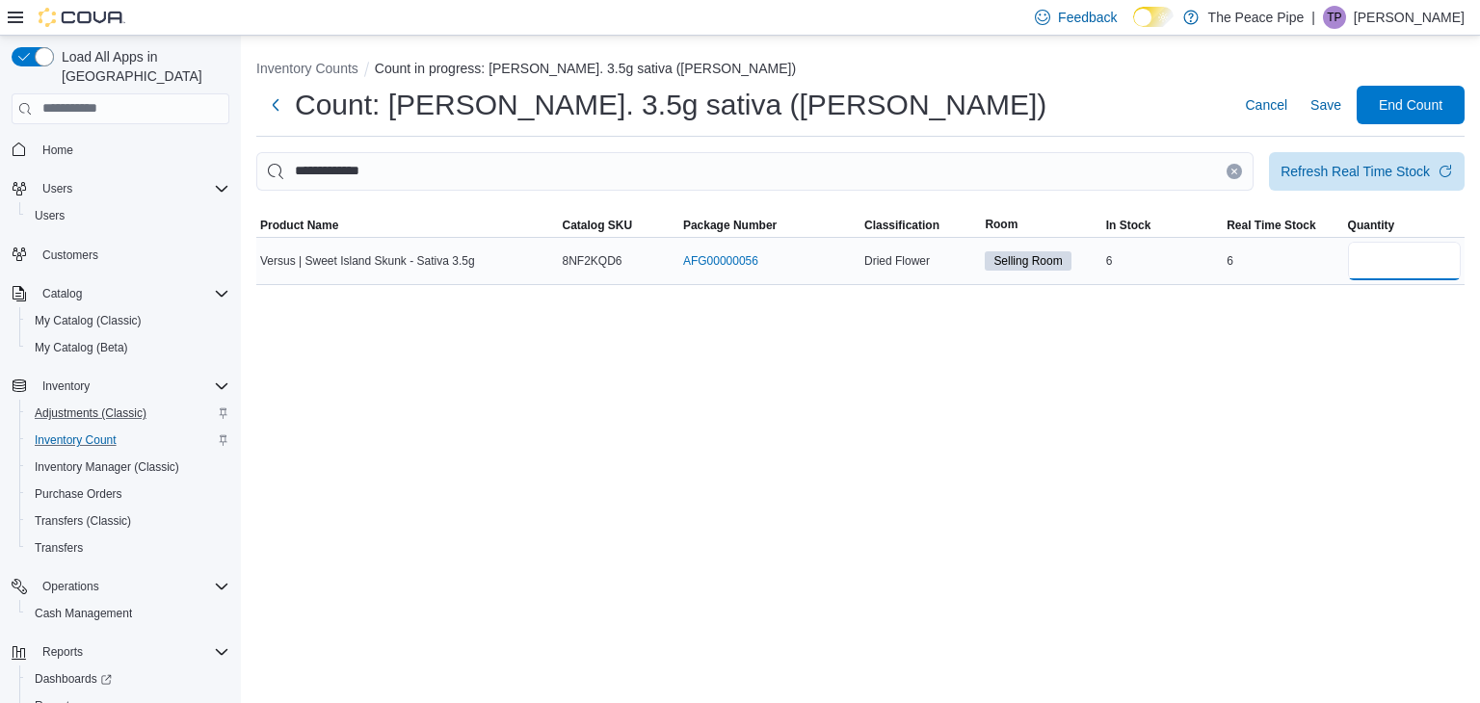
click at [1421, 267] on input "number" at bounding box center [1404, 261] width 113 height 39
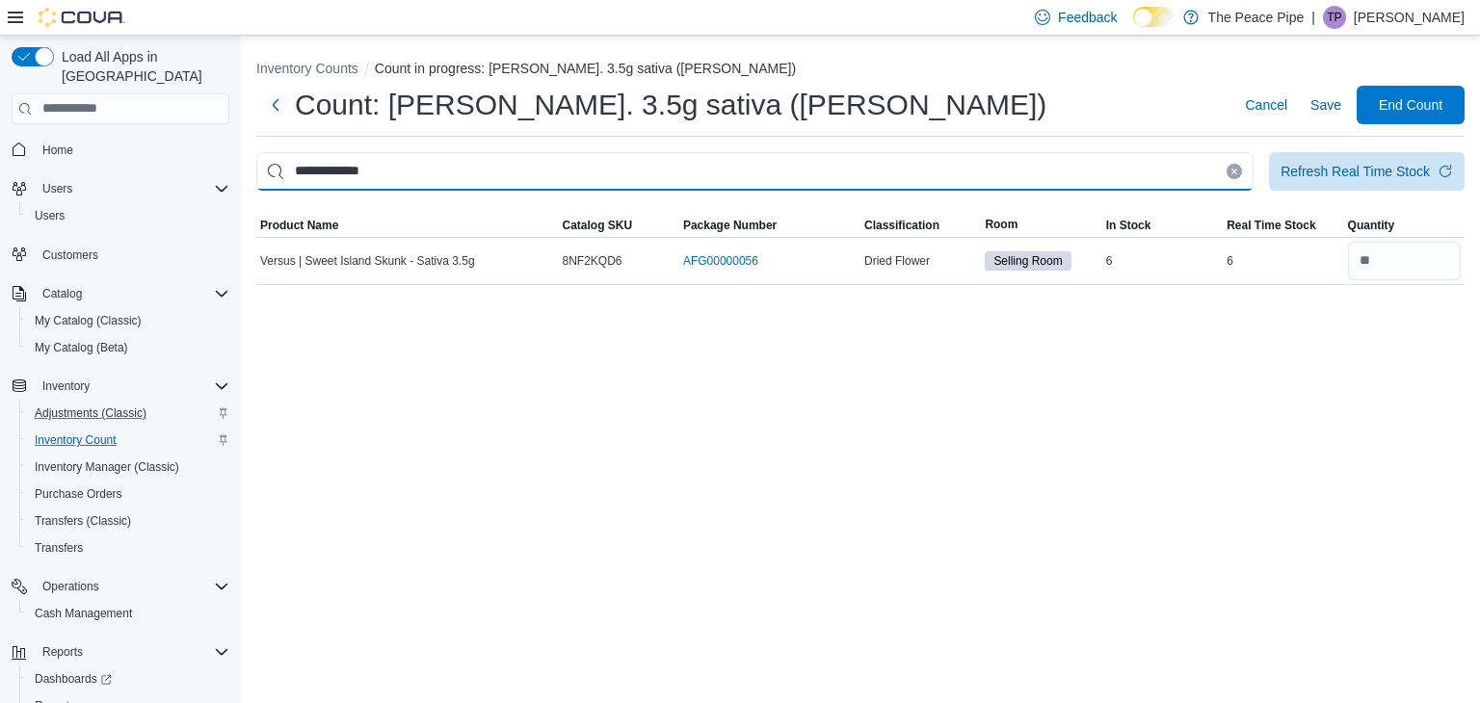
click at [1106, 160] on input "**********" at bounding box center [754, 171] width 997 height 39
click at [1106, 160] on input "This is a search bar. After typing your query, hit enter to filter the results …" at bounding box center [754, 171] width 997 height 39
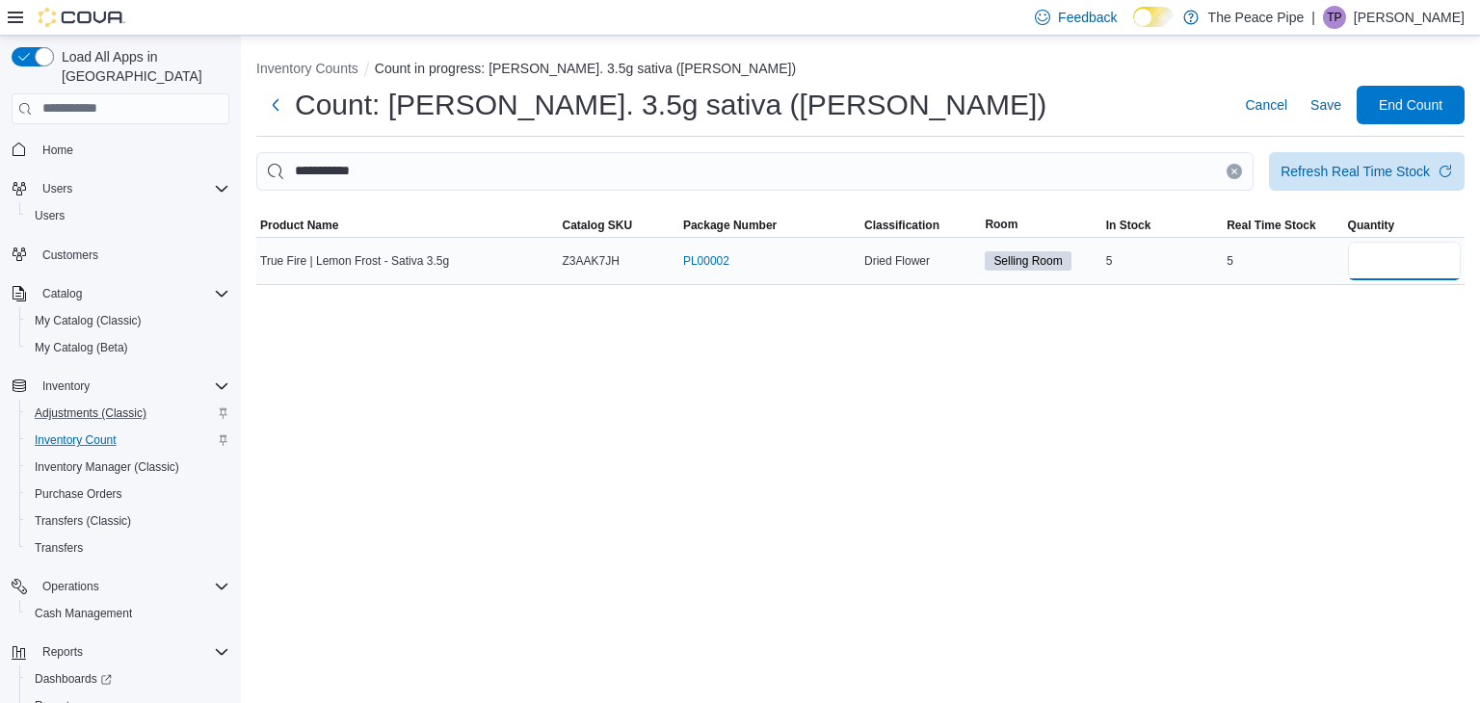
click at [1391, 249] on input "number" at bounding box center [1404, 261] width 113 height 39
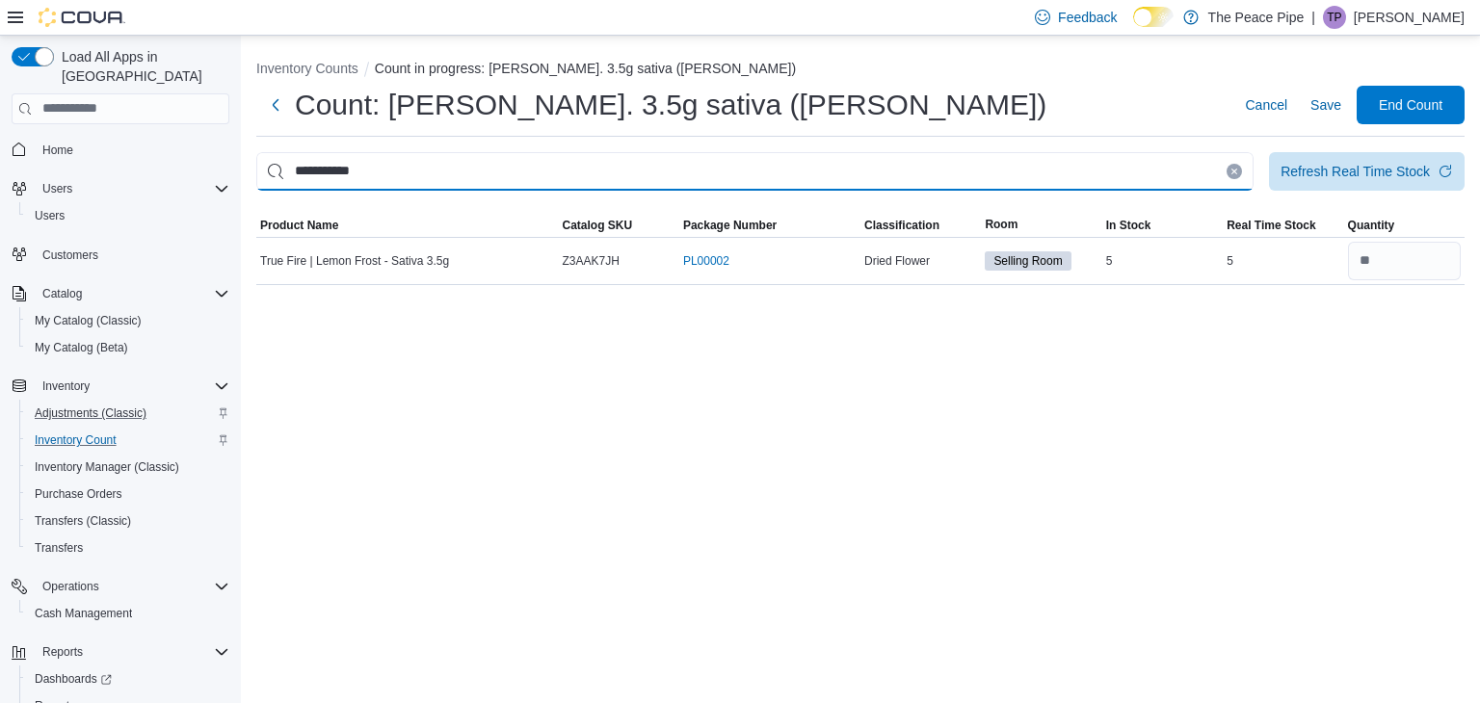
click at [1156, 161] on input "**********" at bounding box center [754, 171] width 997 height 39
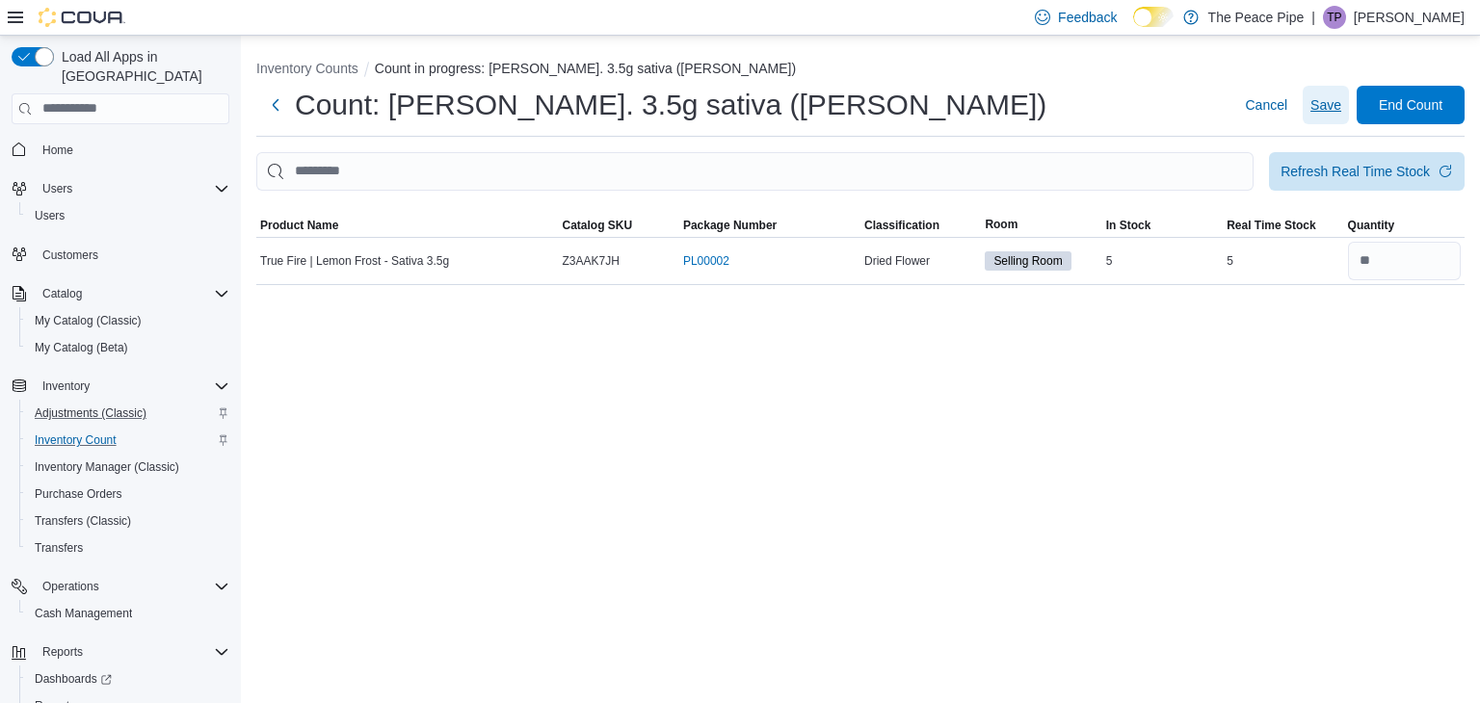
click at [1326, 104] on span "Save" at bounding box center [1325, 104] width 31 height 19
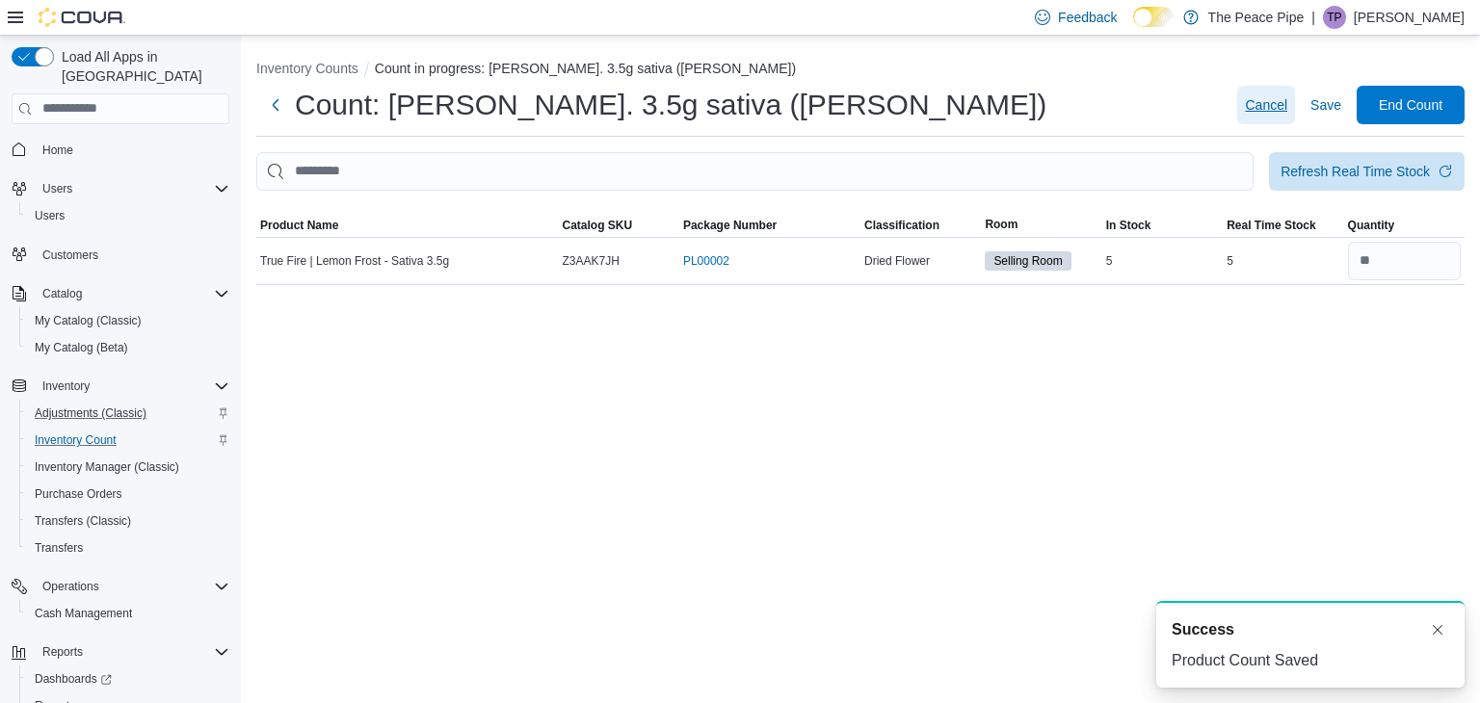
click at [1249, 97] on span "Cancel" at bounding box center [1266, 104] width 42 height 19
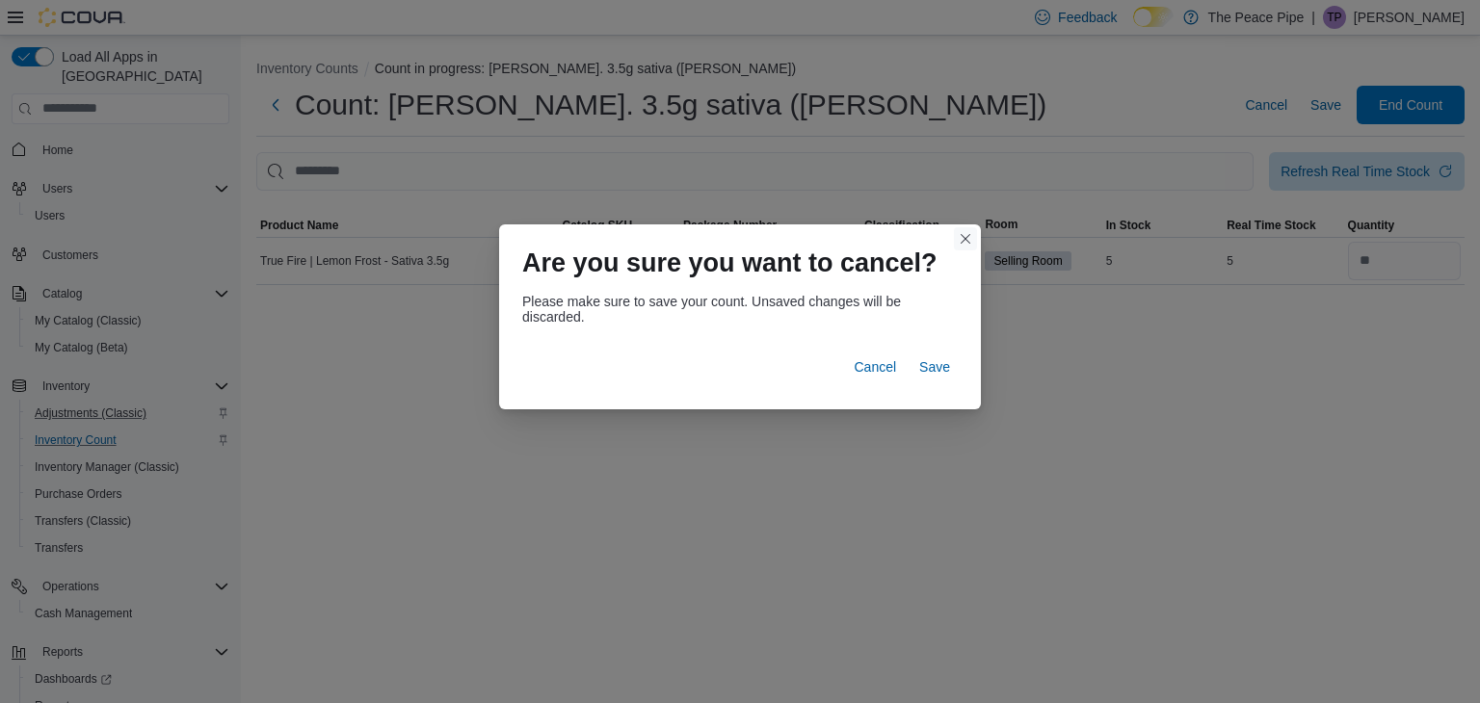
click at [965, 236] on button "Closes this modal window" at bounding box center [965, 238] width 23 height 23
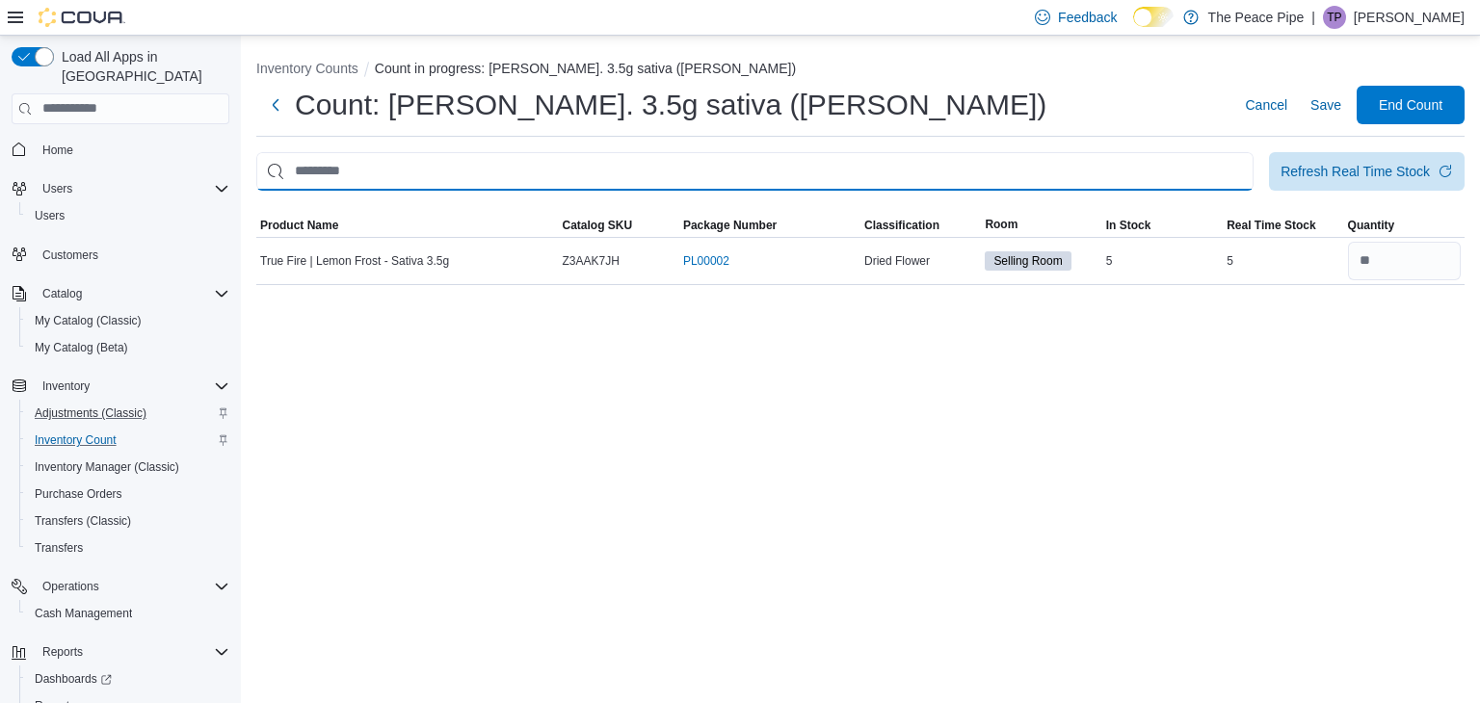
click at [1196, 172] on input "This is a search bar. After typing your query, hit enter to filter the results …" at bounding box center [754, 171] width 997 height 39
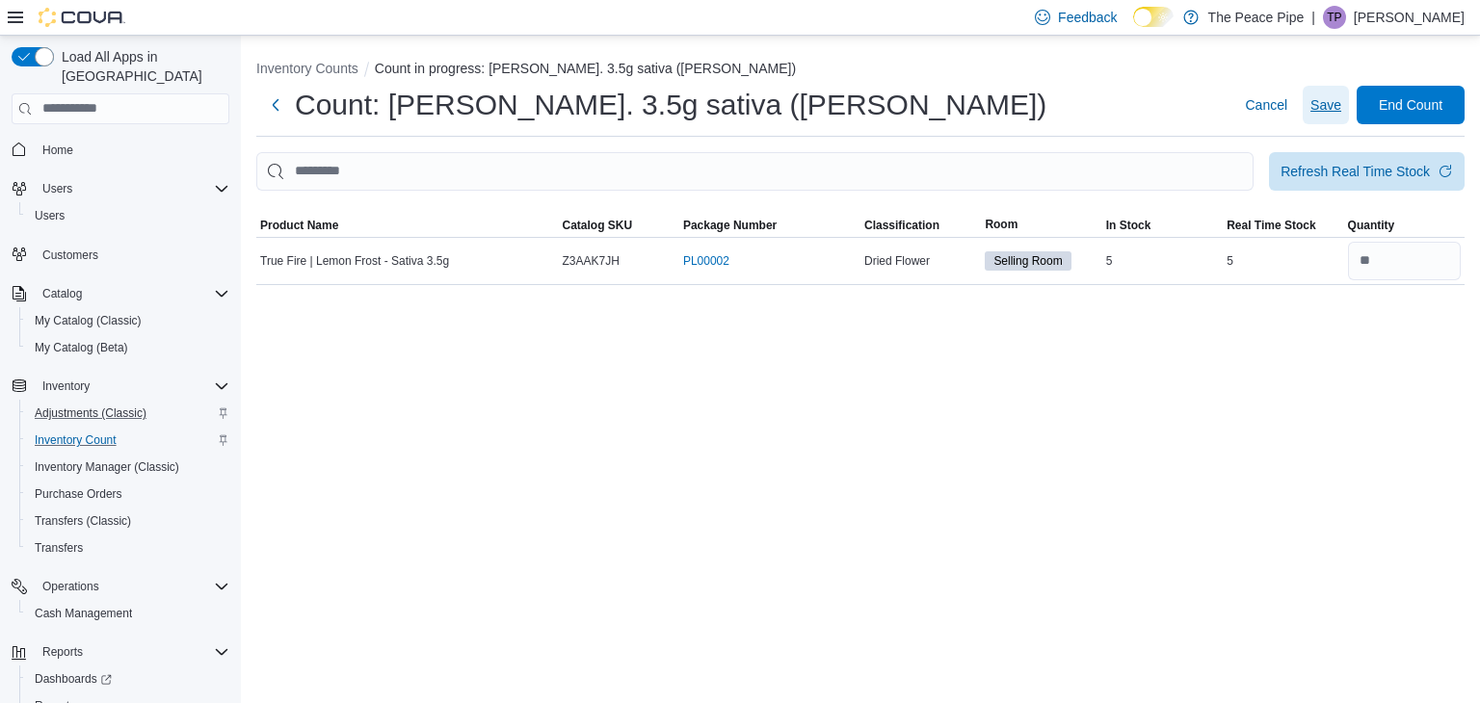
click at [1337, 101] on span "Save" at bounding box center [1325, 104] width 31 height 19
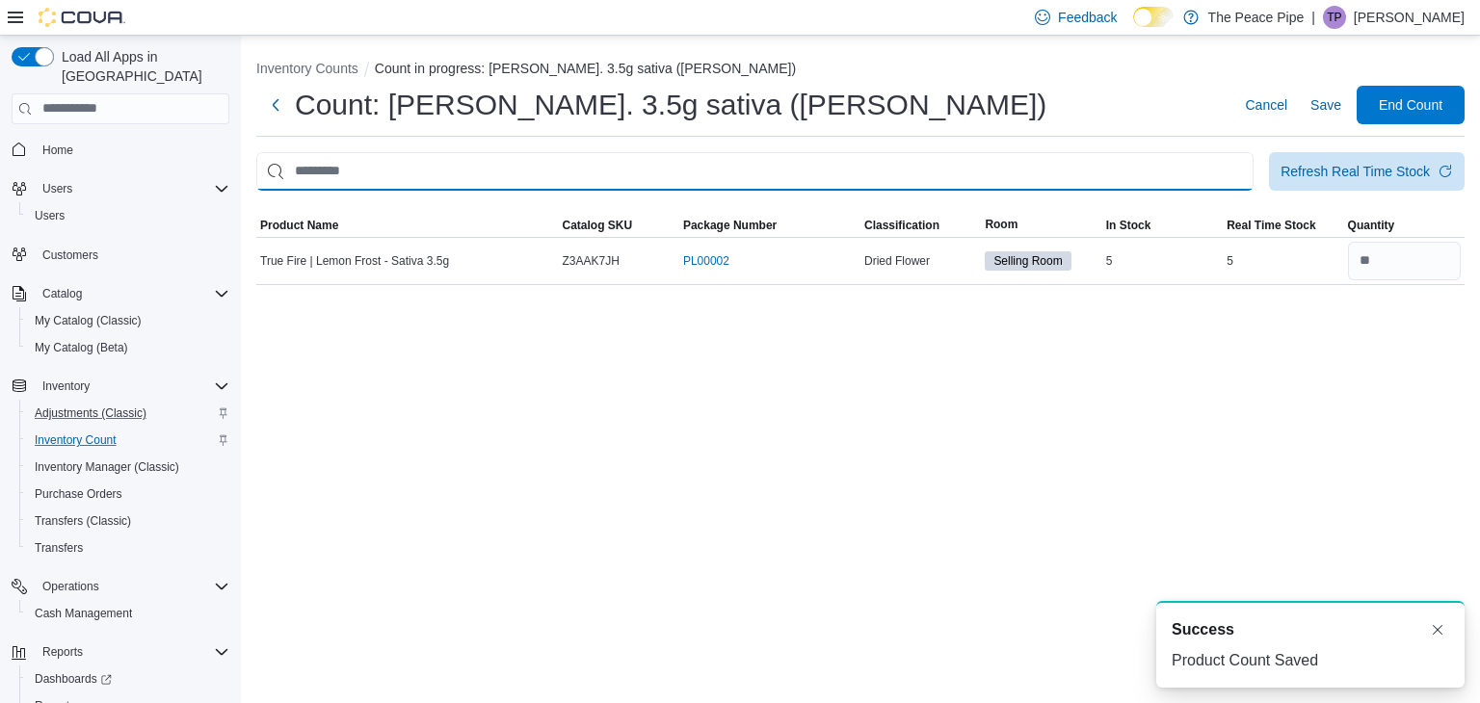
click at [1033, 159] on input "This is a search bar. After typing your query, hit enter to filter the results …" at bounding box center [754, 171] width 997 height 39
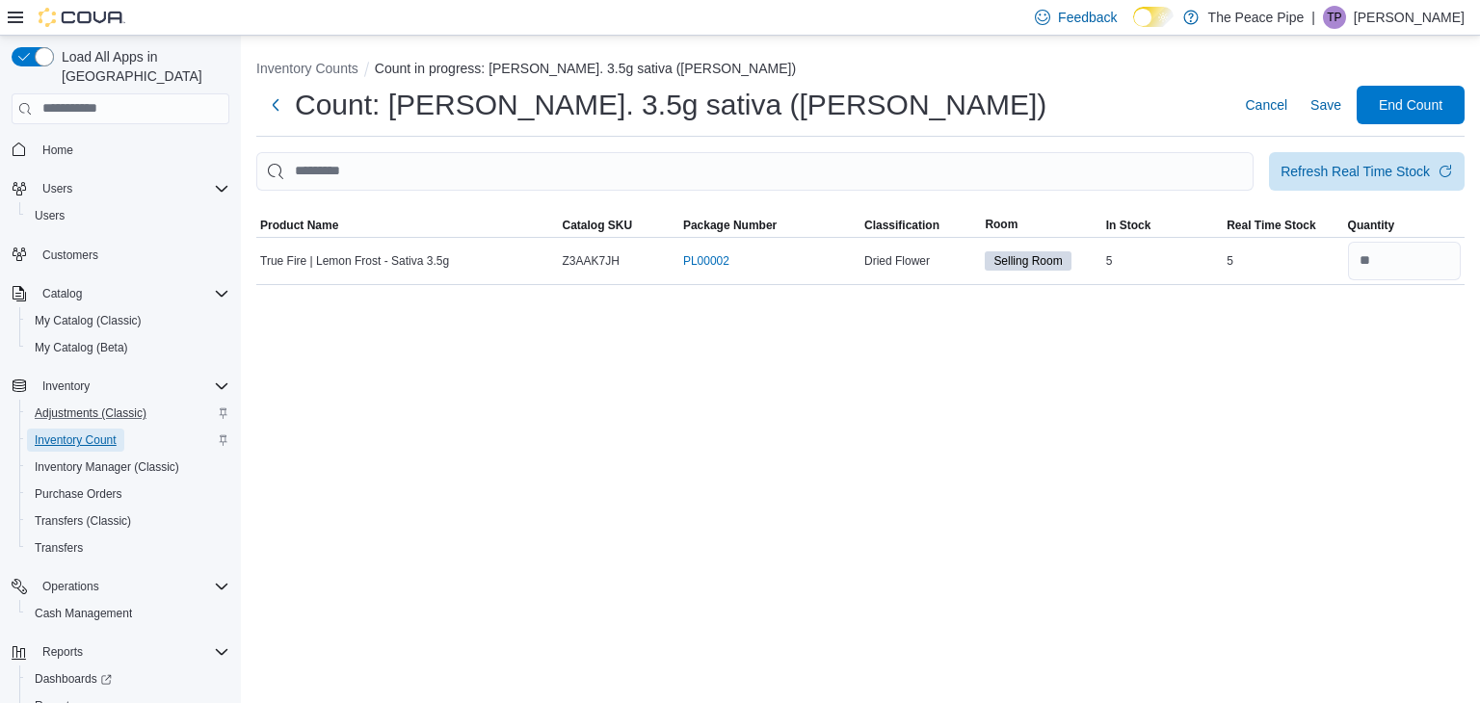
click at [65, 433] on span "Inventory Count" at bounding box center [76, 440] width 82 height 15
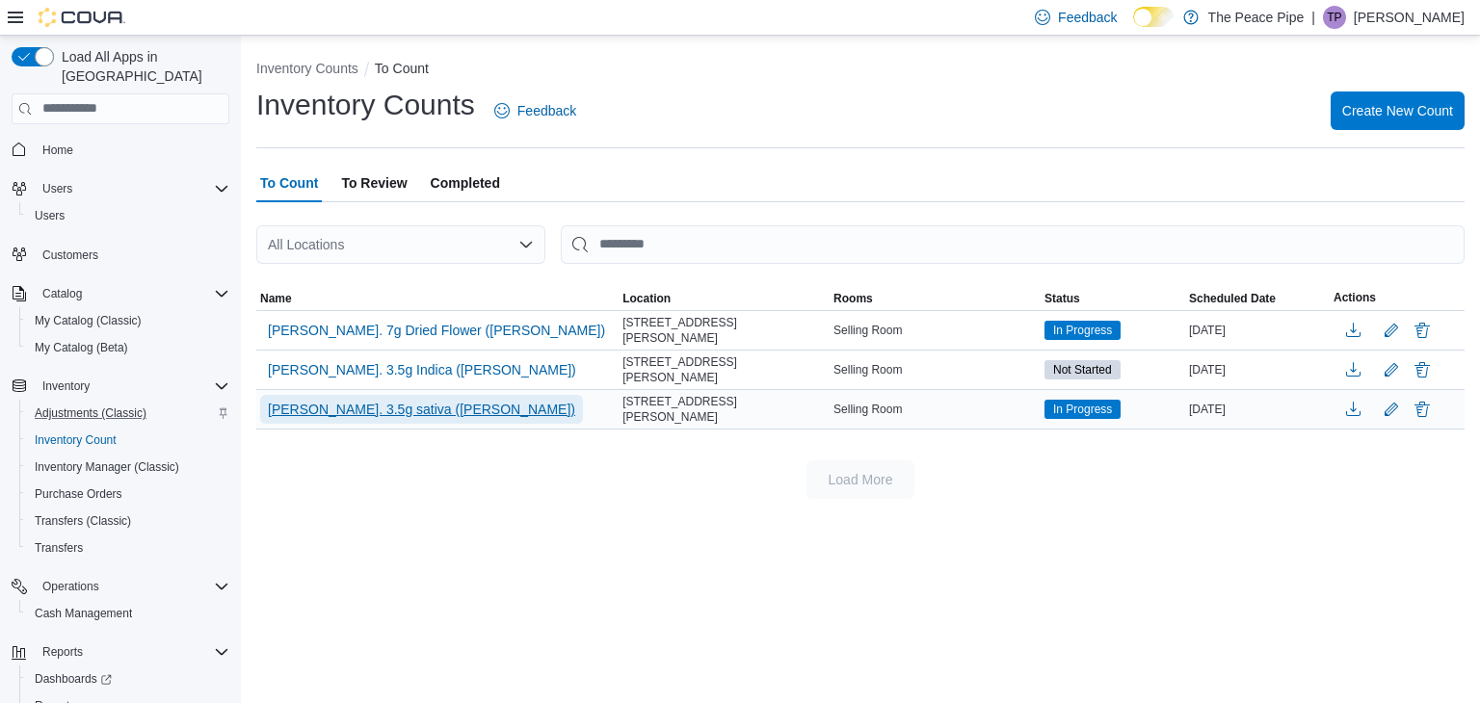
click at [410, 408] on span "[PERSON_NAME]. 3.5g sativa ([PERSON_NAME])" at bounding box center [421, 409] width 307 height 19
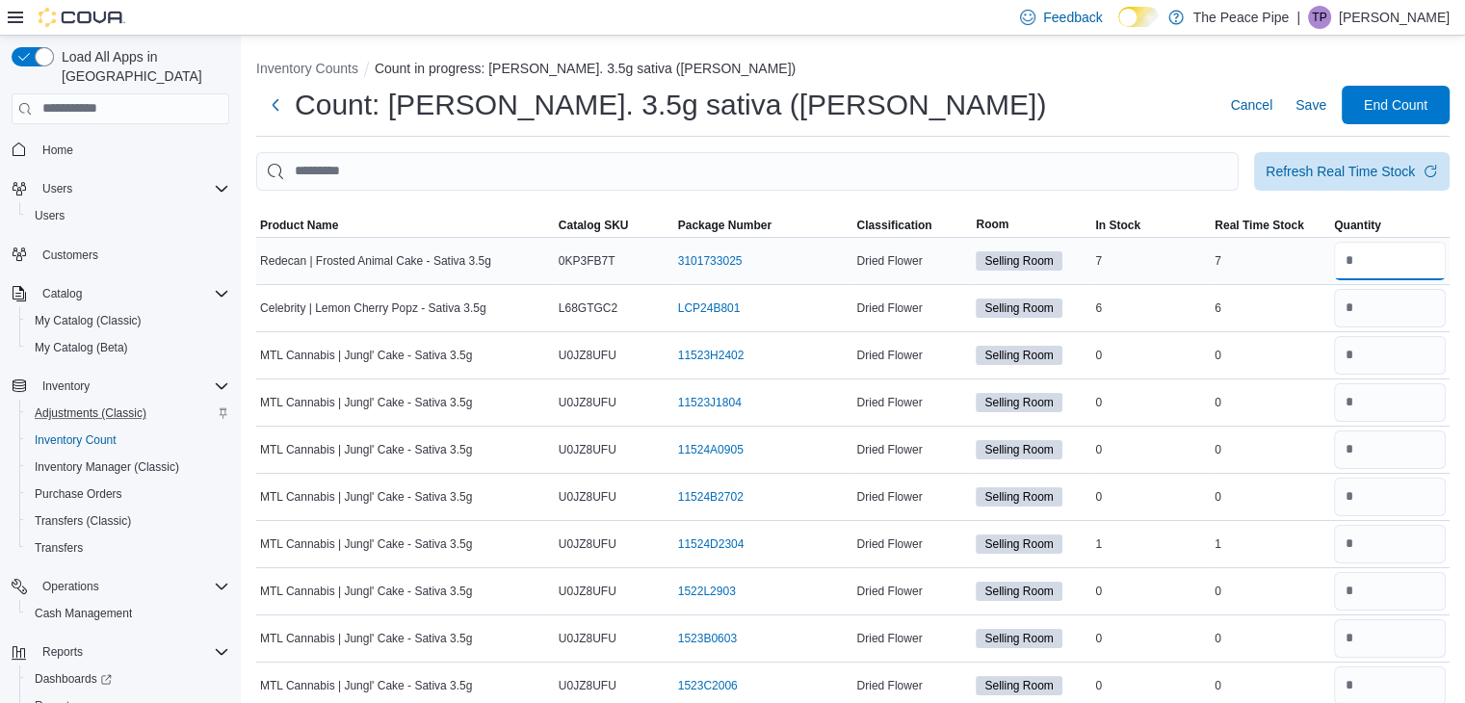
click at [1418, 264] on input "number" at bounding box center [1390, 261] width 112 height 39
click at [1403, 310] on input "number" at bounding box center [1390, 308] width 112 height 39
click at [1403, 548] on input "number" at bounding box center [1390, 544] width 112 height 39
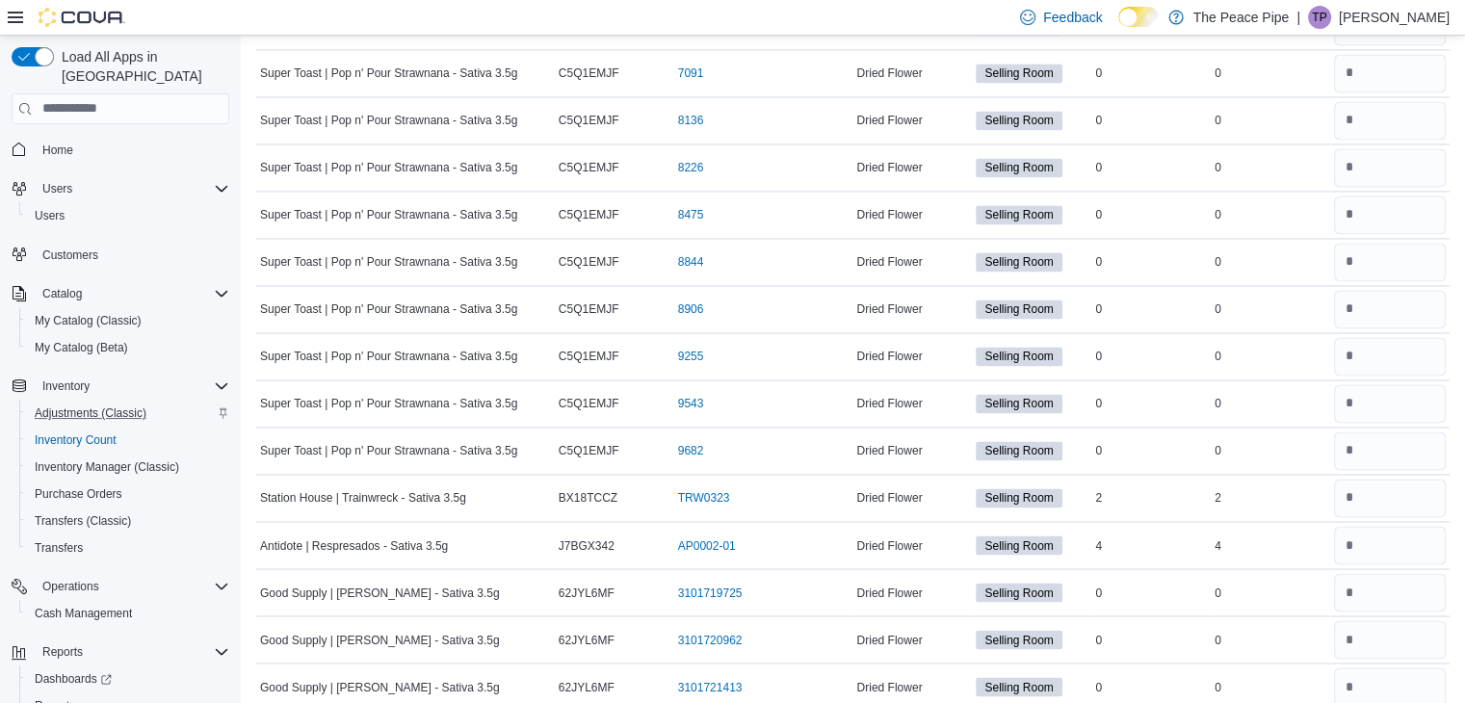
scroll to position [3125, 0]
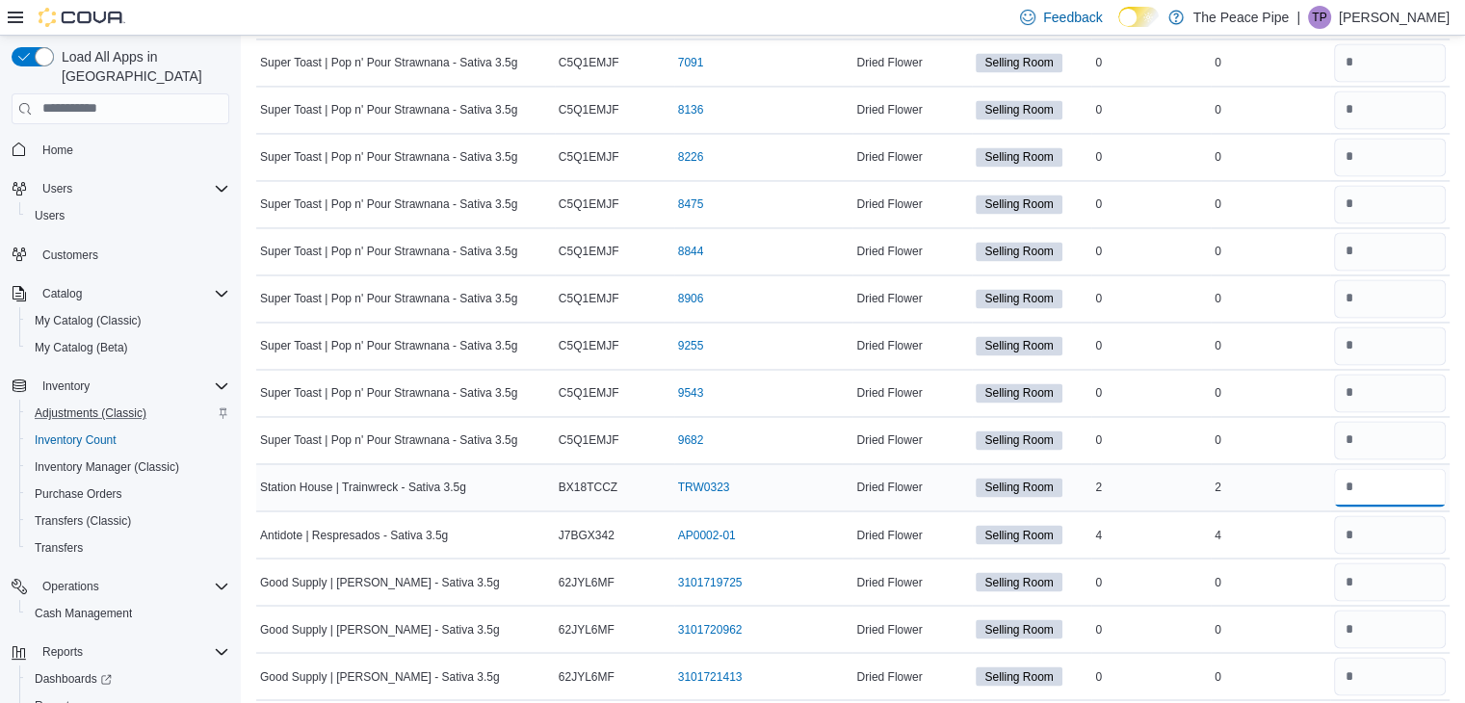
click at [1403, 483] on input "number" at bounding box center [1390, 487] width 112 height 39
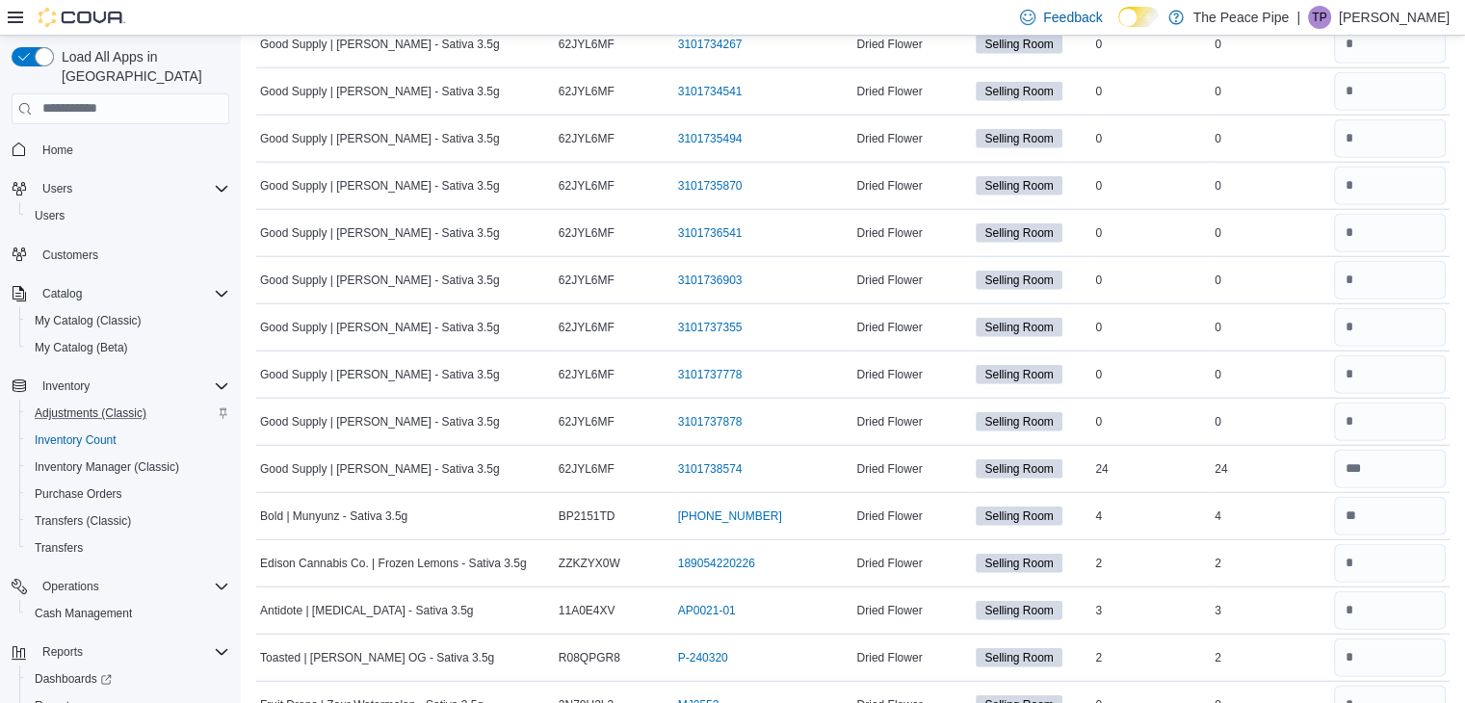
scroll to position [4994, 0]
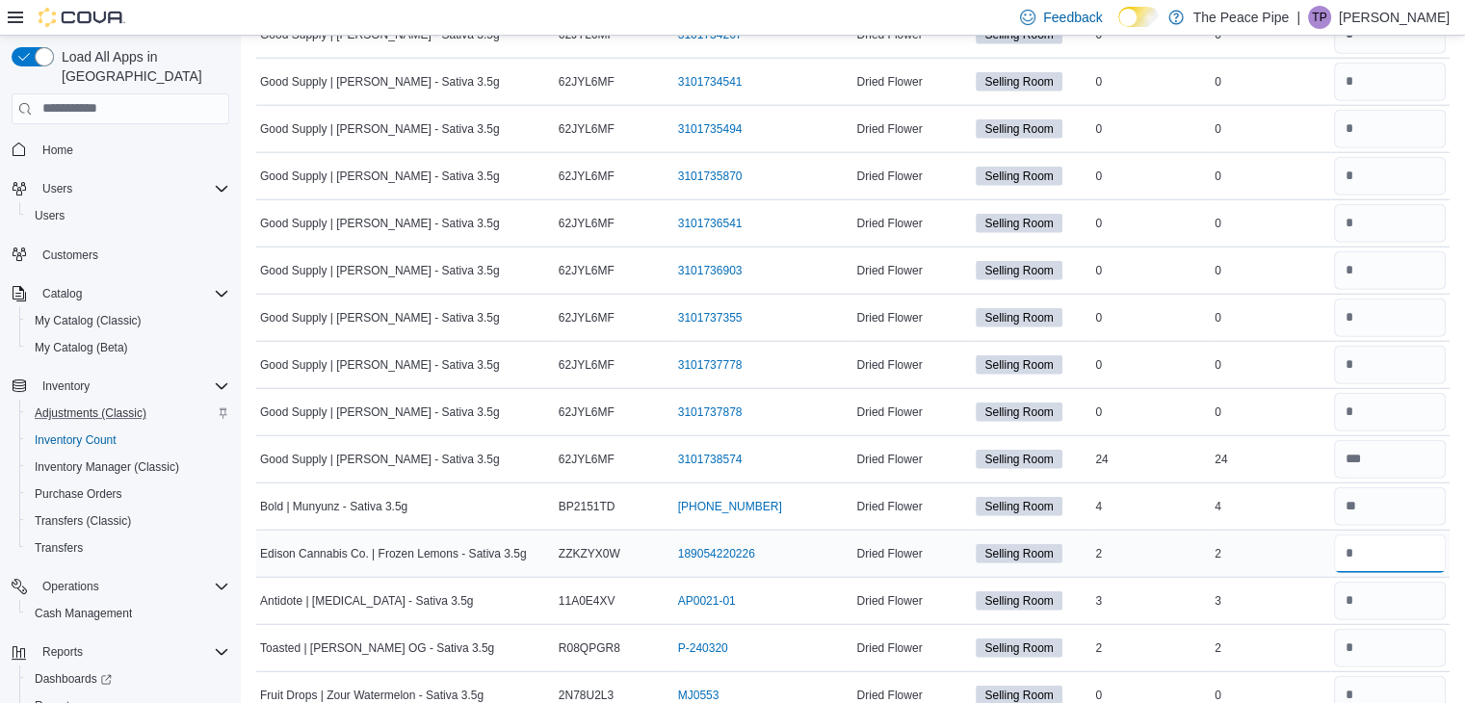
click at [1377, 537] on input "number" at bounding box center [1390, 554] width 112 height 39
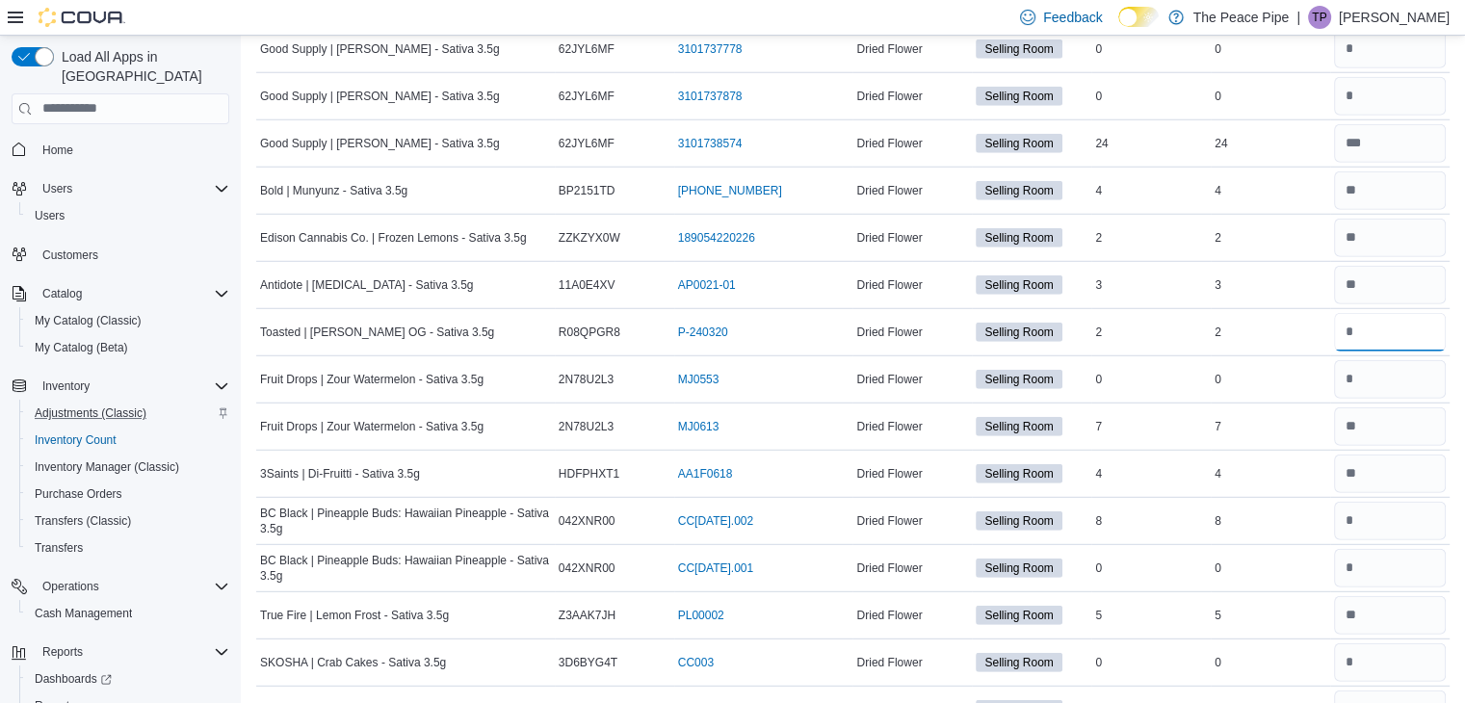
scroll to position [5300, 0]
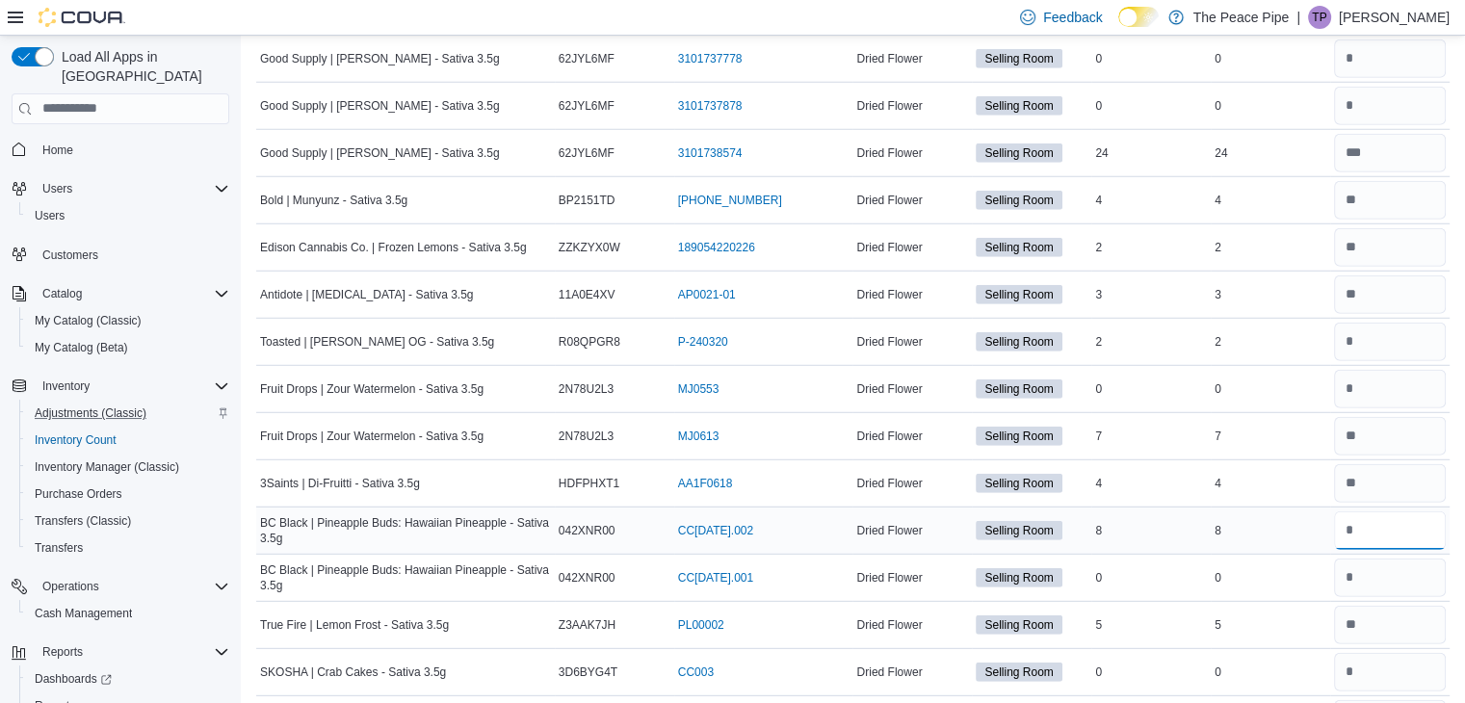
click at [1391, 512] on input "number" at bounding box center [1390, 531] width 112 height 39
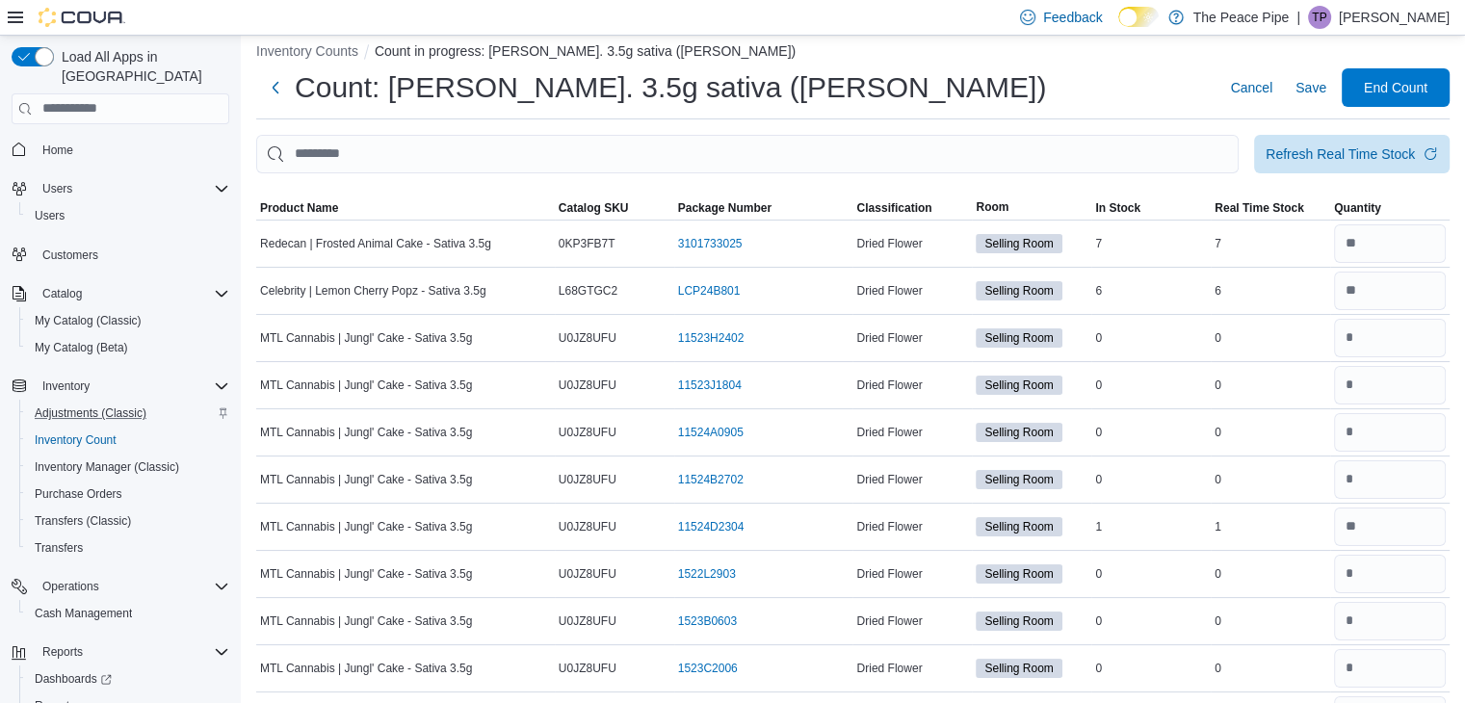
scroll to position [0, 0]
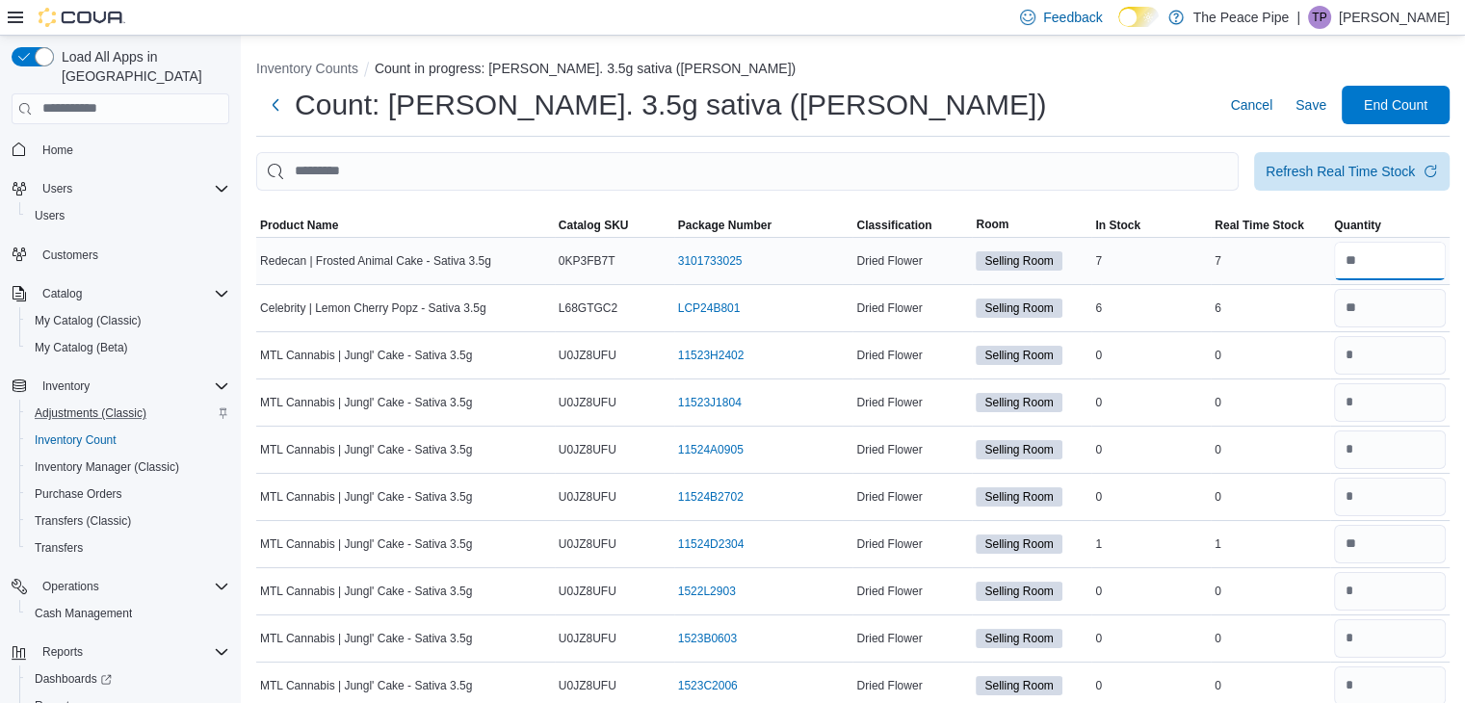
click at [1399, 251] on input "number" at bounding box center [1390, 261] width 112 height 39
click at [1414, 106] on span "End Count" at bounding box center [1396, 103] width 64 height 19
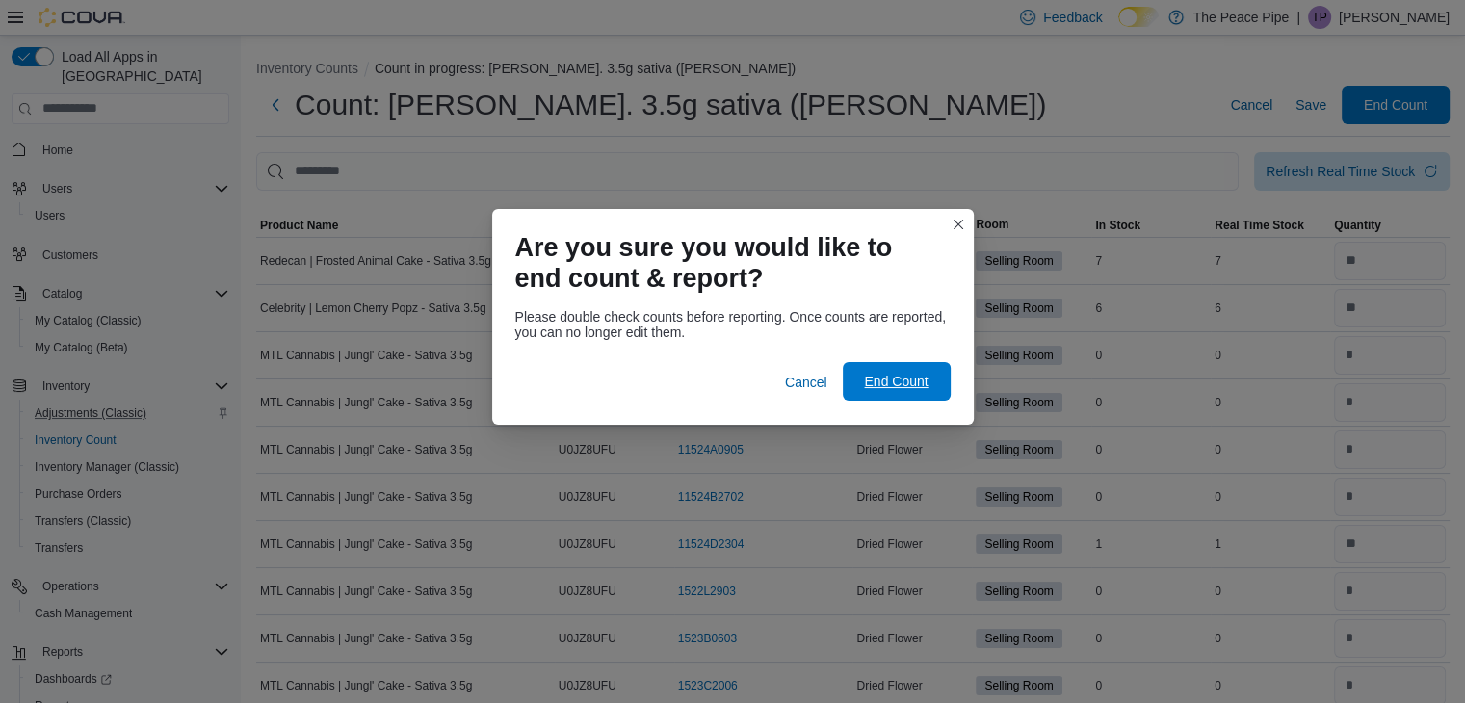
click at [894, 375] on span "End Count" at bounding box center [896, 381] width 64 height 19
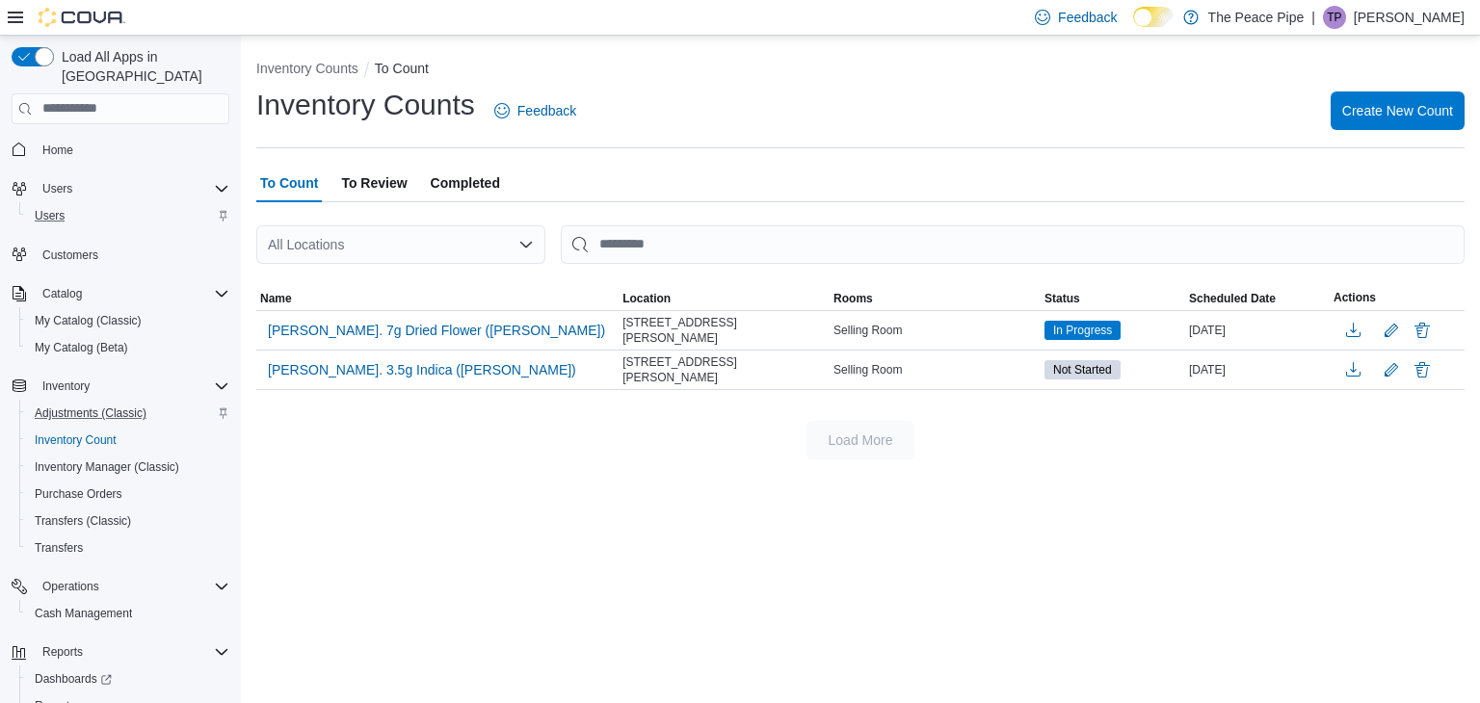
click at [107, 204] on div "Users" at bounding box center [128, 215] width 202 height 23
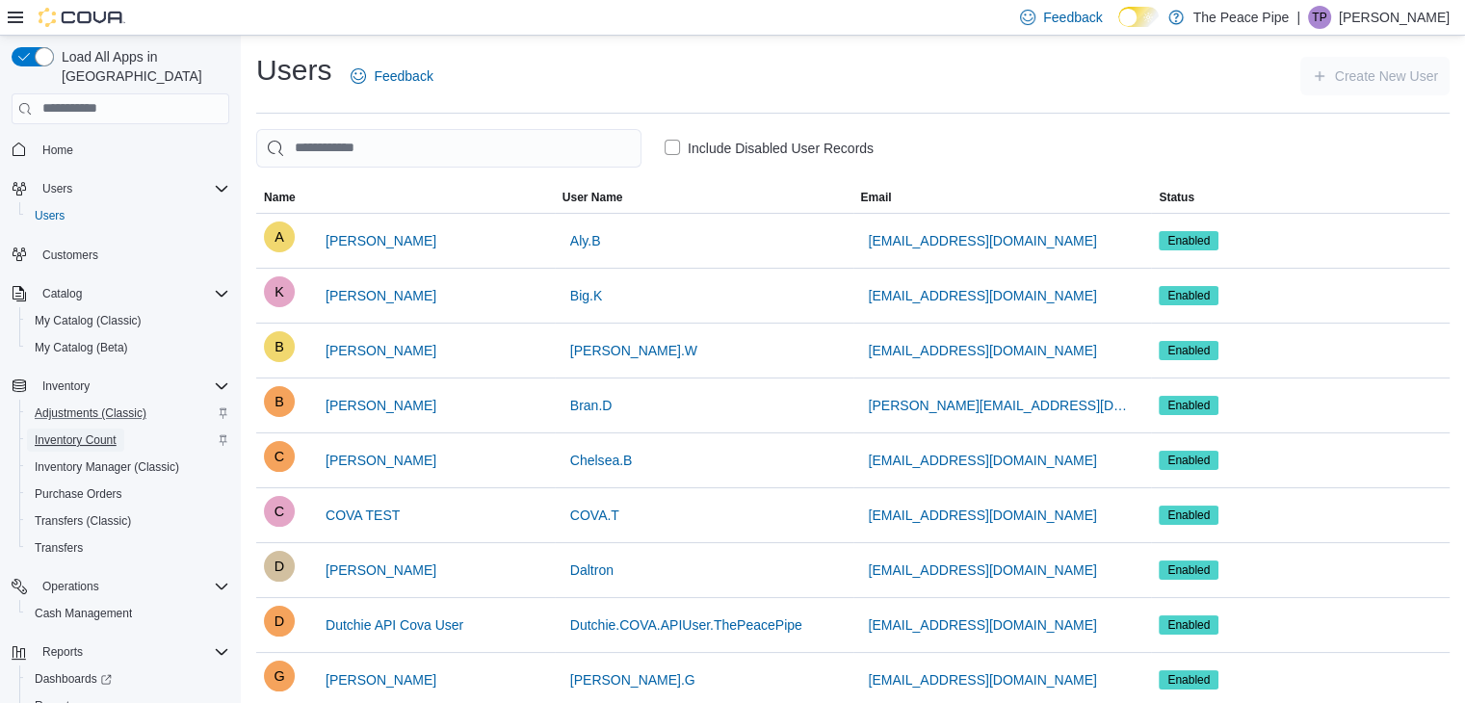
click at [77, 433] on span "Inventory Count" at bounding box center [76, 440] width 82 height 15
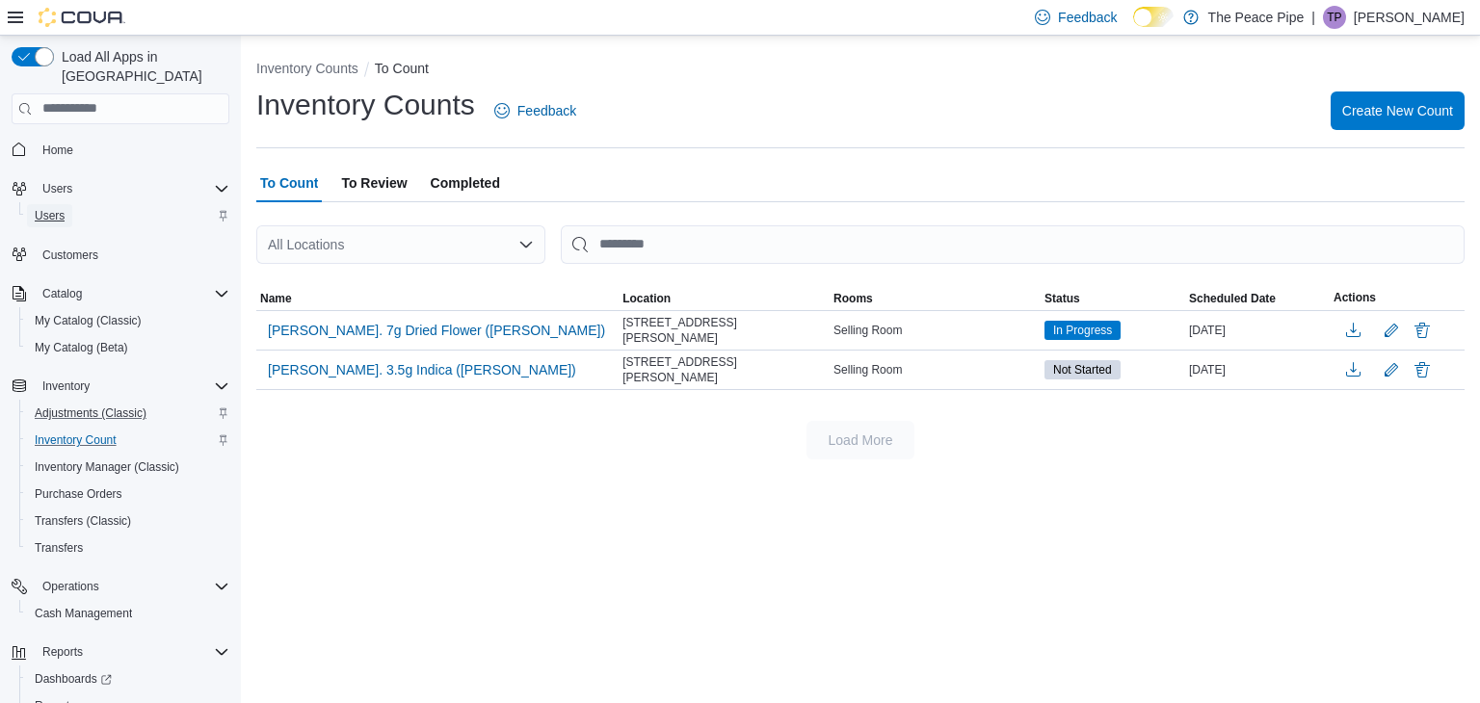
click at [58, 208] on span "Users" at bounding box center [50, 215] width 30 height 15
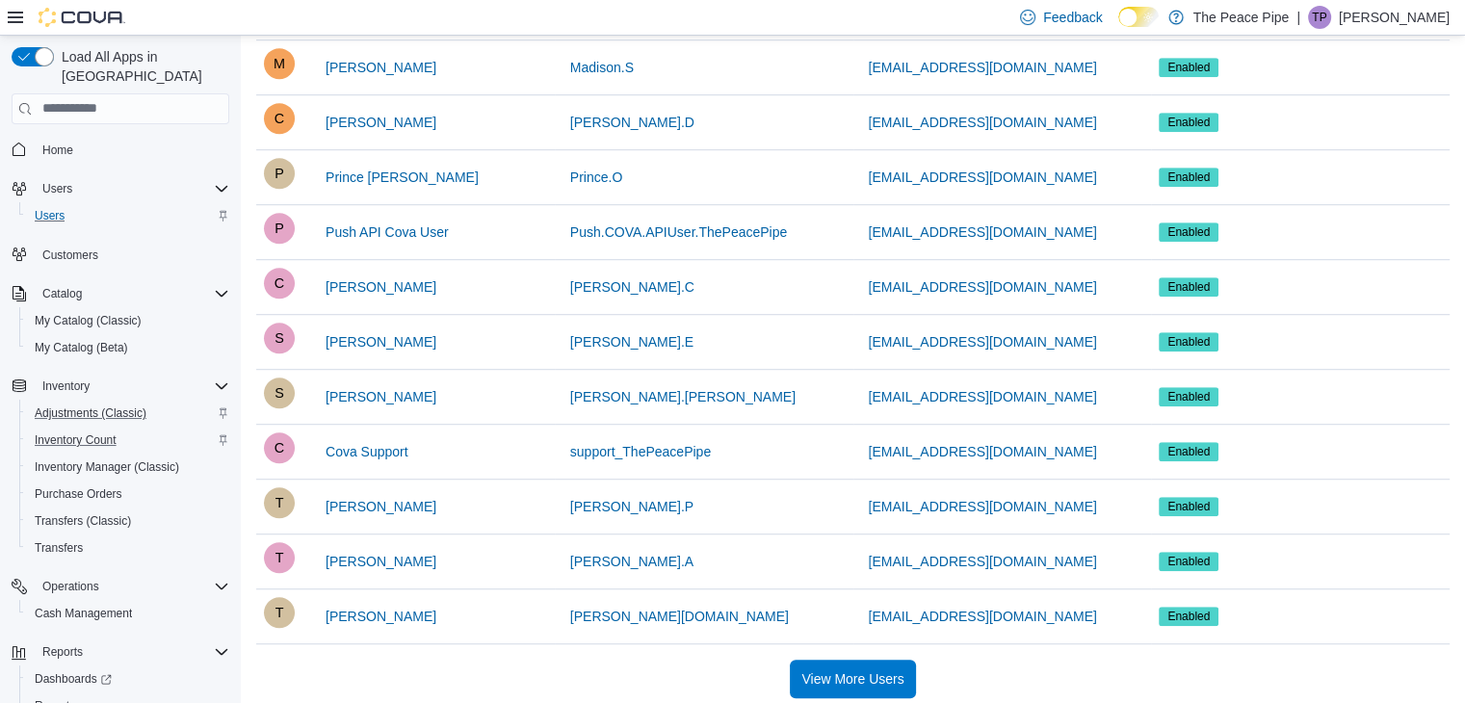
scroll to position [1222, 0]
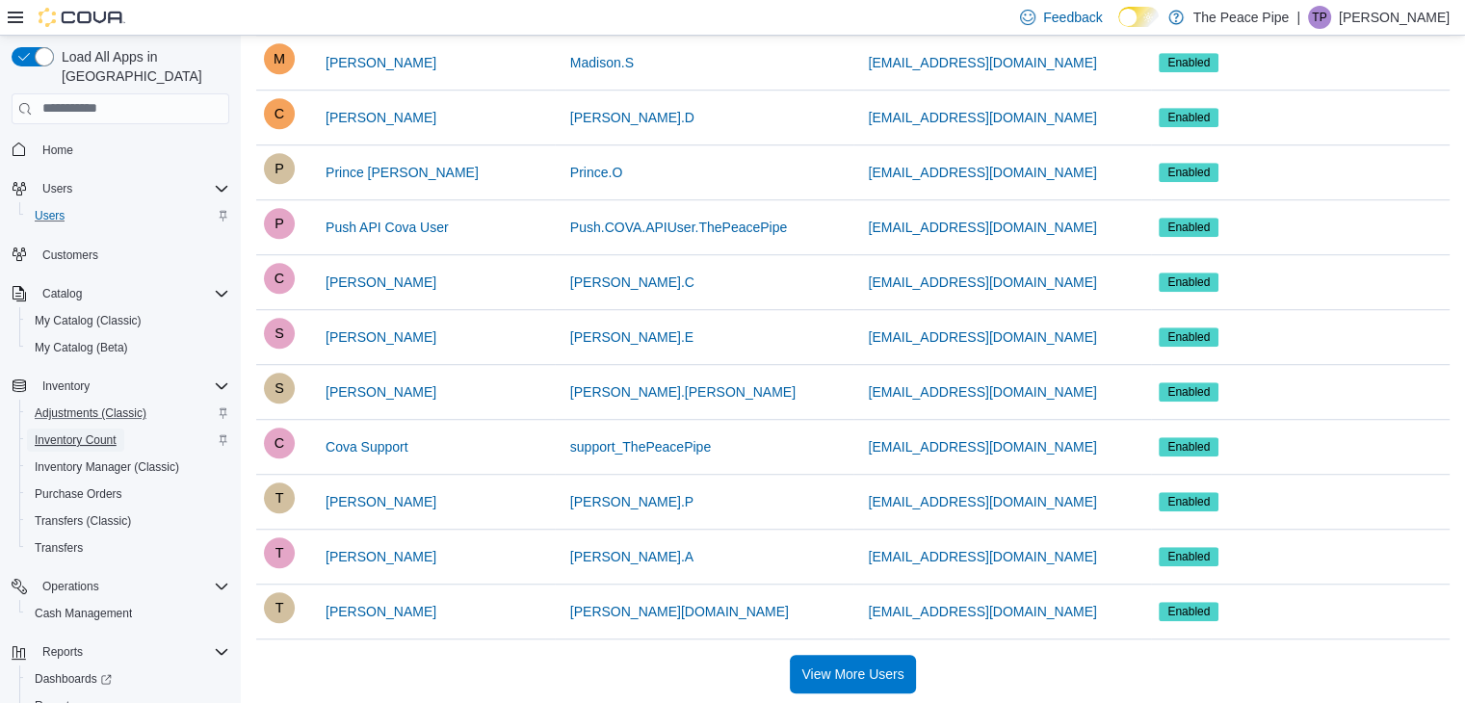
click at [100, 433] on span "Inventory Count" at bounding box center [76, 440] width 82 height 15
